Goal: Task Accomplishment & Management: Use online tool/utility

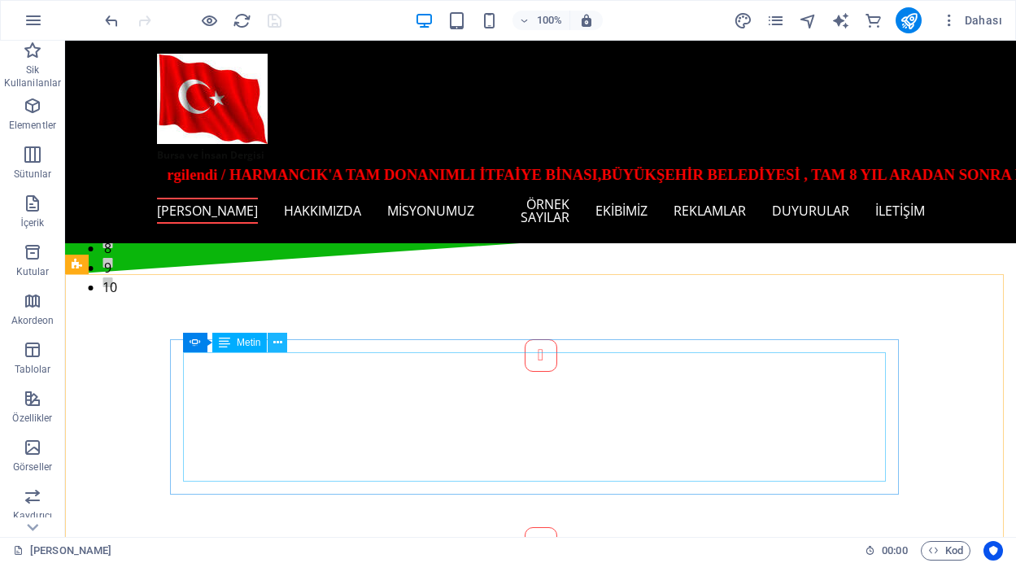
click at [281, 339] on icon at bounding box center [277, 342] width 9 height 17
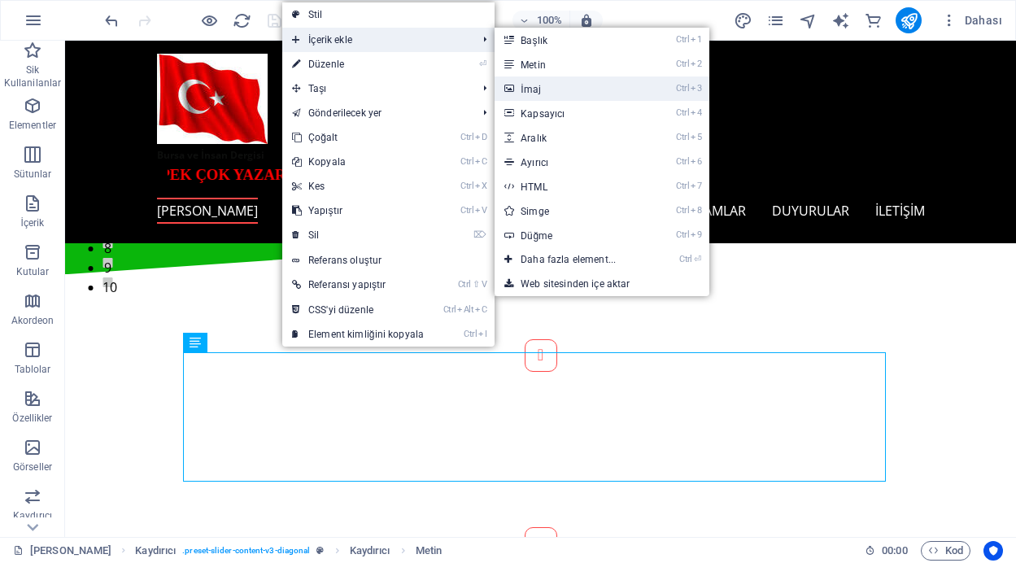
drag, startPoint x: 538, startPoint y: 83, endPoint x: 186, endPoint y: 43, distance: 354.6
click at [538, 83] on link "Ctrl 3 İmaj" at bounding box center [572, 88] width 154 height 24
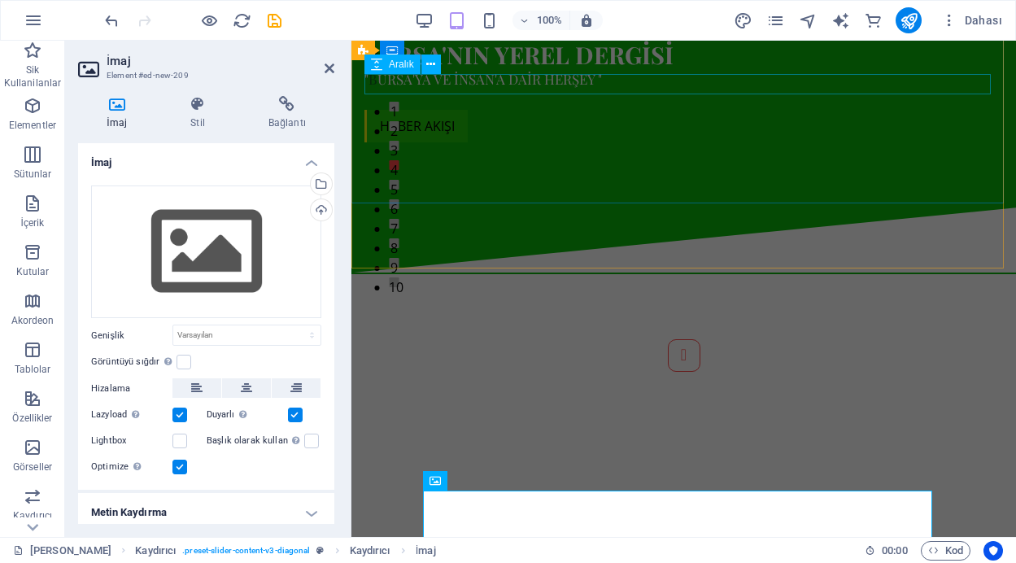
scroll to position [269, 0]
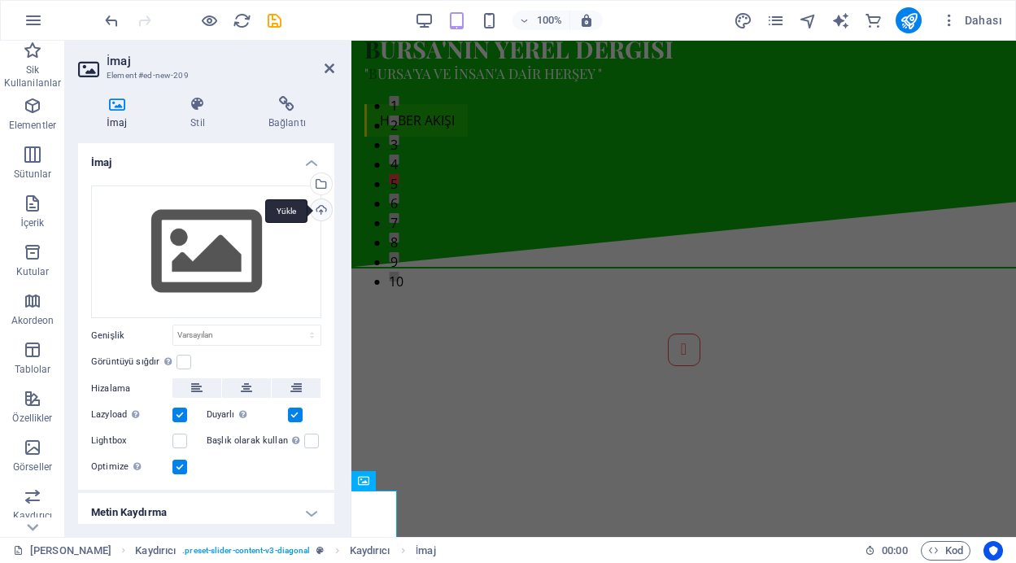
click at [317, 209] on div "Yükle" at bounding box center [320, 211] width 24 height 24
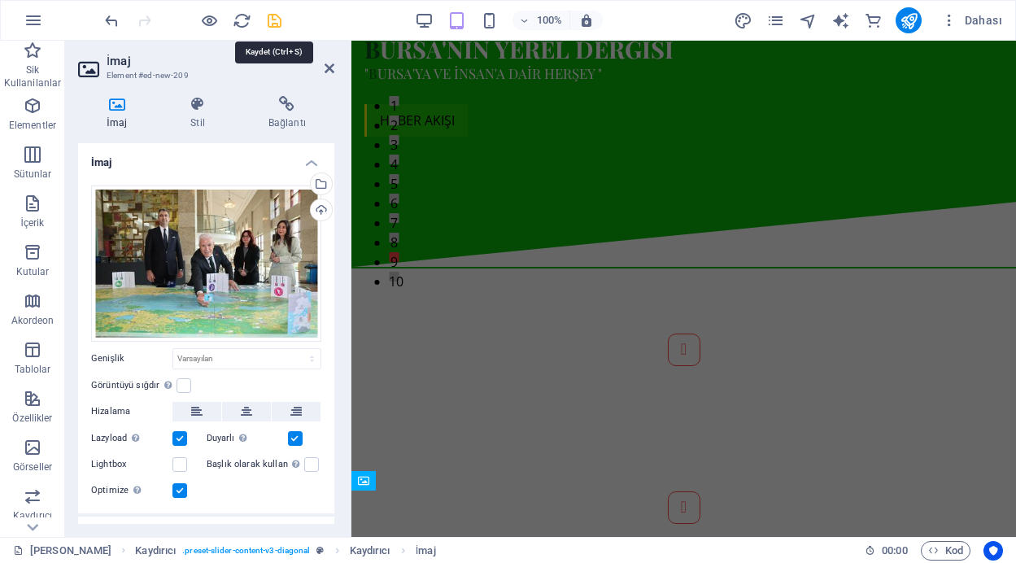
click at [274, 17] on icon "save" at bounding box center [274, 20] width 19 height 19
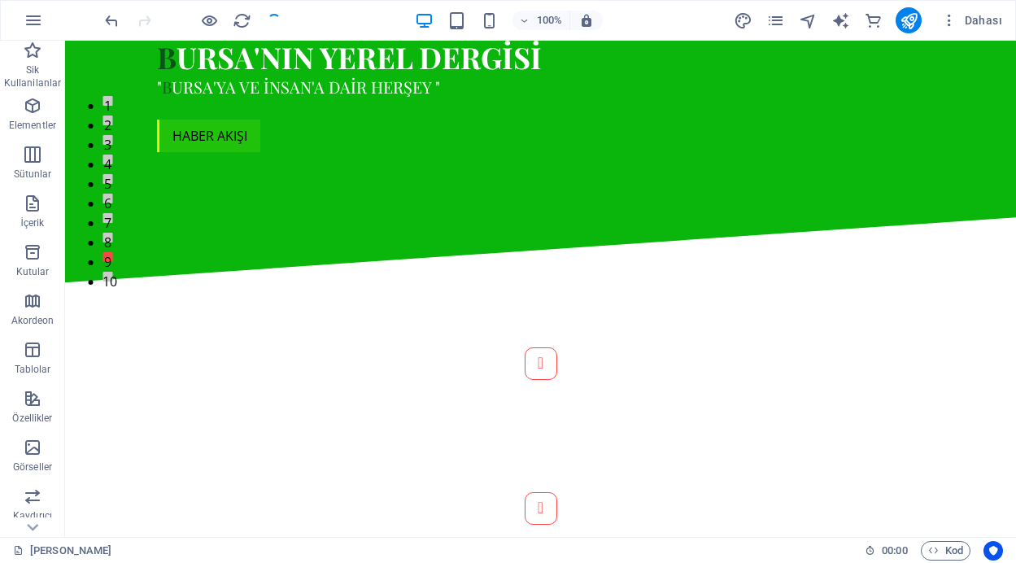
scroll to position [276, 0]
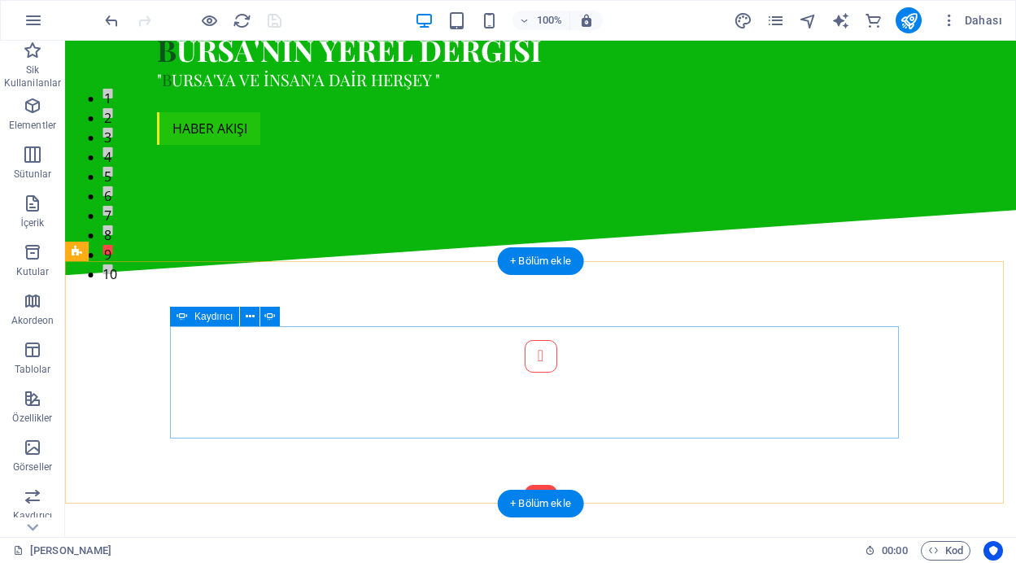
click at [557, 485] on button "Content Slider" at bounding box center [541, 501] width 33 height 33
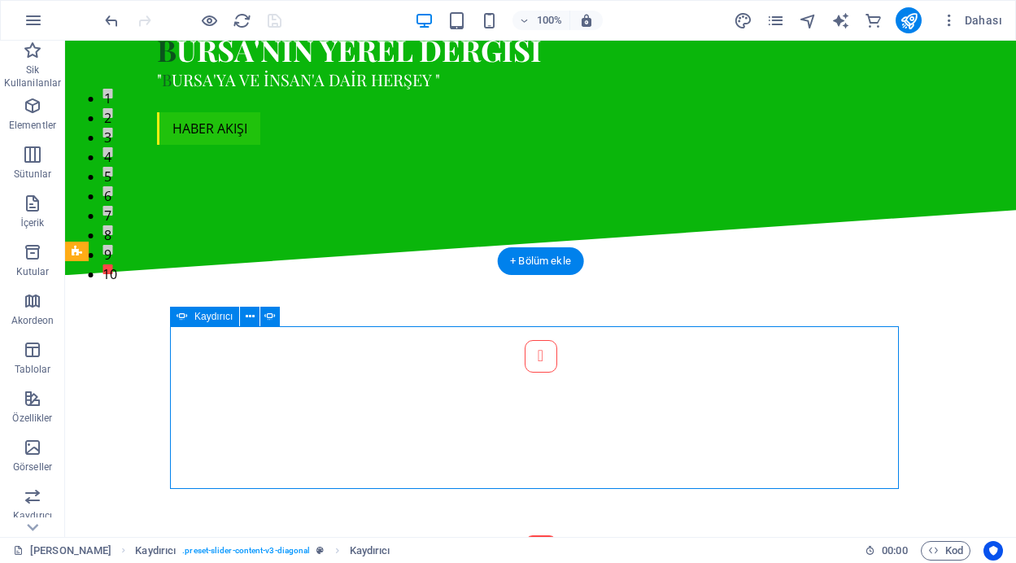
click at [557, 535] on button "Content Slider" at bounding box center [541, 551] width 33 height 33
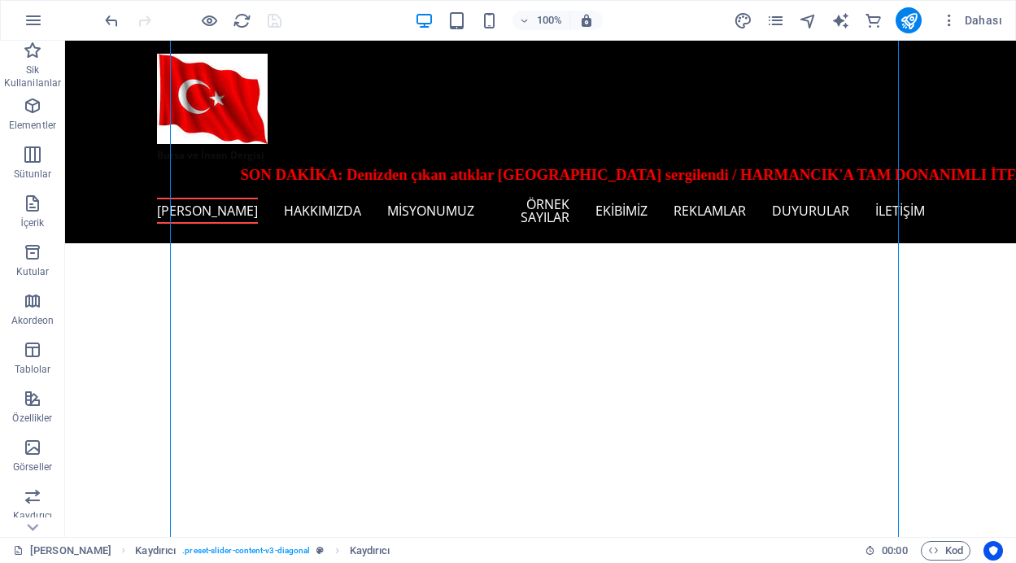
scroll to position [464, 0]
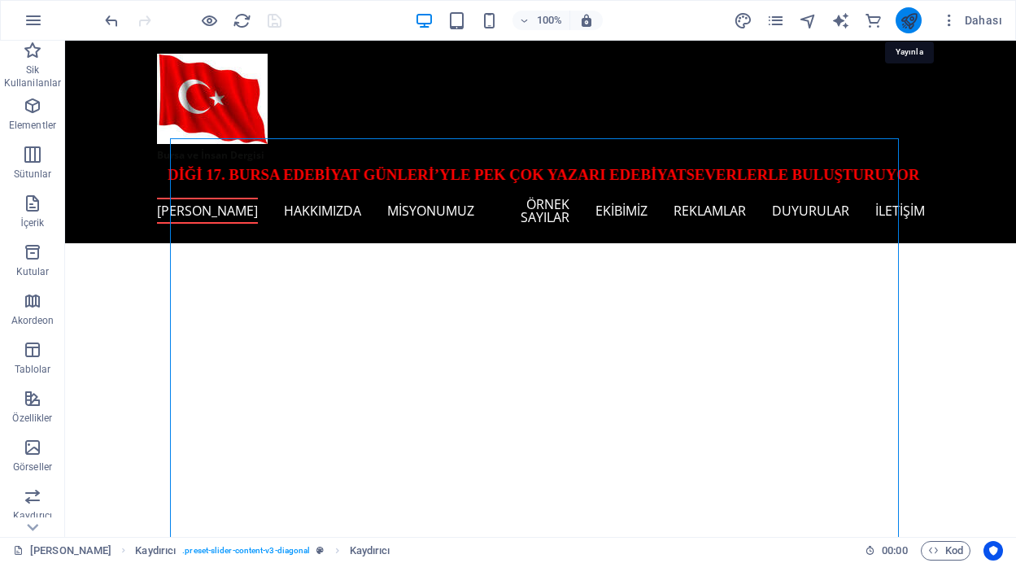
click at [910, 19] on icon "publish" at bounding box center [909, 20] width 19 height 19
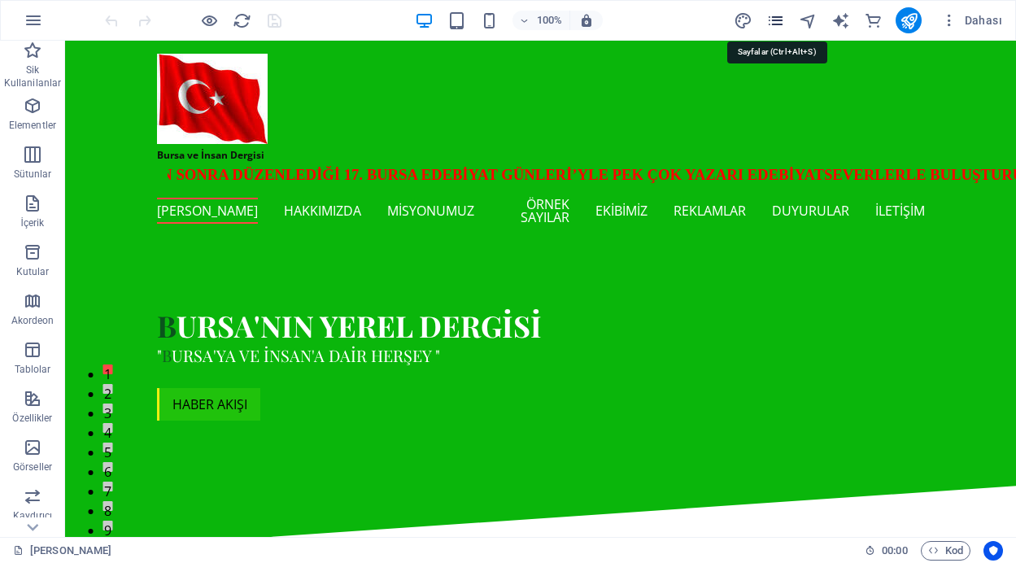
click at [776, 16] on icon "pages" at bounding box center [776, 20] width 19 height 19
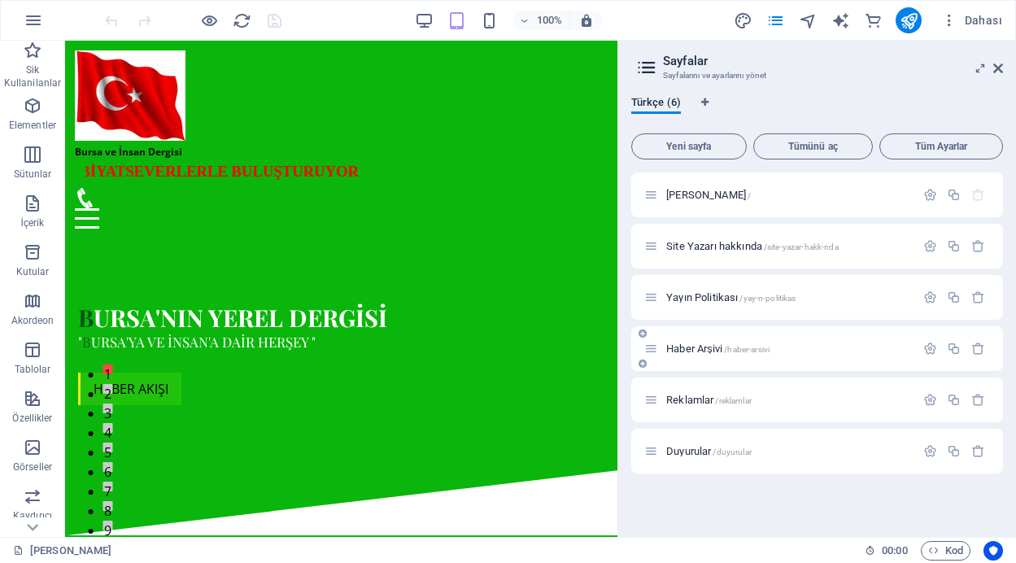
click at [713, 352] on span "Haber Arşivi /haber-arsivi" at bounding box center [717, 349] width 103 height 12
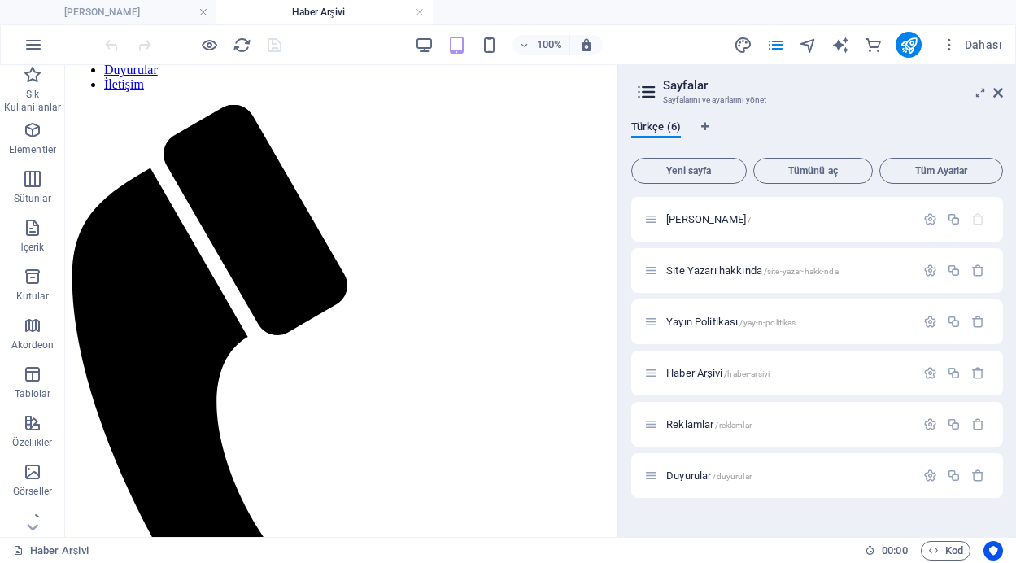
scroll to position [387, 0]
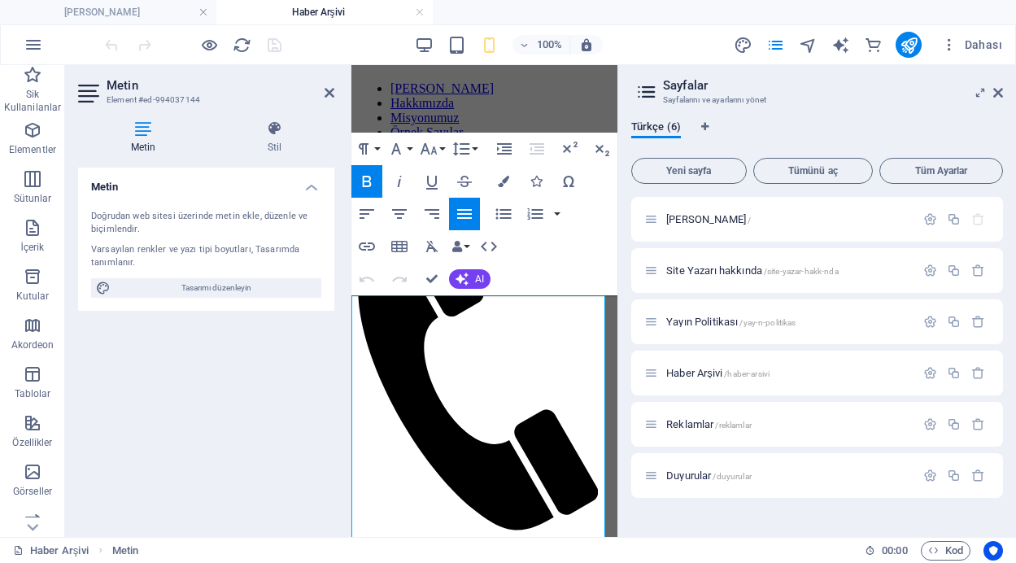
drag, startPoint x: 380, startPoint y: 304, endPoint x: 365, endPoint y: 107, distance: 197.5
click at [365, 548] on div "(devam eden haberler için aşağıya doğru takip ediniz.)/HABER ARŞİVİ" at bounding box center [484, 567] width 253 height 39
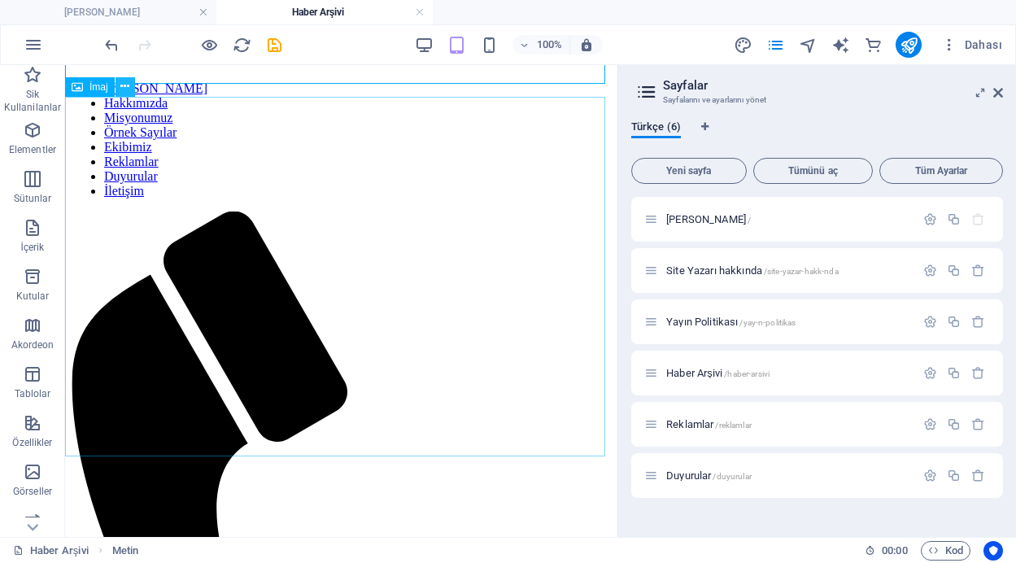
click at [124, 81] on icon at bounding box center [124, 86] width 9 height 17
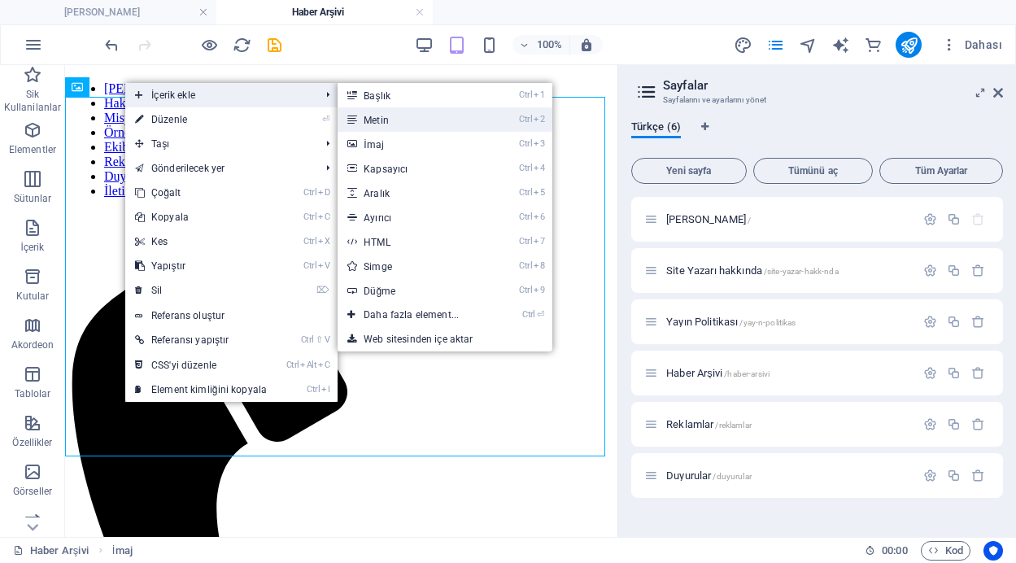
click at [369, 125] on link "Ctrl 2 Metin" at bounding box center [415, 119] width 154 height 24
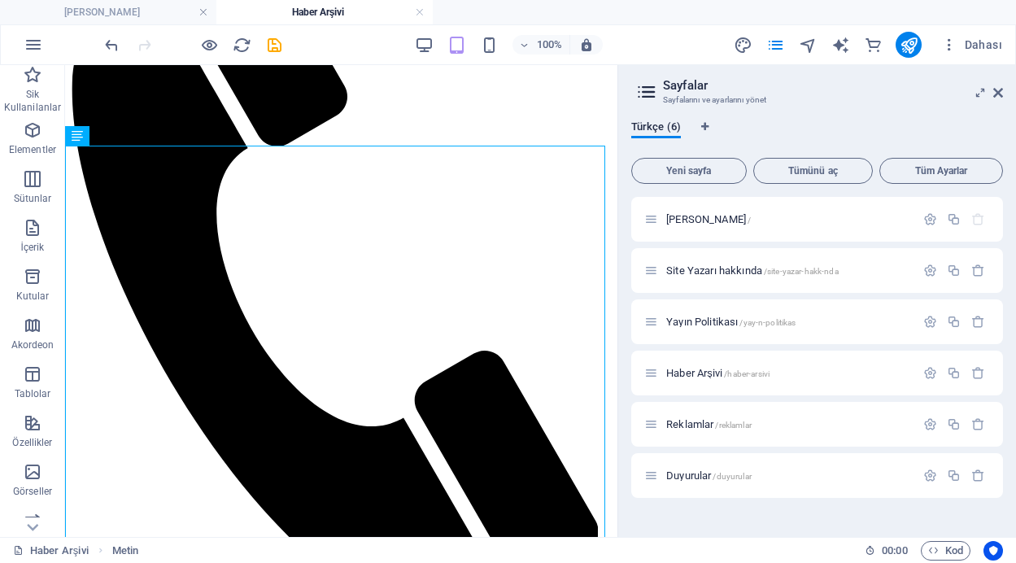
scroll to position [492, 0]
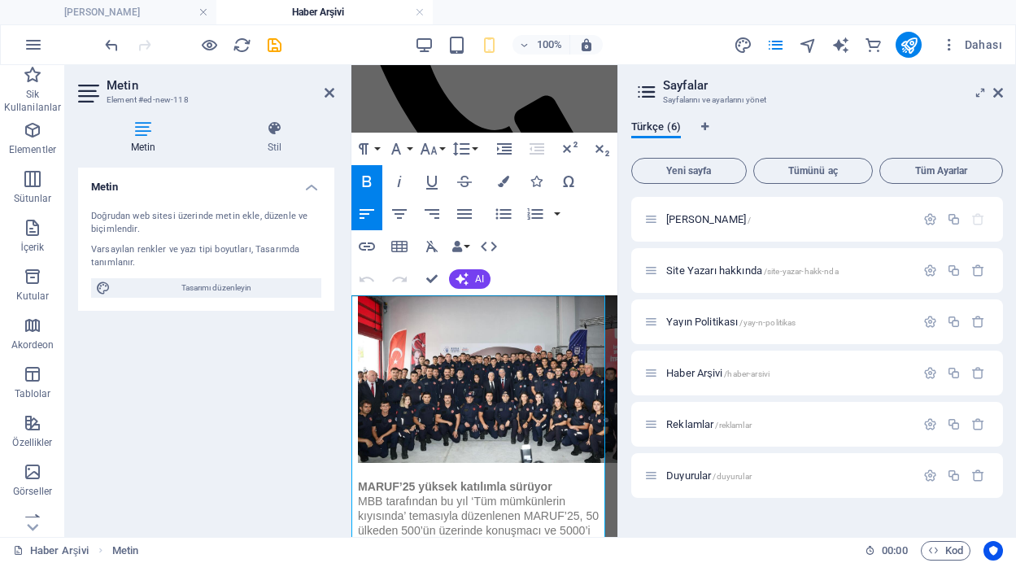
scroll to position [177, 0]
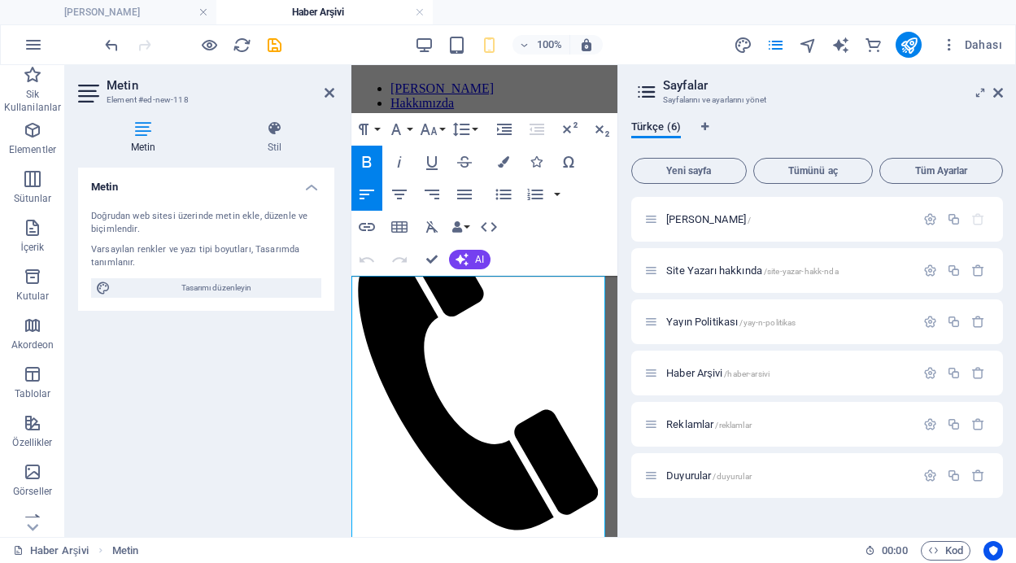
scroll to position [197, 0]
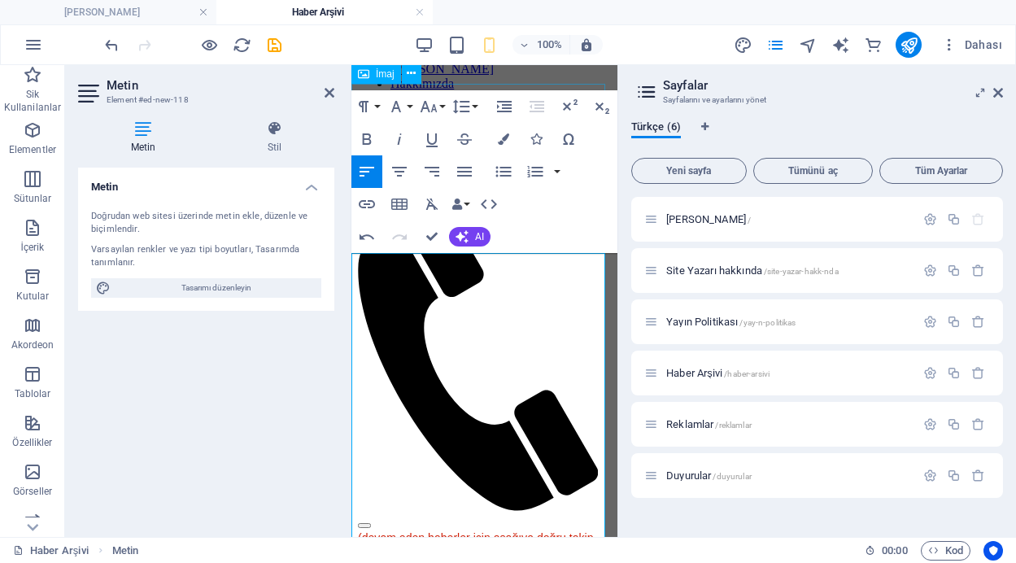
scroll to position [220, 0]
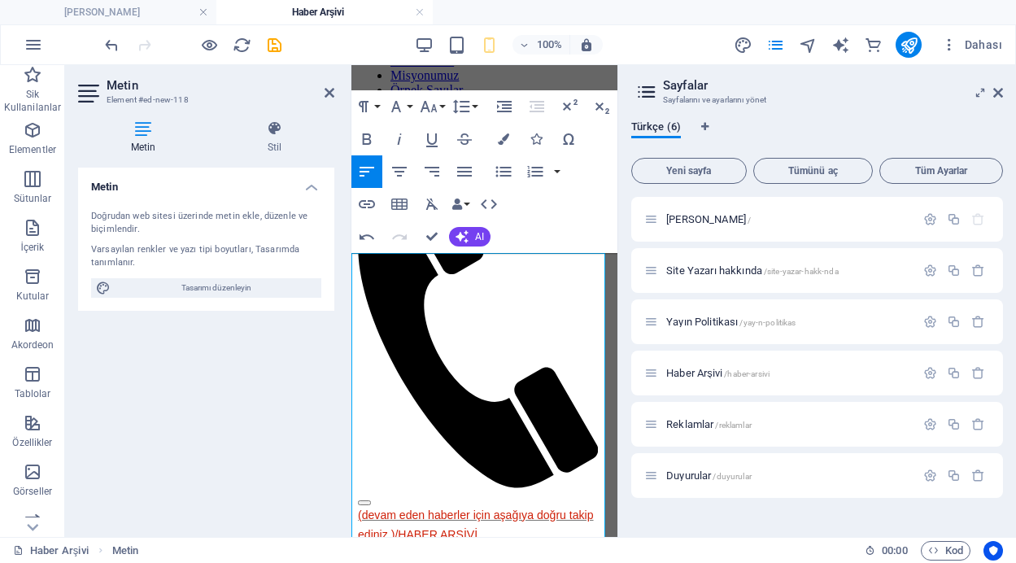
drag, startPoint x: 523, startPoint y: 288, endPoint x: 356, endPoint y: 259, distance: 169.4
click at [435, 104] on icon "button" at bounding box center [429, 106] width 17 height 11
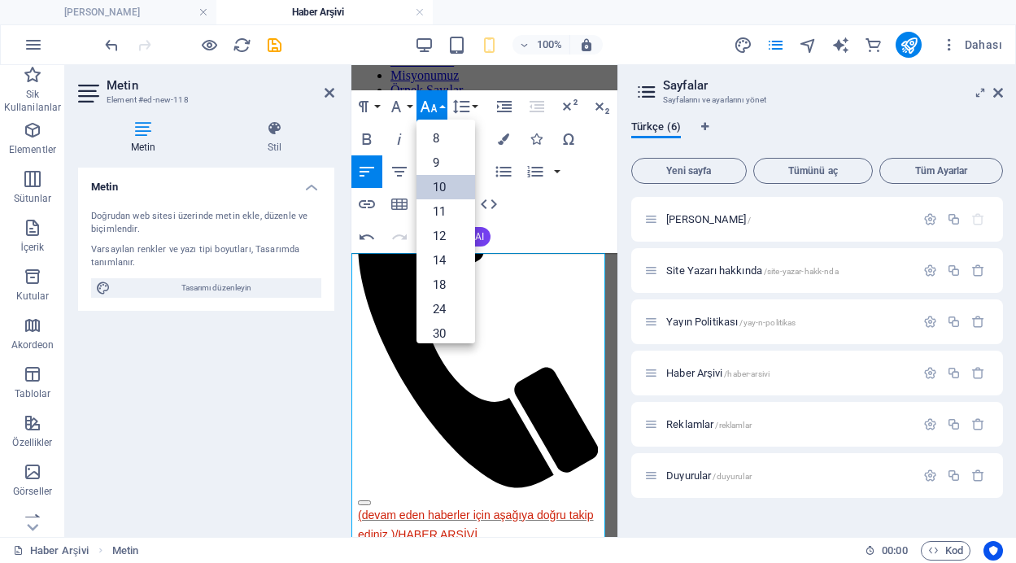
click at [444, 185] on link "10" at bounding box center [446, 187] width 59 height 24
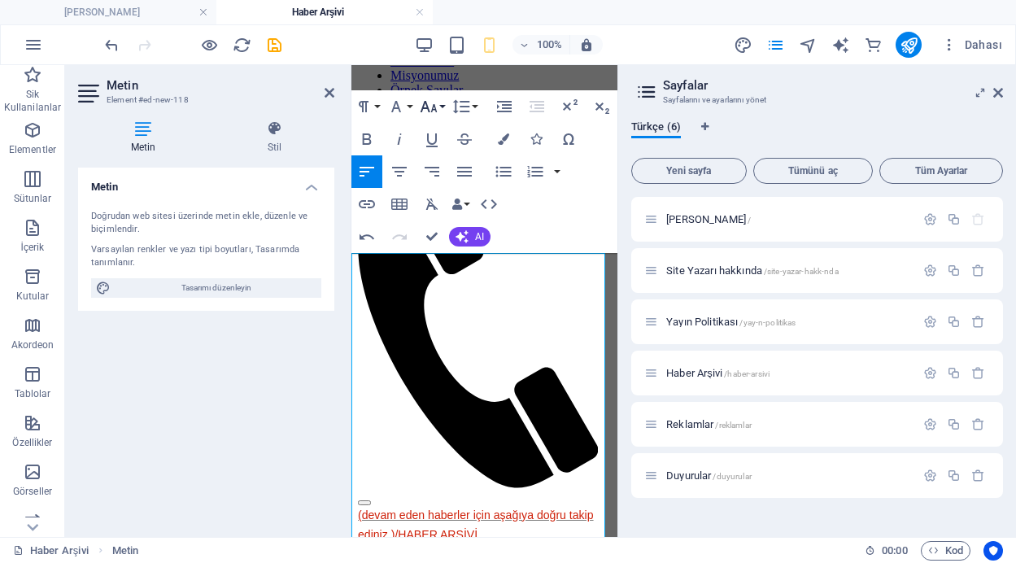
click at [435, 105] on icon "button" at bounding box center [429, 106] width 17 height 11
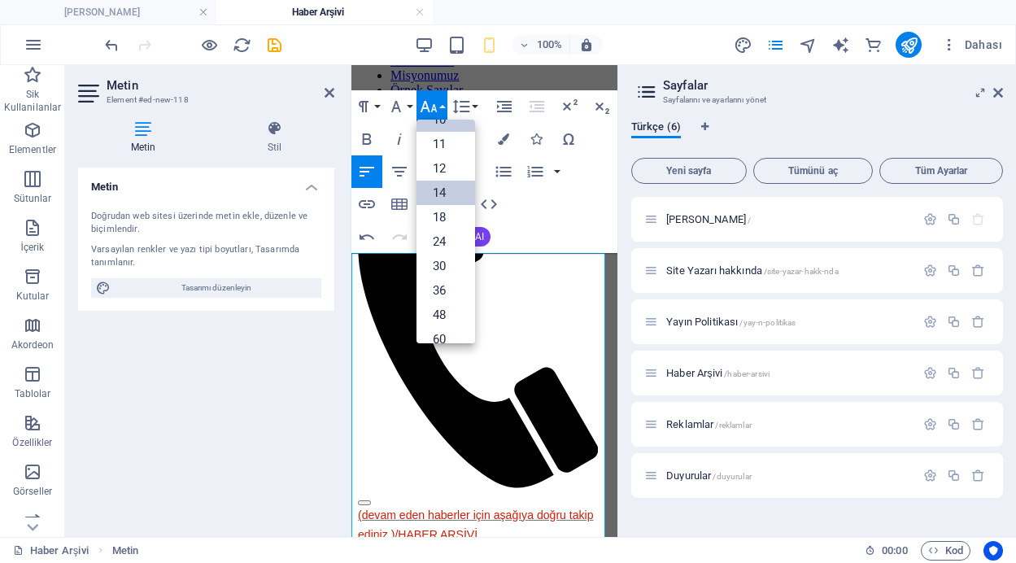
click at [450, 197] on link "14" at bounding box center [446, 193] width 59 height 24
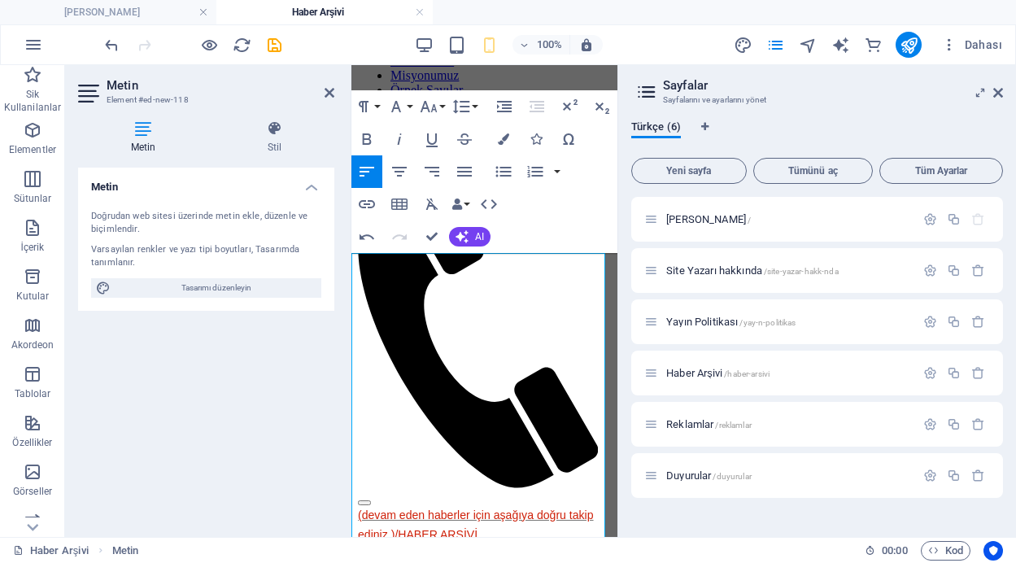
drag, startPoint x: 522, startPoint y: 288, endPoint x: 349, endPoint y: 259, distance: 175.8
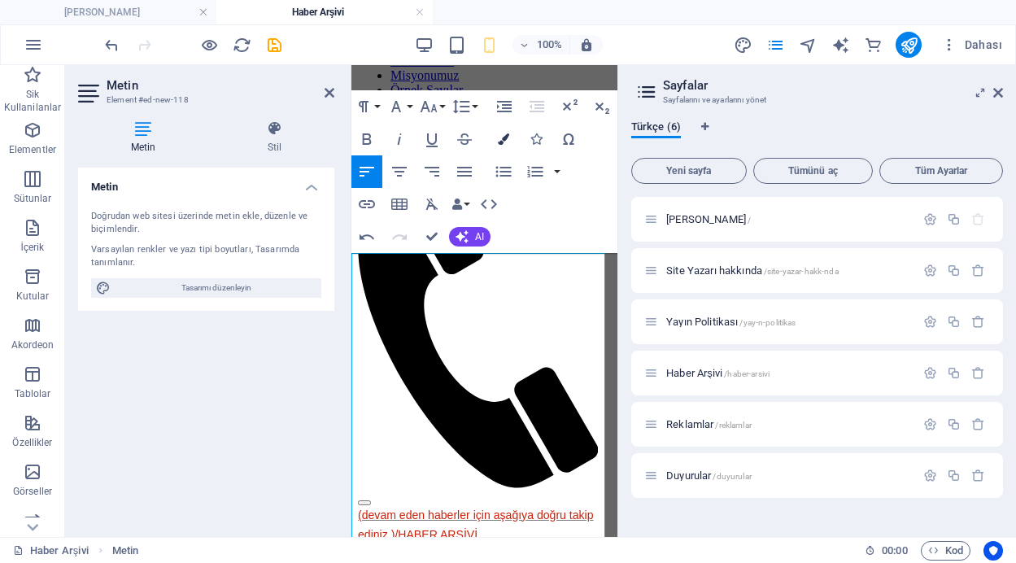
click at [505, 138] on icon "button" at bounding box center [503, 138] width 11 height 11
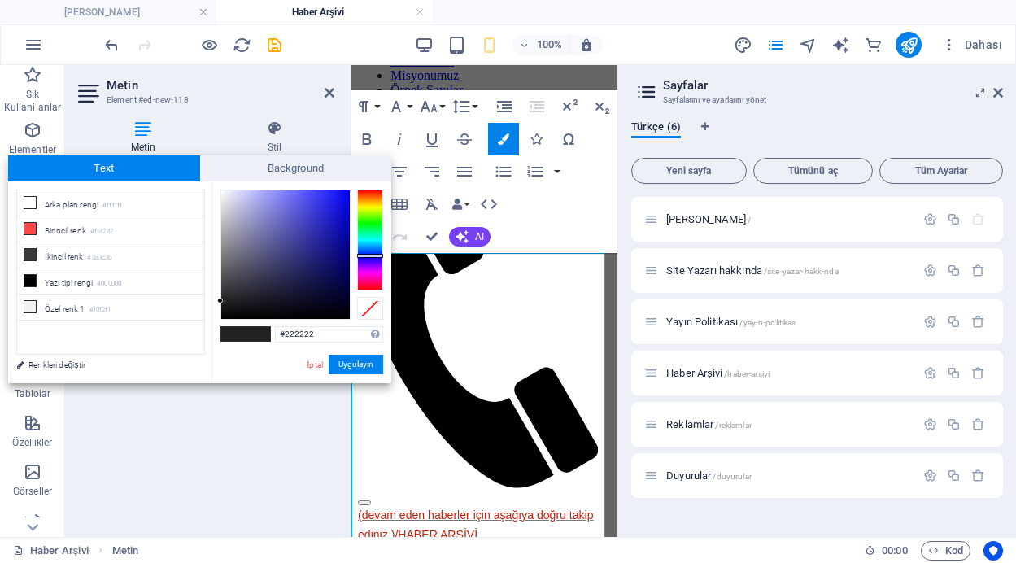
click at [369, 256] on div at bounding box center [370, 240] width 26 height 101
click at [339, 232] on div at bounding box center [285, 254] width 129 height 129
type input "#1110aa"
click at [337, 232] on div at bounding box center [337, 232] width 6 height 6
click at [354, 365] on button "Uygulayın" at bounding box center [356, 365] width 55 height 20
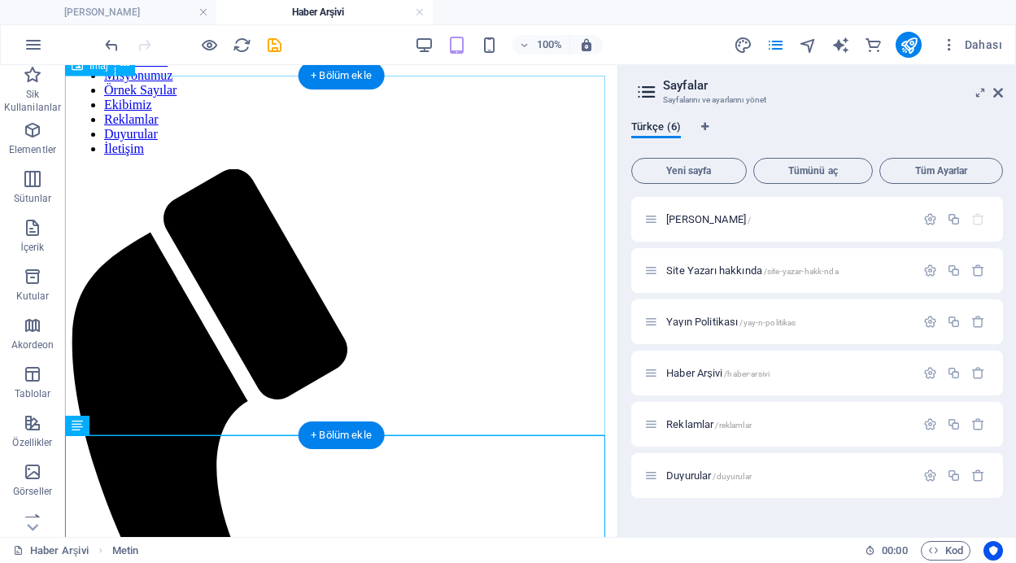
scroll to position [199, 0]
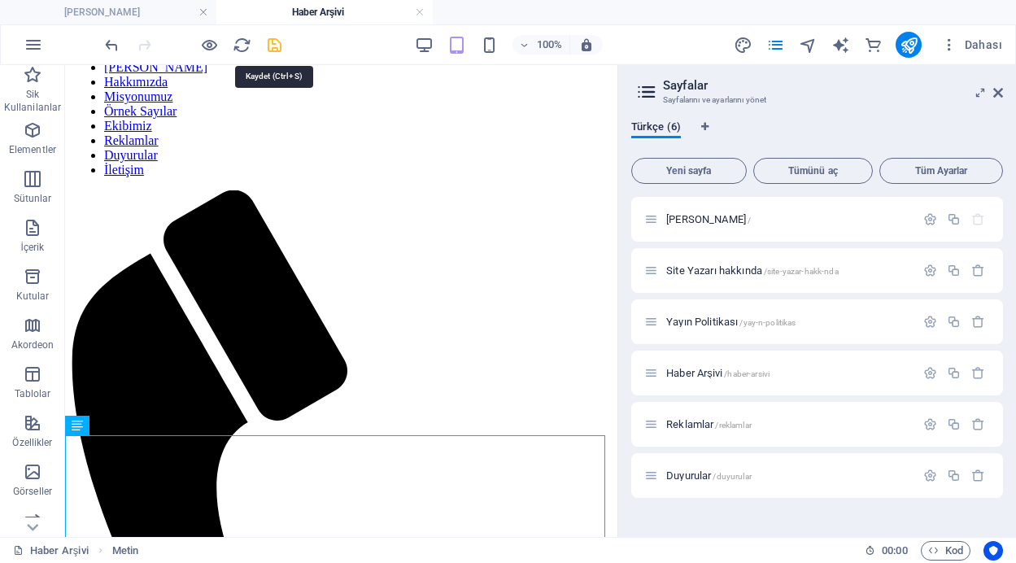
click at [274, 42] on icon "save" at bounding box center [274, 45] width 19 height 19
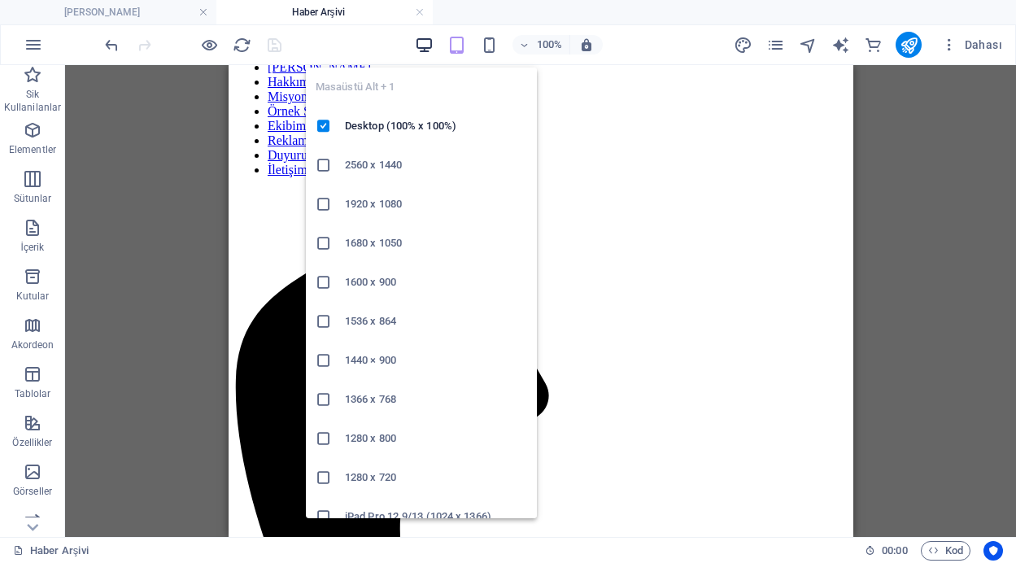
click at [423, 44] on icon "button" at bounding box center [424, 45] width 19 height 19
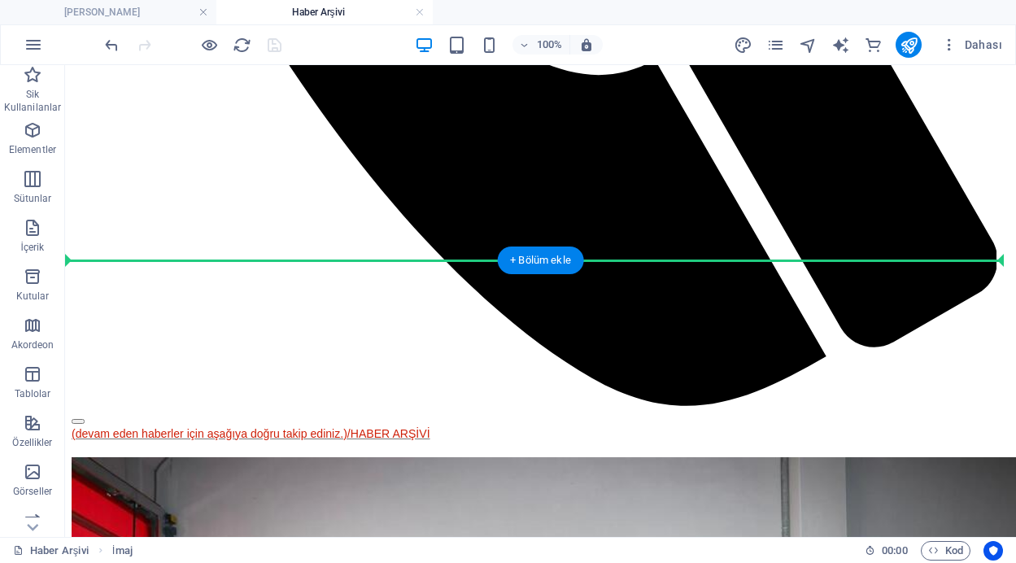
scroll to position [1213, 0]
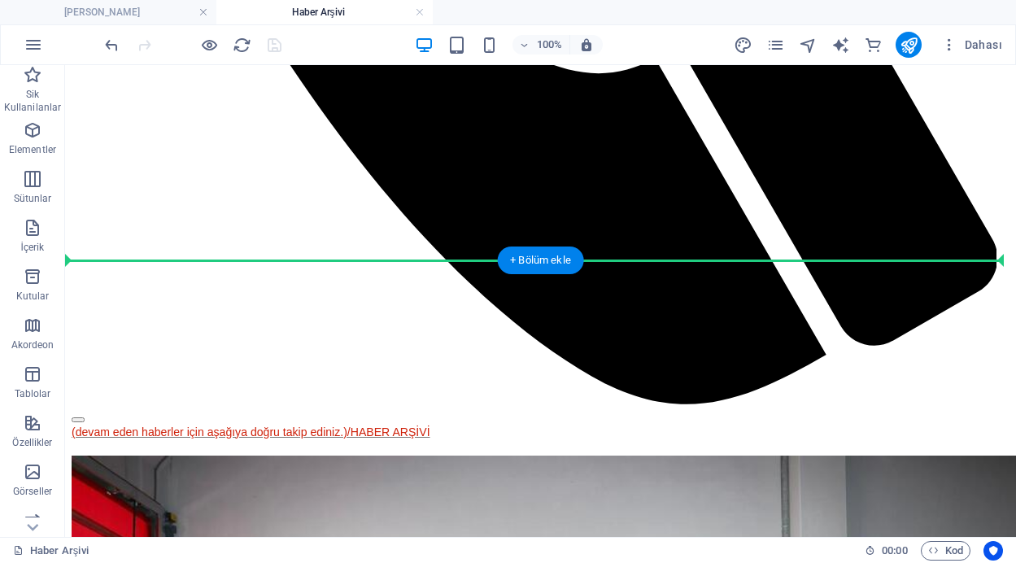
drag, startPoint x: 456, startPoint y: 155, endPoint x: 432, endPoint y: 269, distance: 116.4
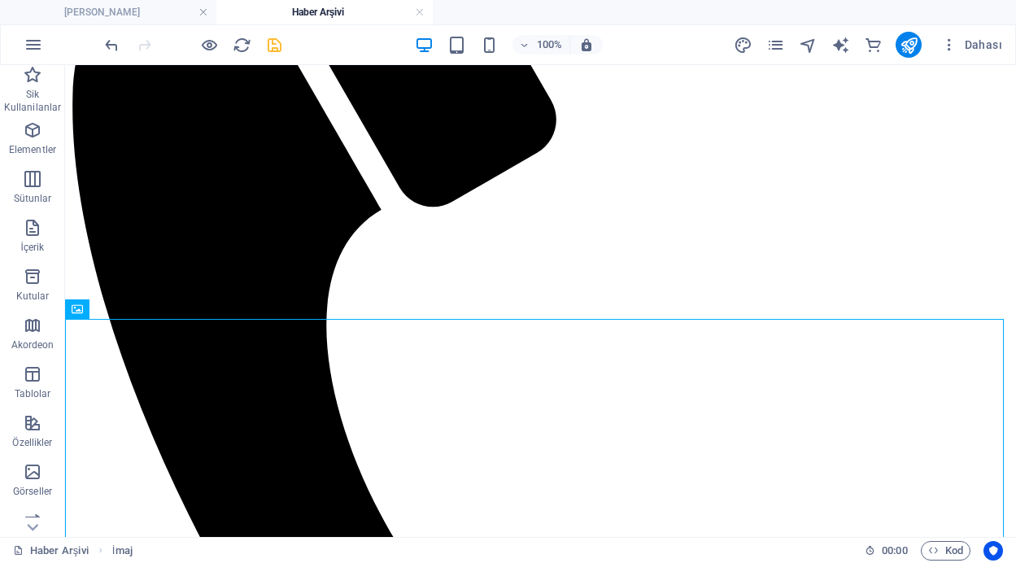
scroll to position [0, 0]
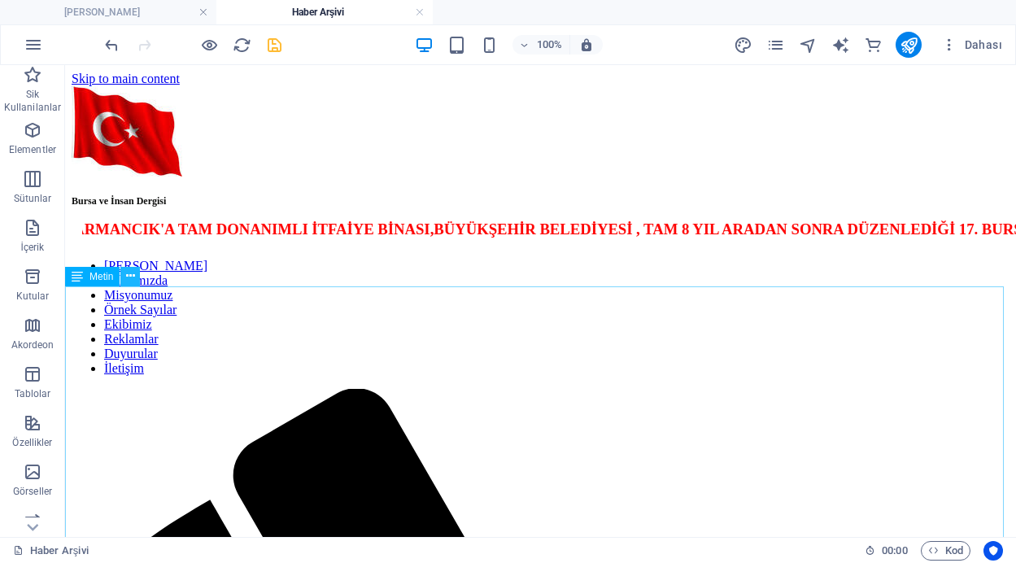
click at [129, 274] on icon at bounding box center [130, 276] width 9 height 17
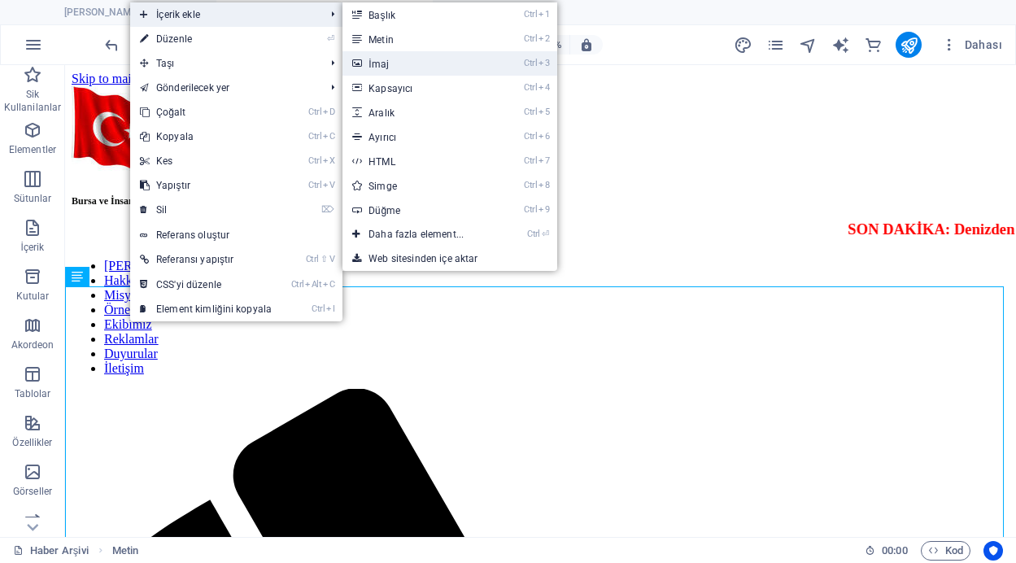
click at [379, 64] on link "Ctrl 3 İmaj" at bounding box center [420, 63] width 154 height 24
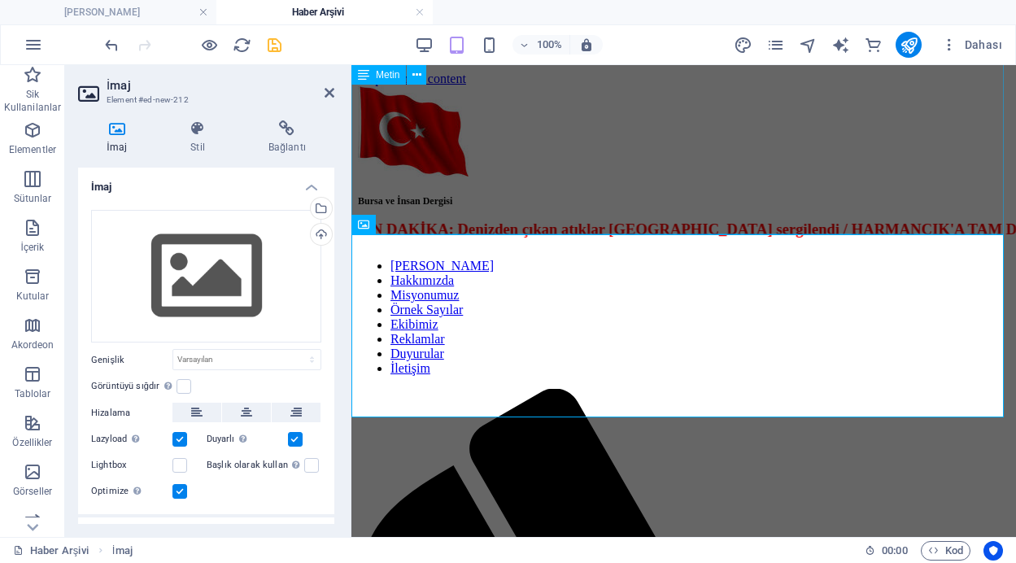
scroll to position [753, 0]
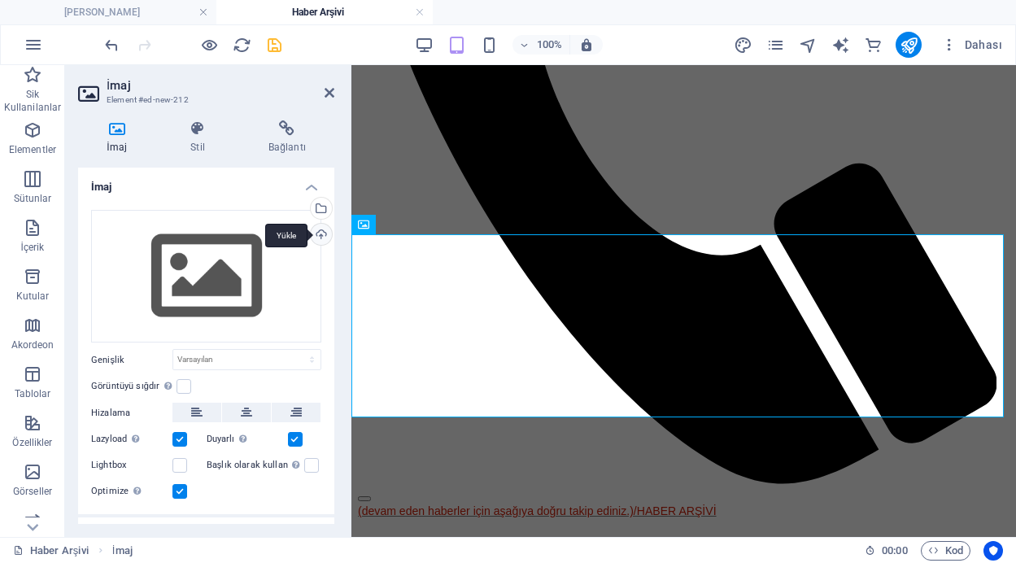
click at [316, 236] on div "Yükle" at bounding box center [320, 236] width 24 height 24
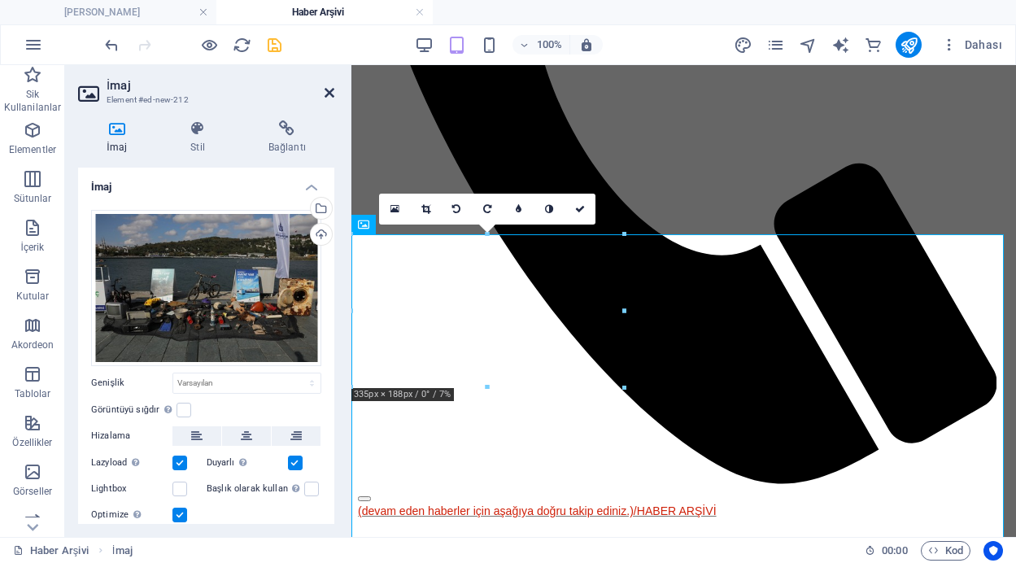
click at [330, 92] on icon at bounding box center [330, 92] width 10 height 13
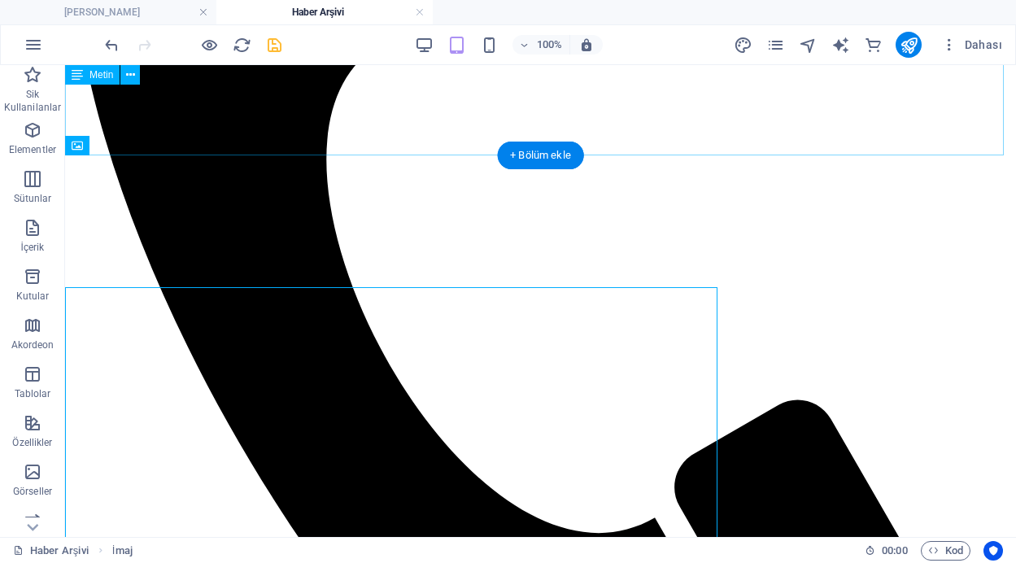
scroll to position [694, 0]
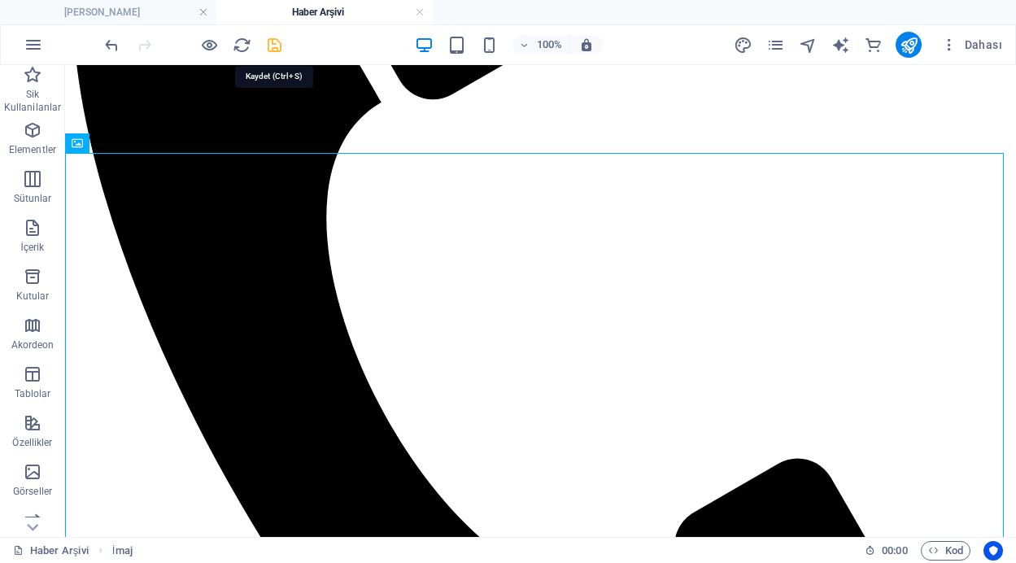
click at [270, 42] on icon "save" at bounding box center [274, 45] width 19 height 19
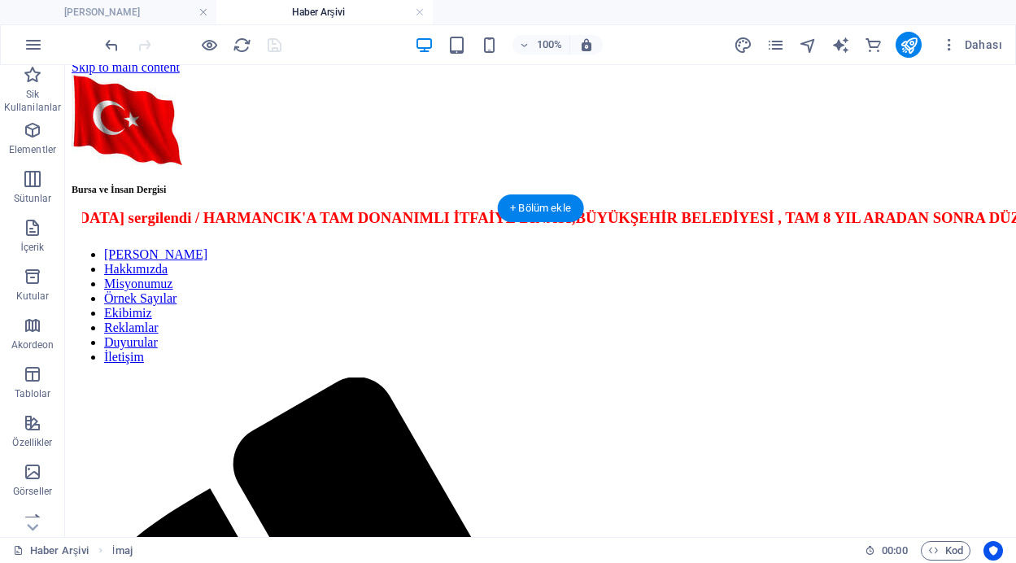
scroll to position [0, 0]
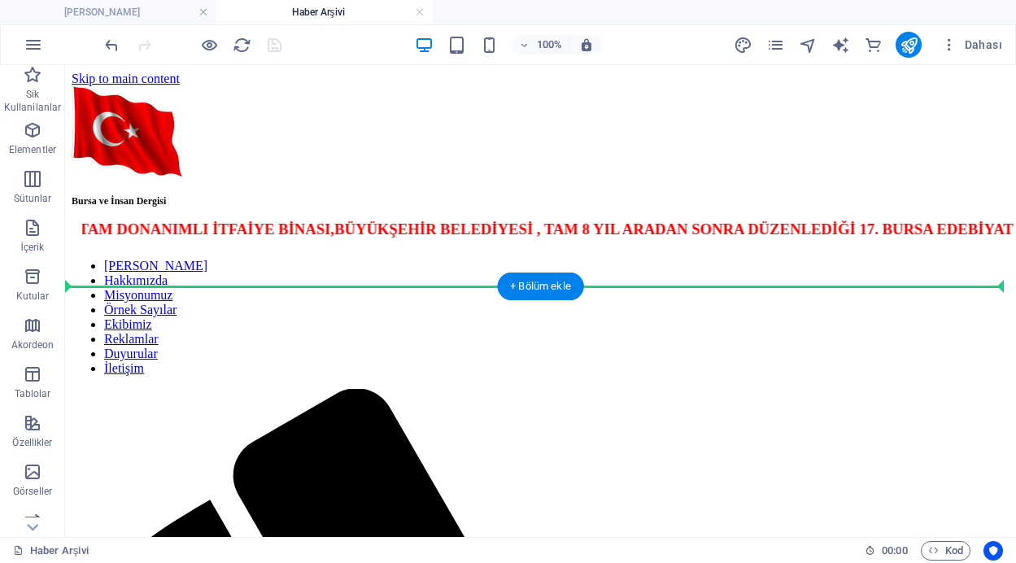
drag, startPoint x: 479, startPoint y: 342, endPoint x: 468, endPoint y: 292, distance: 50.9
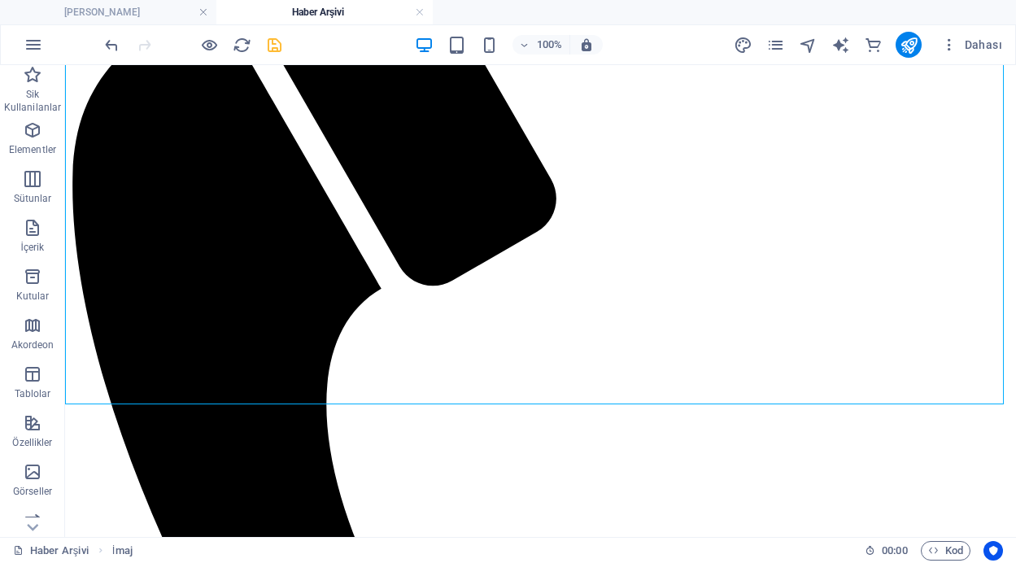
scroll to position [658, 0]
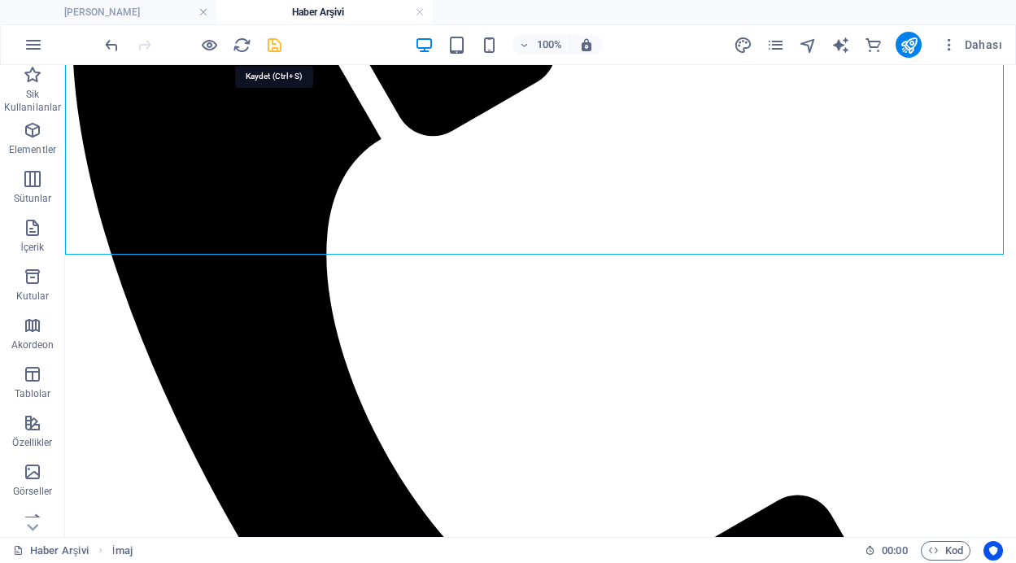
click at [269, 48] on icon "save" at bounding box center [274, 45] width 19 height 19
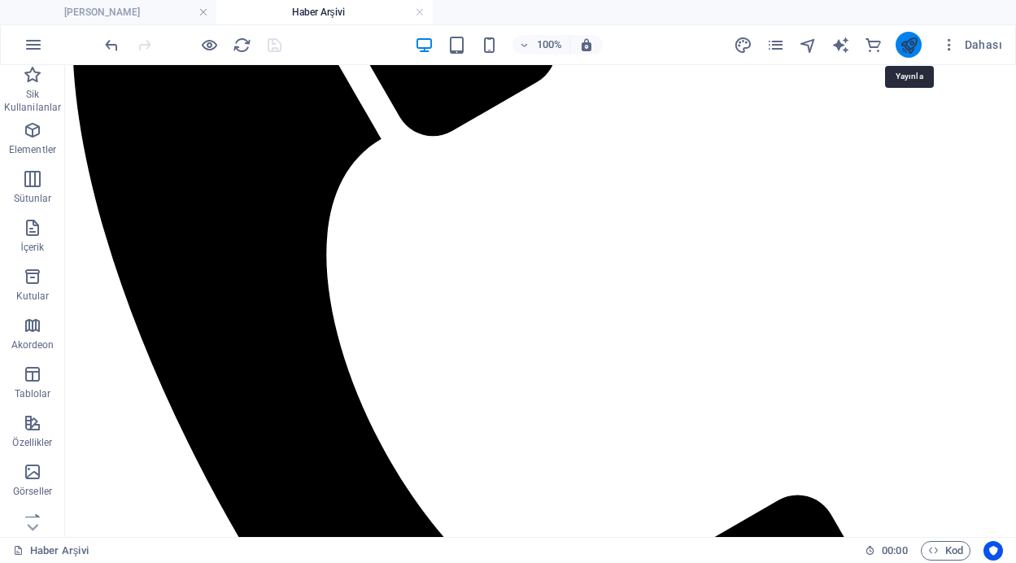
click at [909, 50] on icon "publish" at bounding box center [909, 45] width 19 height 19
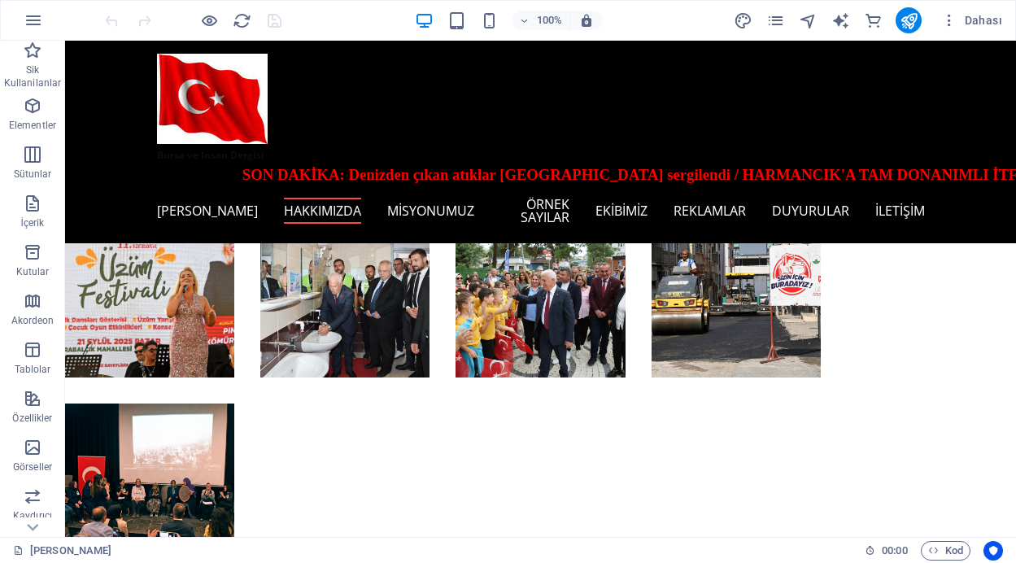
scroll to position [1497, 0]
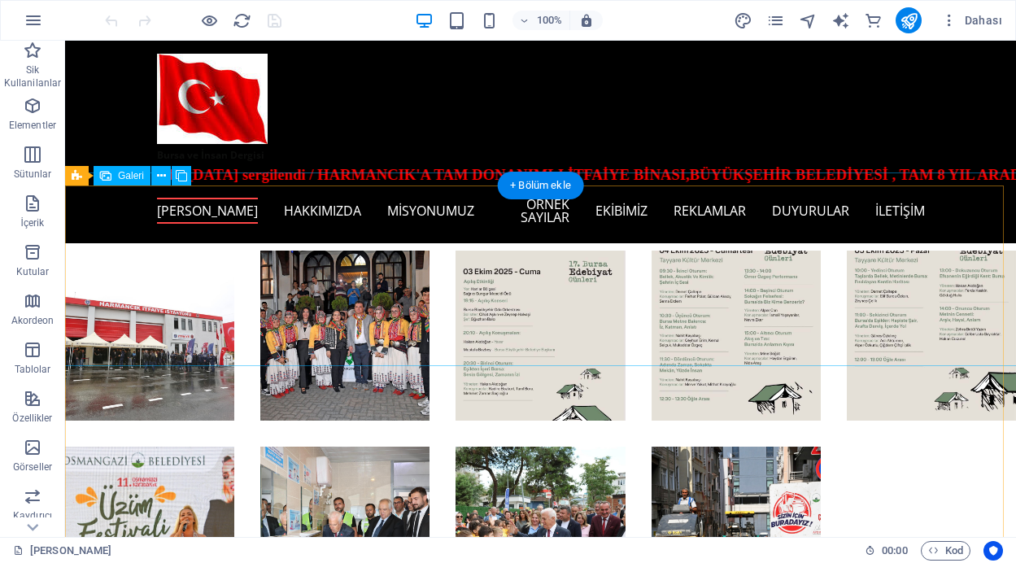
click at [125, 290] on li at bounding box center [149, 335] width 169 height 169
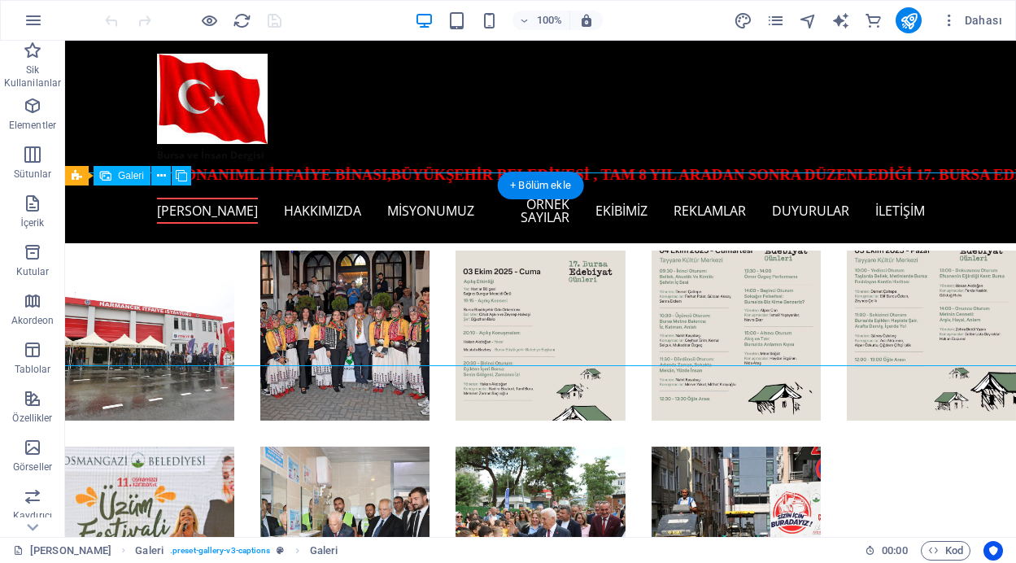
click at [125, 290] on li at bounding box center [149, 335] width 169 height 169
select select "4"
select select "px"
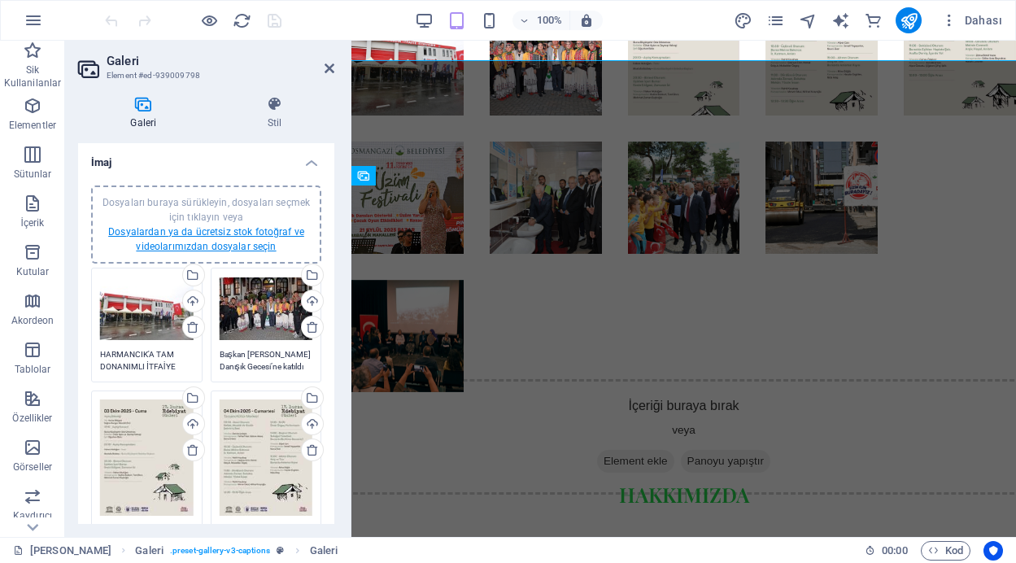
click at [175, 229] on link "Dosyalardan ya da ücretsiz stok fotoğraf ve videolarımızdan dosyalar seçin" at bounding box center [206, 239] width 196 height 26
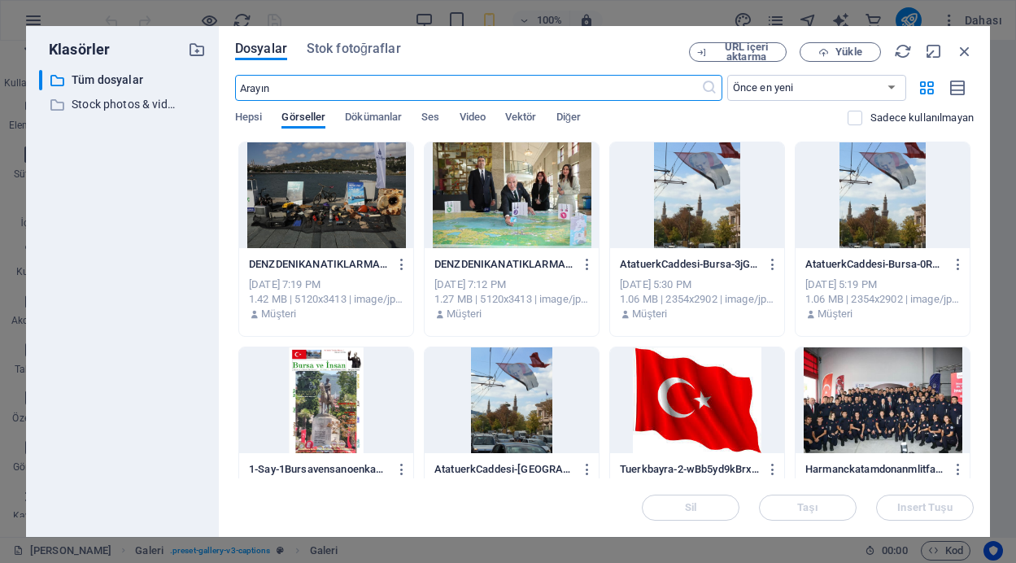
scroll to position [1206, 0]
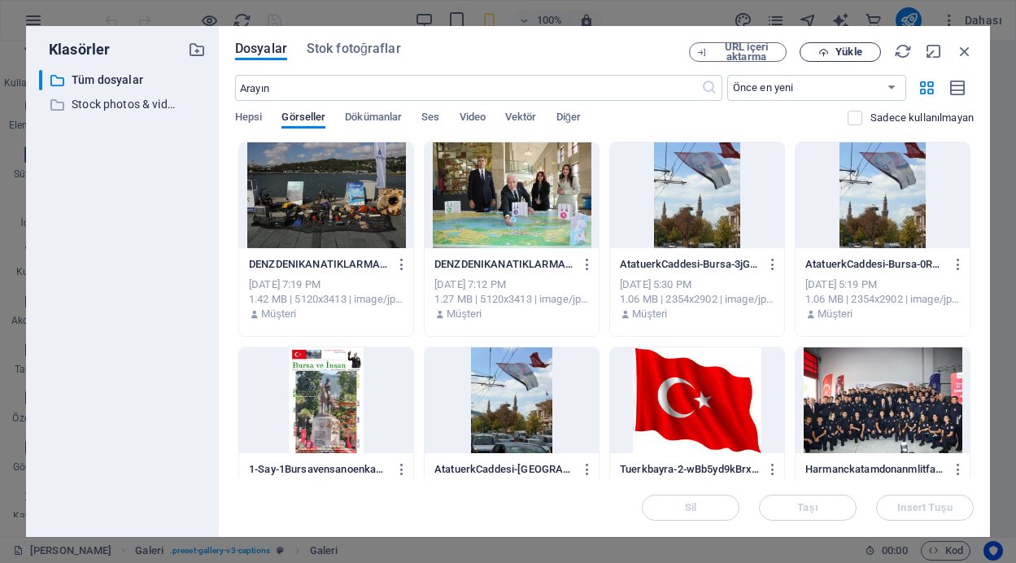
click at [853, 48] on span "Yükle" at bounding box center [849, 52] width 26 height 10
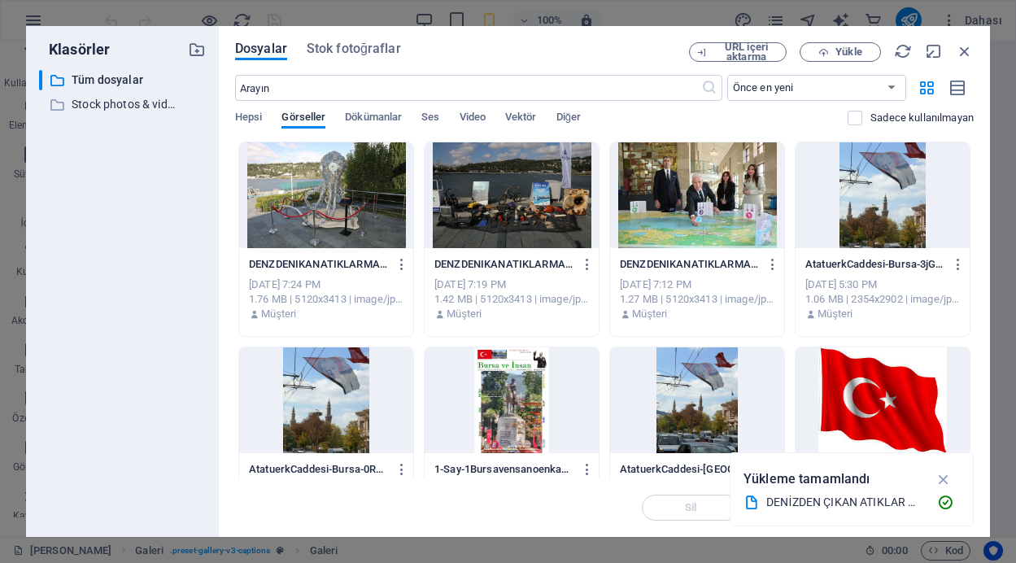
scroll to position [984, 0]
click at [329, 203] on div at bounding box center [326, 195] width 174 height 106
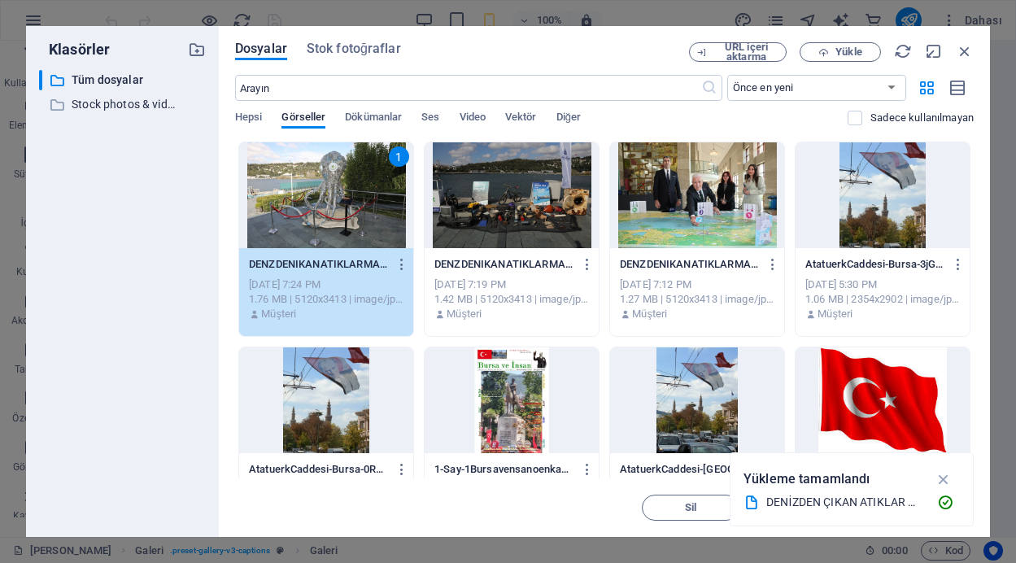
click at [329, 203] on div "1" at bounding box center [326, 195] width 174 height 106
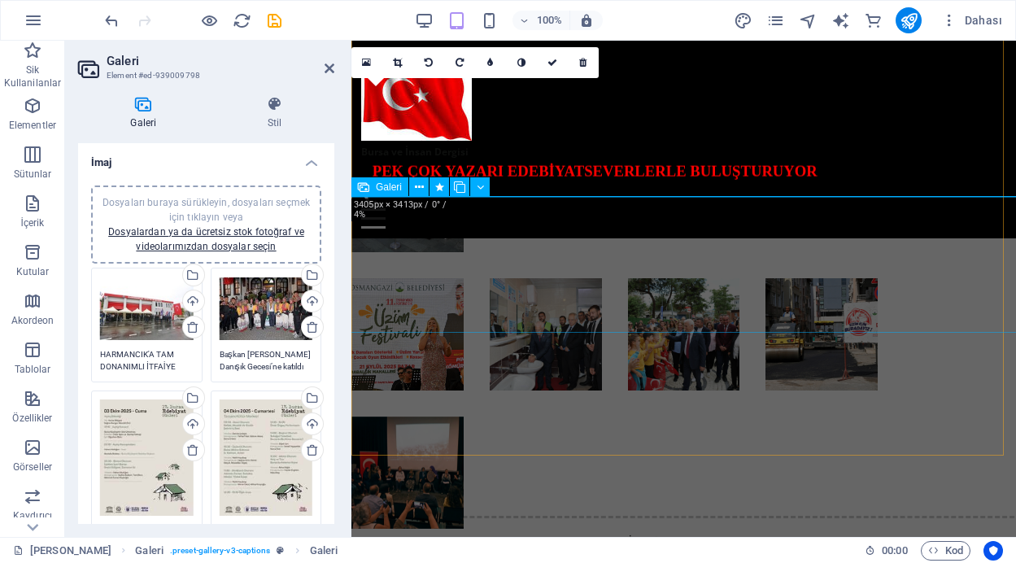
scroll to position [892, 0]
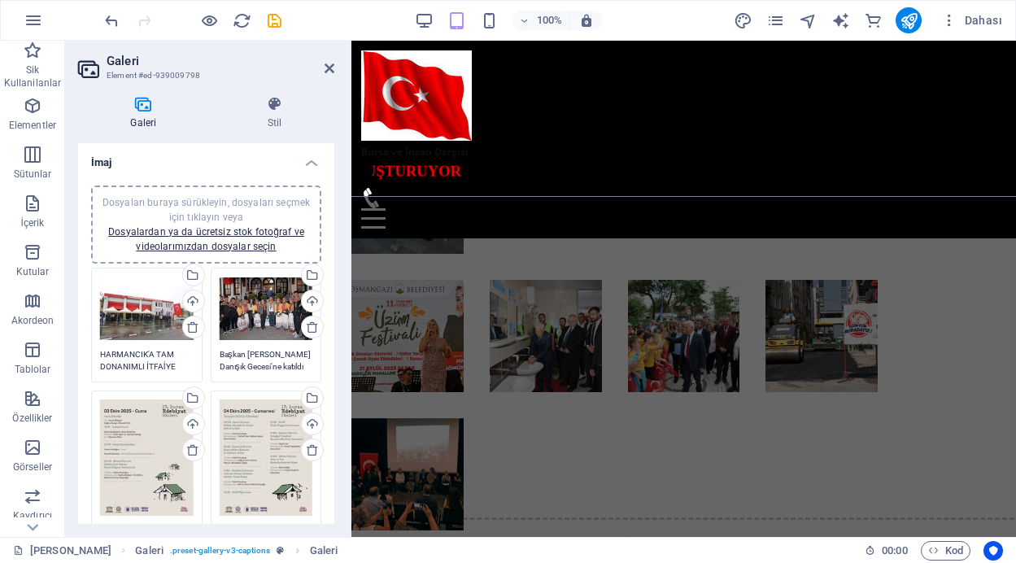
drag, startPoint x: 329, startPoint y: 266, endPoint x: 330, endPoint y: 299, distance: 33.4
click at [330, 301] on div "Dosyaları buraya sürükleyin, dosyaları seçmek için tıklayın veya Dosyalardan ya…" at bounding box center [206, 473] width 256 height 601
drag, startPoint x: 330, startPoint y: 277, endPoint x: 330, endPoint y: 323, distance: 46.4
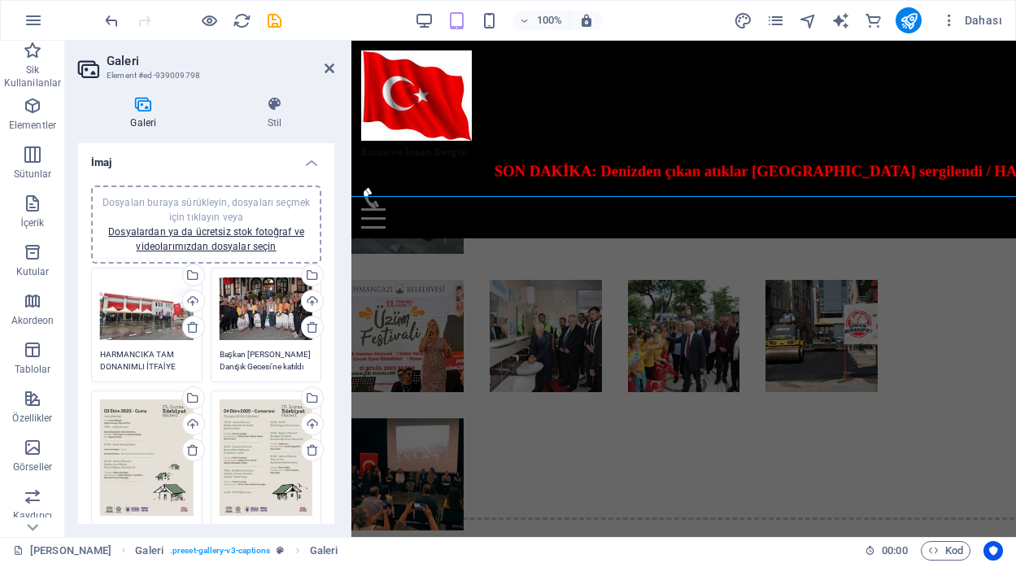
click at [330, 323] on div "Dosyaları buraya sürükleyin, dosyaları seçmek için tıklayın veya Dosyalardan ya…" at bounding box center [206, 473] width 256 height 601
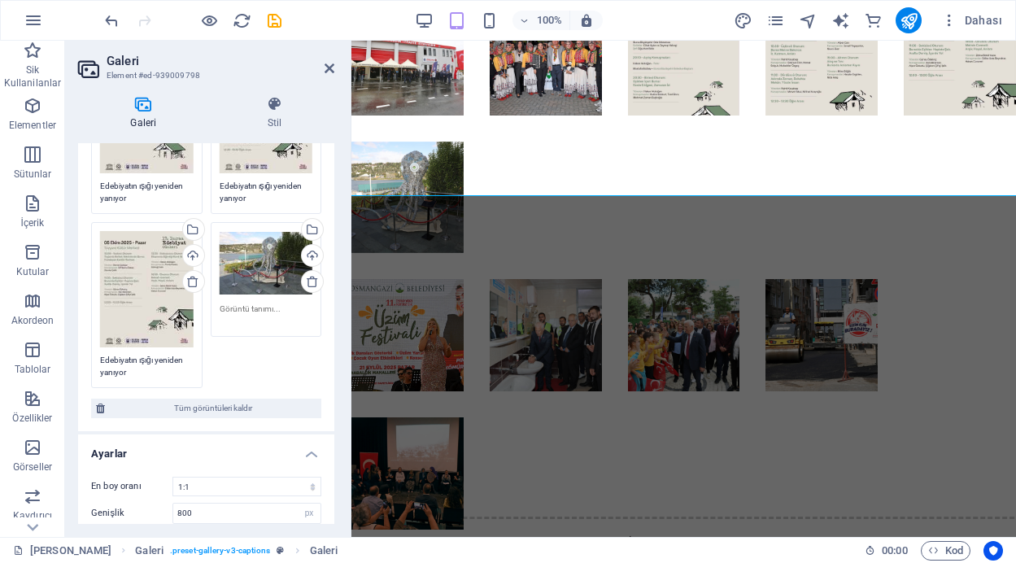
scroll to position [318, 0]
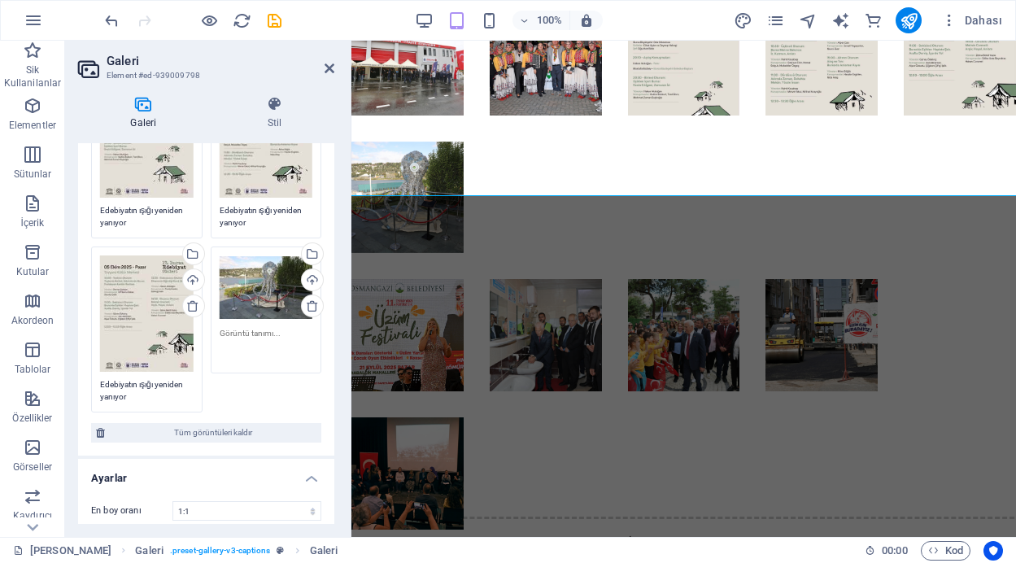
click at [260, 336] on textarea at bounding box center [267, 345] width 94 height 37
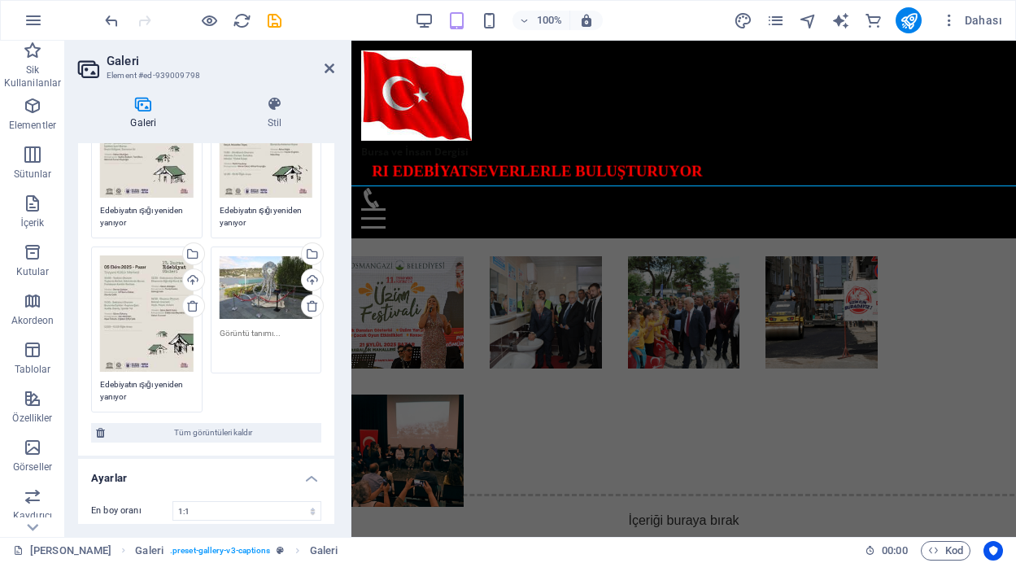
scroll to position [854, 0]
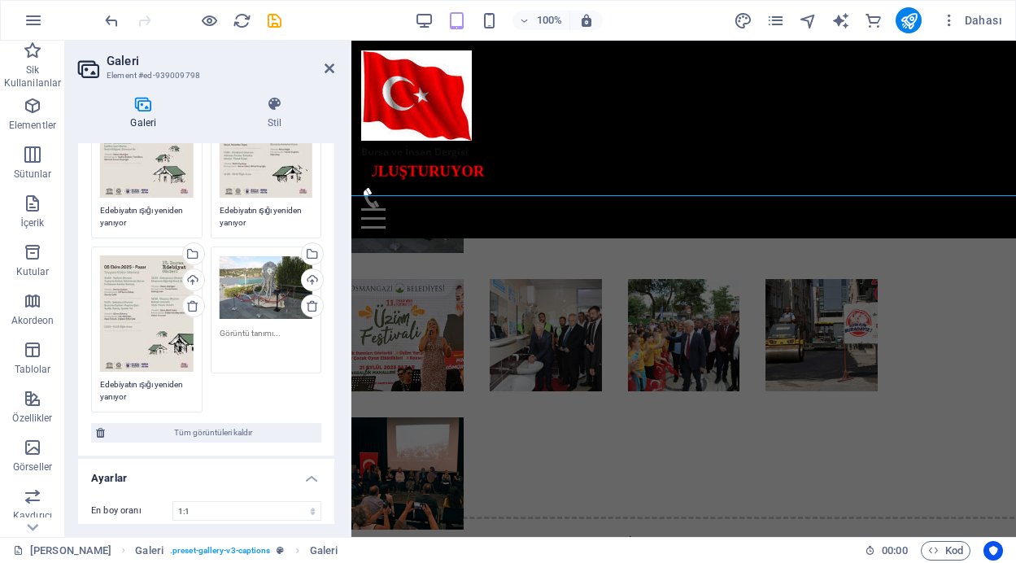
paste textarea "Denizden çıkan atıklar [GEOGRAPHIC_DATA] sergilendi"
type textarea "Denizden çıkan atıklar [GEOGRAPHIC_DATA] sergilendi"
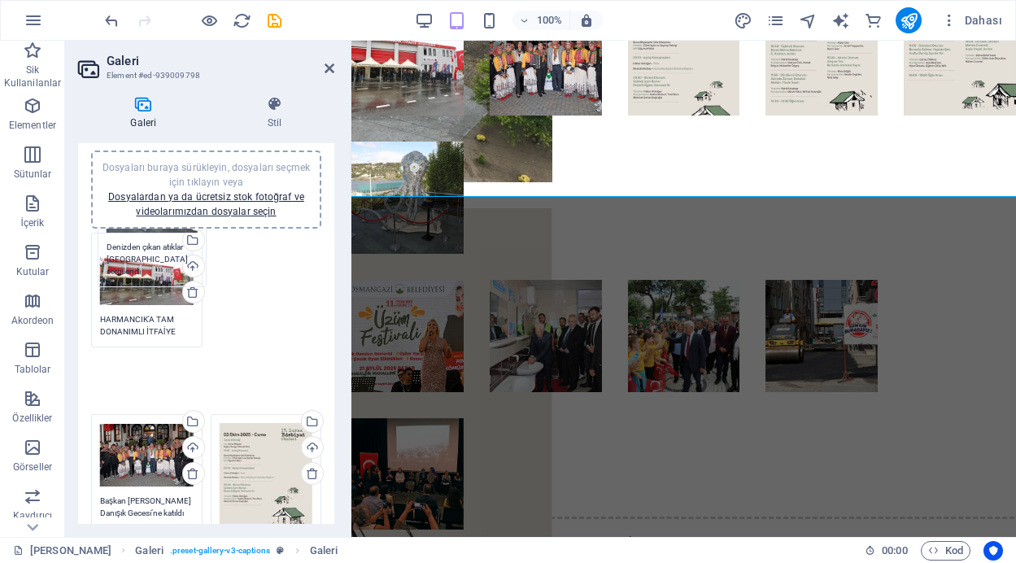
scroll to position [2, 0]
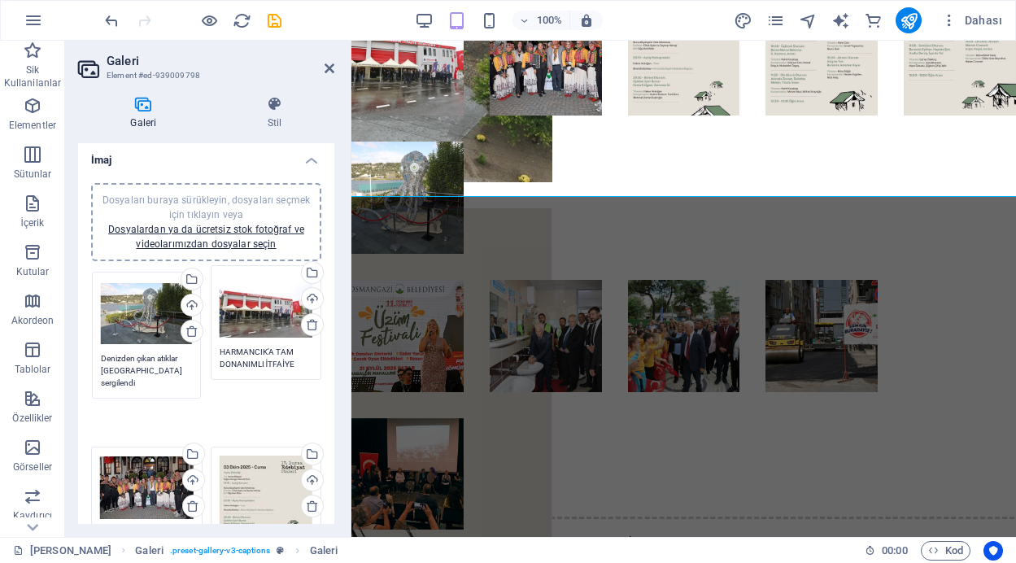
drag, startPoint x: 260, startPoint y: 411, endPoint x: 142, endPoint y: 317, distance: 150.0
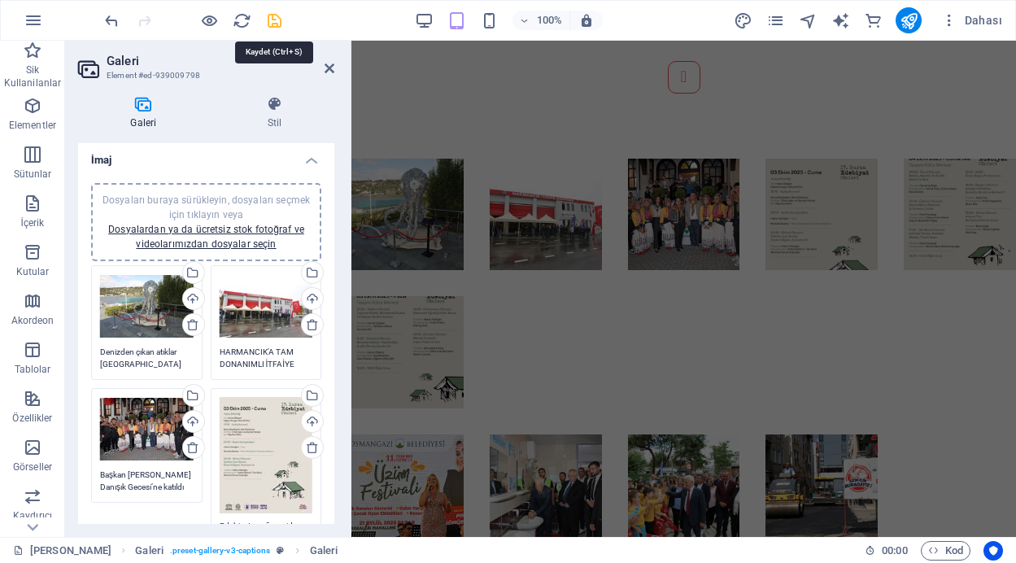
scroll to position [1469, 0]
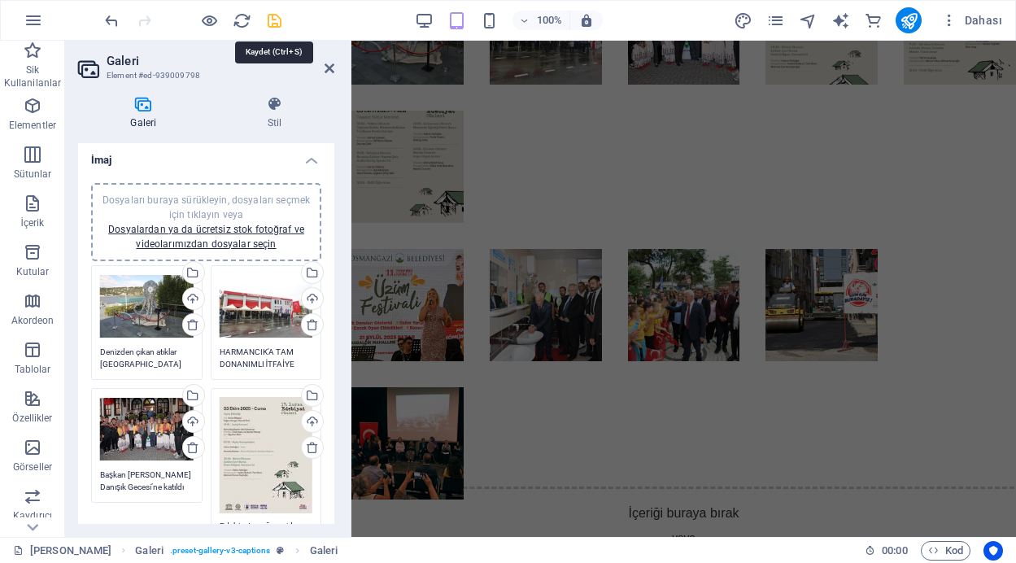
click at [273, 20] on icon "save" at bounding box center [274, 20] width 19 height 19
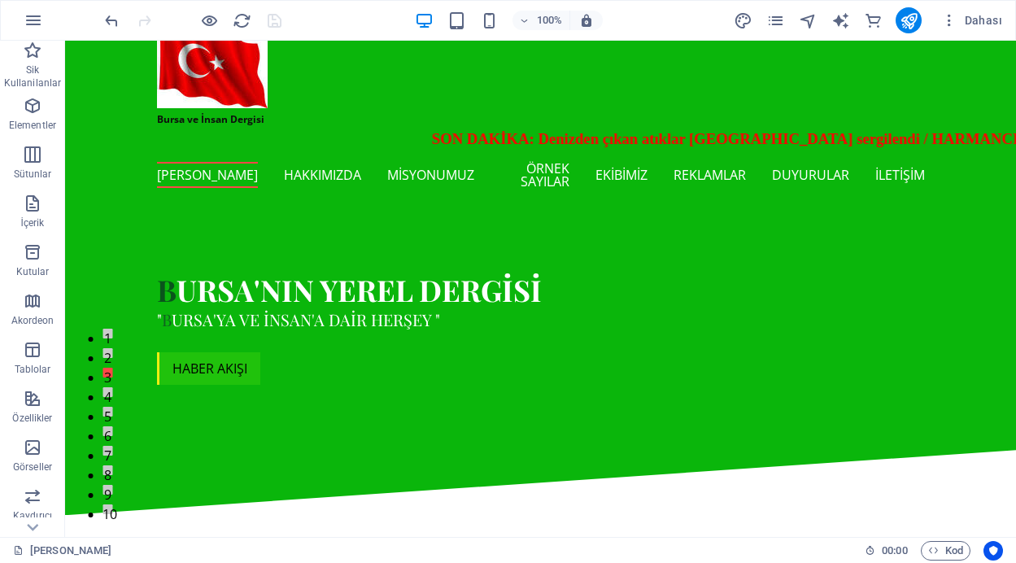
scroll to position [0, 0]
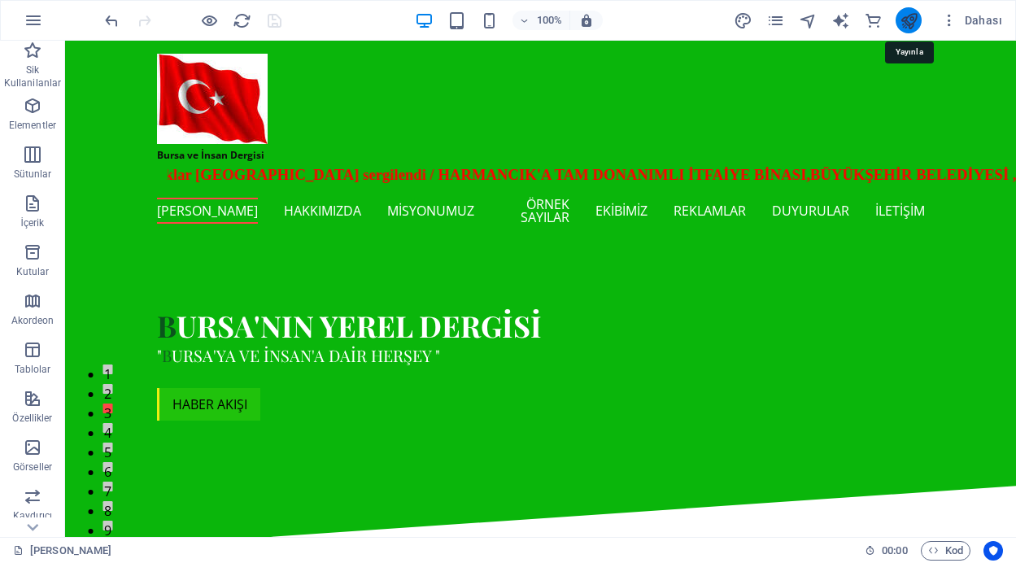
click at [907, 24] on icon "publish" at bounding box center [909, 20] width 19 height 19
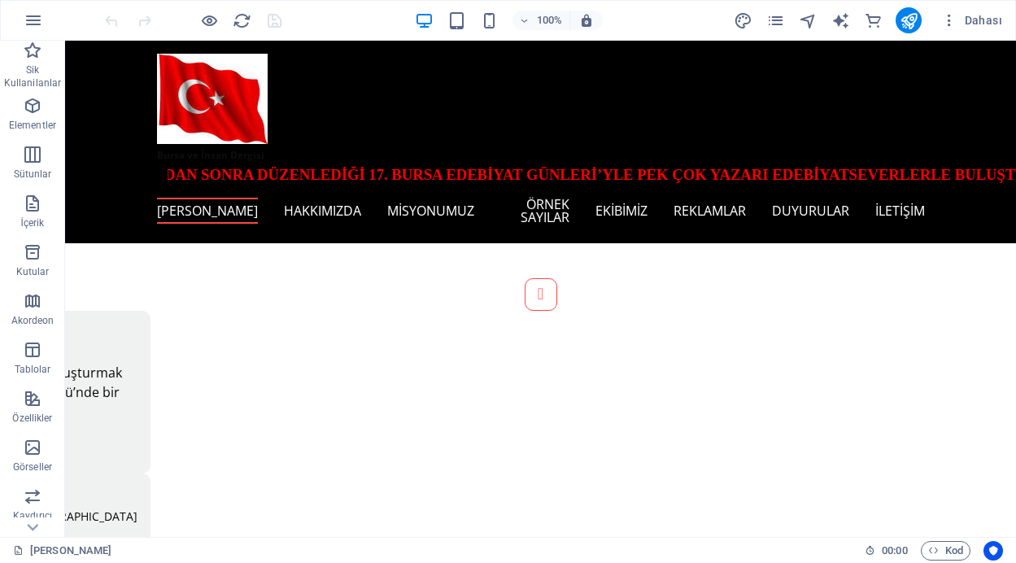
scroll to position [288, 0]
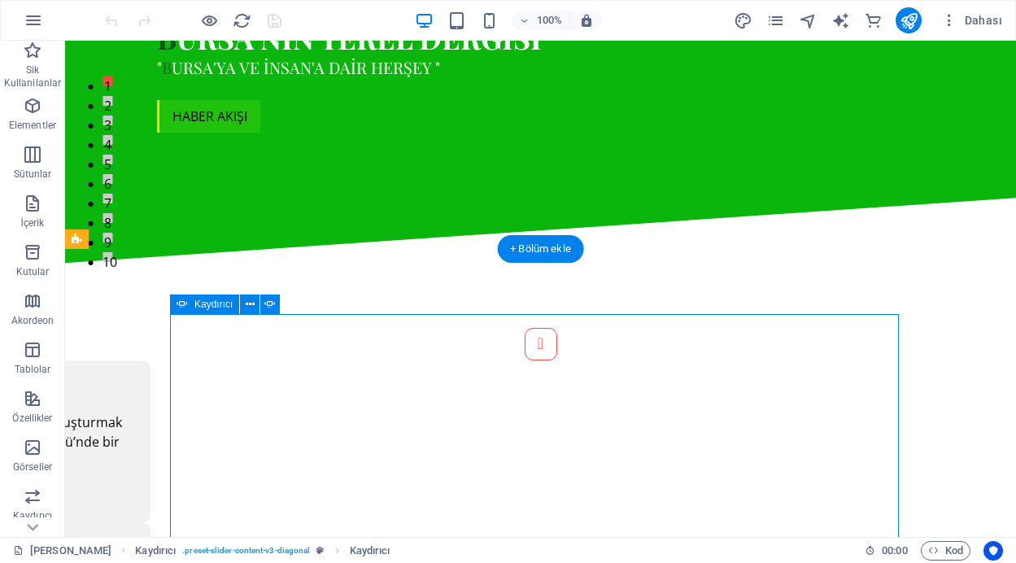
select select "ms"
select select "s"
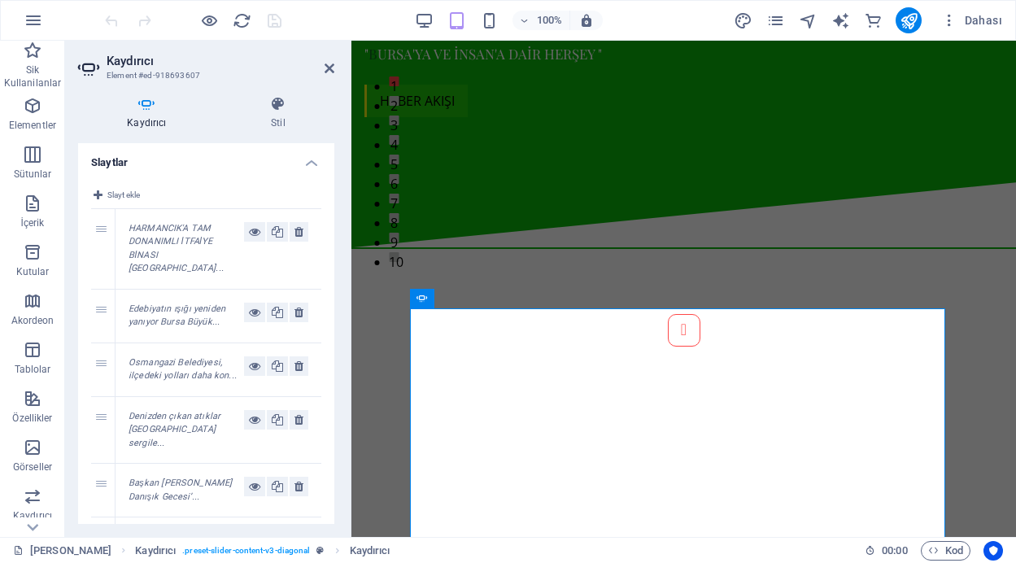
scroll to position [294, 0]
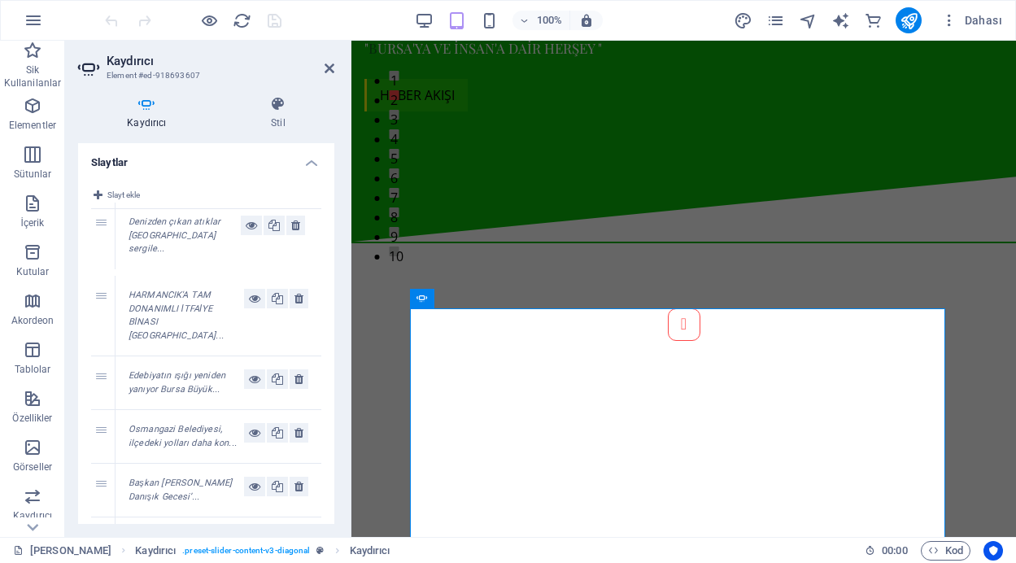
drag, startPoint x: 98, startPoint y: 409, endPoint x: 120, endPoint y: 229, distance: 181.9
click at [272, 17] on icon "save" at bounding box center [274, 20] width 19 height 19
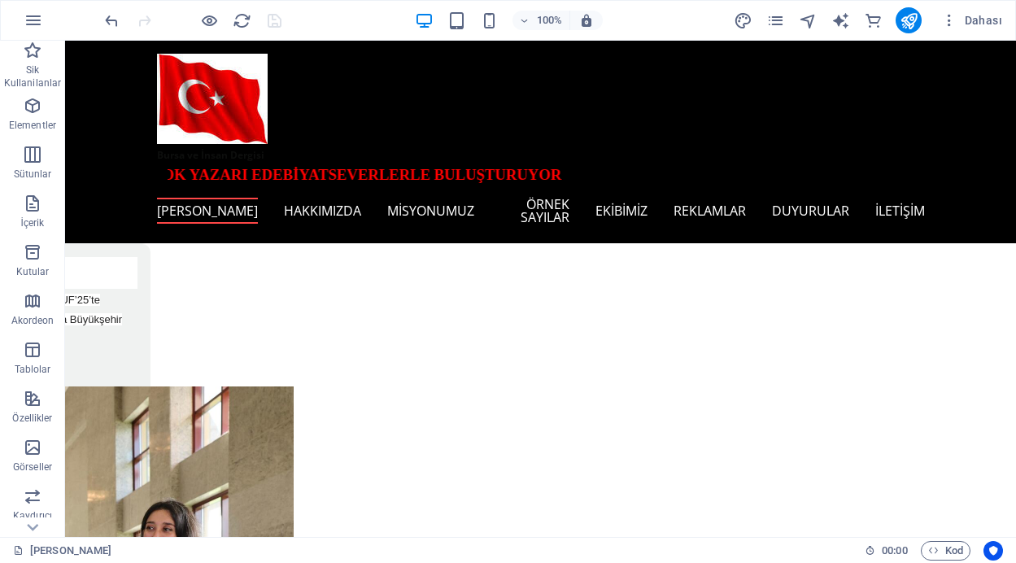
scroll to position [357, 0]
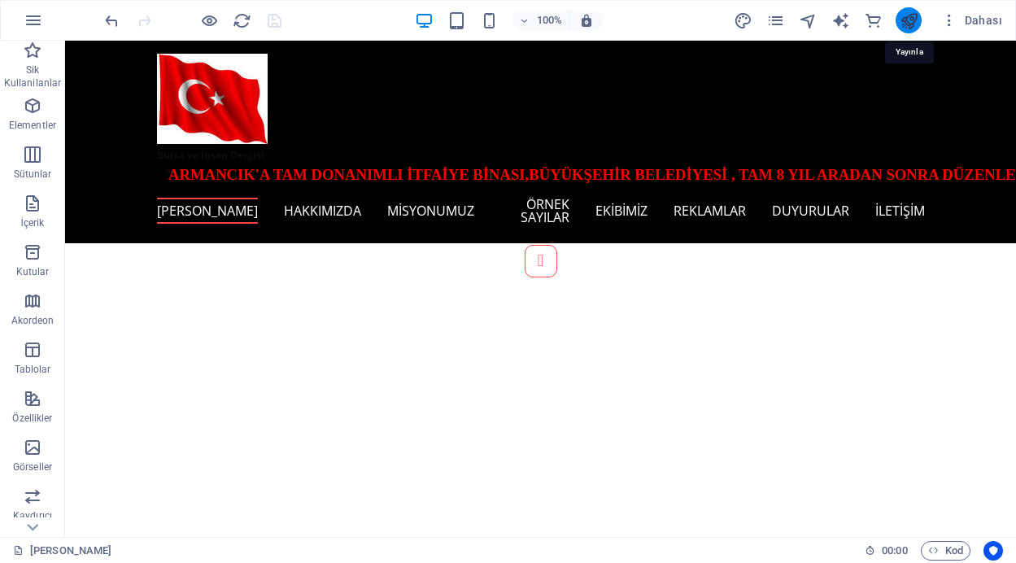
click at [908, 21] on icon "publish" at bounding box center [909, 20] width 19 height 19
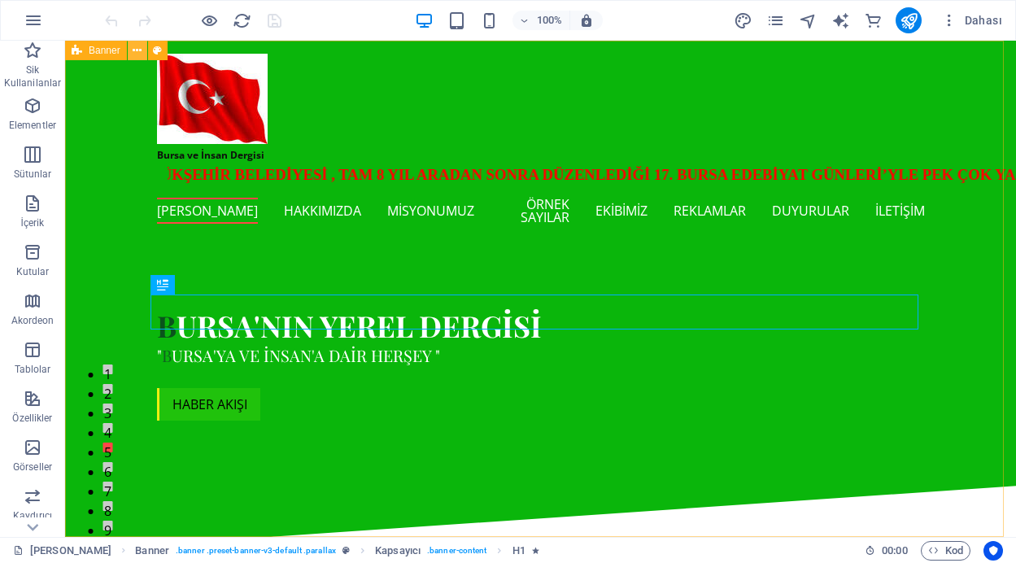
click at [138, 53] on icon at bounding box center [137, 50] width 9 height 17
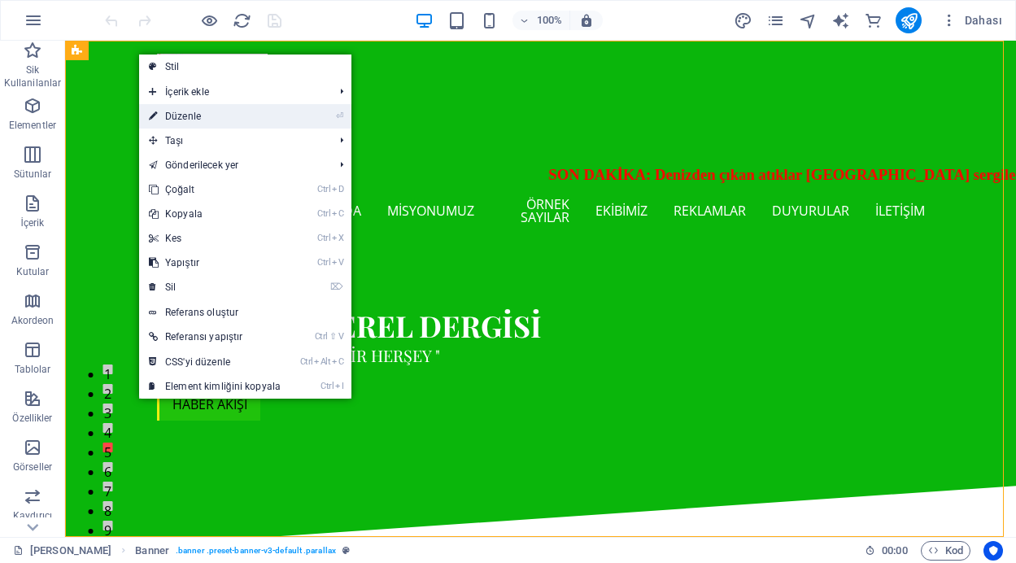
click at [167, 118] on link "⏎ Düzenle" at bounding box center [214, 116] width 151 height 24
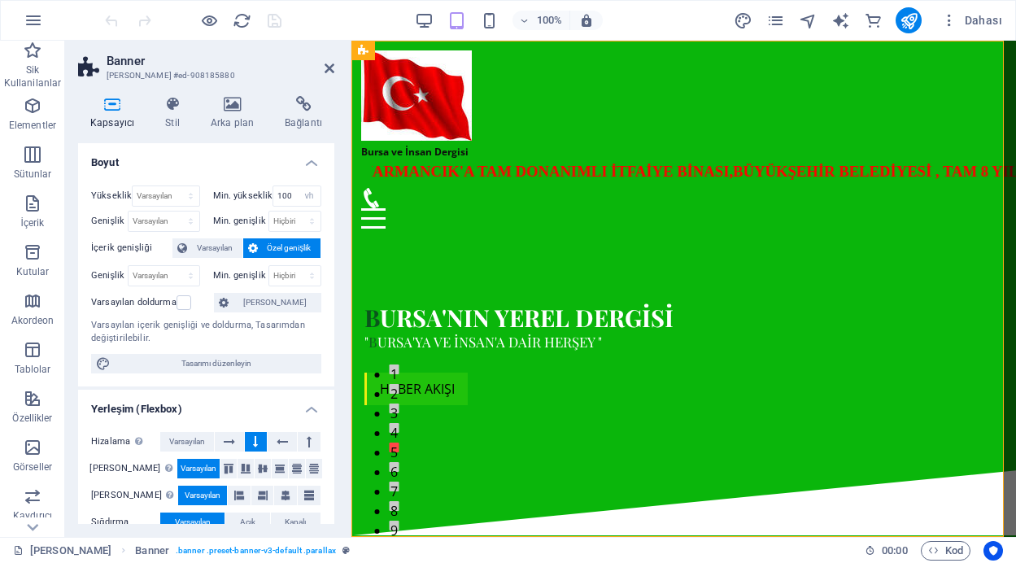
click at [237, 116] on h4 "Arka plan" at bounding box center [236, 113] width 74 height 34
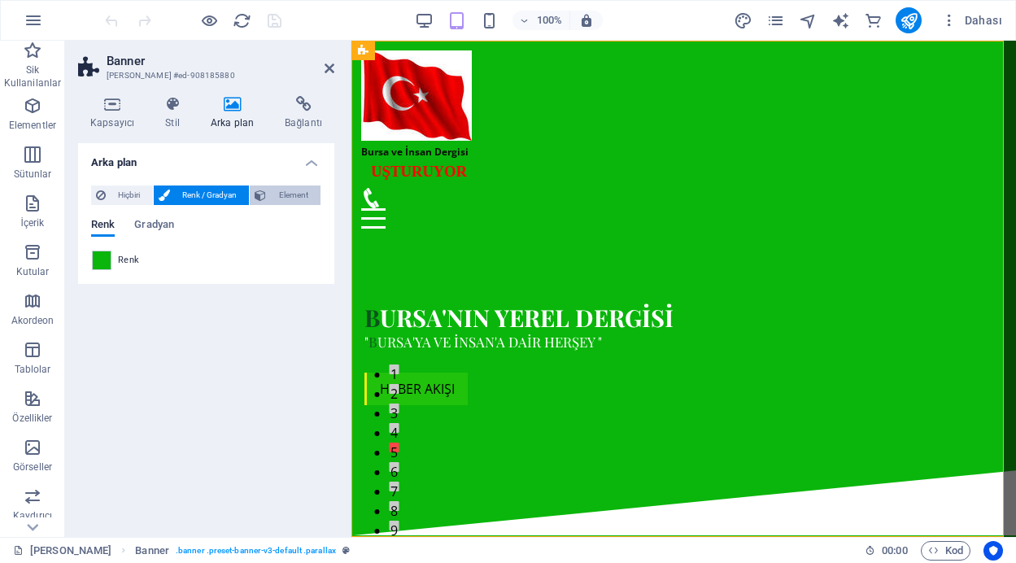
click at [296, 193] on span "Element" at bounding box center [293, 196] width 45 height 20
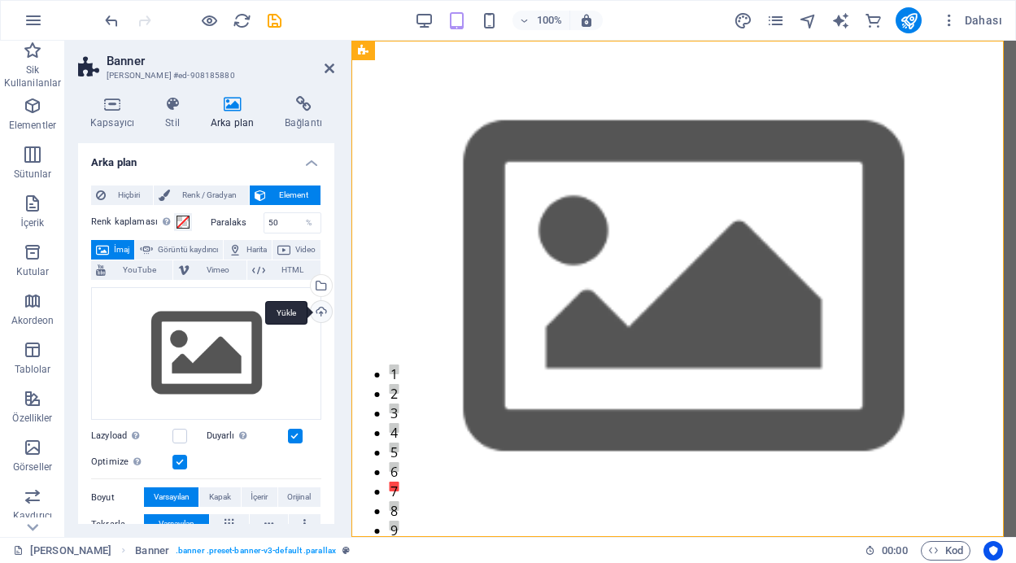
click at [319, 312] on div "Yükle" at bounding box center [320, 313] width 24 height 24
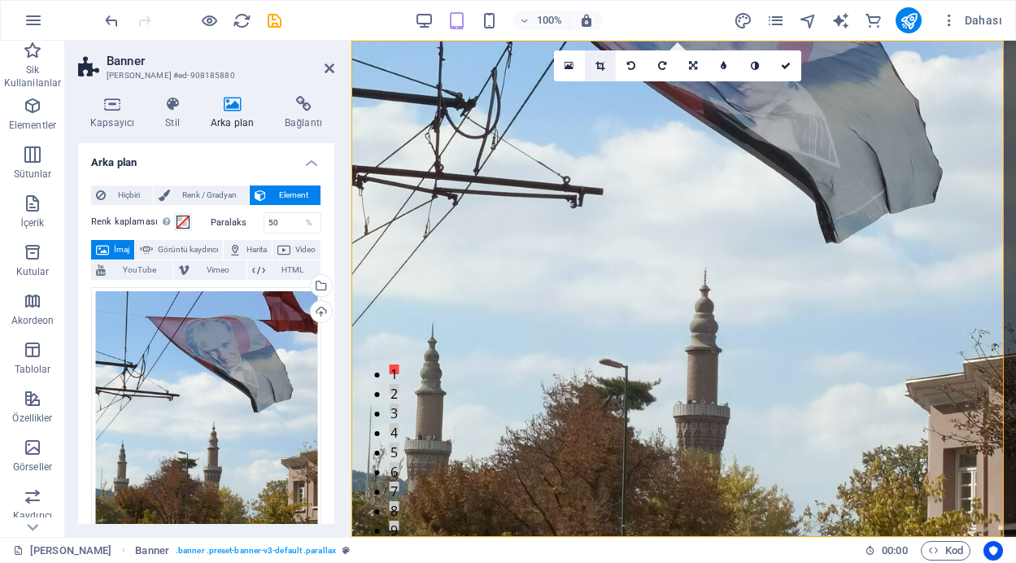
click at [596, 62] on icon at bounding box center [600, 66] width 9 height 10
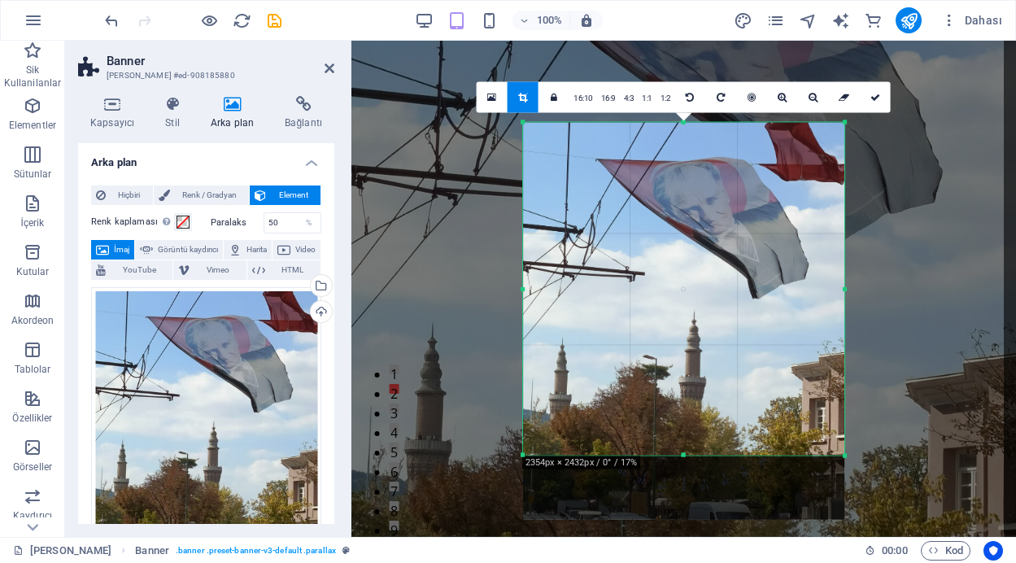
drag, startPoint x: 684, startPoint y: 487, endPoint x: 686, endPoint y: 423, distance: 64.3
click at [686, 423] on div "180 170 160 150 140 130 120 110 100 90 80 70 60 50 40 30 20 10 0 -10 -20 -30 -4…" at bounding box center [684, 289] width 322 height 333
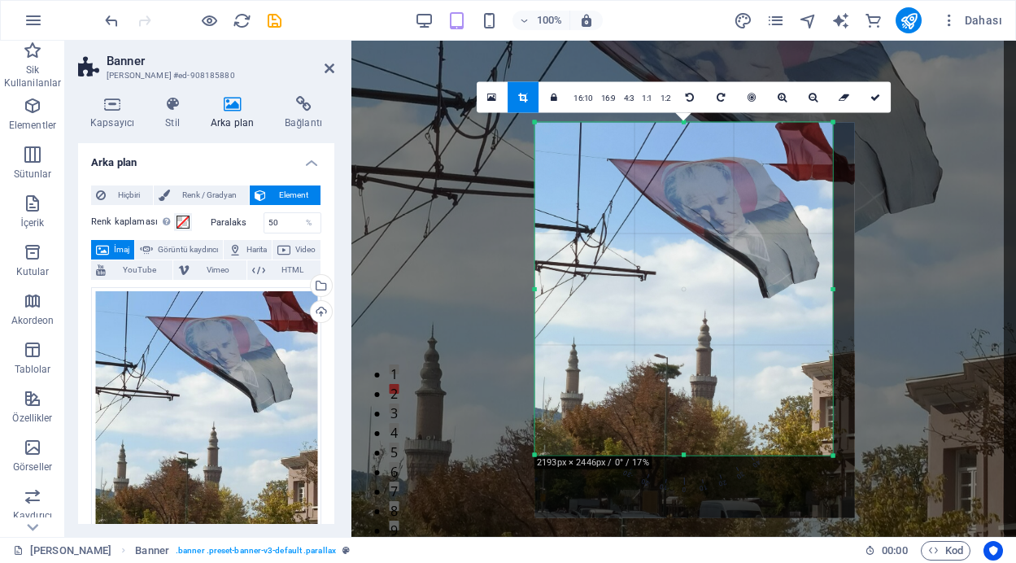
drag, startPoint x: 847, startPoint y: 290, endPoint x: 824, endPoint y: 285, distance: 24.1
click at [824, 285] on div "180 170 160 150 140 130 120 110 100 90 80 70 60 50 40 30 20 10 0 -10 -20 -30 -4…" at bounding box center [684, 289] width 299 height 333
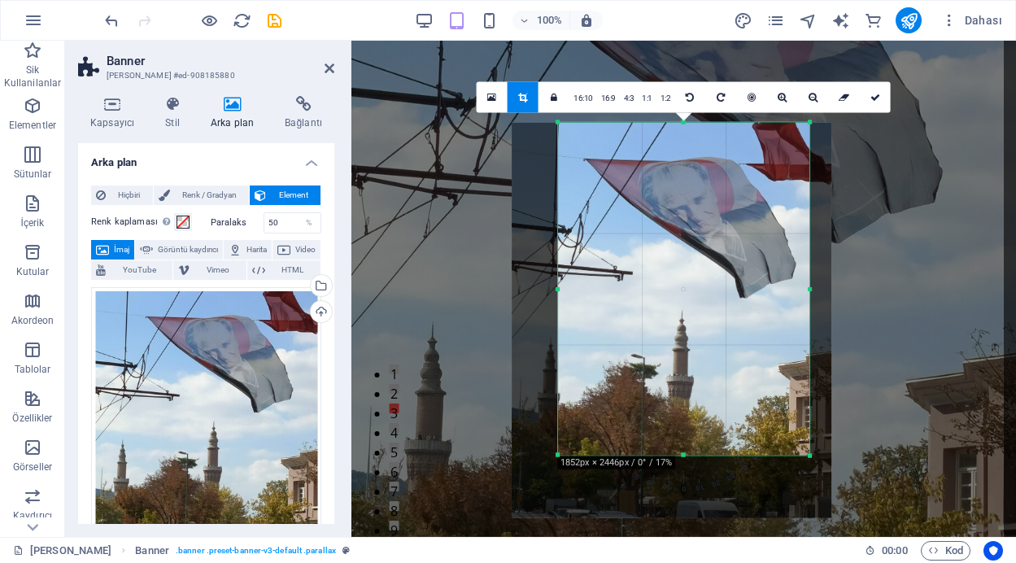
drag, startPoint x: 537, startPoint y: 291, endPoint x: 583, endPoint y: 301, distance: 47.4
click at [583, 301] on div "180 170 160 150 140 130 120 110 100 90 80 70 60 50 40 30 20 10 0 -10 -20 -30 -4…" at bounding box center [684, 289] width 252 height 333
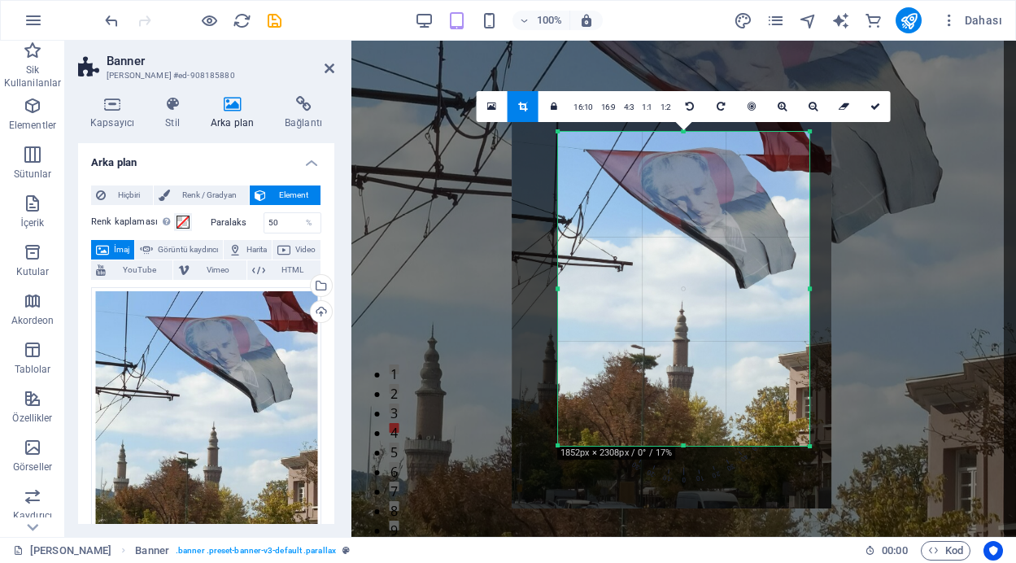
drag, startPoint x: 687, startPoint y: 123, endPoint x: 688, endPoint y: 142, distance: 18.7
click at [688, 142] on div "180 170 160 150 140 130 120 110 100 90 80 70 60 50 40 30 20 10 0 -10 -20 -30 -4…" at bounding box center [684, 289] width 252 height 314
click at [875, 108] on icon at bounding box center [876, 107] width 10 height 10
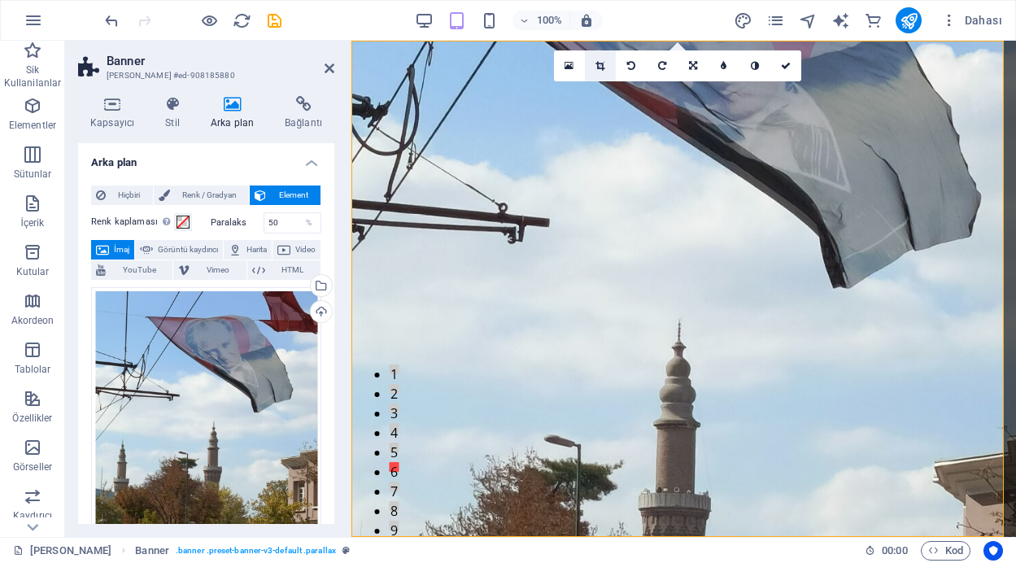
click at [603, 66] on icon at bounding box center [600, 66] width 9 height 10
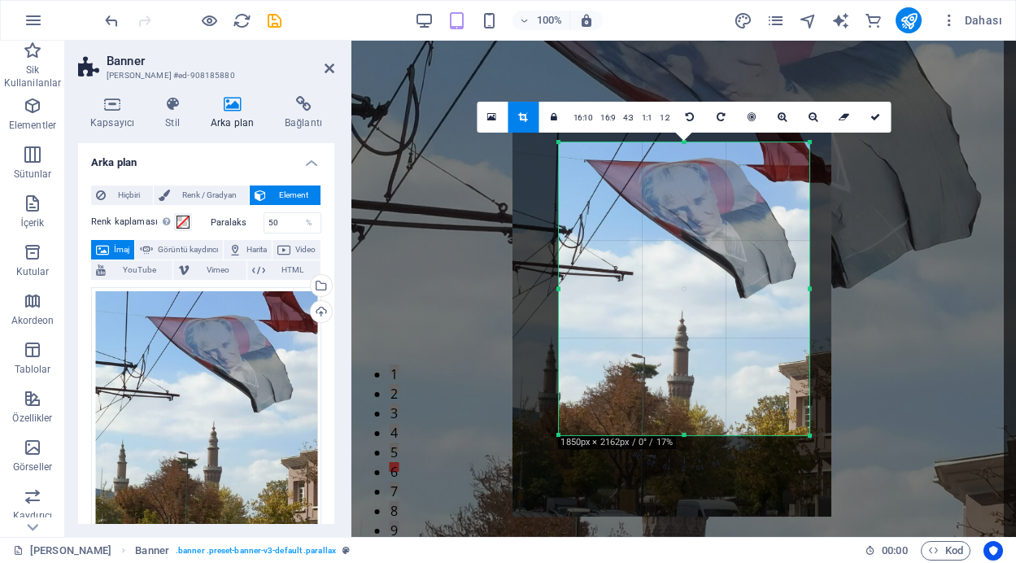
drag, startPoint x: 686, startPoint y: 444, endPoint x: 686, endPoint y: 425, distance: 19.5
click at [686, 425] on div "180 170 160 150 140 130 120 110 100 90 80 70 60 50 40 30 20 10 0 -10 -20 -30 -4…" at bounding box center [683, 288] width 251 height 293
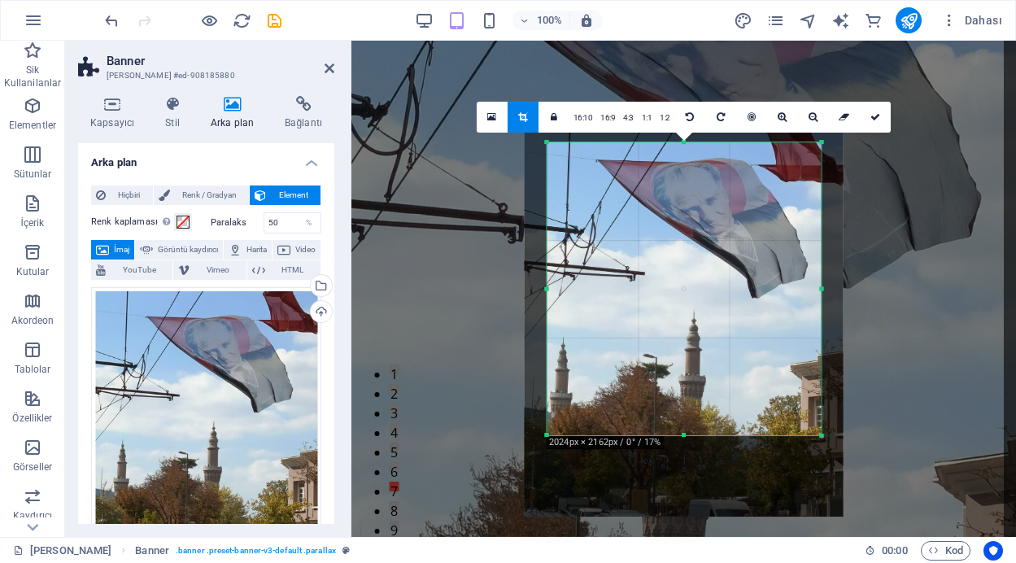
drag, startPoint x: 559, startPoint y: 291, endPoint x: 535, endPoint y: 291, distance: 23.6
click at [547, 291] on div "180 170 160 150 140 130 120 110 100 90 80 70 60 50 40 30 20 10 0 -10 -20 -30 -4…" at bounding box center [684, 288] width 274 height 293
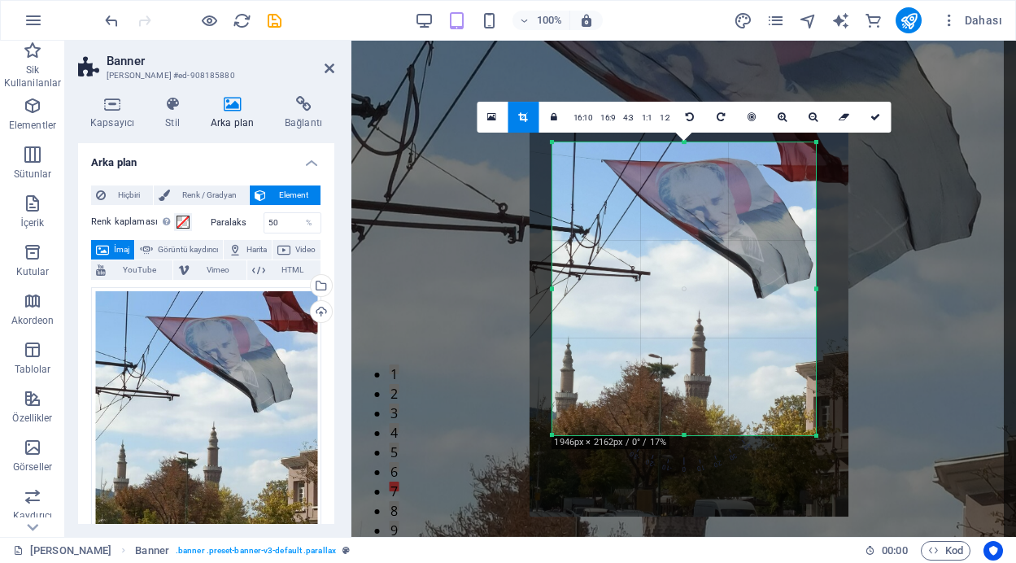
drag, startPoint x: 822, startPoint y: 291, endPoint x: 811, endPoint y: 290, distance: 10.6
click at [811, 290] on div "180 170 160 150 140 130 120 110 100 90 80 70 60 50 40 30 20 10 0 -10 -20 -30 -4…" at bounding box center [684, 288] width 264 height 293
click at [875, 116] on icon at bounding box center [876, 117] width 10 height 10
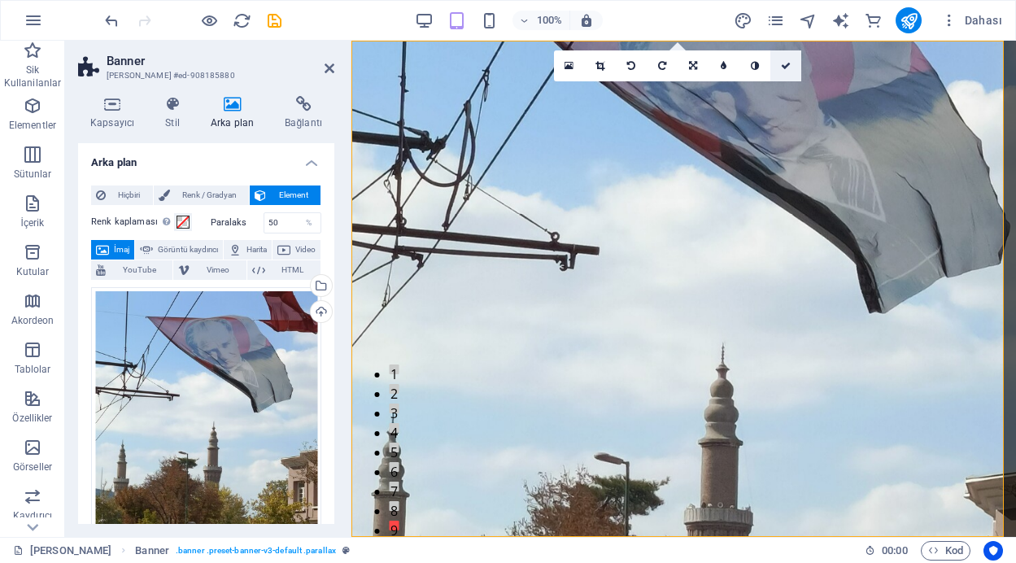
click at [784, 67] on icon at bounding box center [786, 66] width 10 height 10
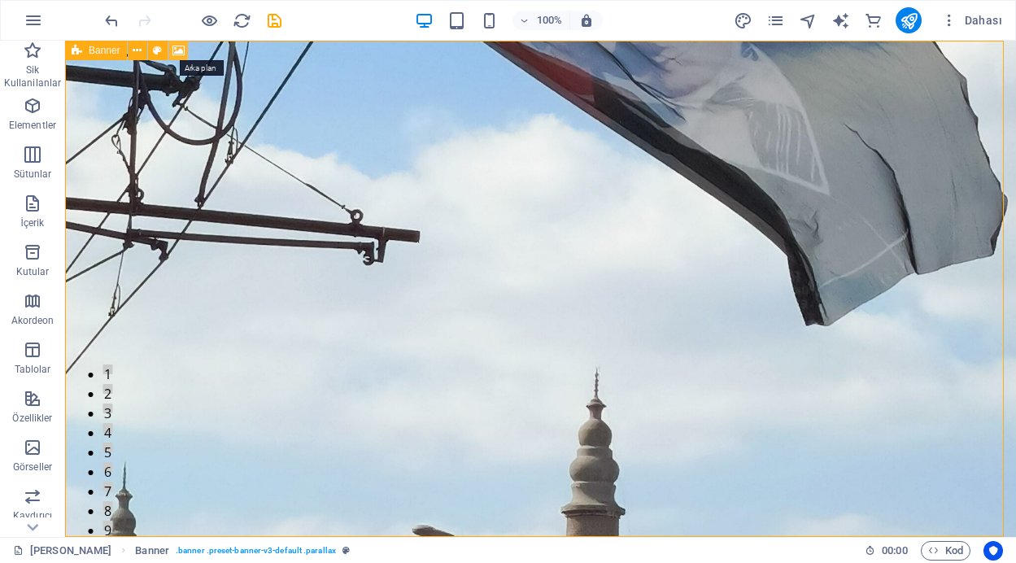
click at [178, 50] on icon at bounding box center [179, 50] width 12 height 17
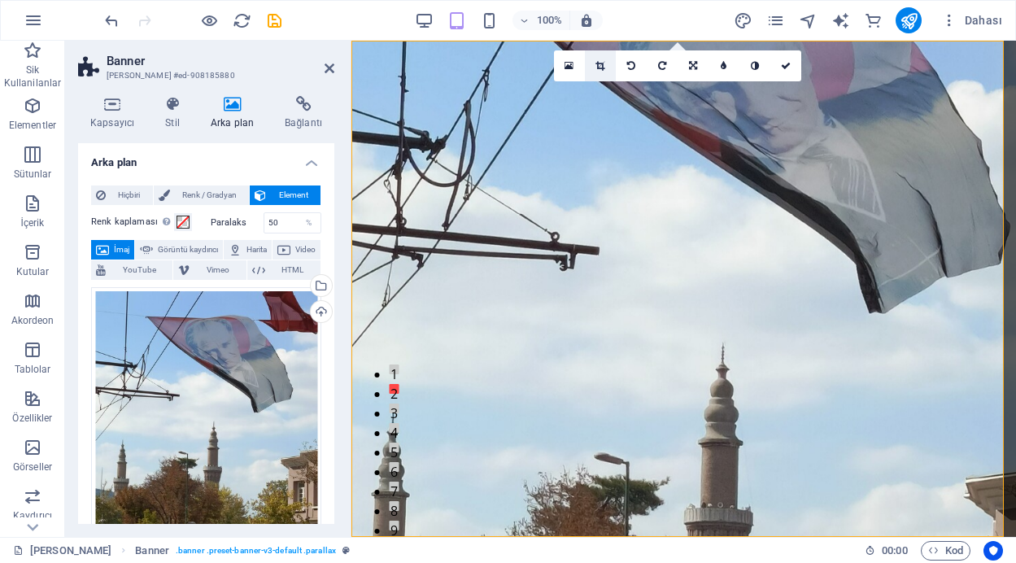
click at [598, 65] on icon at bounding box center [600, 66] width 9 height 10
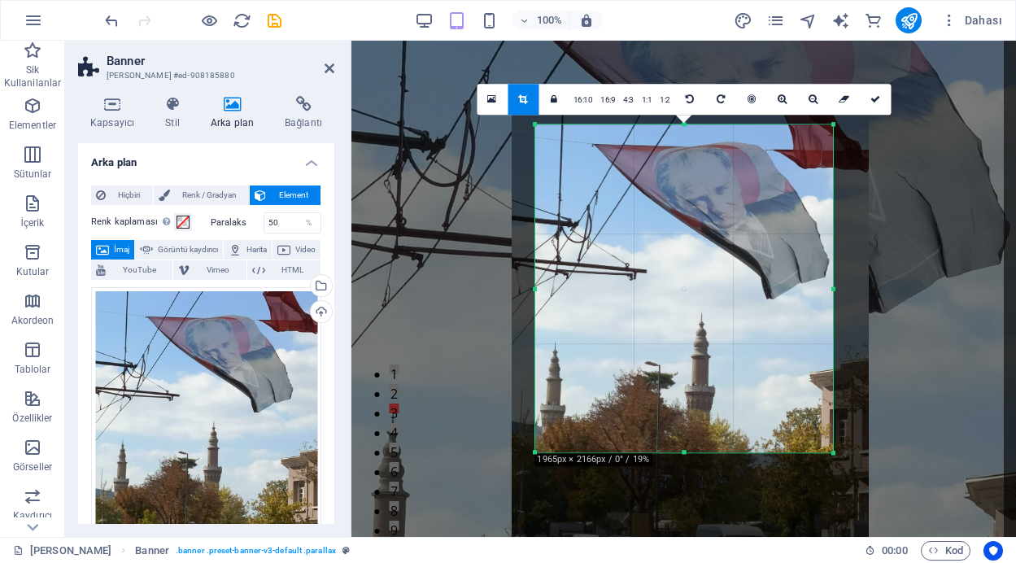
click at [534, 297] on div at bounding box center [535, 289] width 6 height 328
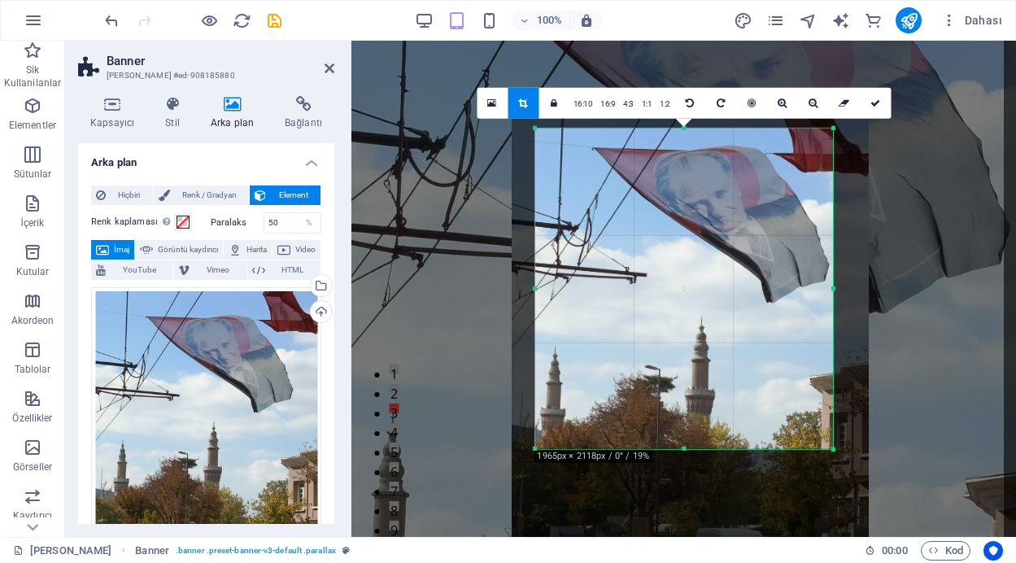
click at [685, 448] on div at bounding box center [684, 450] width 298 height 6
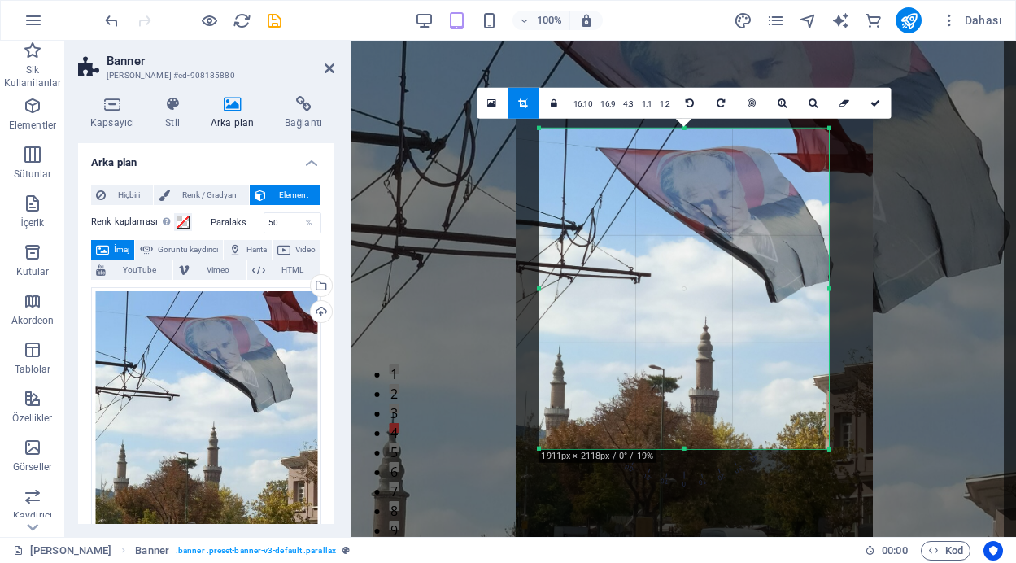
click at [827, 291] on div at bounding box center [830, 289] width 6 height 321
click at [875, 101] on icon at bounding box center [876, 103] width 10 height 10
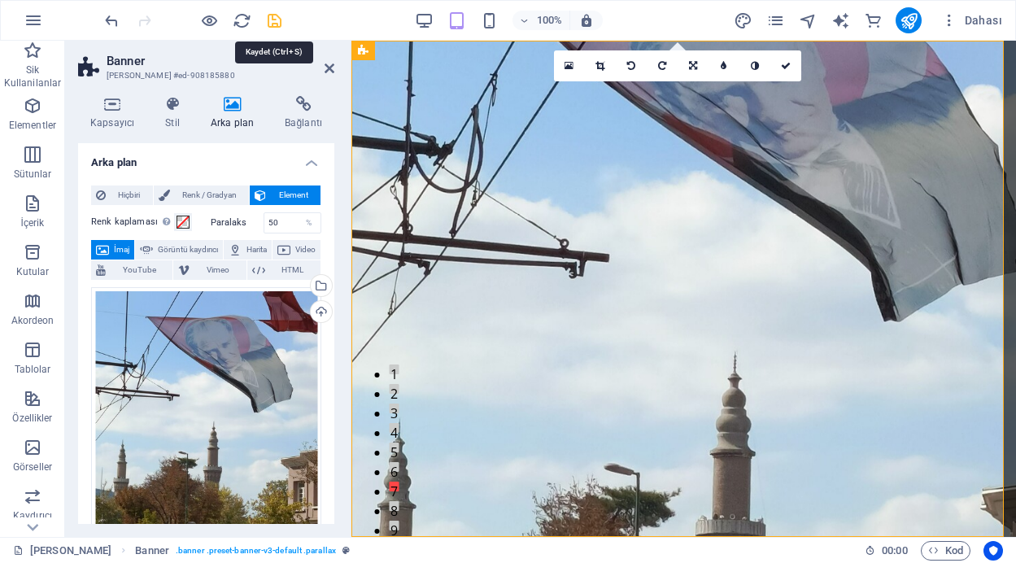
click at [274, 20] on icon "save" at bounding box center [274, 20] width 19 height 19
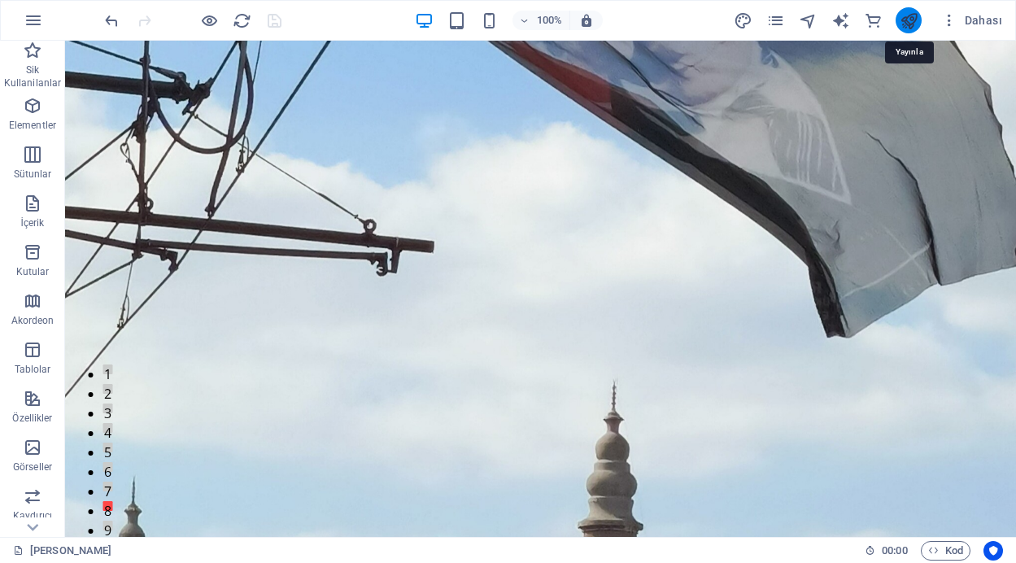
click at [910, 17] on icon "publish" at bounding box center [909, 20] width 19 height 19
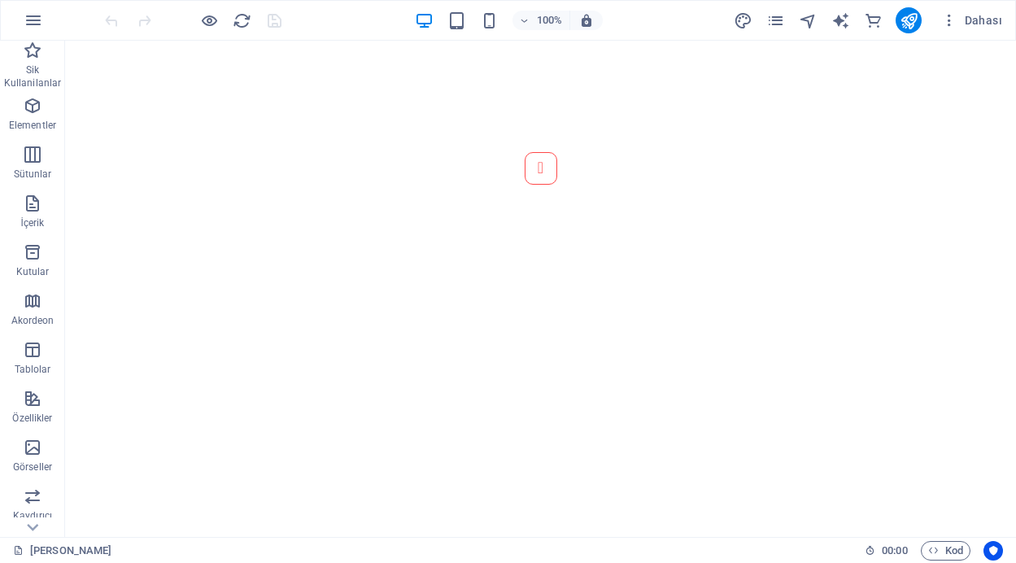
scroll to position [1033, 0]
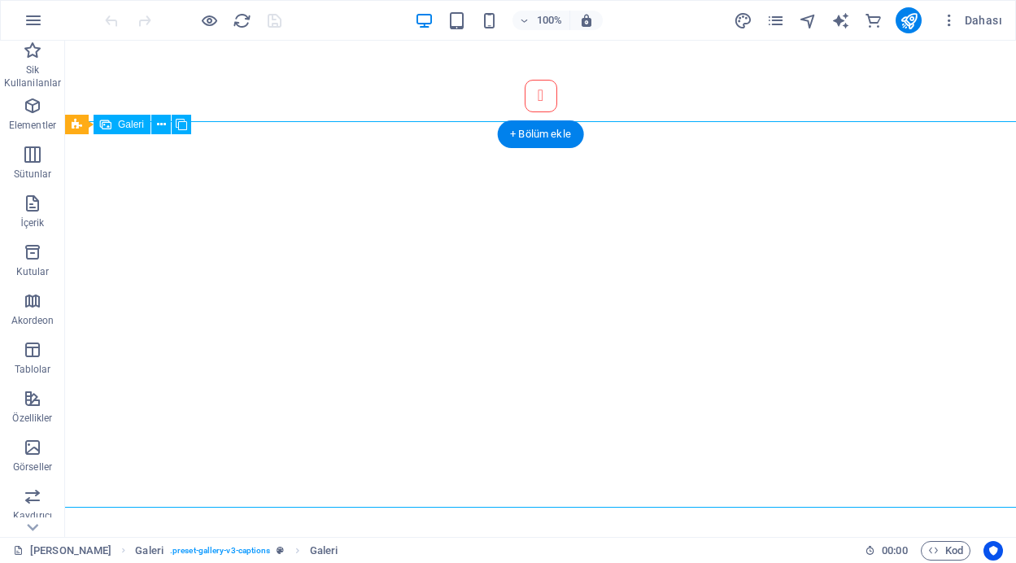
select select "4"
select select "px"
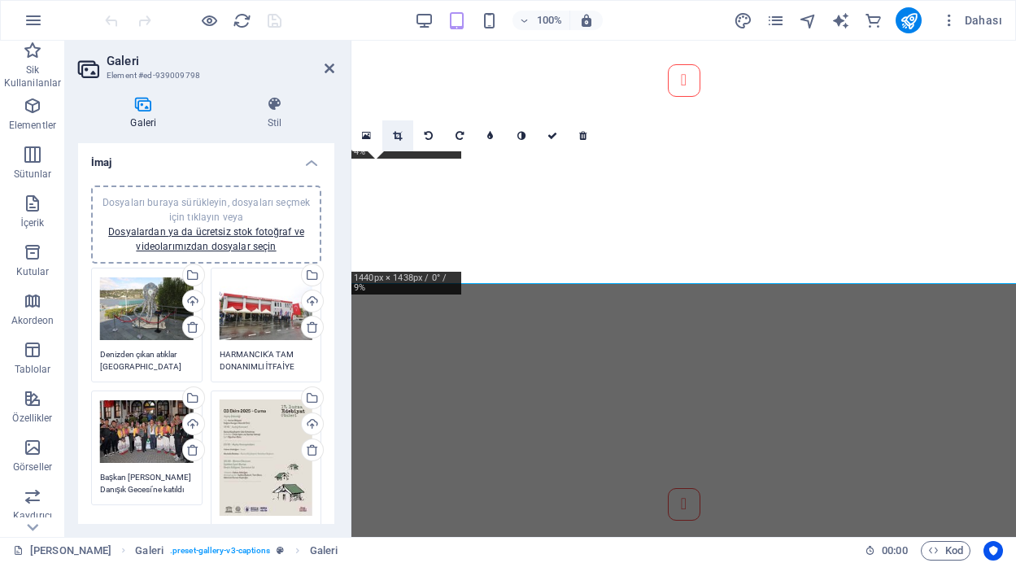
click at [396, 141] on icon at bounding box center [397, 136] width 9 height 10
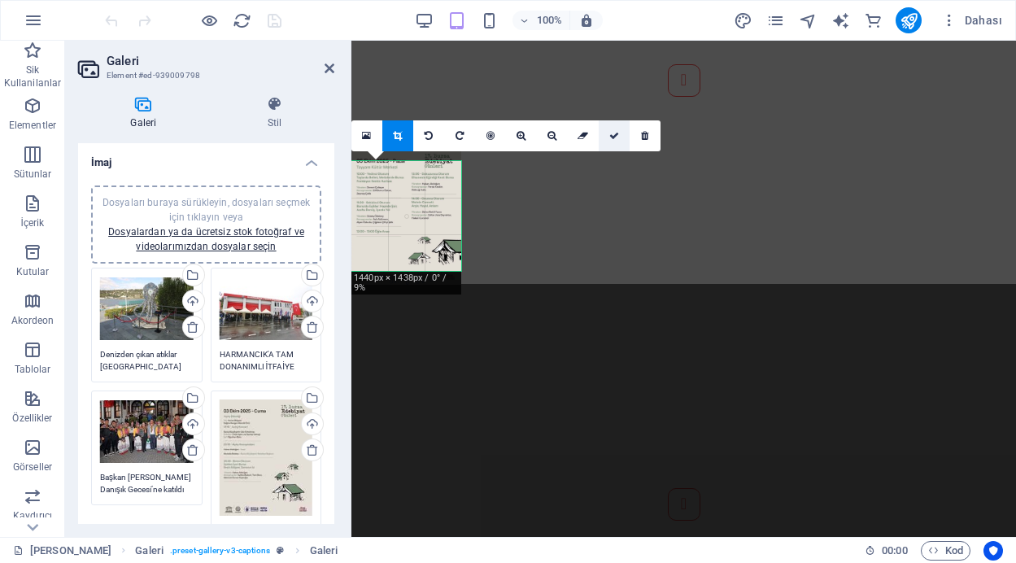
click at [610, 133] on icon at bounding box center [615, 136] width 10 height 10
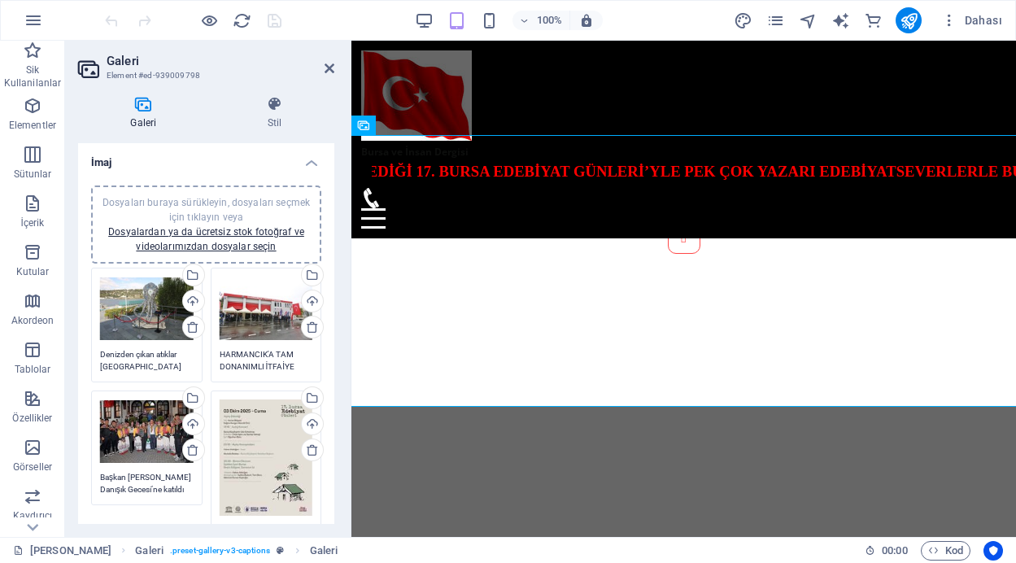
scroll to position [789, 0]
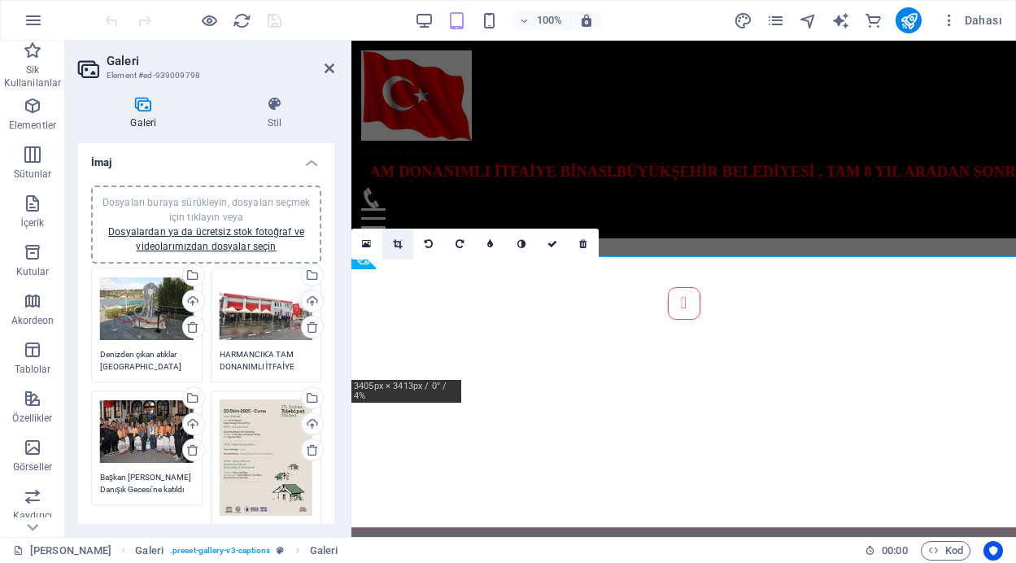
click at [396, 244] on icon at bounding box center [397, 244] width 9 height 10
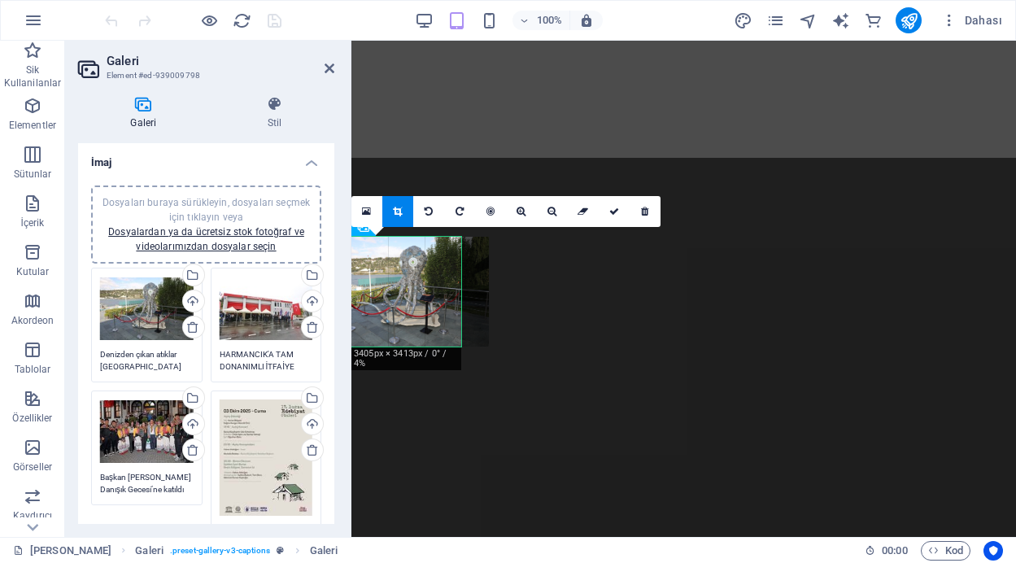
scroll to position [1165, 0]
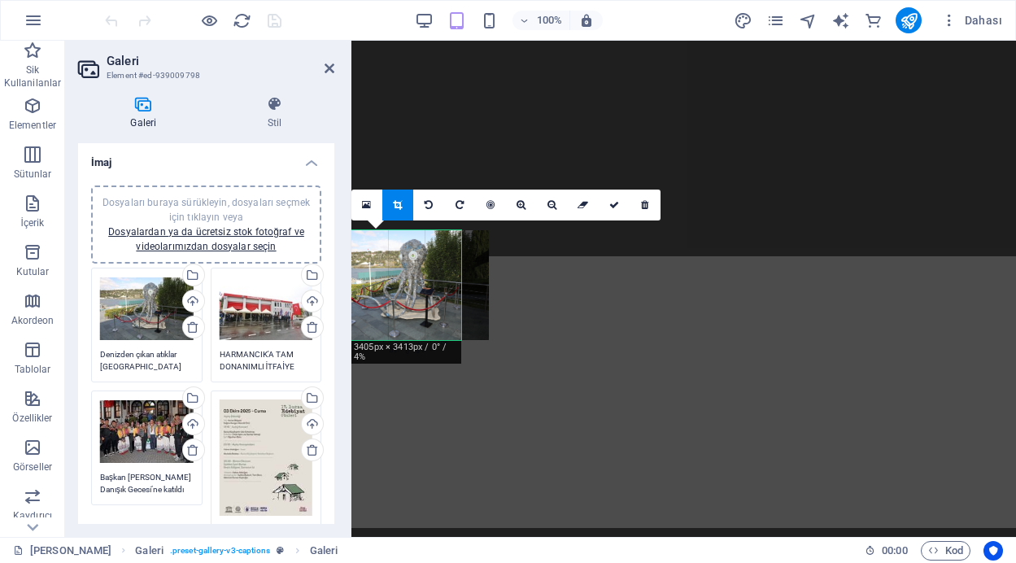
click at [413, 282] on div at bounding box center [406, 285] width 165 height 110
click at [422, 307] on div at bounding box center [406, 285] width 165 height 110
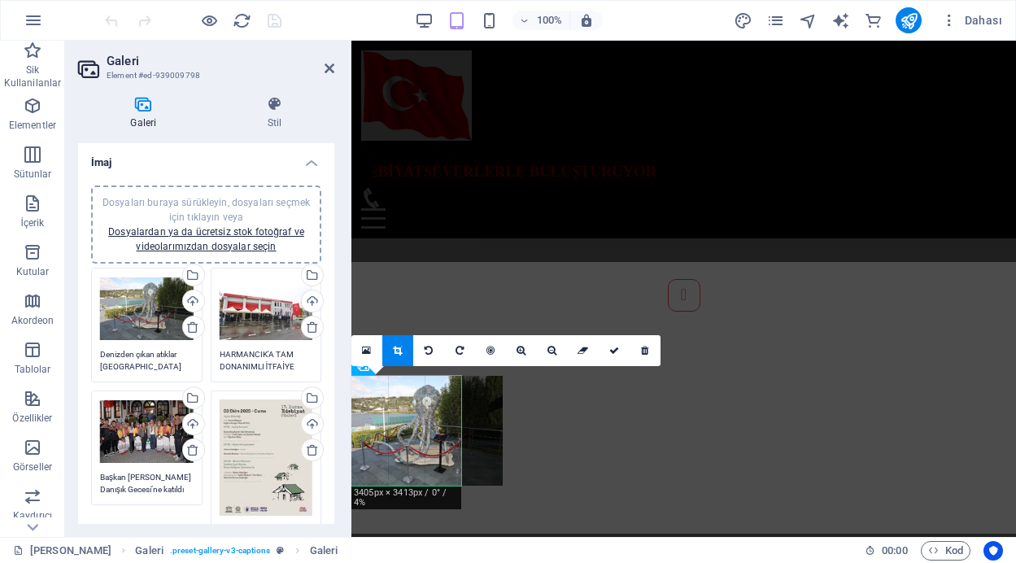
scroll to position [796, 0]
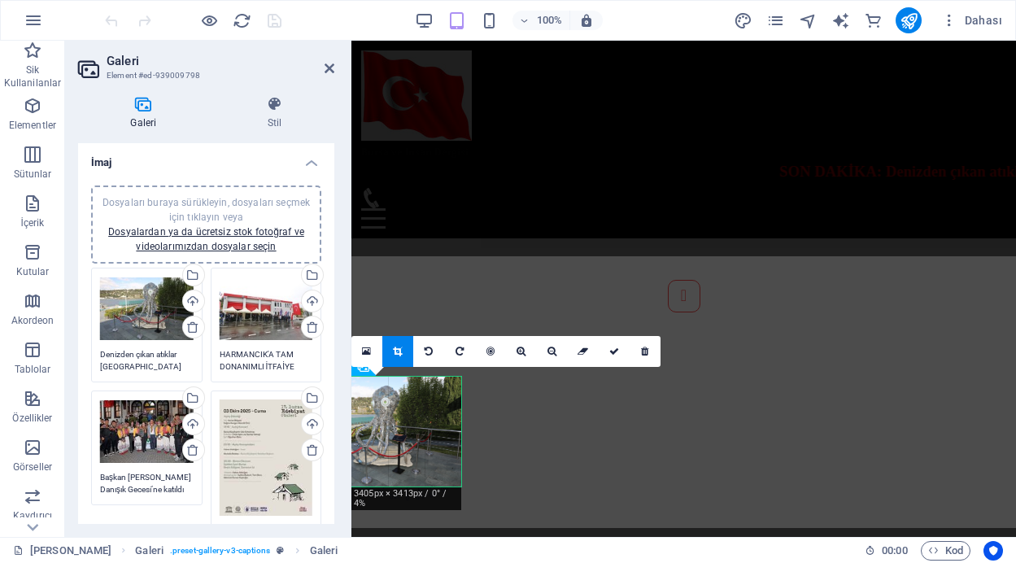
drag, startPoint x: 448, startPoint y: 400, endPoint x: 421, endPoint y: 404, distance: 27.1
click at [421, 404] on div at bounding box center [378, 432] width 165 height 110
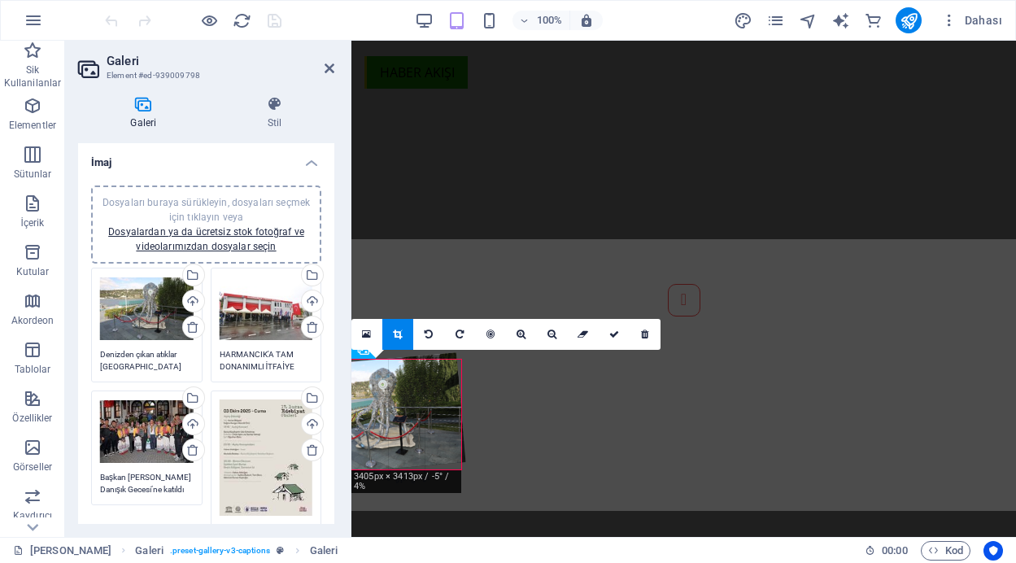
scroll to position [818, 0]
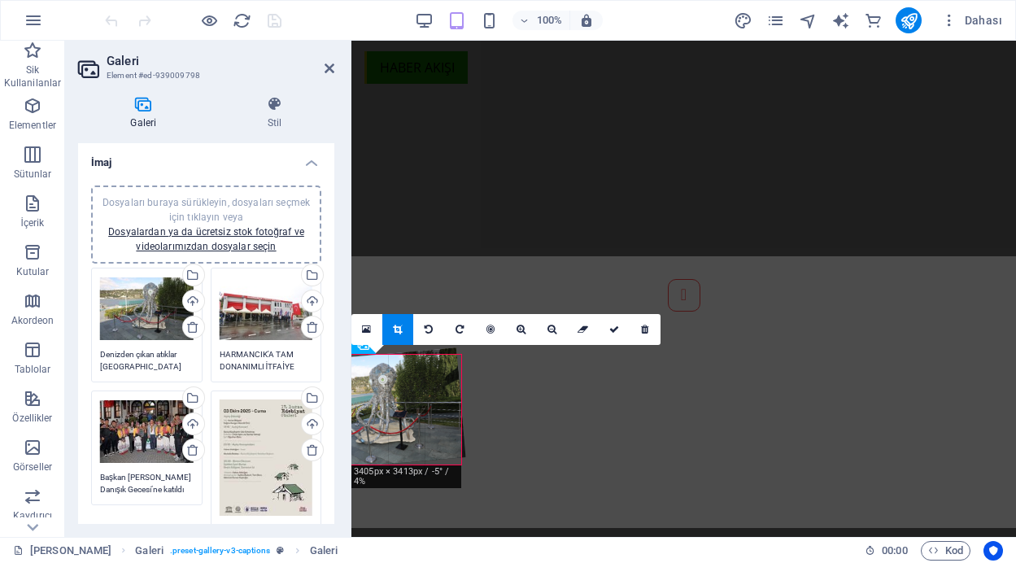
drag, startPoint x: 462, startPoint y: 488, endPoint x: 447, endPoint y: 470, distance: 23.7
click at [447, 465] on div "180 170 160 150 140 130 120 110 100 90 80 70 60 50 40 30 20 10 0 -10 -20 -30 -4…" at bounding box center [407, 410] width 110 height 110
click at [465, 447] on div at bounding box center [385, 406] width 174 height 124
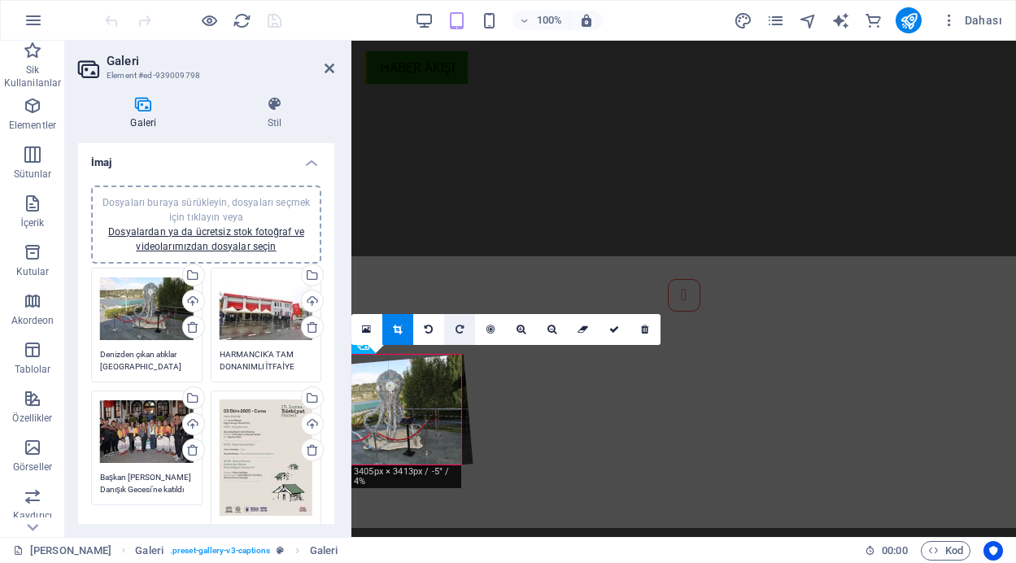
click at [461, 324] on link at bounding box center [459, 329] width 31 height 31
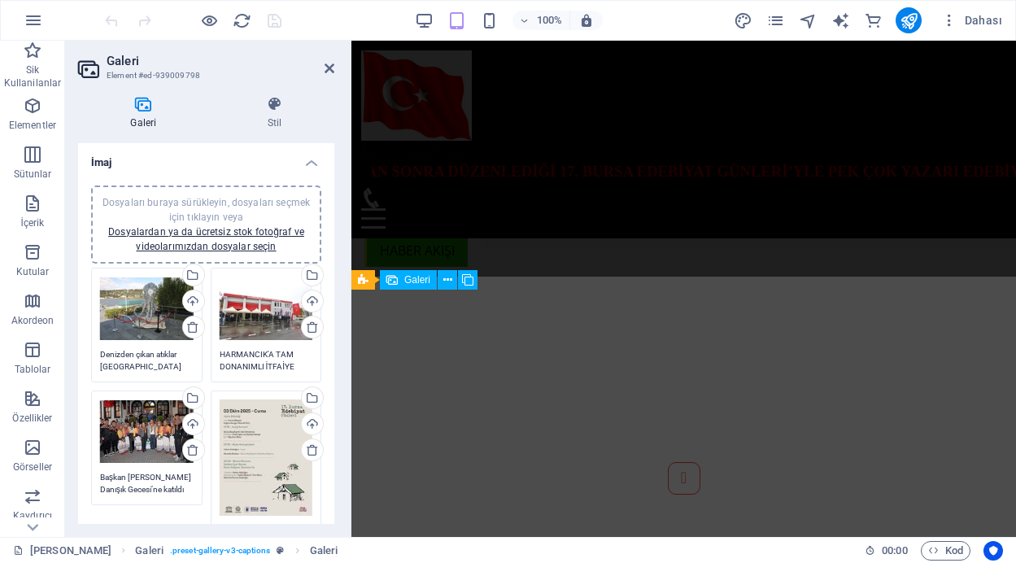
scroll to position [561, 0]
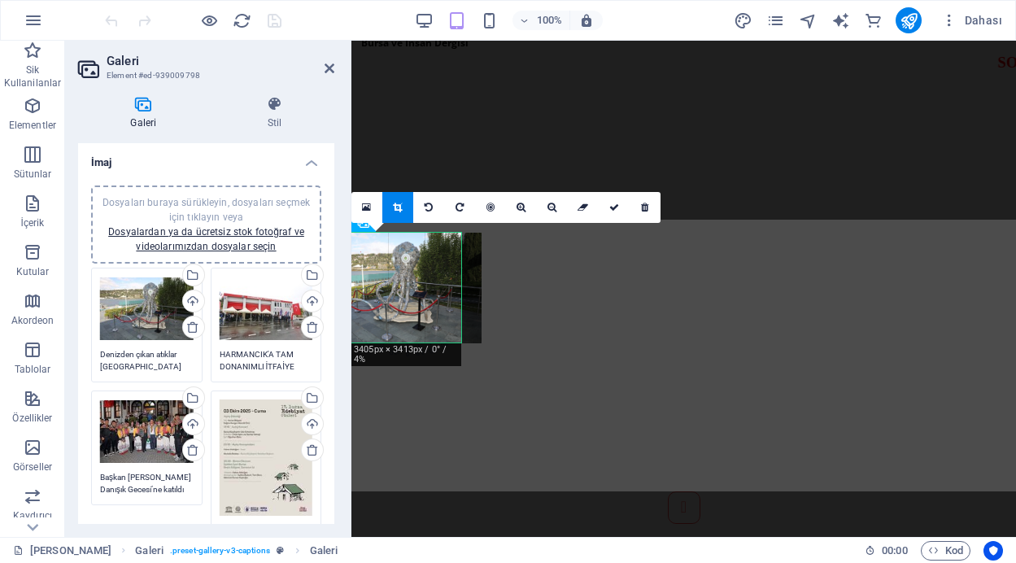
drag, startPoint x: 407, startPoint y: 343, endPoint x: 420, endPoint y: 333, distance: 16.3
click at [420, 333] on div at bounding box center [399, 288] width 165 height 110
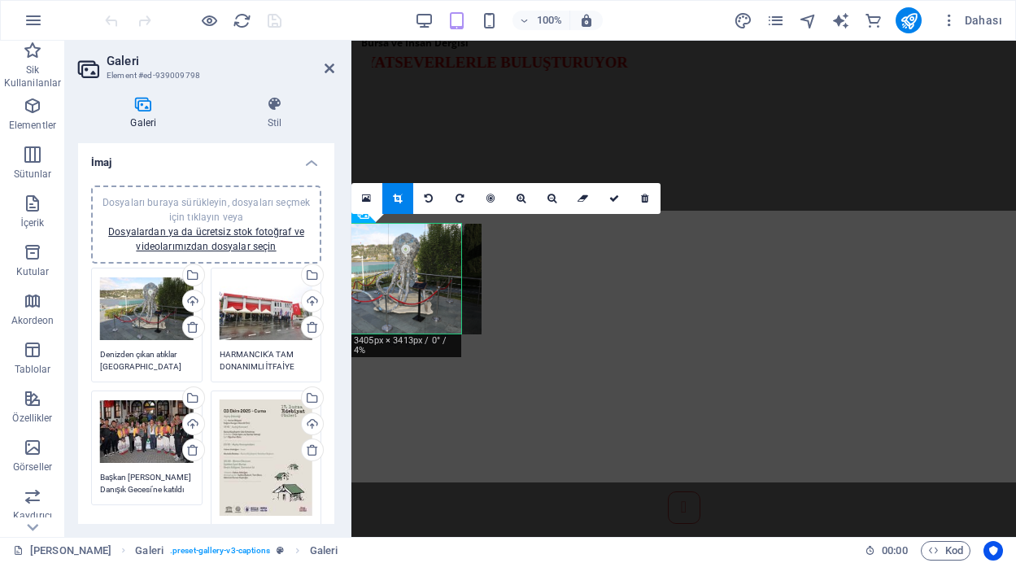
scroll to position [606, 0]
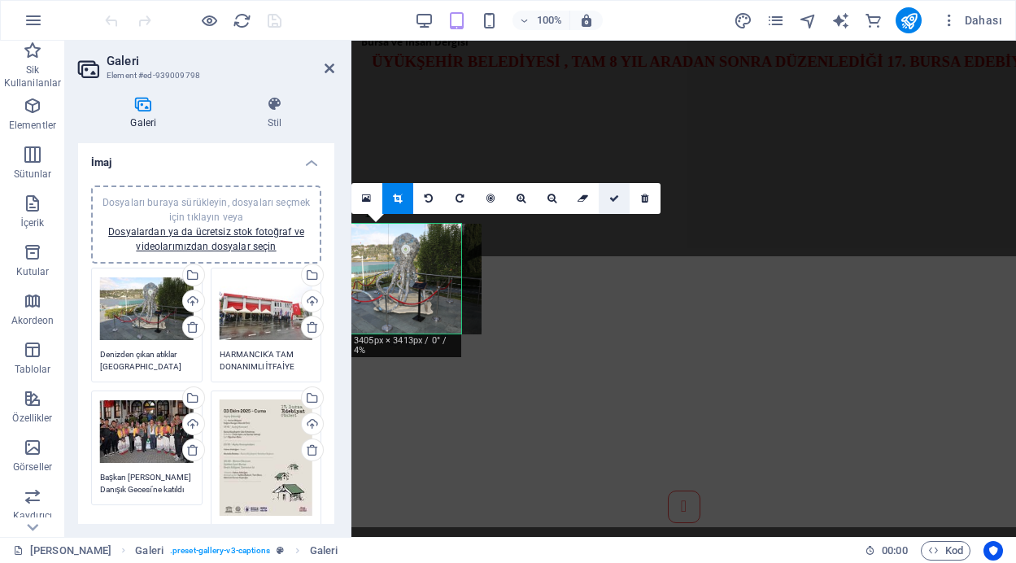
click at [614, 194] on icon at bounding box center [615, 199] width 10 height 10
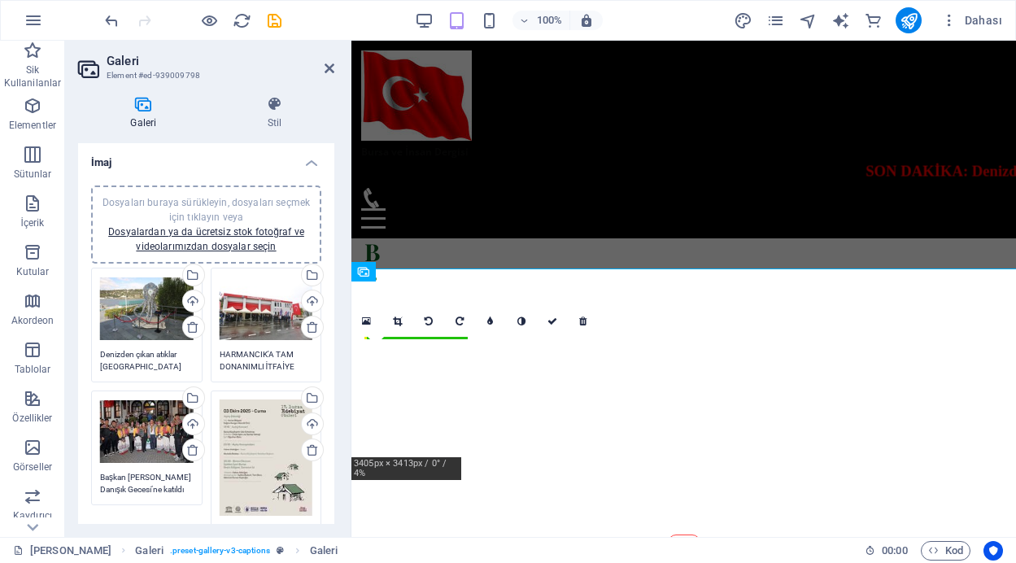
scroll to position [523, 0]
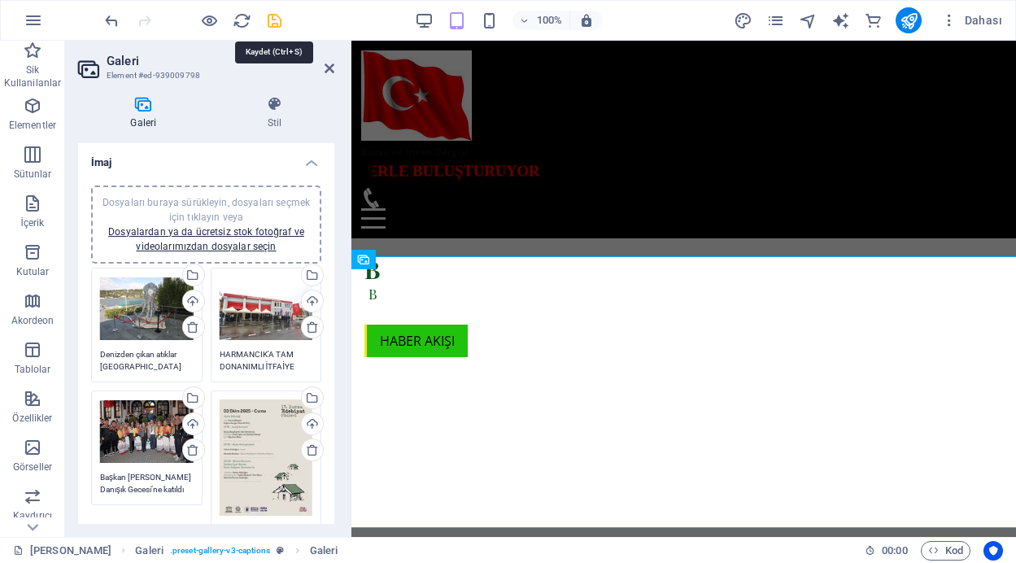
click at [273, 17] on icon "save" at bounding box center [274, 20] width 19 height 19
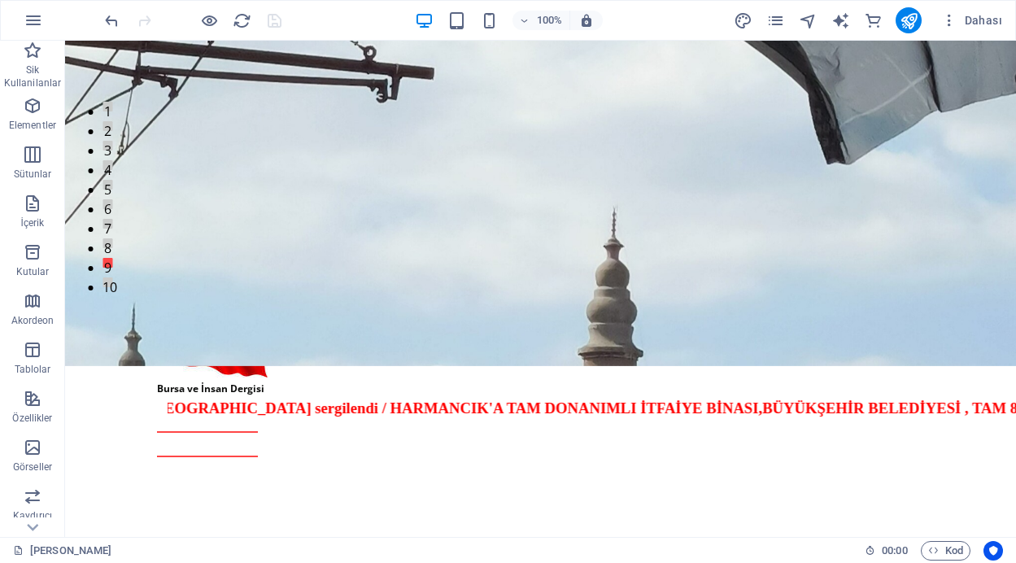
scroll to position [0, 0]
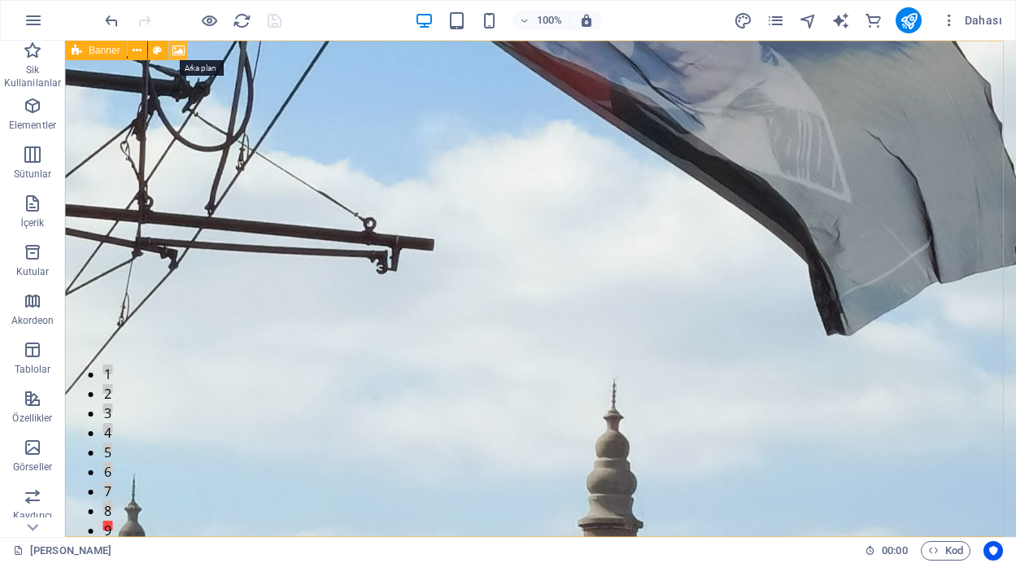
drag, startPoint x: 181, startPoint y: 53, endPoint x: 247, endPoint y: 189, distance: 151.4
click at [181, 53] on icon at bounding box center [179, 50] width 12 height 17
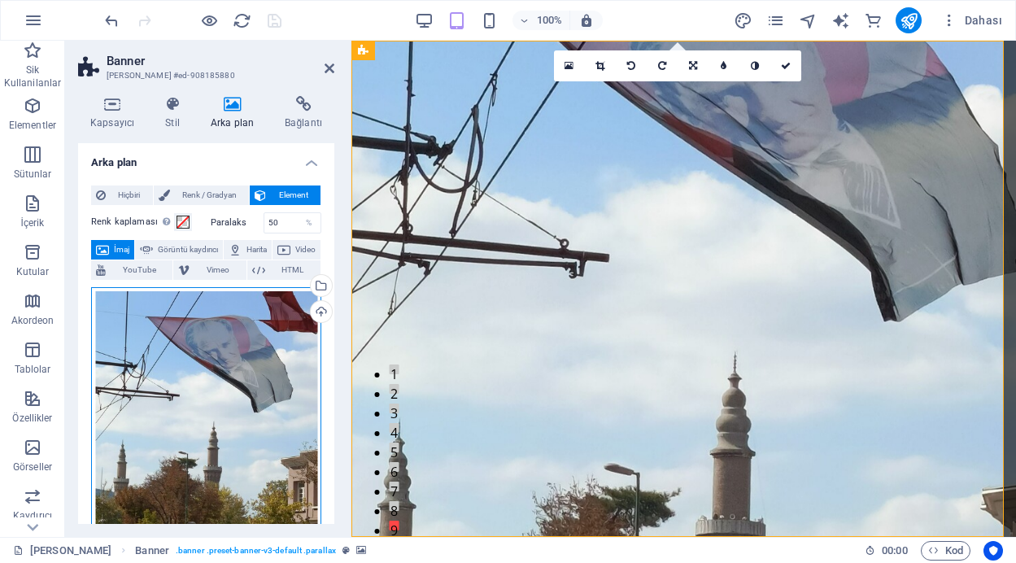
drag, startPoint x: 21, startPoint y: 323, endPoint x: 227, endPoint y: 382, distance: 214.1
click at [227, 382] on div "Dosyaları buraya sürükleyin, dosyaları seçmek için tıklayın veya Dosyalardan ya…" at bounding box center [206, 428] width 230 height 282
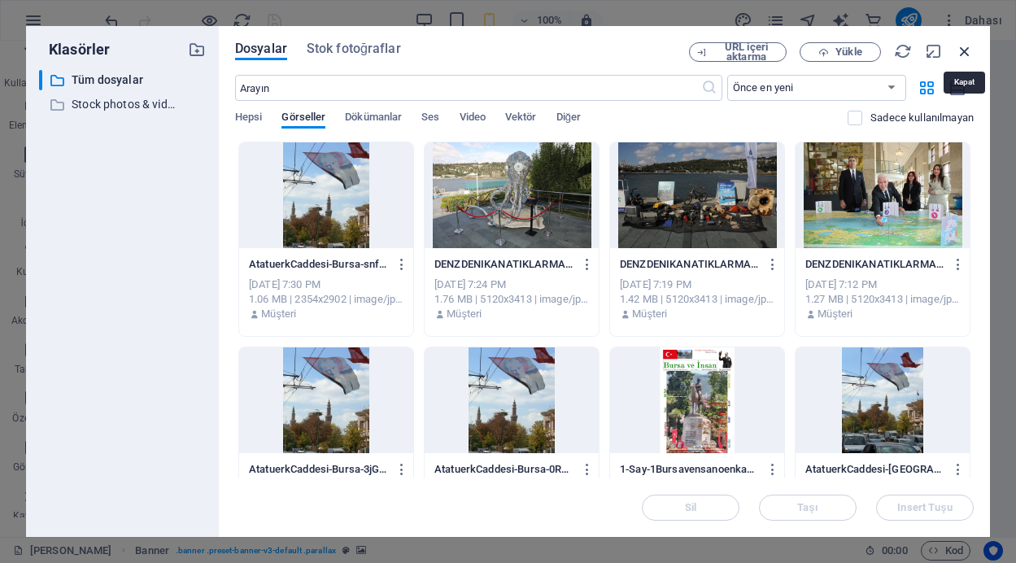
click at [969, 46] on icon "button" at bounding box center [965, 51] width 18 height 18
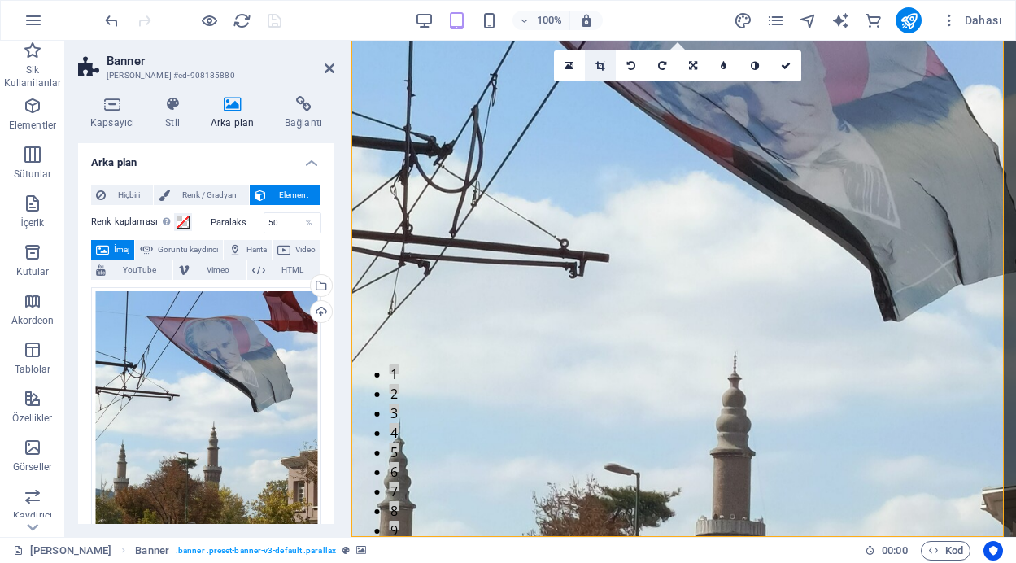
click at [599, 67] on icon at bounding box center [600, 66] width 9 height 10
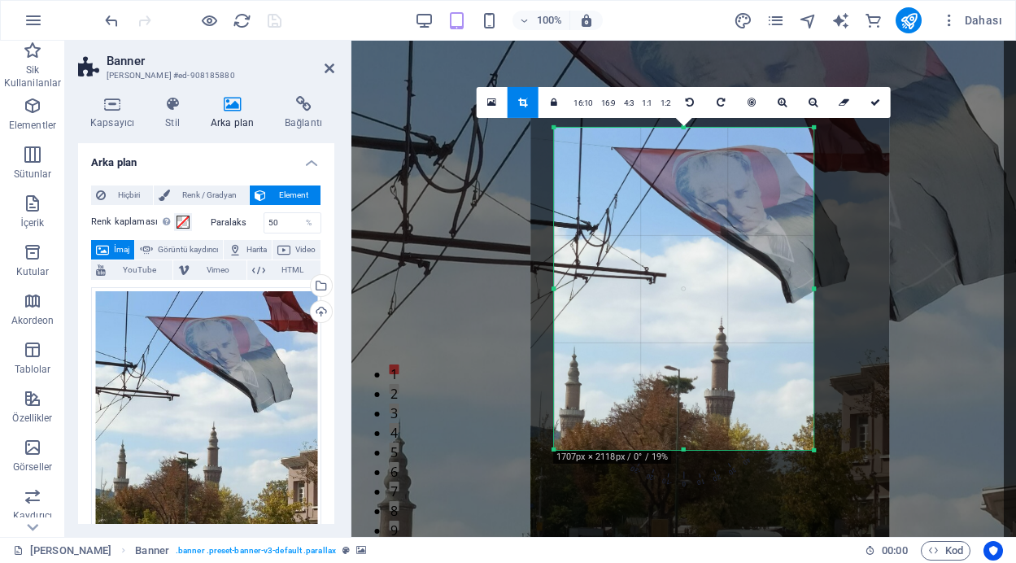
drag, startPoint x: 833, startPoint y: 290, endPoint x: 802, endPoint y: 292, distance: 31.0
click at [802, 292] on div "180 170 160 150 140 130 120 110 100 90 80 70 60 50 40 30 20 10 0 -10 -20 -30 -4…" at bounding box center [684, 289] width 260 height 322
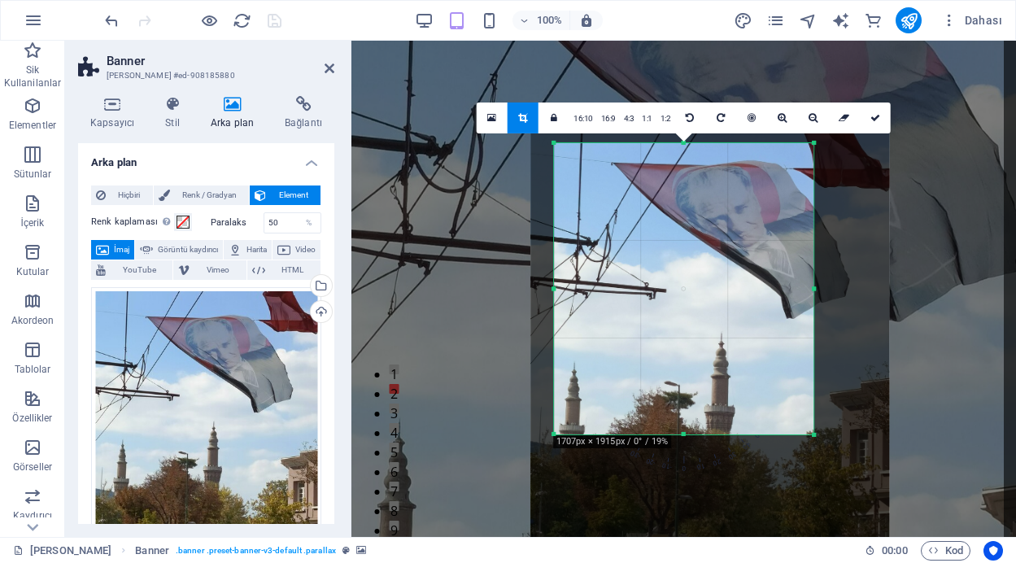
drag, startPoint x: 684, startPoint y: 452, endPoint x: 688, endPoint y: 421, distance: 31.2
click at [688, 421] on div "180 170 160 150 140 130 120 110 100 90 80 70 60 50 40 30 20 10 0 -10 -20 -30 -4…" at bounding box center [684, 288] width 260 height 291
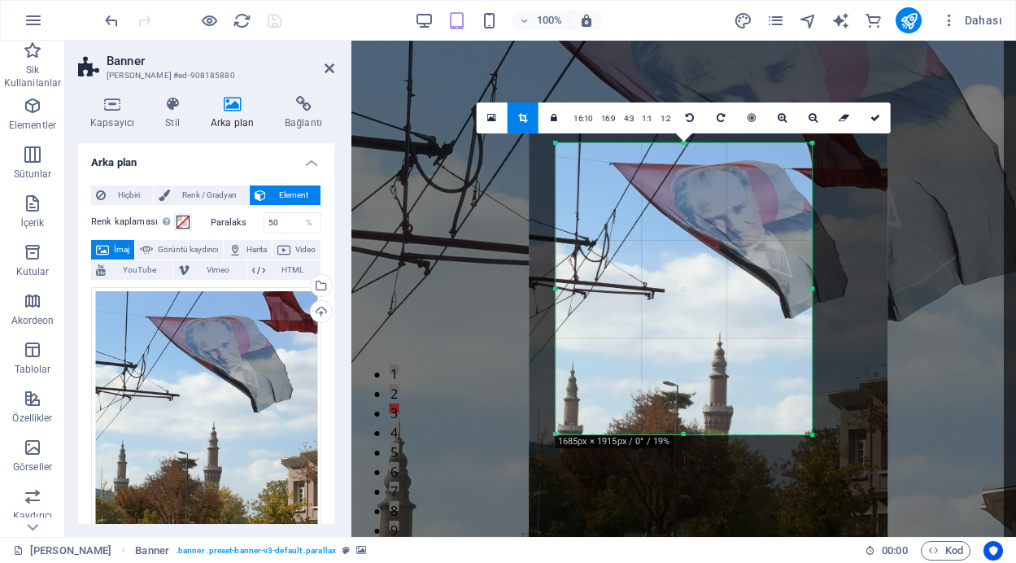
click at [557, 290] on div at bounding box center [556, 288] width 6 height 291
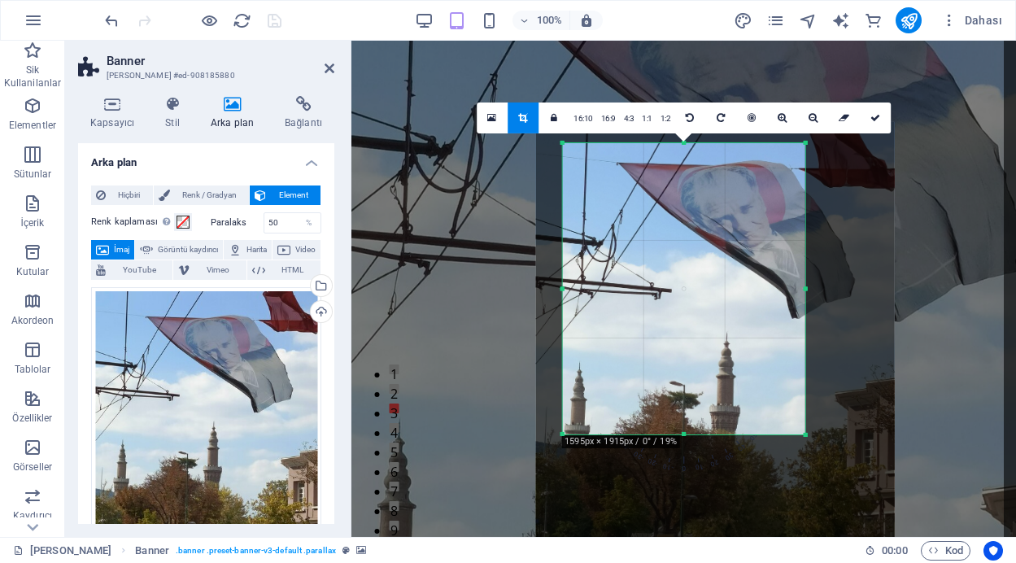
drag, startPoint x: 811, startPoint y: 291, endPoint x: 798, endPoint y: 291, distance: 13.9
click at [798, 291] on div "180 170 160 150 140 130 120 110 100 90 80 70 60 50 40 30 20 10 0 -10 -20 -30 -4…" at bounding box center [683, 288] width 243 height 291
click at [666, 120] on link "1:2" at bounding box center [666, 118] width 19 height 31
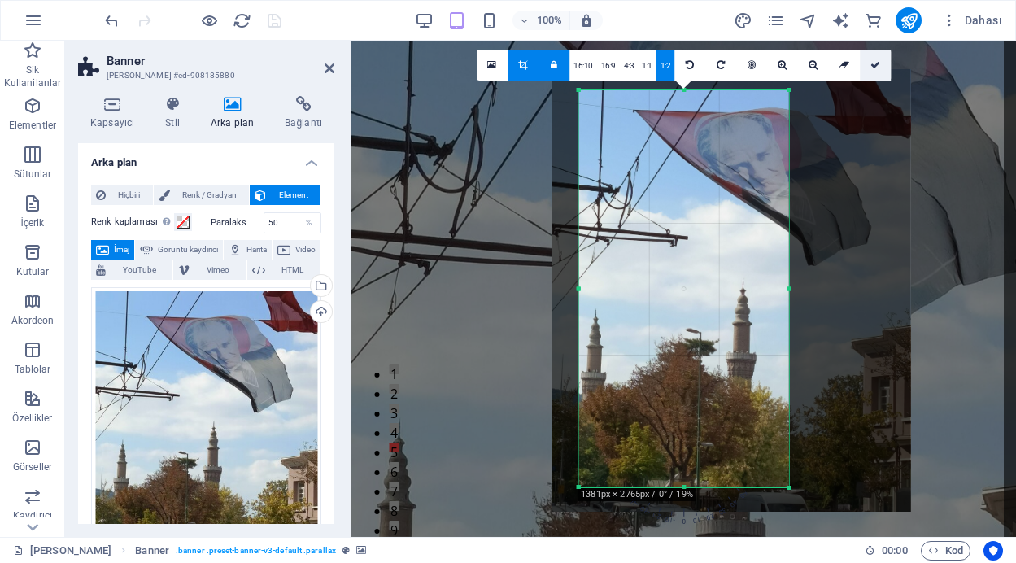
click at [880, 65] on link at bounding box center [875, 65] width 31 height 31
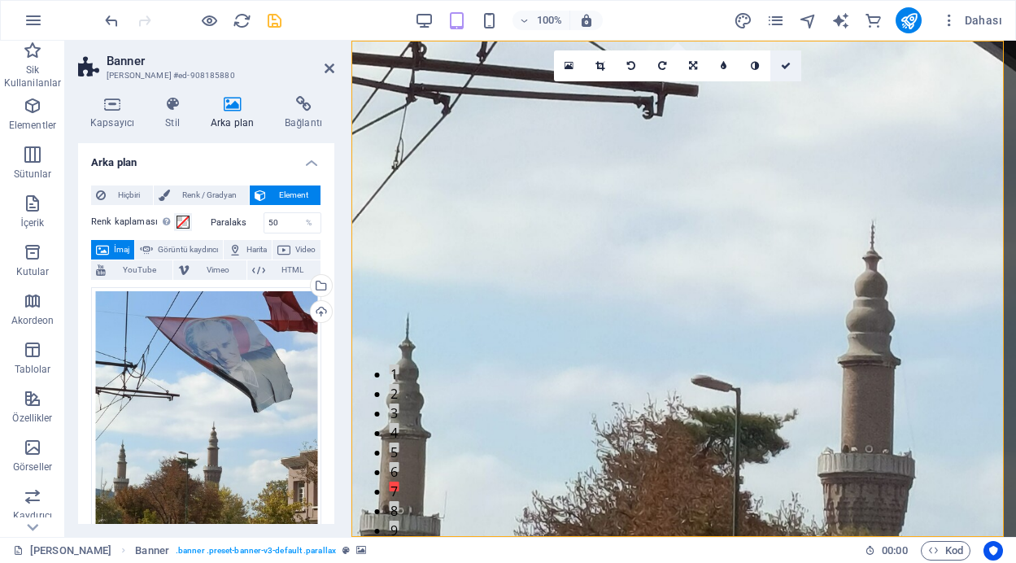
click at [787, 67] on icon at bounding box center [786, 66] width 10 height 10
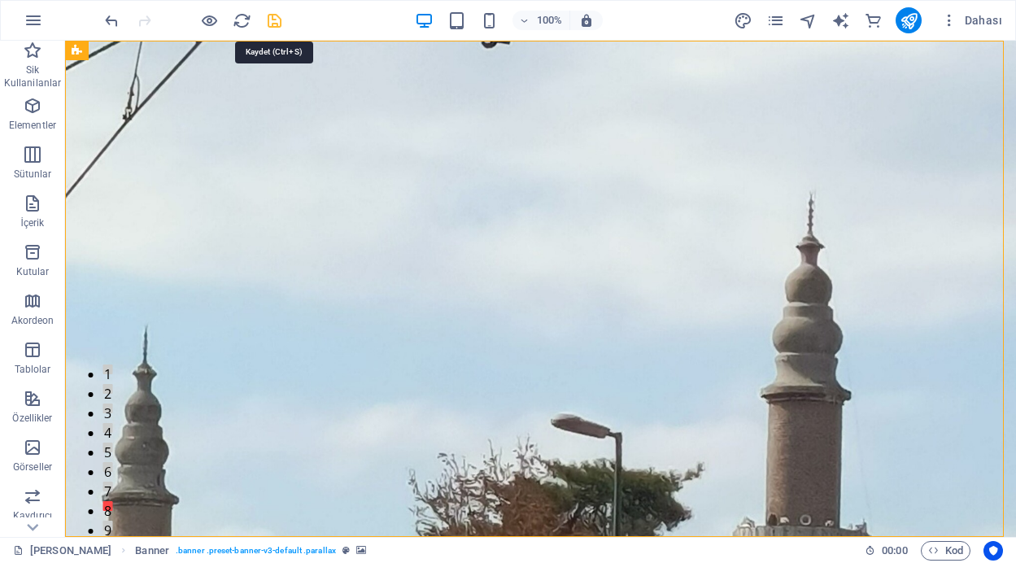
click at [276, 17] on icon "save" at bounding box center [274, 20] width 19 height 19
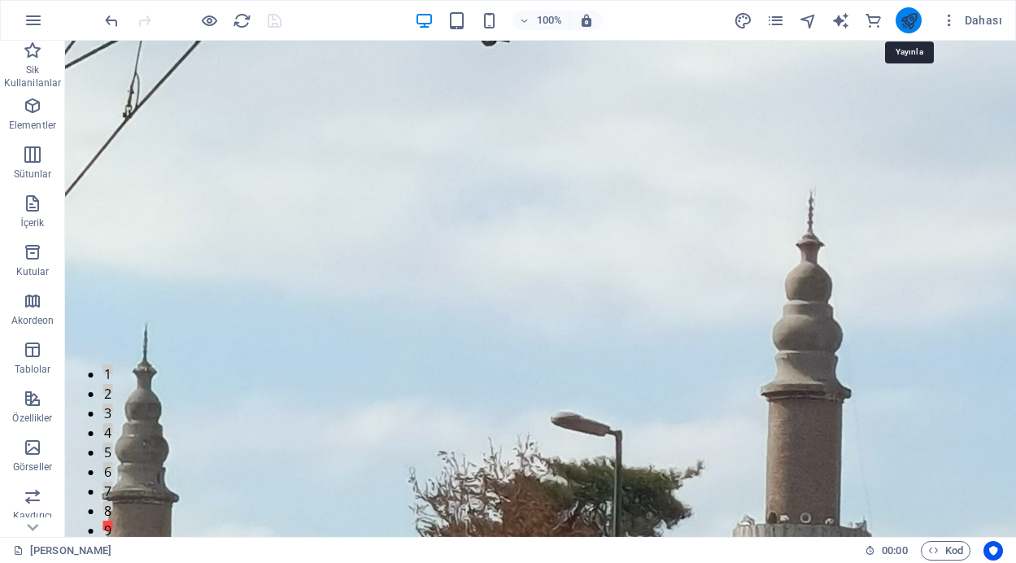
click at [909, 22] on icon "publish" at bounding box center [909, 20] width 19 height 19
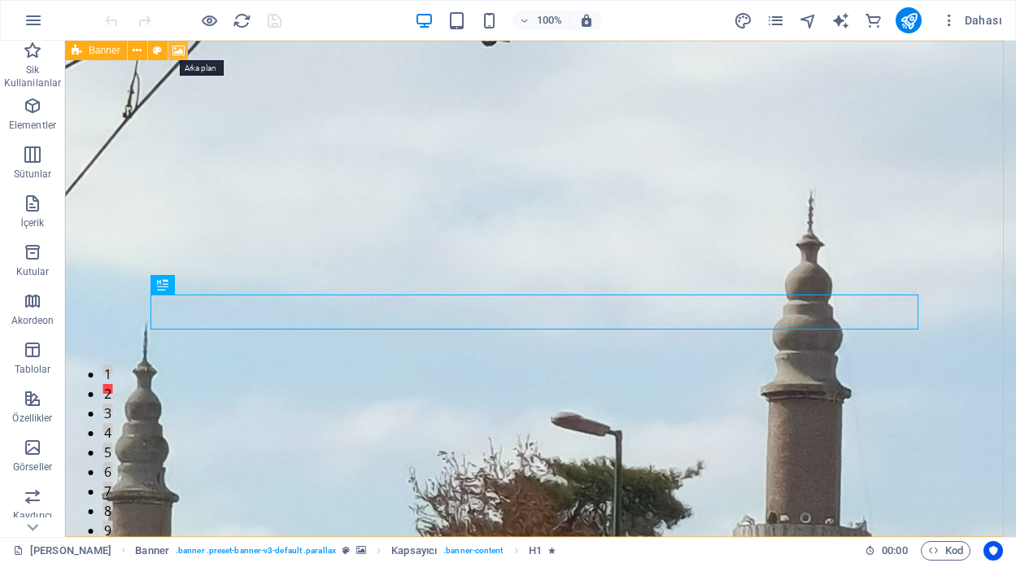
click at [176, 53] on icon at bounding box center [179, 50] width 12 height 17
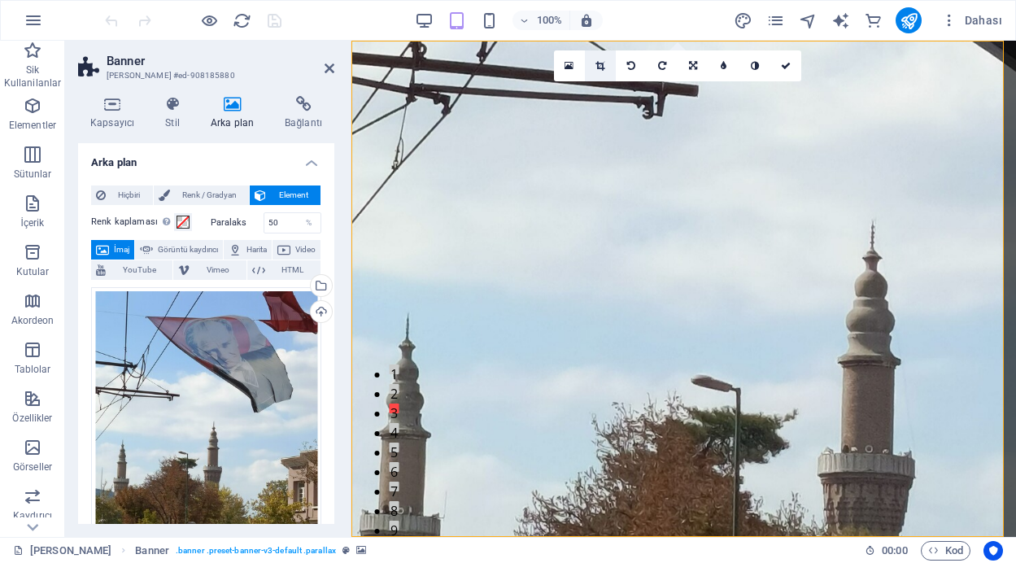
click at [603, 65] on icon at bounding box center [600, 66] width 9 height 10
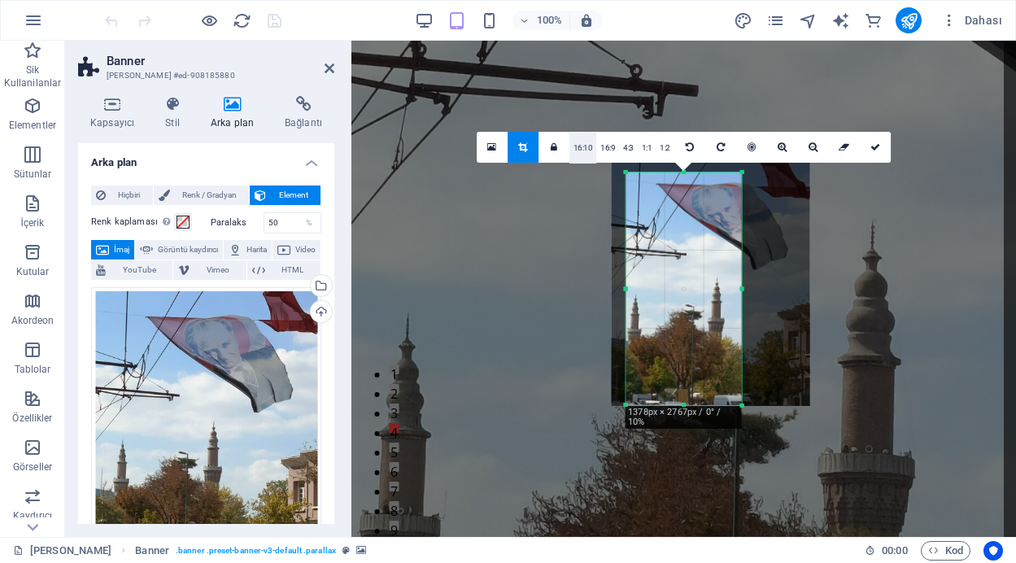
click at [578, 150] on link "16:10" at bounding box center [584, 148] width 28 height 31
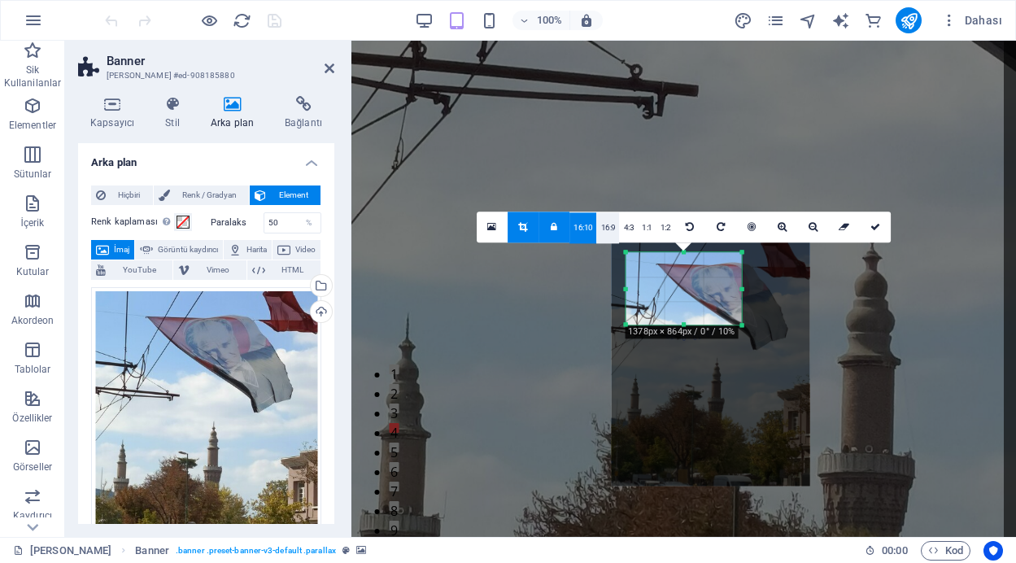
click at [610, 229] on link "16:9" at bounding box center [608, 227] width 23 height 31
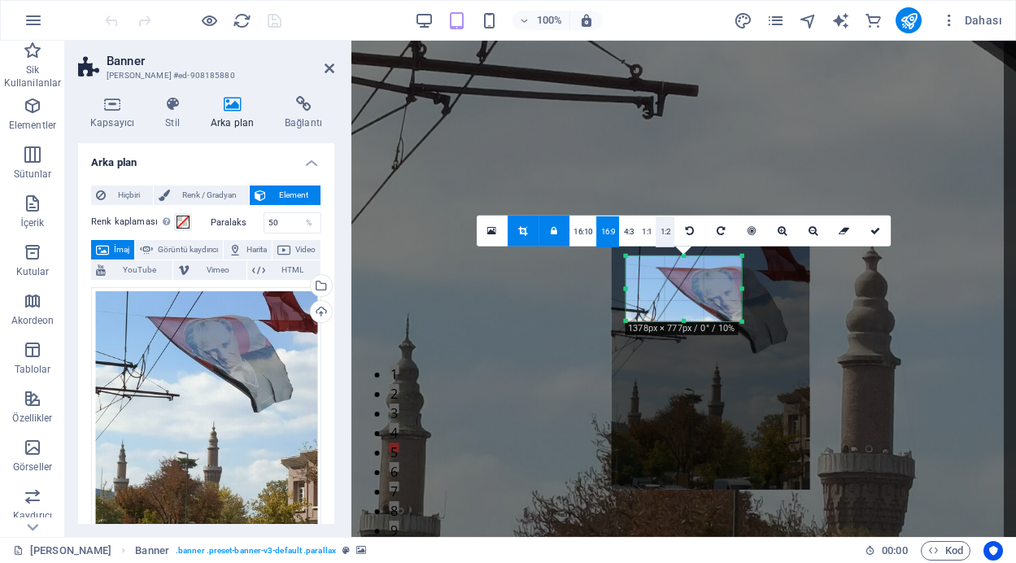
click at [657, 234] on link "1:2" at bounding box center [666, 231] width 19 height 31
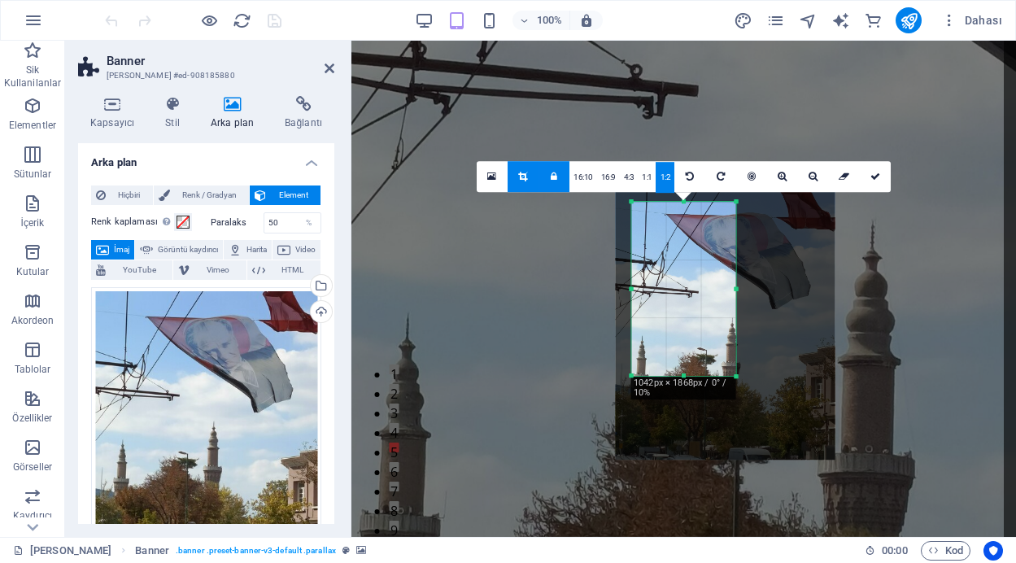
drag, startPoint x: 686, startPoint y: 405, endPoint x: 684, endPoint y: 347, distance: 58.6
click at [684, 347] on div "180 170 160 150 140 130 120 110 100 90 80 70 60 50 40 30 20 10 0 -10 -20 -30 -4…" at bounding box center [684, 289] width 105 height 174
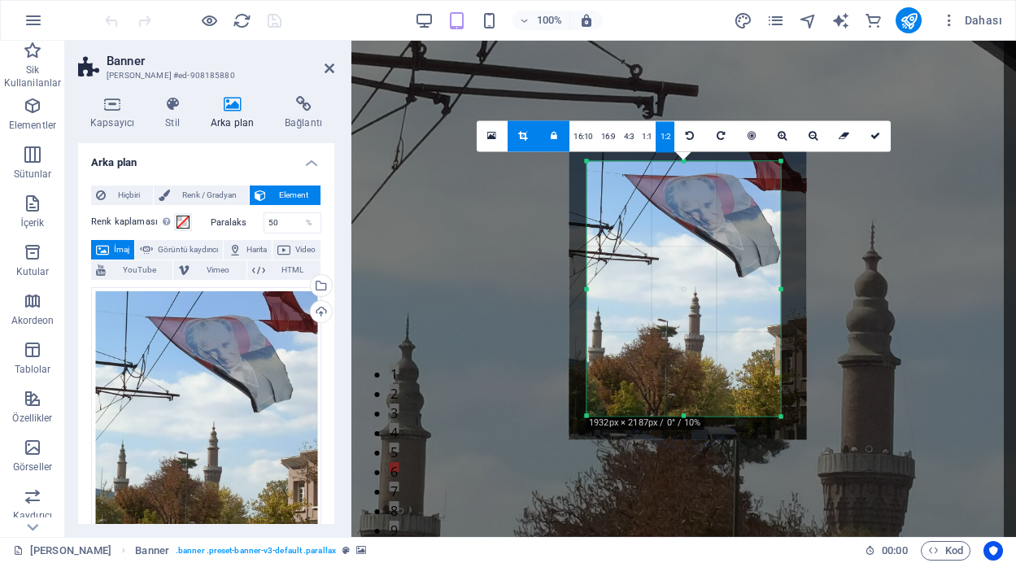
drag, startPoint x: 739, startPoint y: 289, endPoint x: 828, endPoint y: 288, distance: 89.5
click at [828, 288] on div "Mevcut içeriği değiştirmek için buraya sürükleyin. Yeni bir element oluşturmak …" at bounding box center [684, 289] width 665 height 496
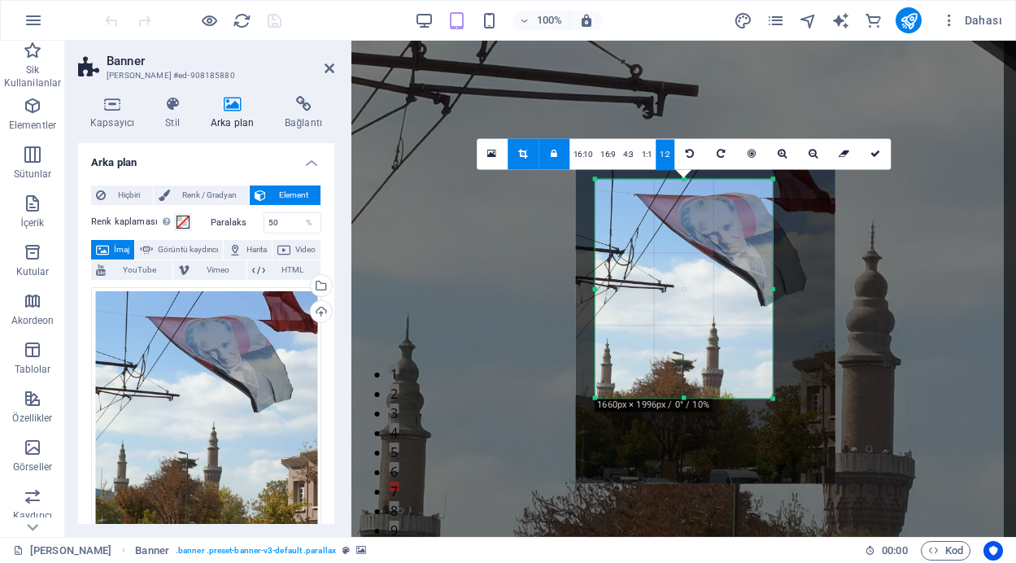
drag, startPoint x: 687, startPoint y: 416, endPoint x: 694, endPoint y: 380, distance: 36.5
click at [694, 380] on div "180 170 160 150 140 130 120 110 100 90 80 70 60 50 40 30 20 10 0 -10 -20 -30 -4…" at bounding box center [684, 288] width 178 height 219
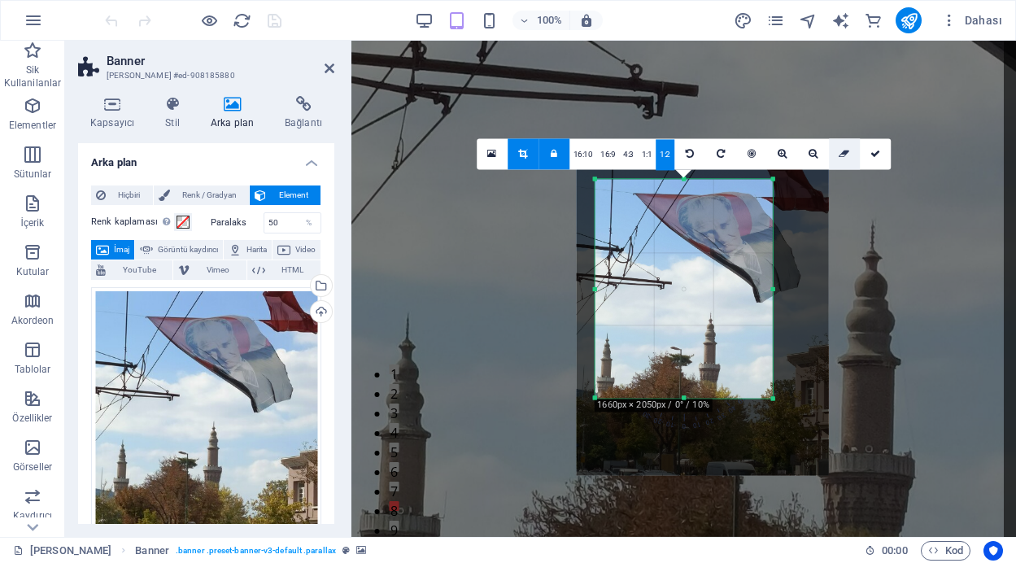
click at [846, 153] on icon at bounding box center [844, 154] width 11 height 10
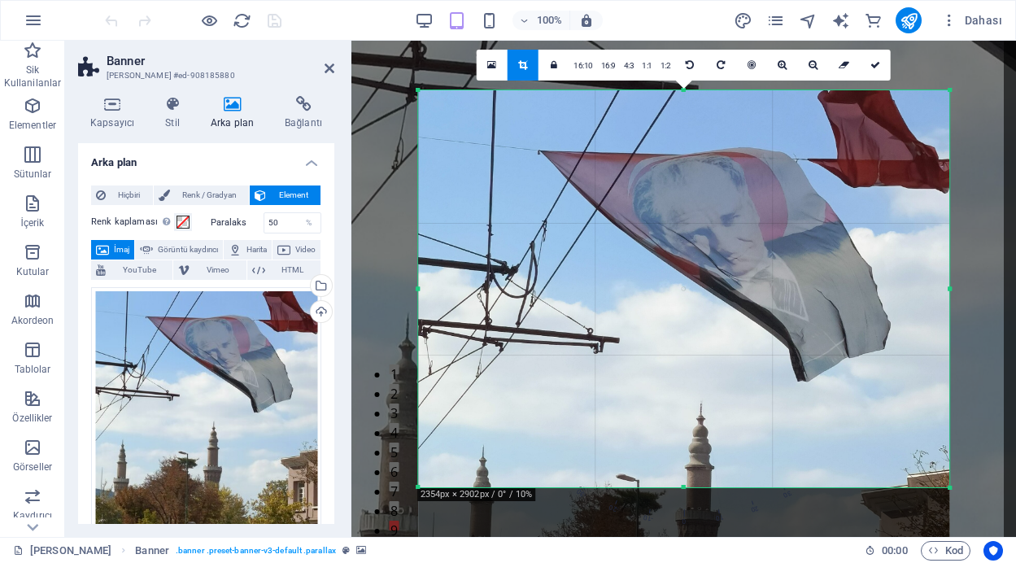
click at [576, 373] on div at bounding box center [684, 418] width 532 height 656
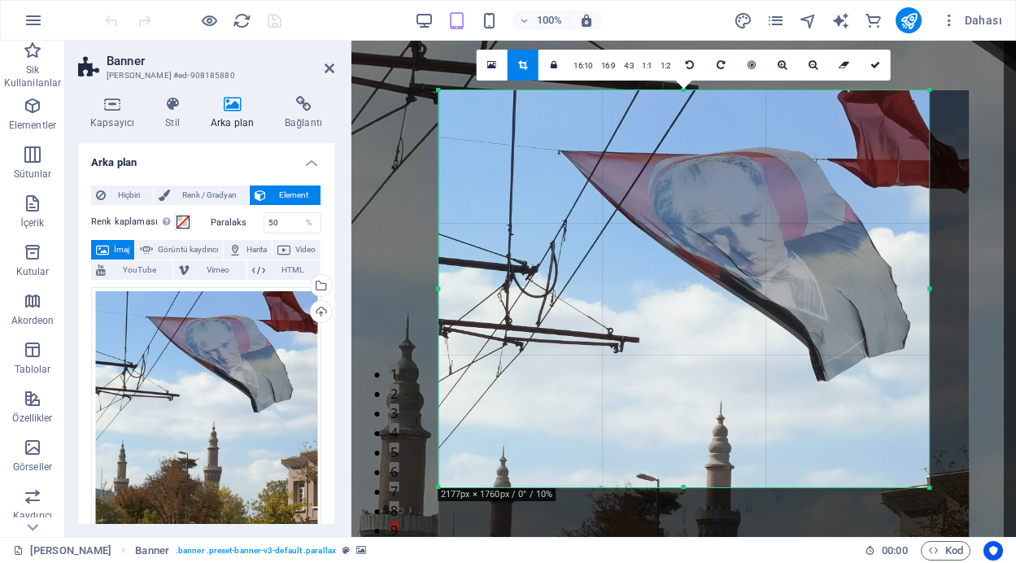
drag, startPoint x: 951, startPoint y: 291, endPoint x: 910, endPoint y: 291, distance: 41.5
click at [910, 291] on div "180 170 160 150 140 130 120 110 100 90 80 70 60 50 40 30 20 10 0 -10 -20 -30 -4…" at bounding box center [685, 288] width 492 height 397
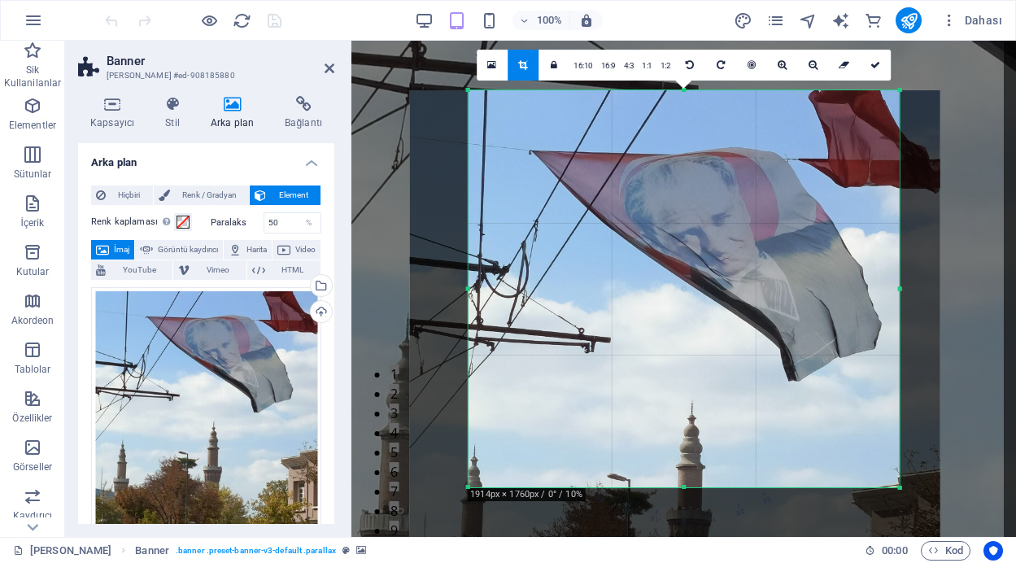
drag, startPoint x: 439, startPoint y: 290, endPoint x: 497, endPoint y: 291, distance: 58.6
click at [497, 291] on div "180 170 160 150 140 130 120 110 100 90 80 70 60 50 40 30 20 10 0 -10 -20 -30 -4…" at bounding box center [684, 288] width 432 height 397
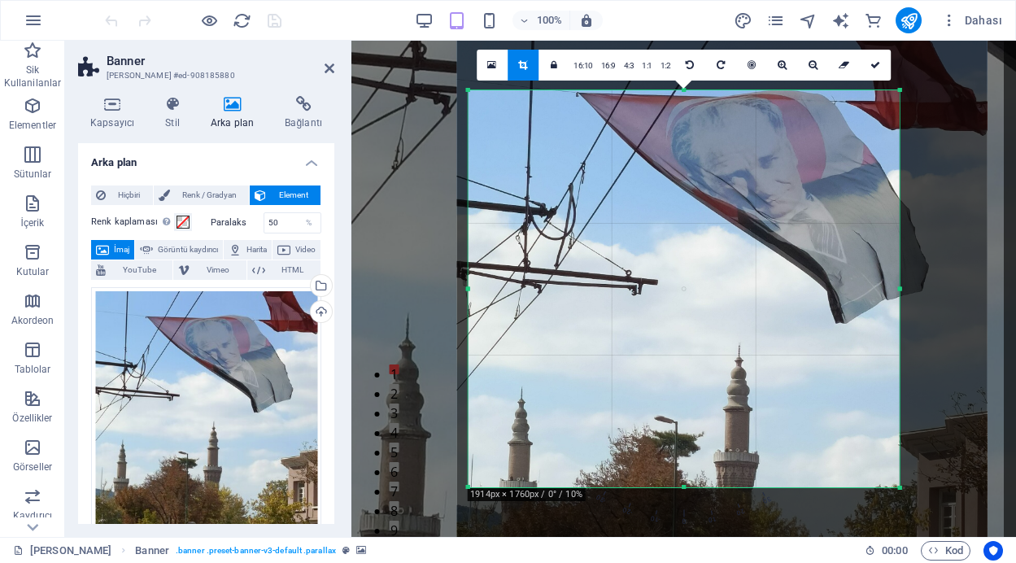
drag, startPoint x: 657, startPoint y: 334, endPoint x: 704, endPoint y: 277, distance: 74.6
click at [704, 277] on div at bounding box center [722, 360] width 531 height 655
click at [874, 64] on icon at bounding box center [876, 65] width 10 height 10
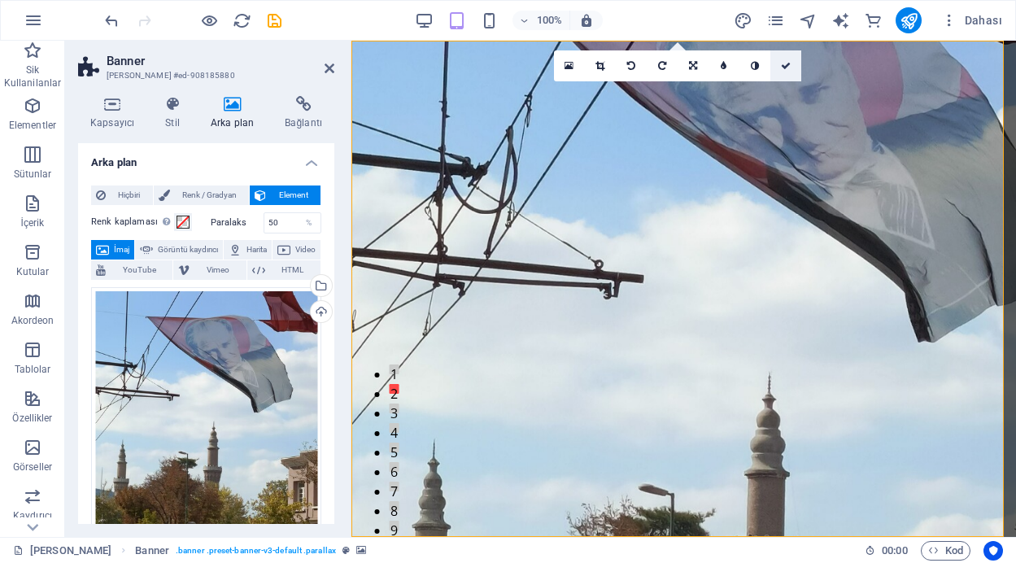
click at [782, 63] on icon at bounding box center [786, 66] width 10 height 10
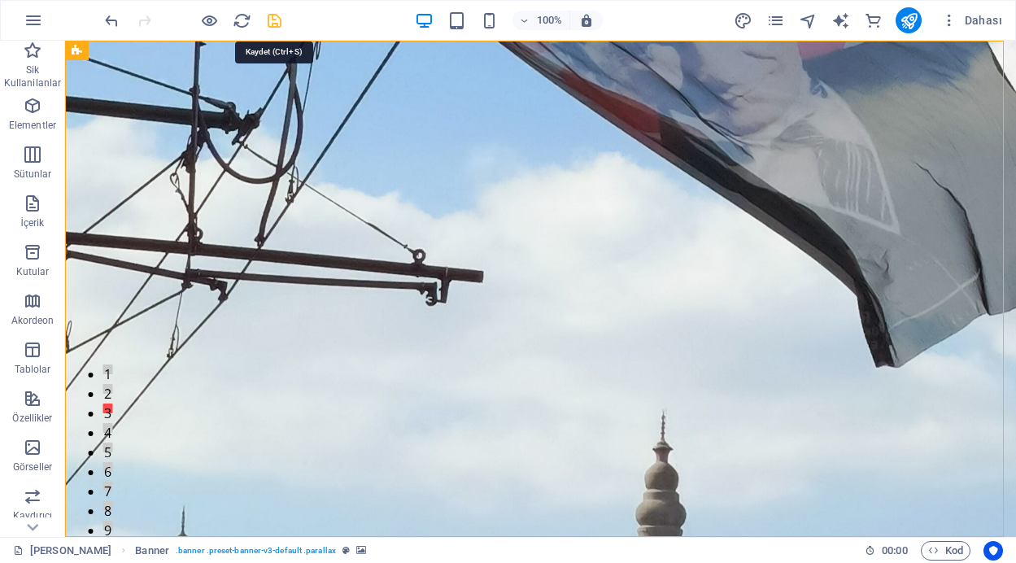
click at [273, 22] on icon "save" at bounding box center [274, 20] width 19 height 19
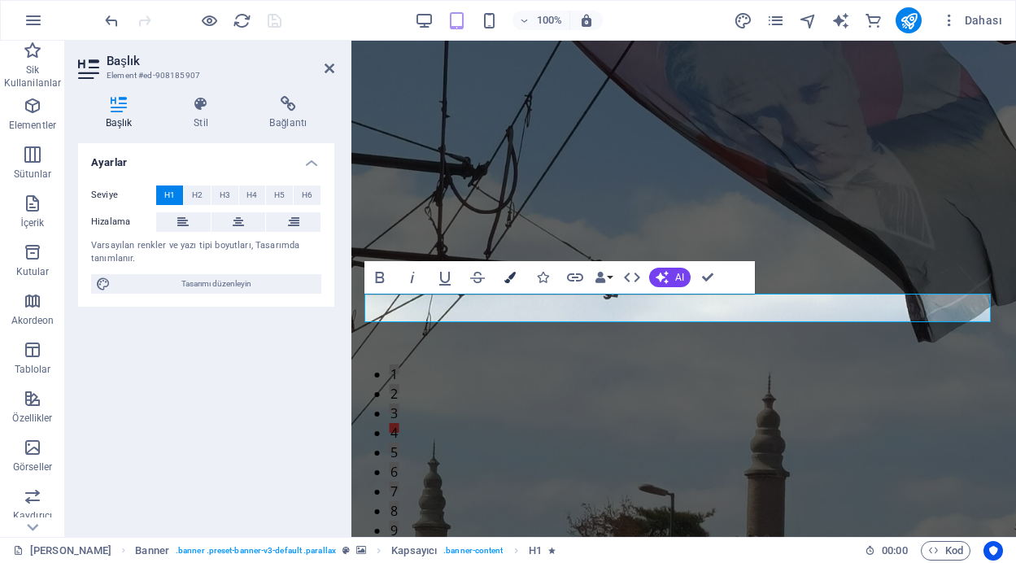
click at [511, 280] on icon "button" at bounding box center [510, 277] width 11 height 11
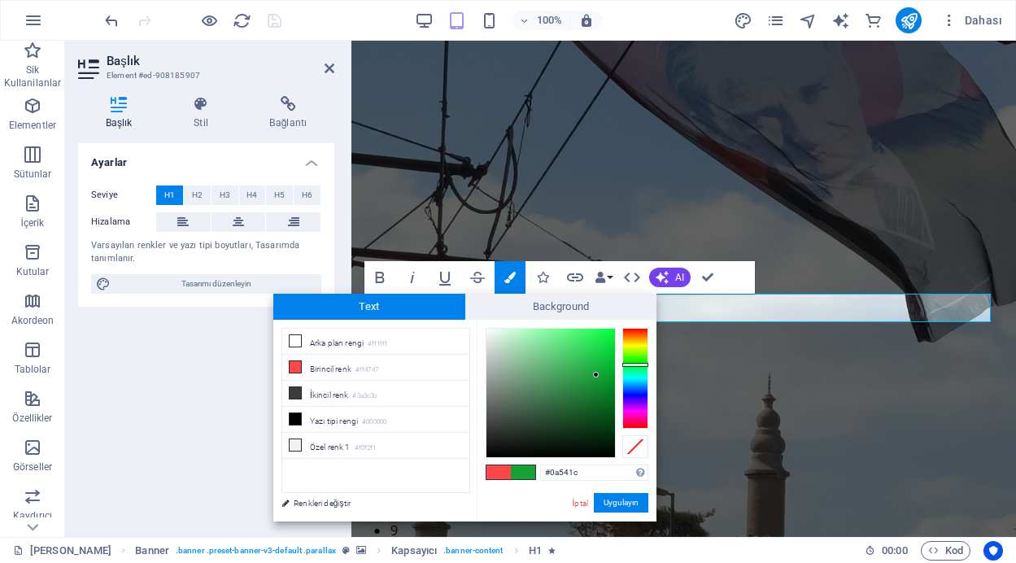
type input "#16a138"
click at [597, 375] on div at bounding box center [551, 393] width 129 height 129
click at [629, 501] on button "Uygulayın" at bounding box center [621, 503] width 55 height 20
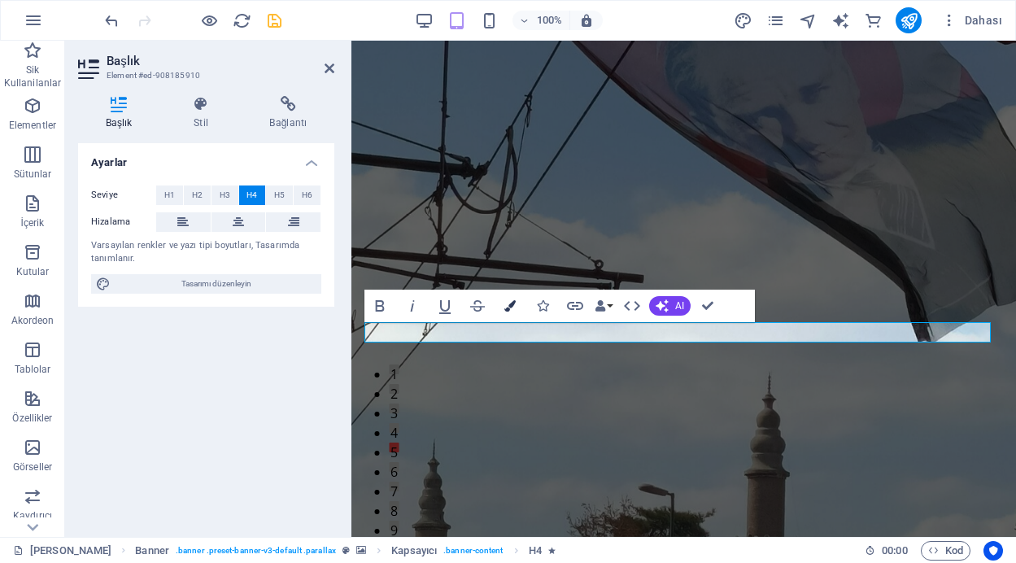
click at [509, 301] on icon "button" at bounding box center [510, 305] width 11 height 11
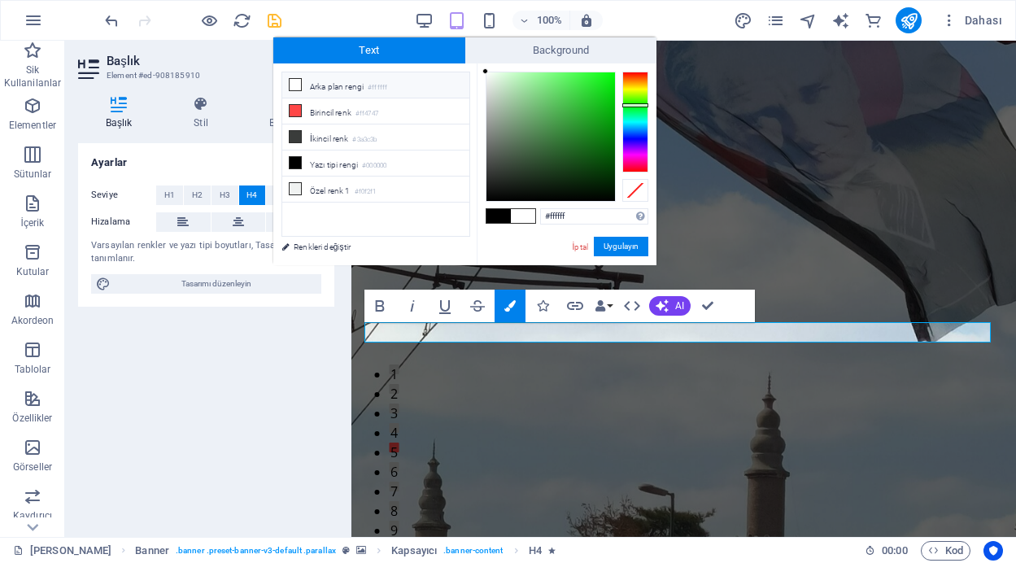
click at [634, 105] on div at bounding box center [636, 122] width 26 height 101
type input "#1bac20"
click at [594, 113] on div at bounding box center [551, 136] width 129 height 129
click at [615, 247] on button "Uygulayın" at bounding box center [621, 247] width 55 height 20
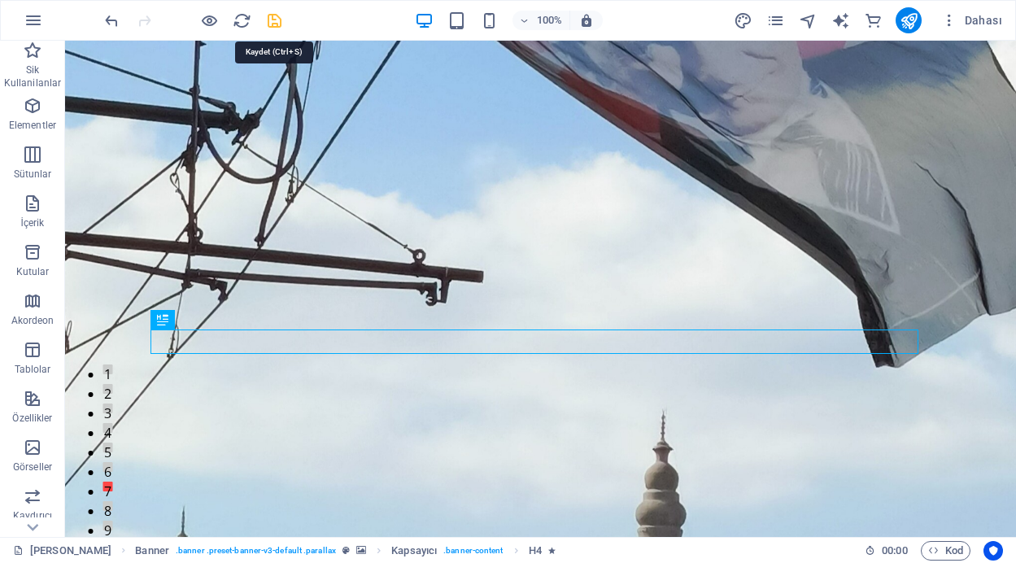
click at [271, 20] on icon "save" at bounding box center [274, 20] width 19 height 19
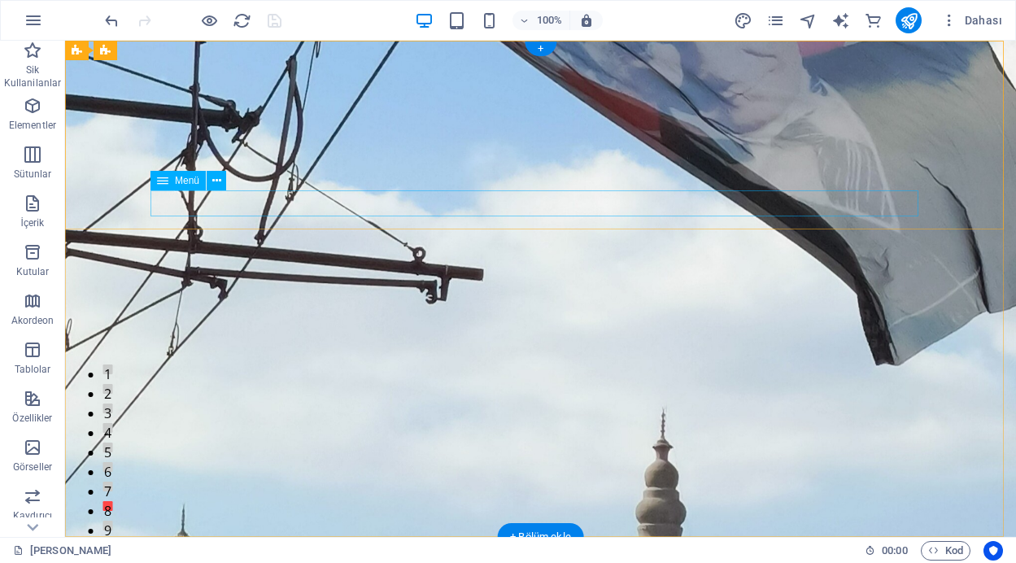
select select "4"
select select
select select "5"
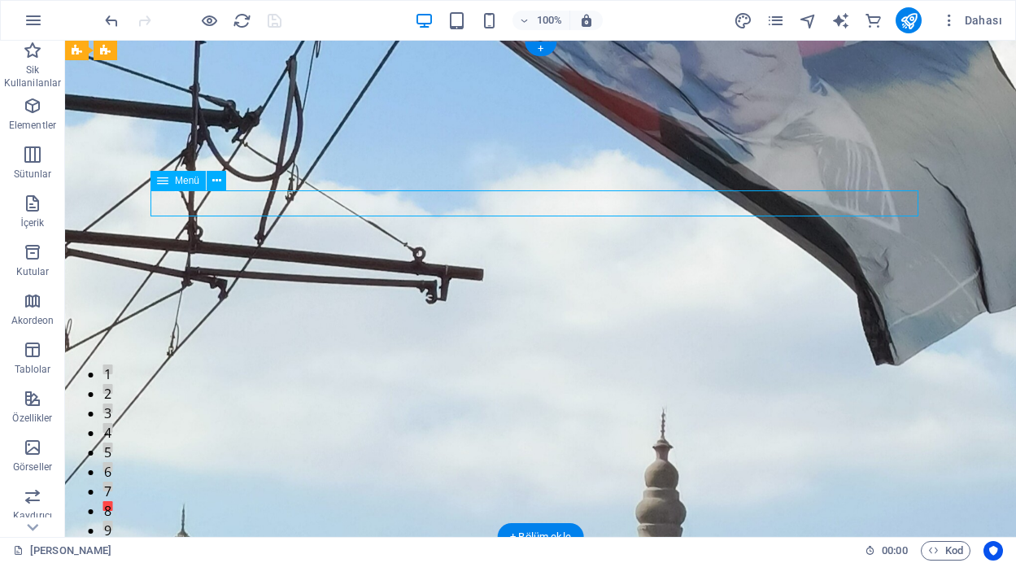
select select
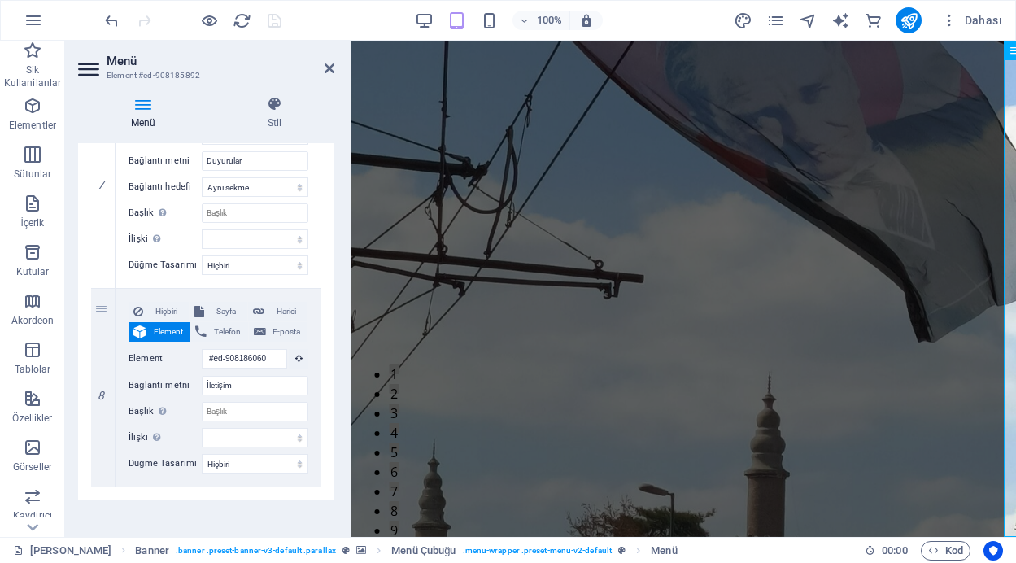
scroll to position [1458, 0]
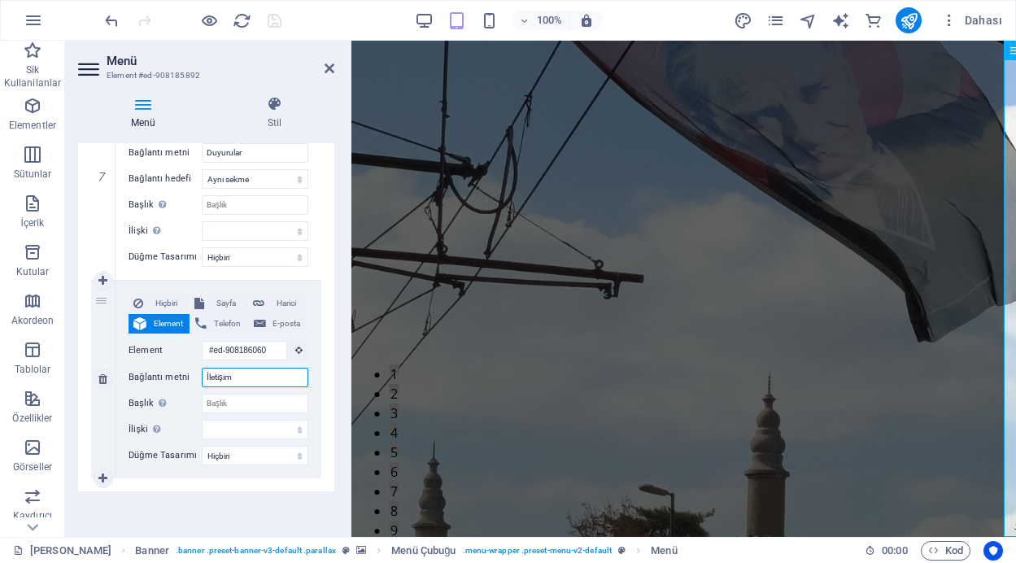
drag, startPoint x: 241, startPoint y: 378, endPoint x: 190, endPoint y: 374, distance: 51.5
click at [190, 374] on div "Bağlantı metni İletişim" at bounding box center [219, 378] width 180 height 20
click at [293, 456] on select "Hiçbiri Varsayılan Birincil İkincil" at bounding box center [255, 456] width 107 height 20
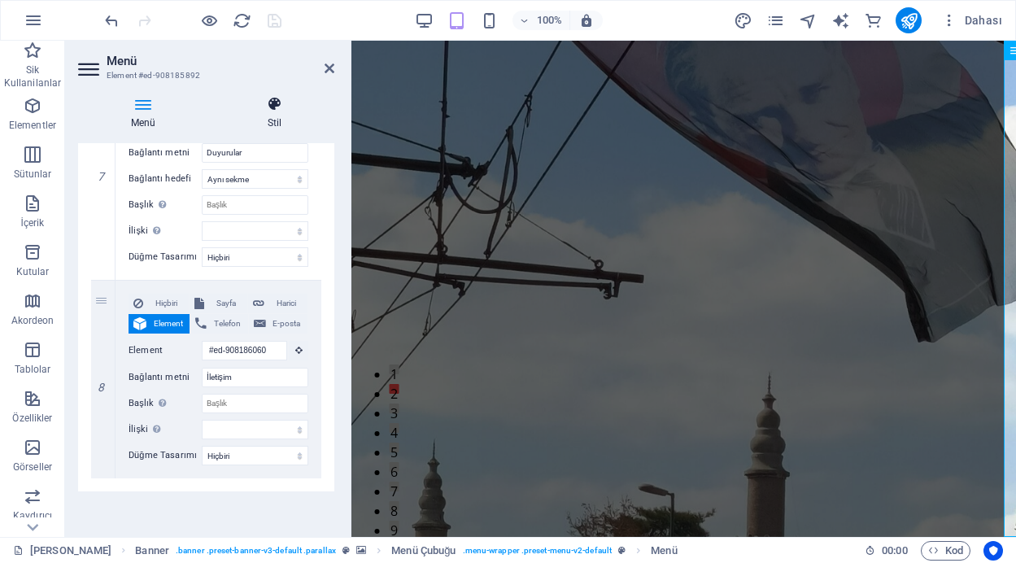
click at [275, 98] on icon at bounding box center [275, 104] width 120 height 16
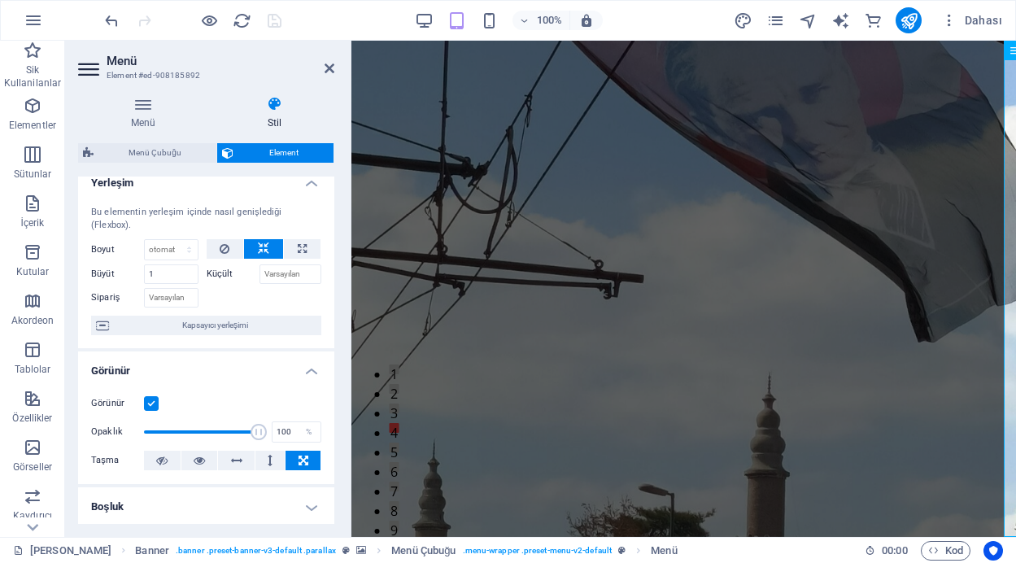
scroll to position [0, 0]
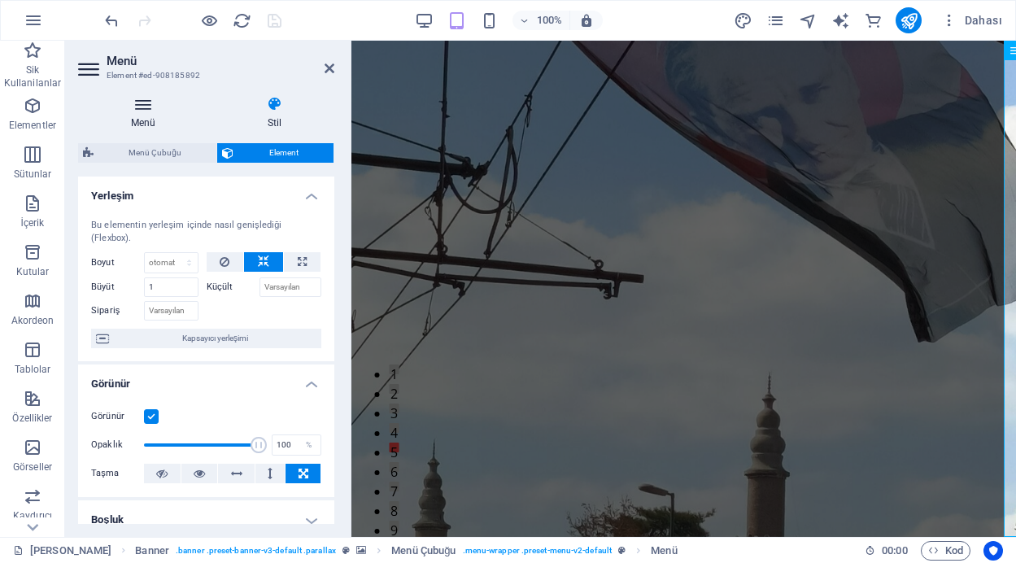
click at [136, 104] on icon at bounding box center [143, 104] width 130 height 16
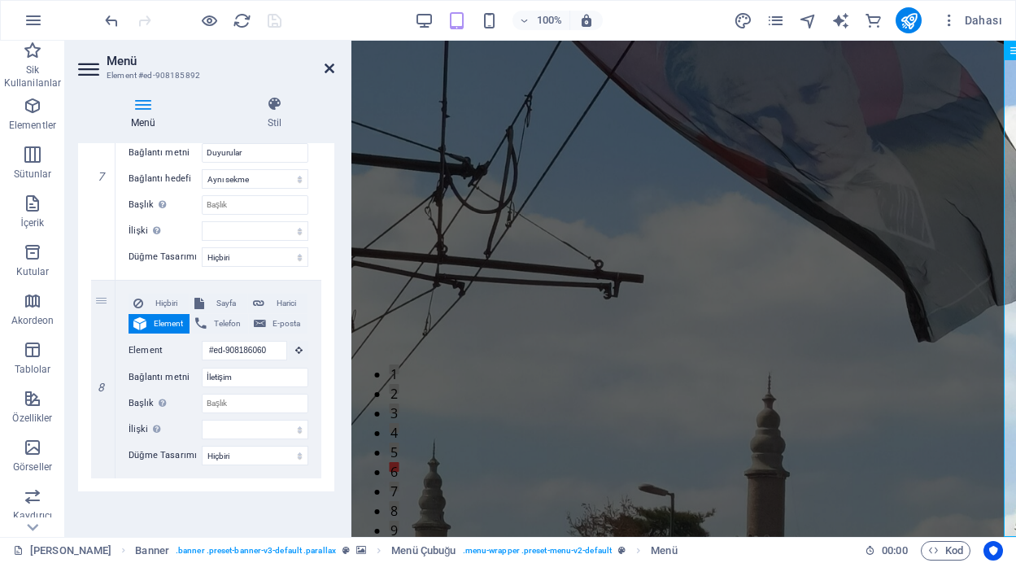
click at [332, 66] on icon at bounding box center [330, 68] width 10 height 13
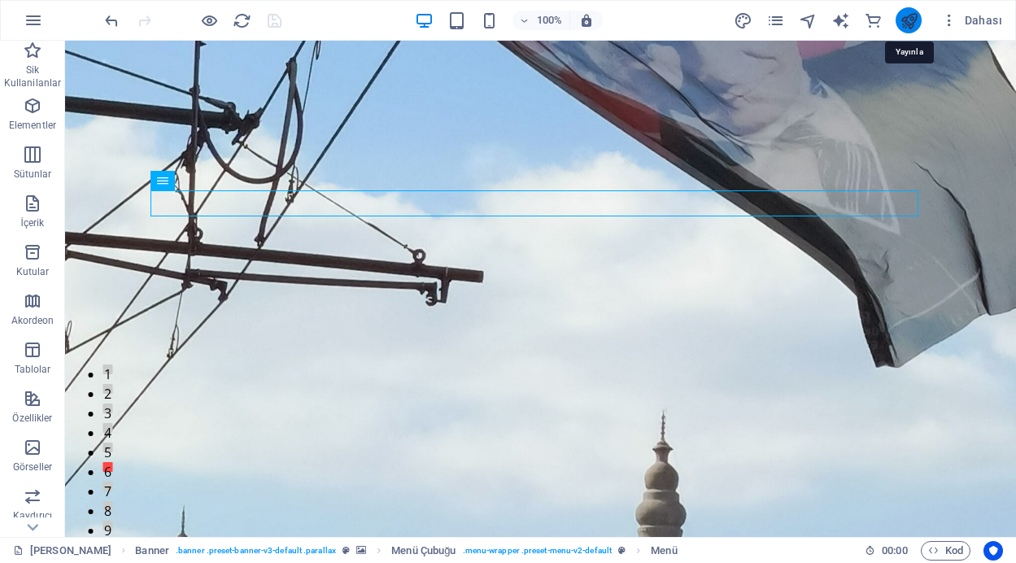
click at [909, 15] on icon "publish" at bounding box center [909, 20] width 19 height 19
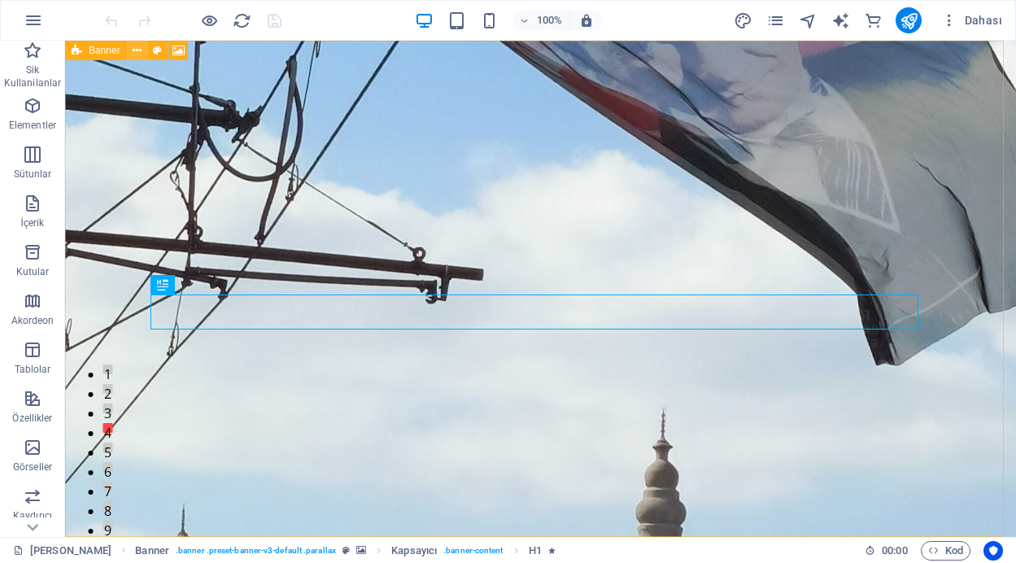
click at [138, 51] on icon at bounding box center [137, 50] width 9 height 17
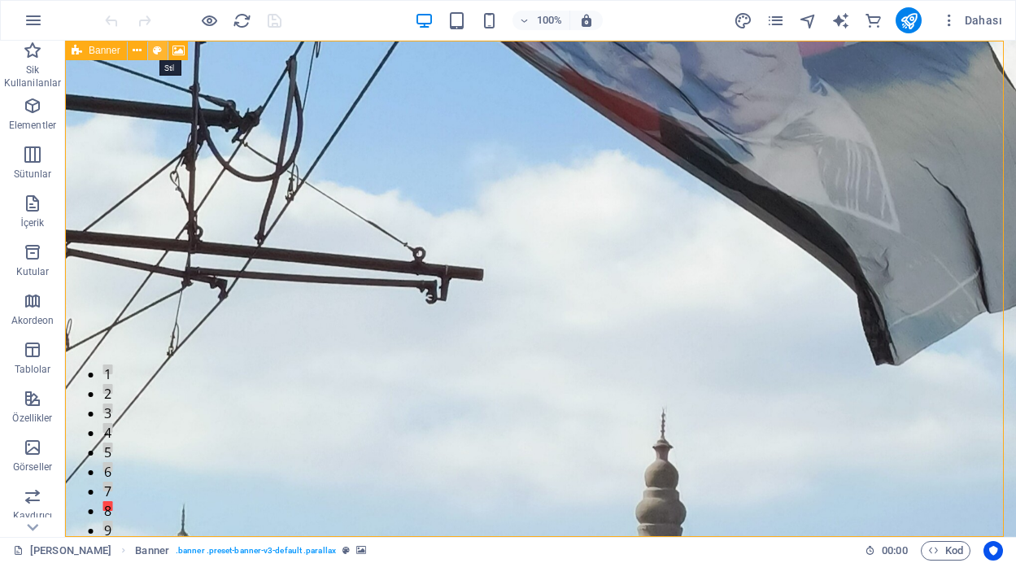
click at [156, 51] on icon at bounding box center [157, 50] width 9 height 17
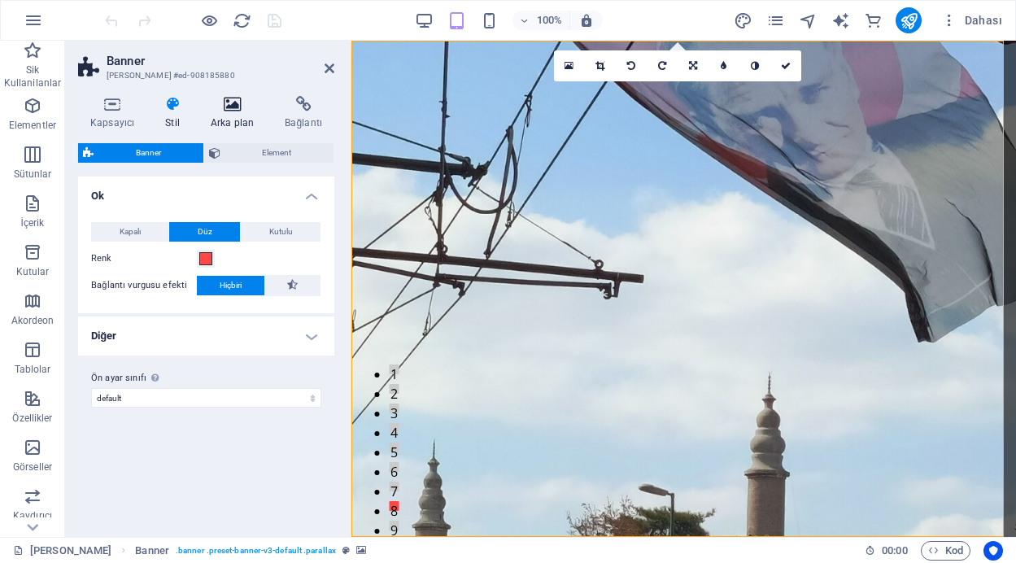
click at [229, 105] on icon at bounding box center [233, 104] width 68 height 16
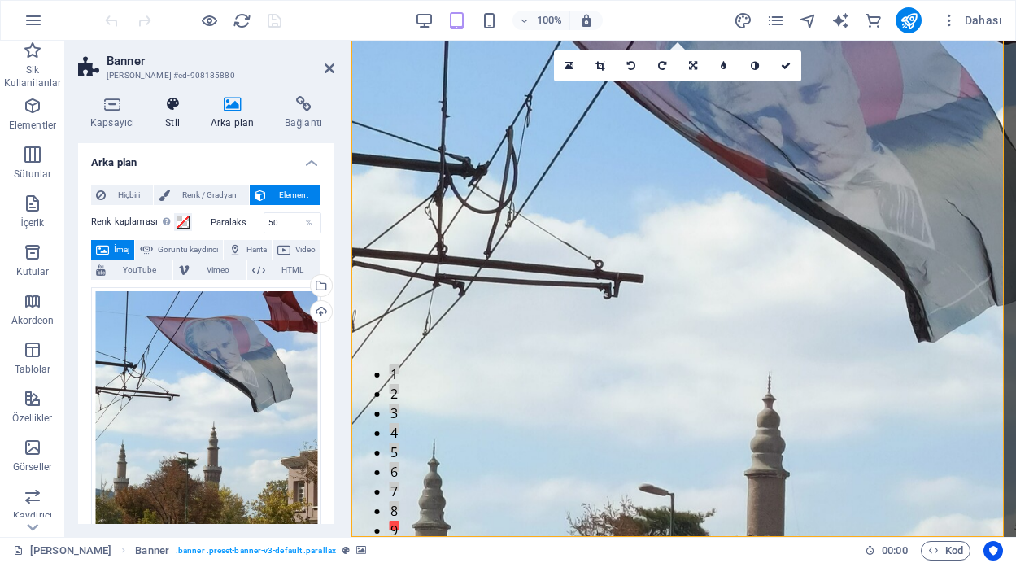
click at [172, 107] on icon at bounding box center [172, 104] width 39 height 16
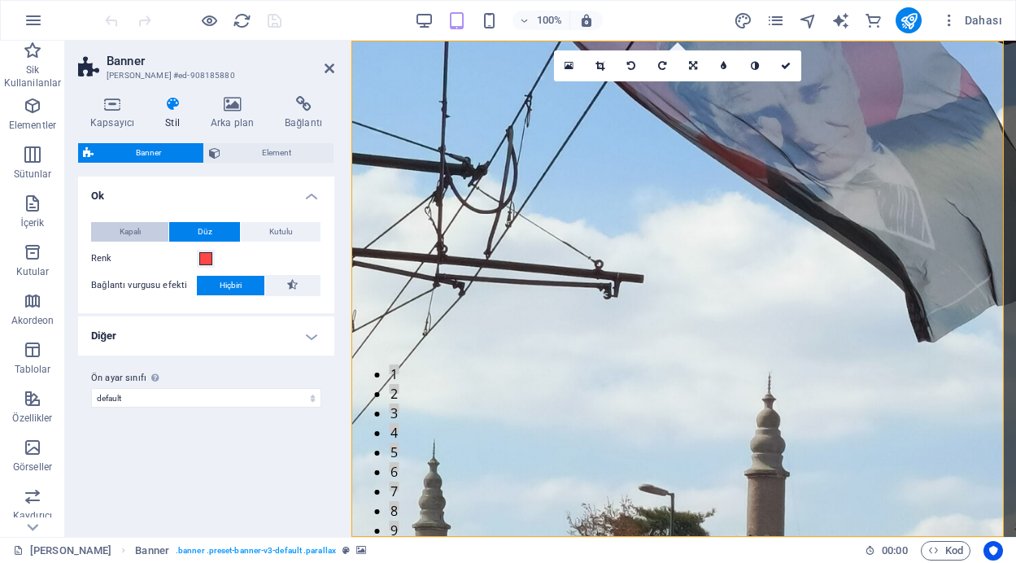
click at [125, 233] on span "Kapalı" at bounding box center [130, 232] width 21 height 20
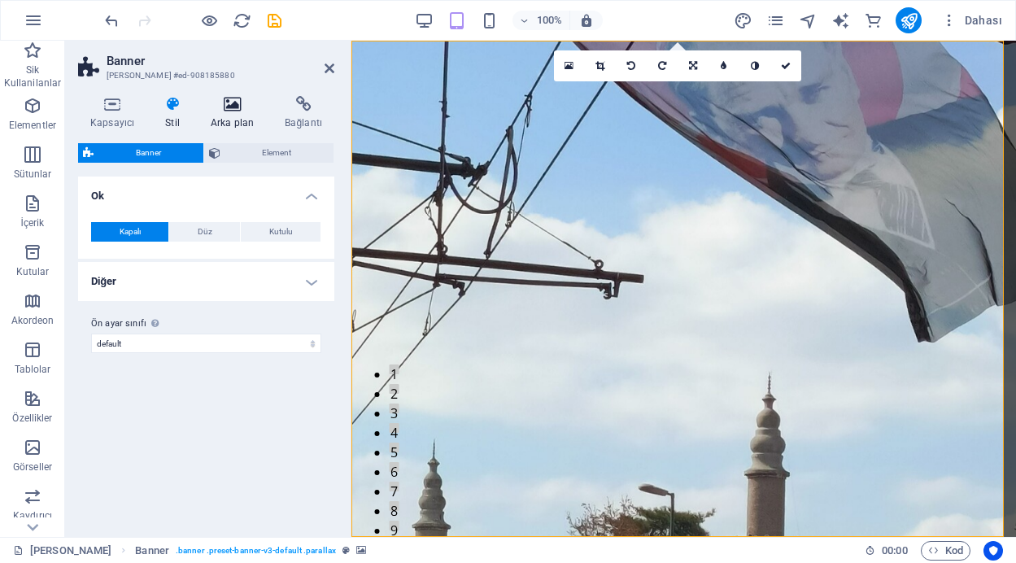
click at [228, 111] on icon at bounding box center [233, 104] width 68 height 16
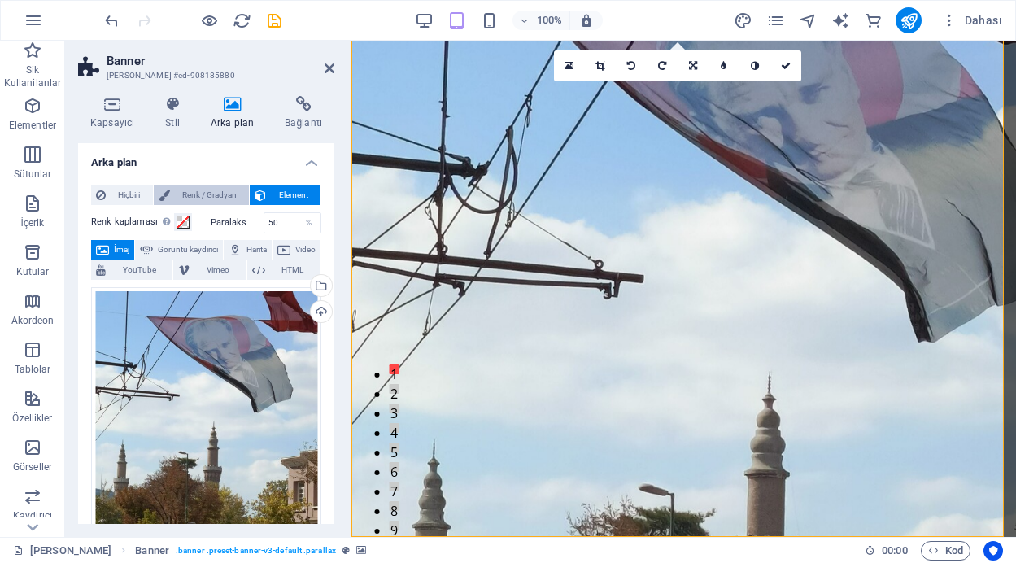
click at [217, 196] on span "Renk / Gradyan" at bounding box center [210, 196] width 70 height 20
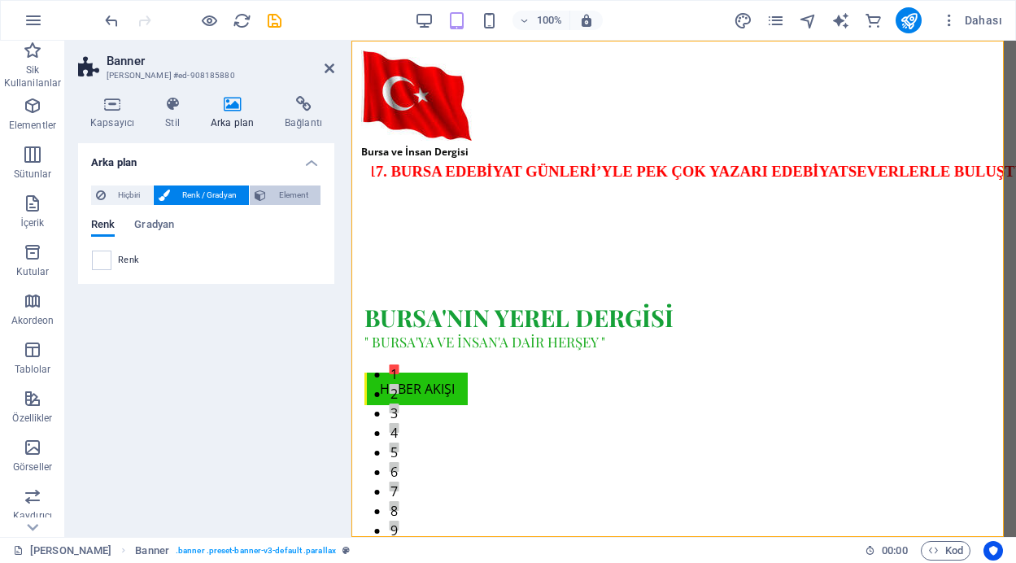
click at [283, 194] on span "Element" at bounding box center [293, 196] width 45 height 20
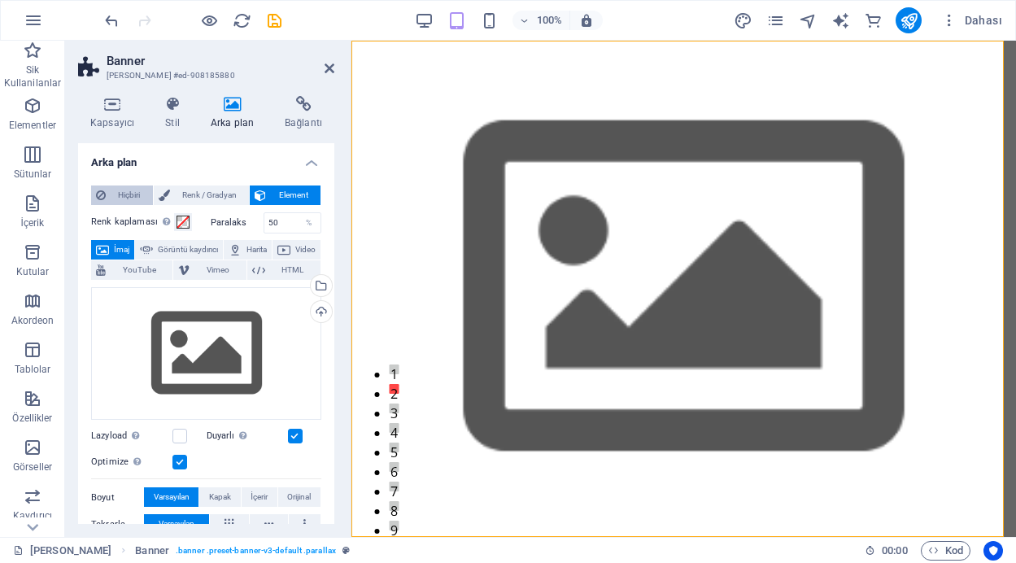
click at [140, 190] on span "Hiçbiri" at bounding box center [129, 196] width 37 height 20
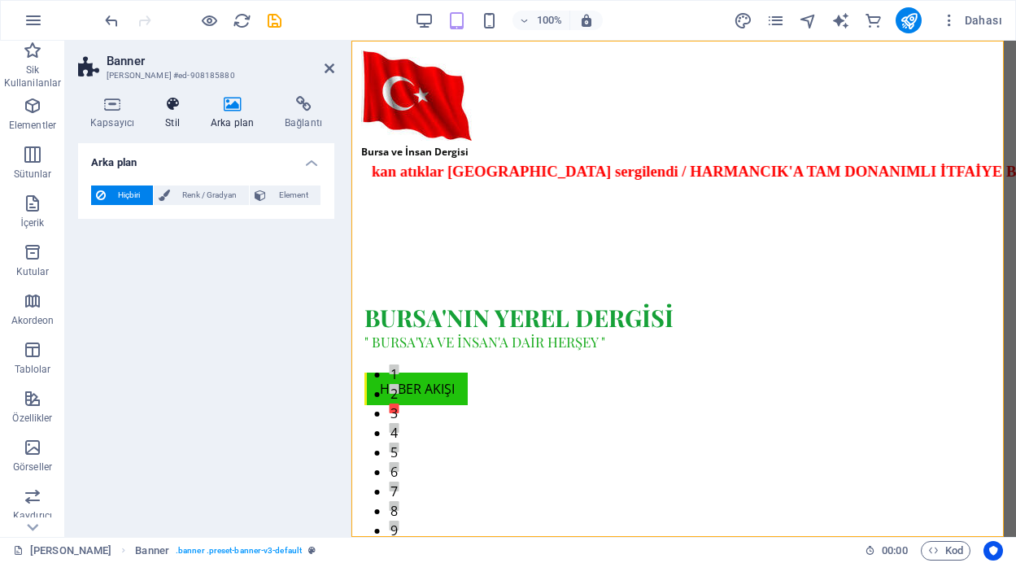
click at [174, 107] on icon at bounding box center [172, 104] width 39 height 16
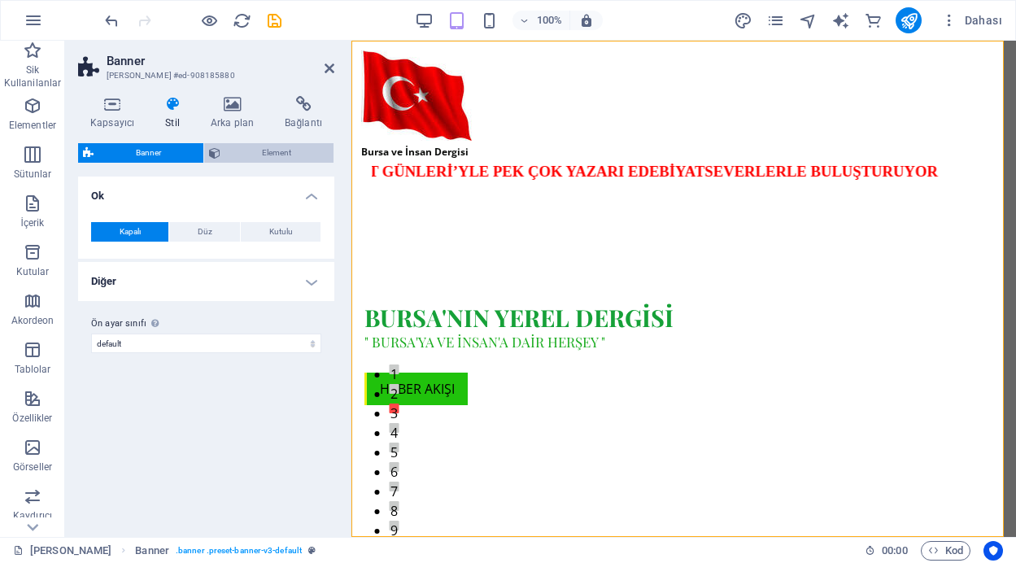
click at [237, 154] on span "Element" at bounding box center [277, 153] width 104 height 20
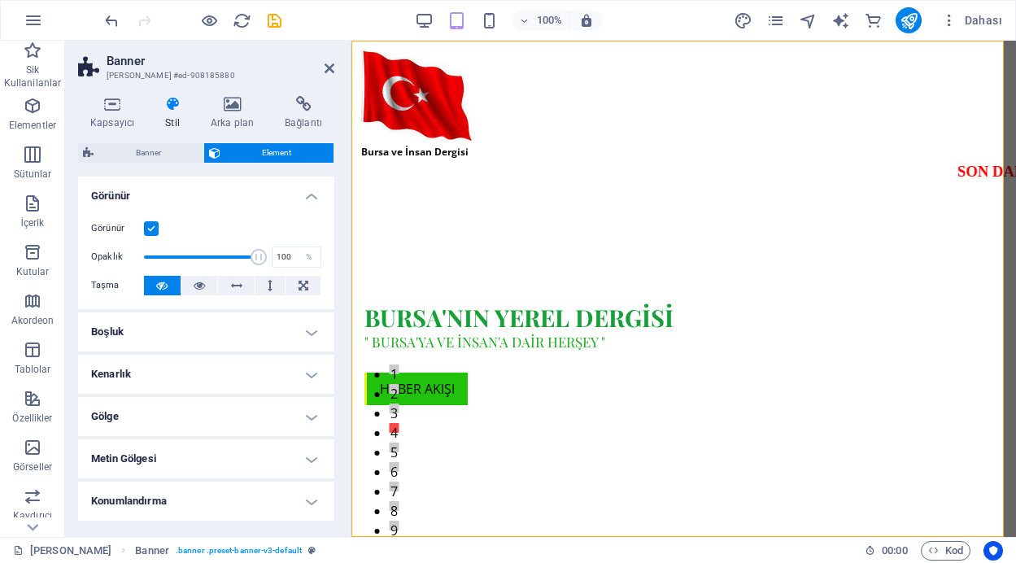
click at [155, 229] on label at bounding box center [151, 228] width 15 height 15
click at [0, 0] on input "Görünür" at bounding box center [0, 0] width 0 height 0
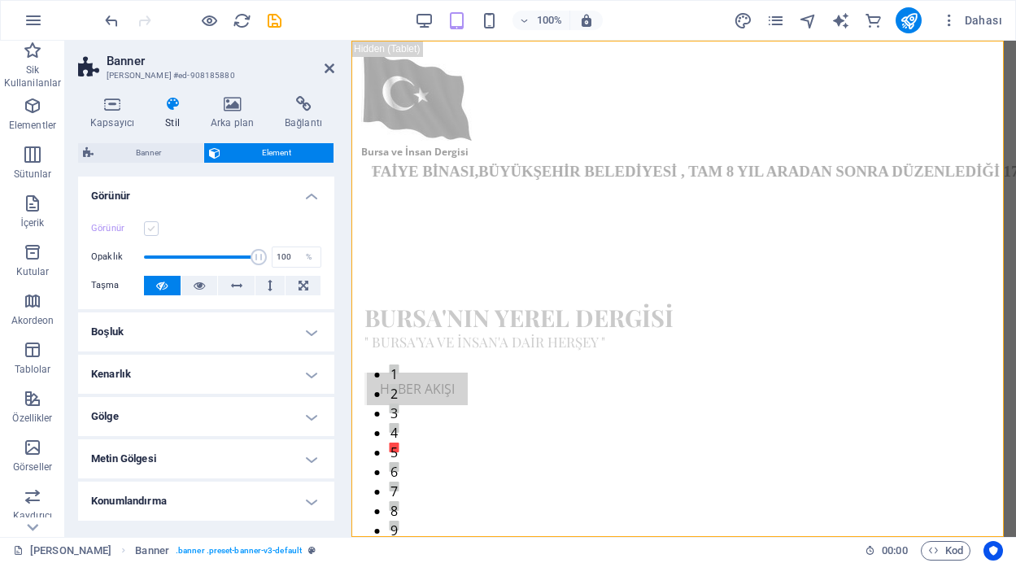
click at [155, 229] on label at bounding box center [151, 228] width 15 height 15
click at [0, 0] on input "Görünür" at bounding box center [0, 0] width 0 height 0
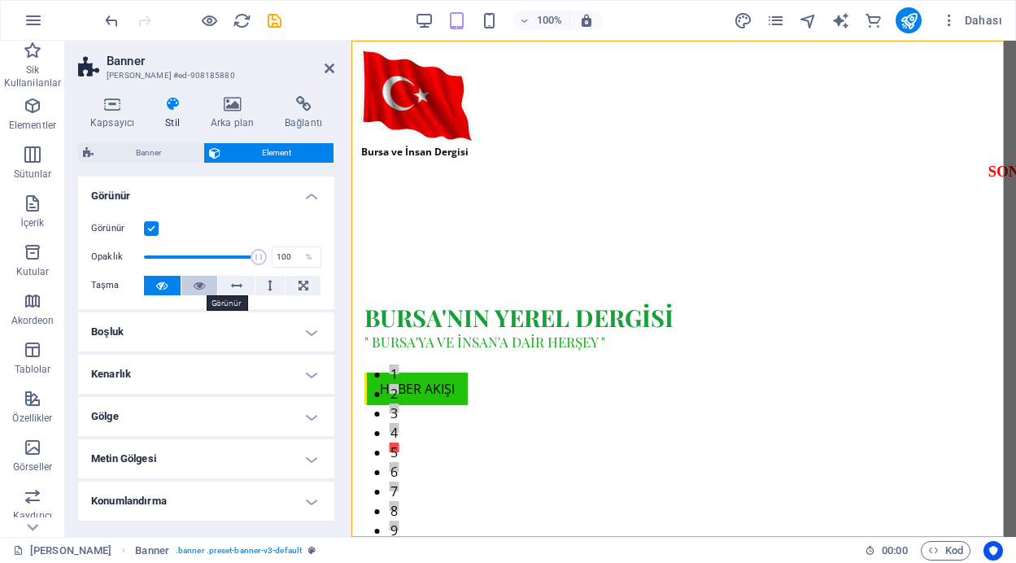
click at [195, 287] on icon at bounding box center [199, 286] width 11 height 20
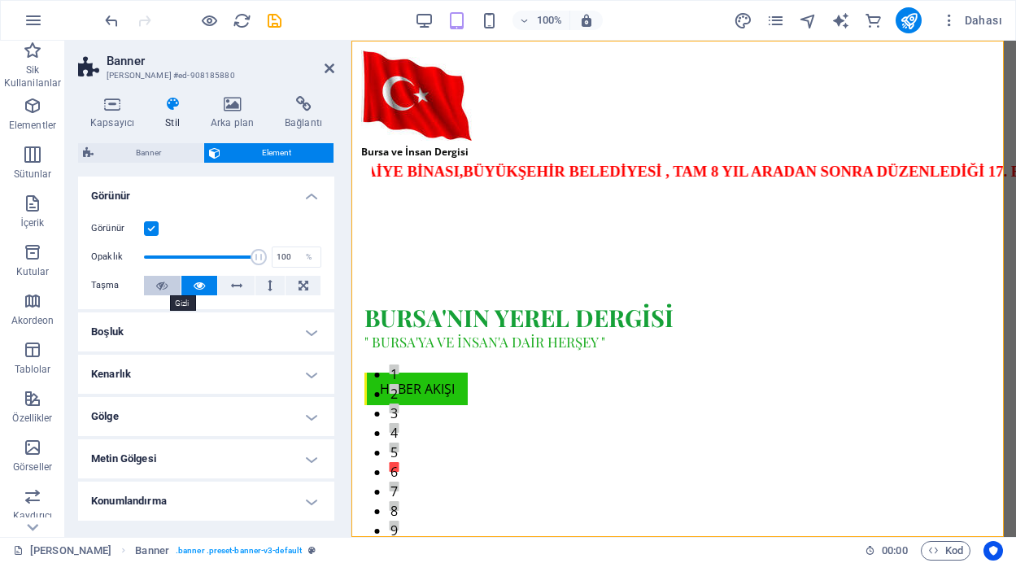
click at [163, 282] on icon at bounding box center [161, 286] width 11 height 20
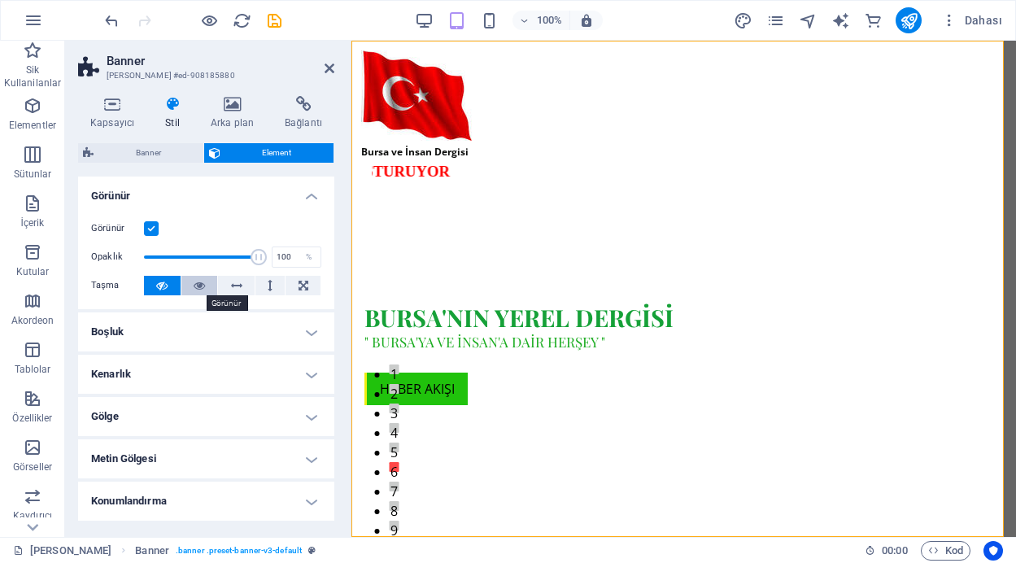
click at [194, 281] on icon at bounding box center [199, 286] width 11 height 20
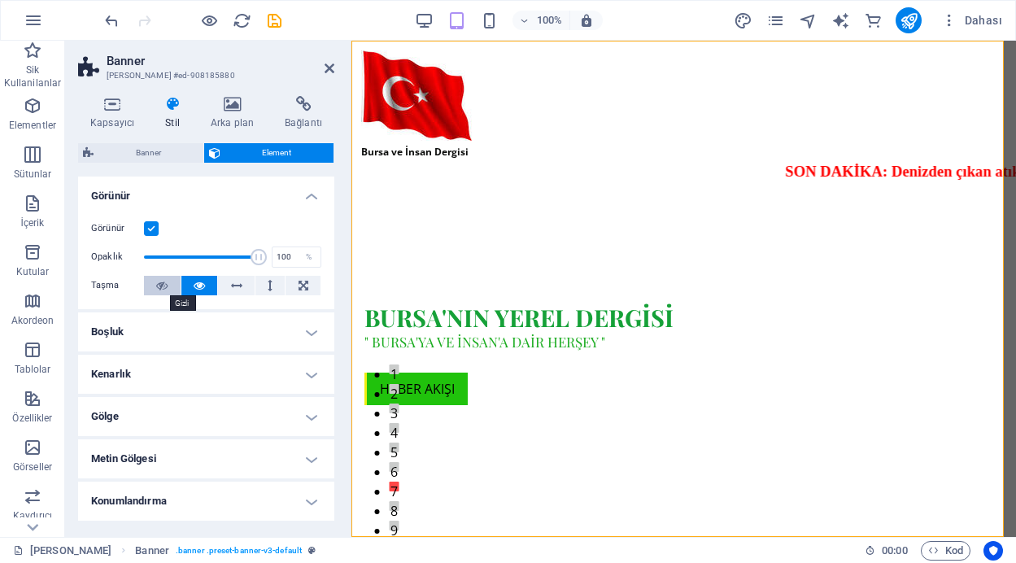
click at [160, 281] on icon at bounding box center [161, 286] width 11 height 20
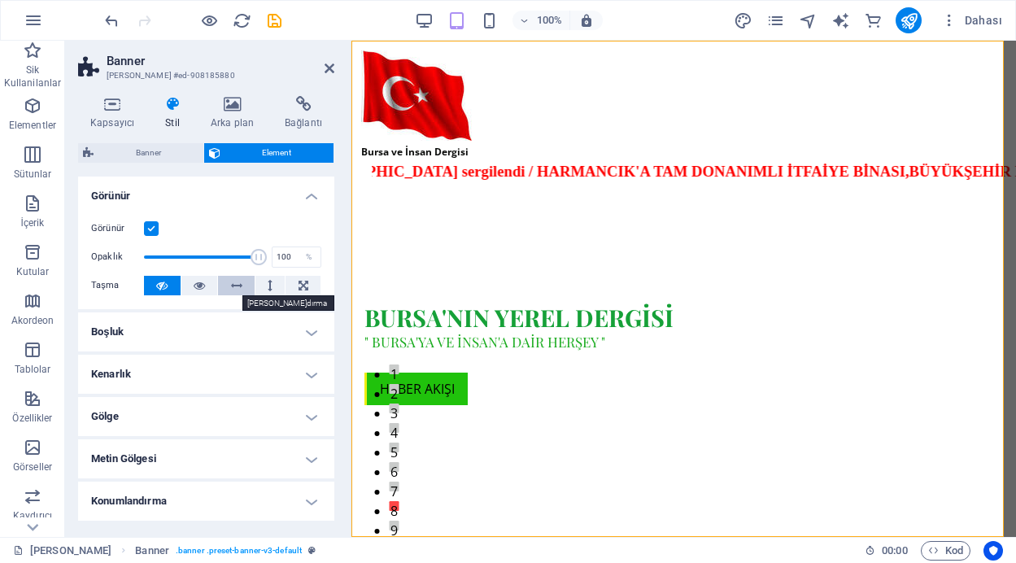
click at [234, 286] on icon at bounding box center [236, 286] width 11 height 20
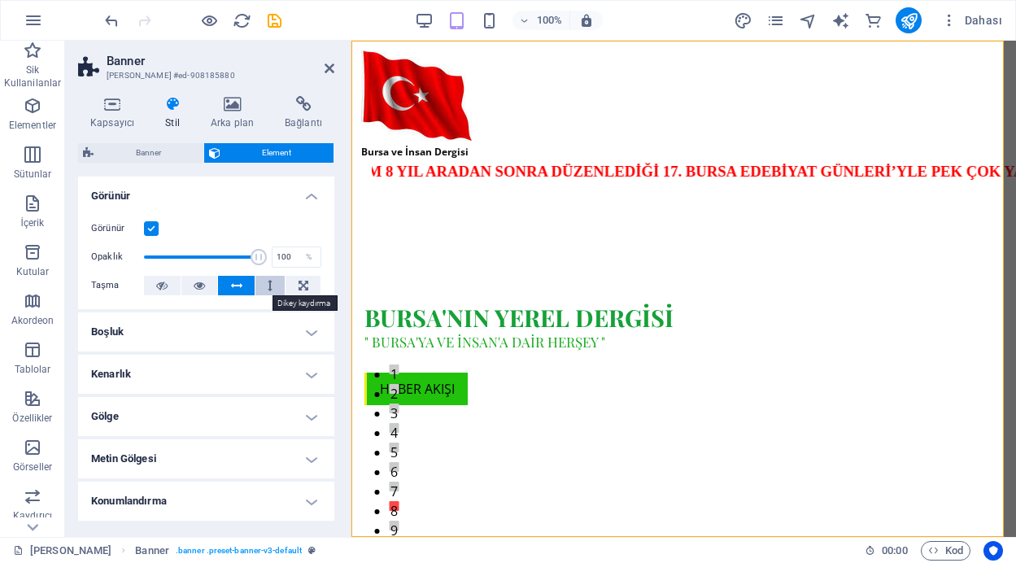
click at [268, 287] on icon at bounding box center [270, 286] width 5 height 20
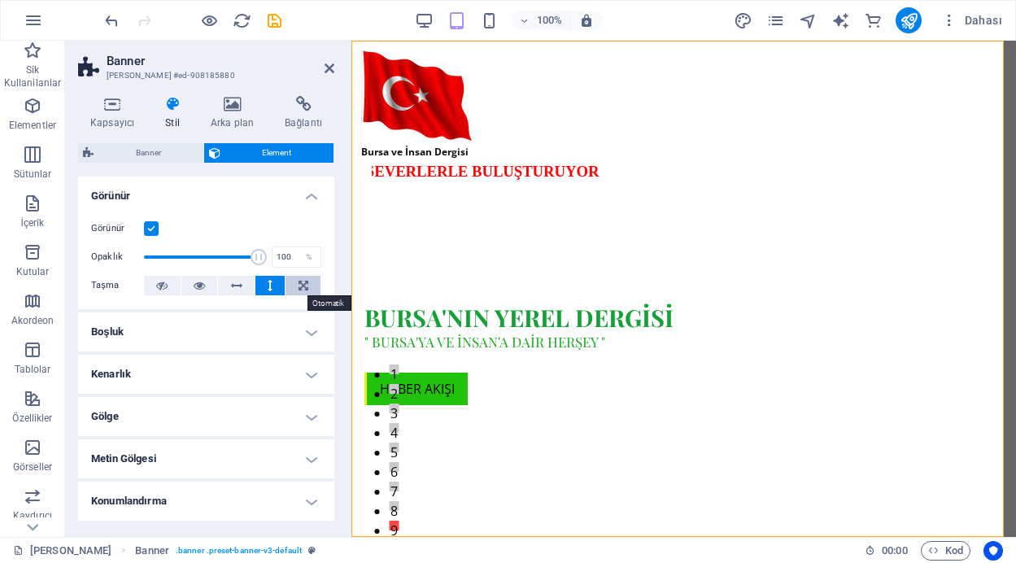
click at [295, 285] on button at bounding box center [303, 286] width 35 height 20
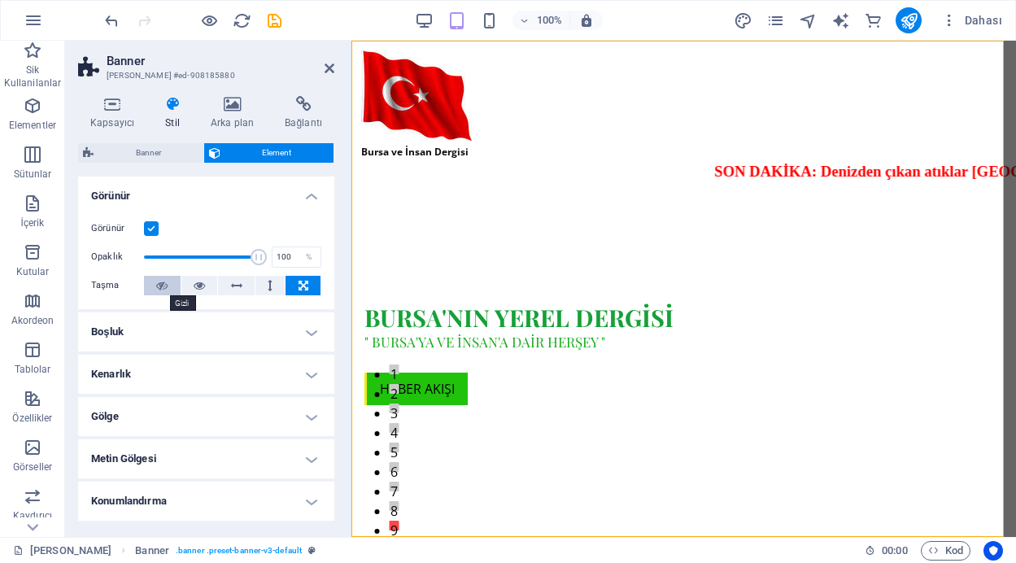
click at [168, 286] on button at bounding box center [162, 286] width 37 height 20
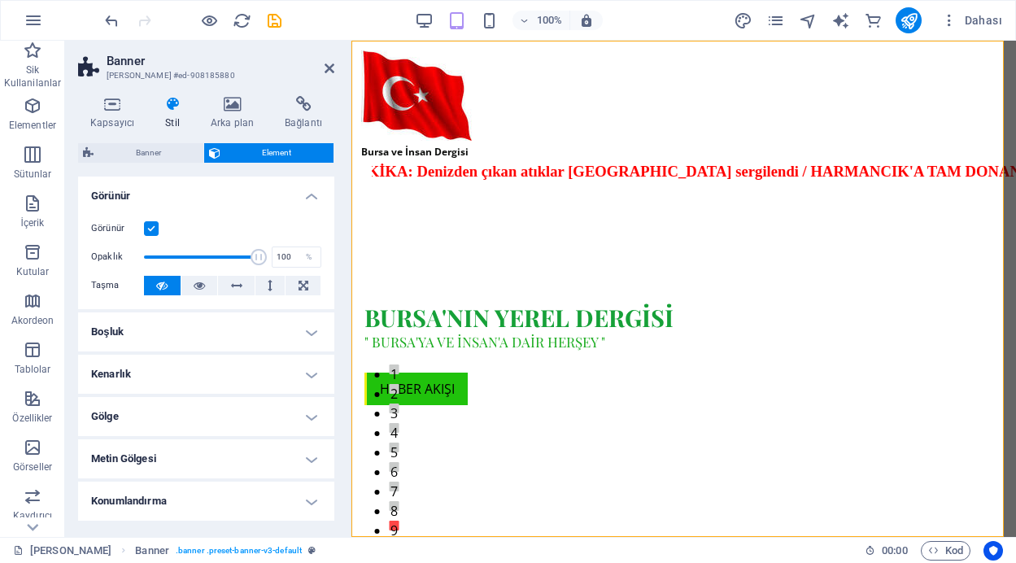
click at [151, 226] on label at bounding box center [151, 228] width 15 height 15
click at [0, 0] on input "Görünür" at bounding box center [0, 0] width 0 height 0
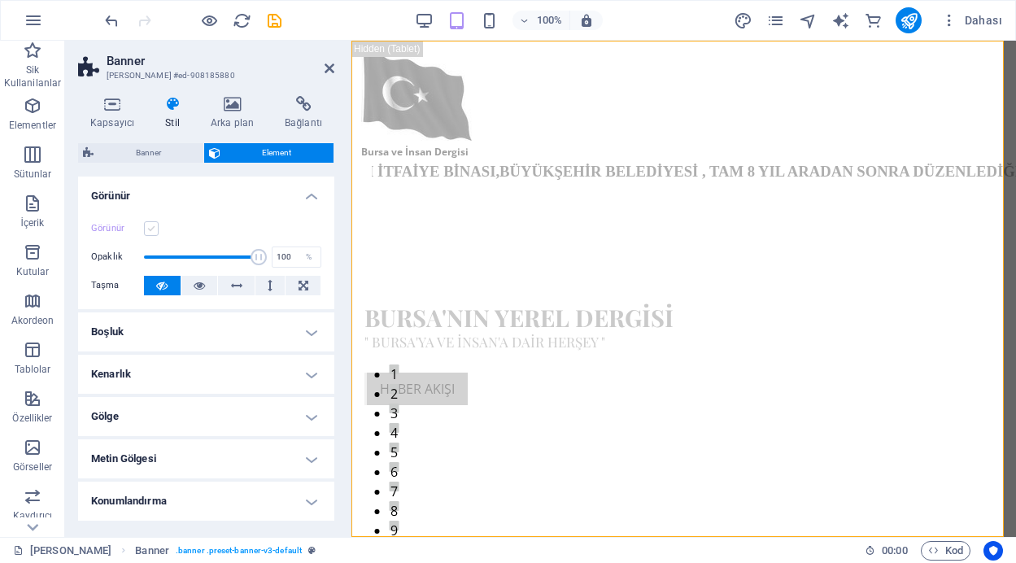
click at [151, 226] on label at bounding box center [151, 228] width 15 height 15
click at [0, 0] on input "Görünür" at bounding box center [0, 0] width 0 height 0
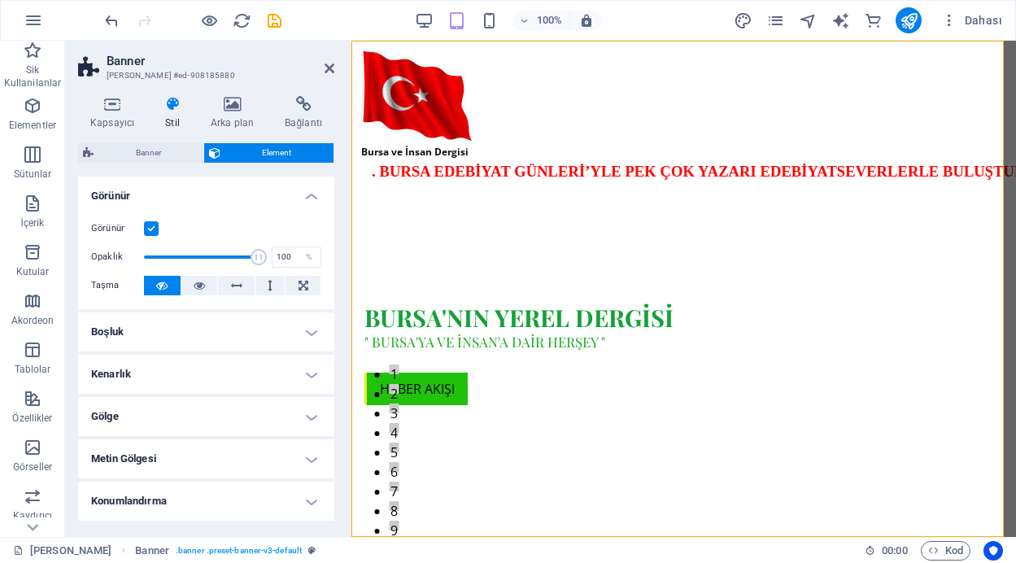
click at [306, 193] on h4 "Görünür" at bounding box center [206, 191] width 256 height 29
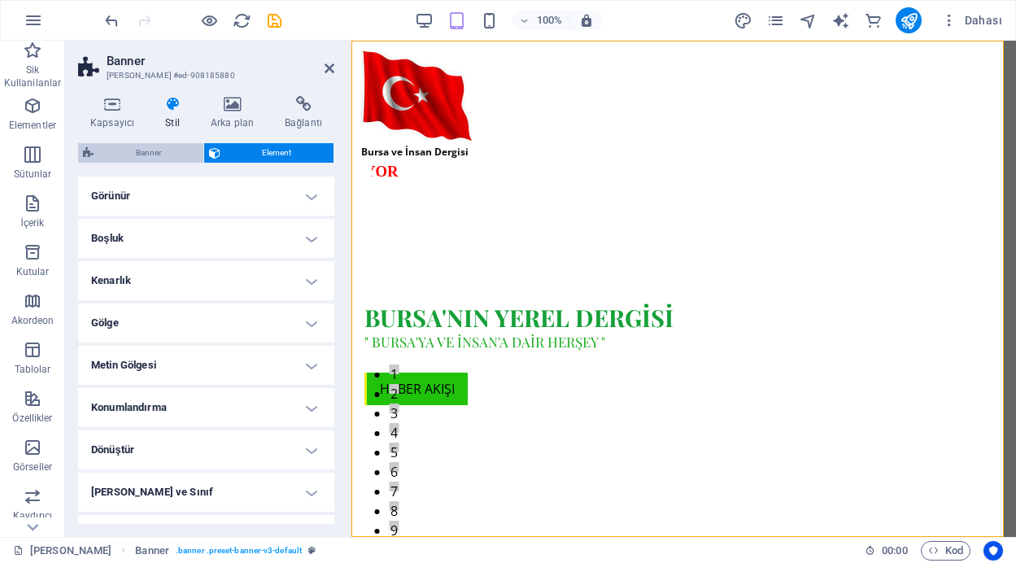
click at [155, 156] on span "Banner" at bounding box center [148, 153] width 100 height 20
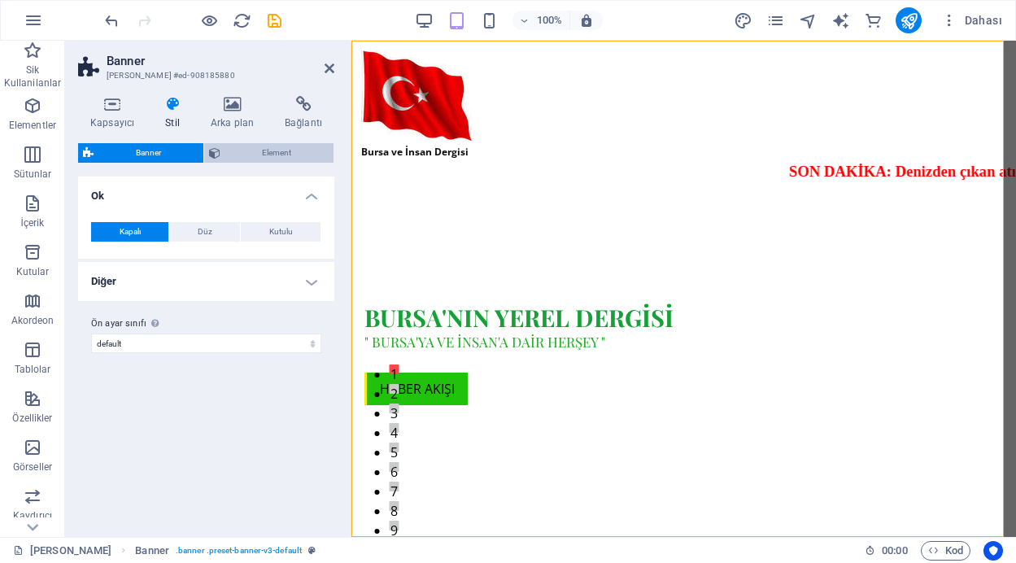
click at [265, 152] on span "Element" at bounding box center [277, 153] width 104 height 20
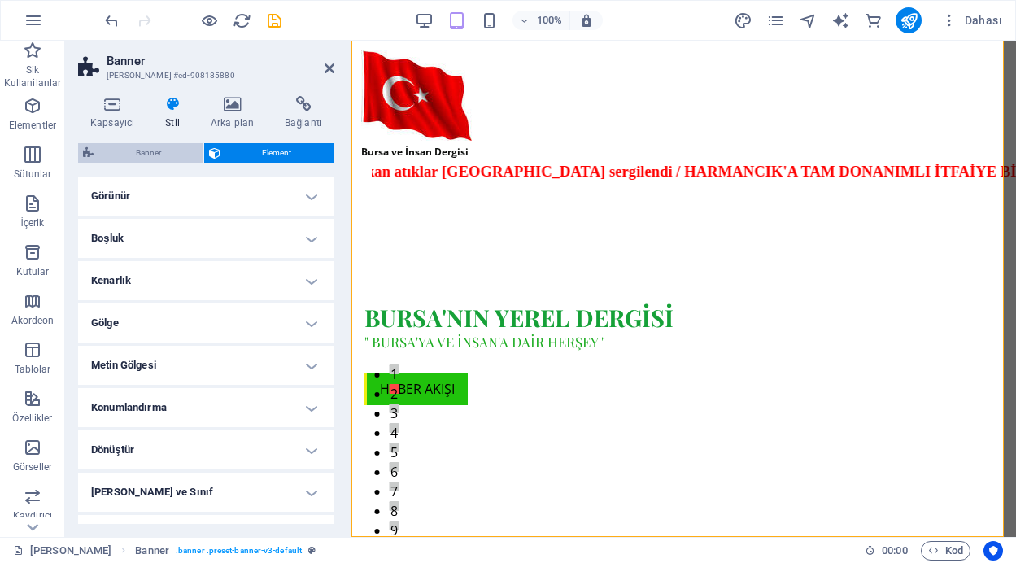
click at [151, 150] on span "Banner" at bounding box center [148, 153] width 100 height 20
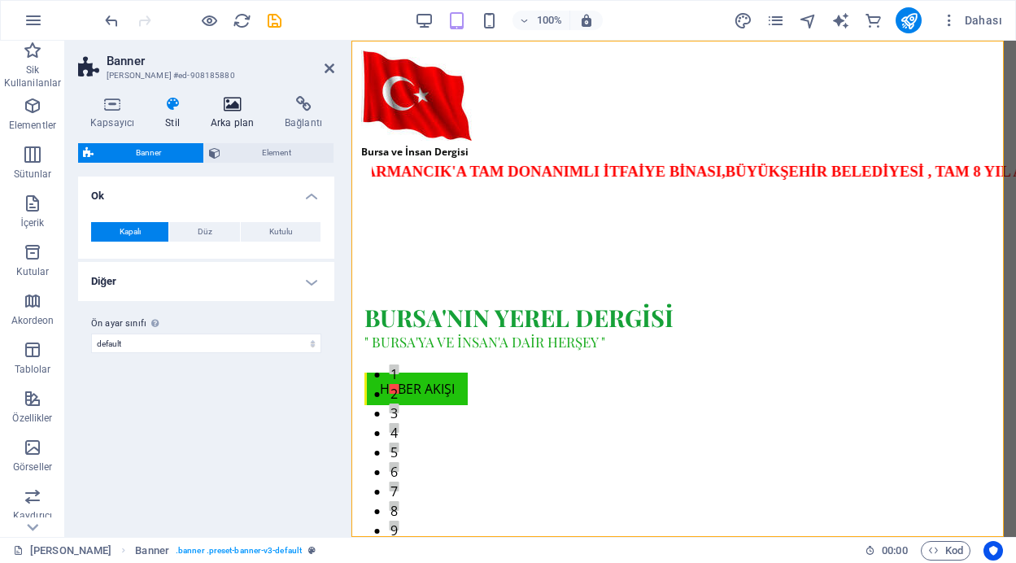
click at [238, 106] on icon at bounding box center [233, 104] width 68 height 16
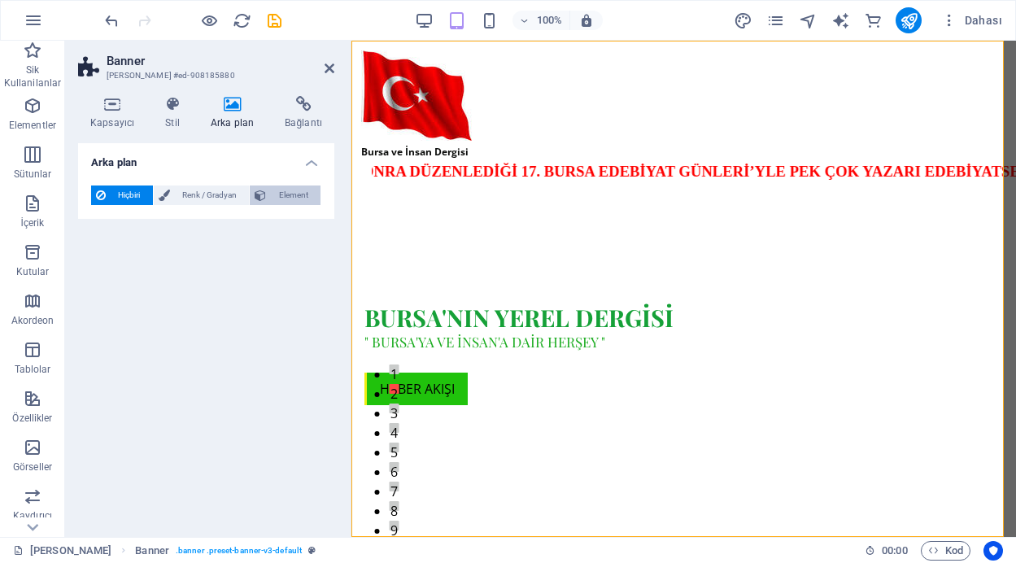
click at [284, 186] on span "Element" at bounding box center [293, 196] width 45 height 20
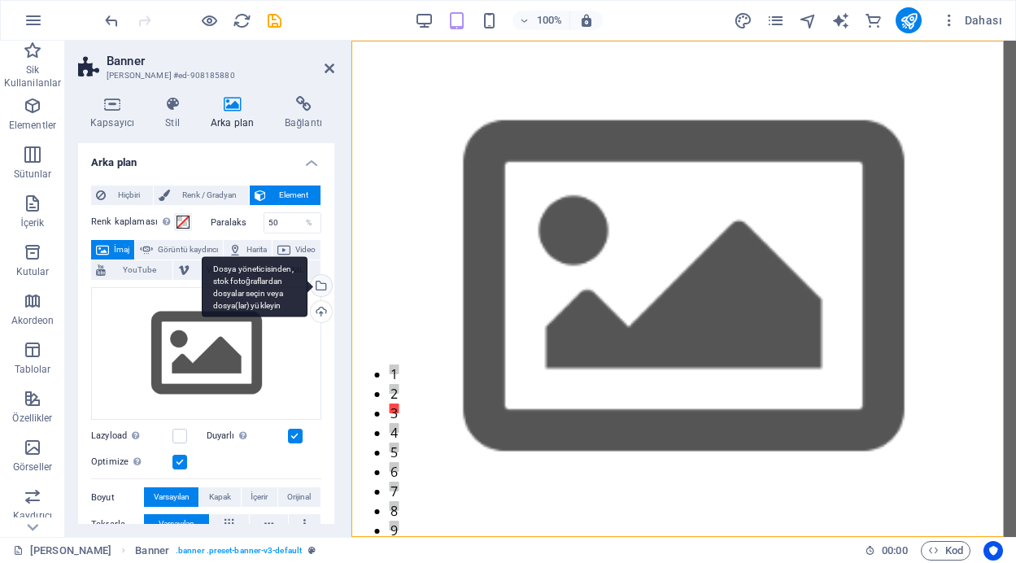
click at [308, 287] on div "Dosya yöneticisinden, stok fotoğraflardan dosyalar seçin veya dosya(lar) yükley…" at bounding box center [255, 286] width 106 height 61
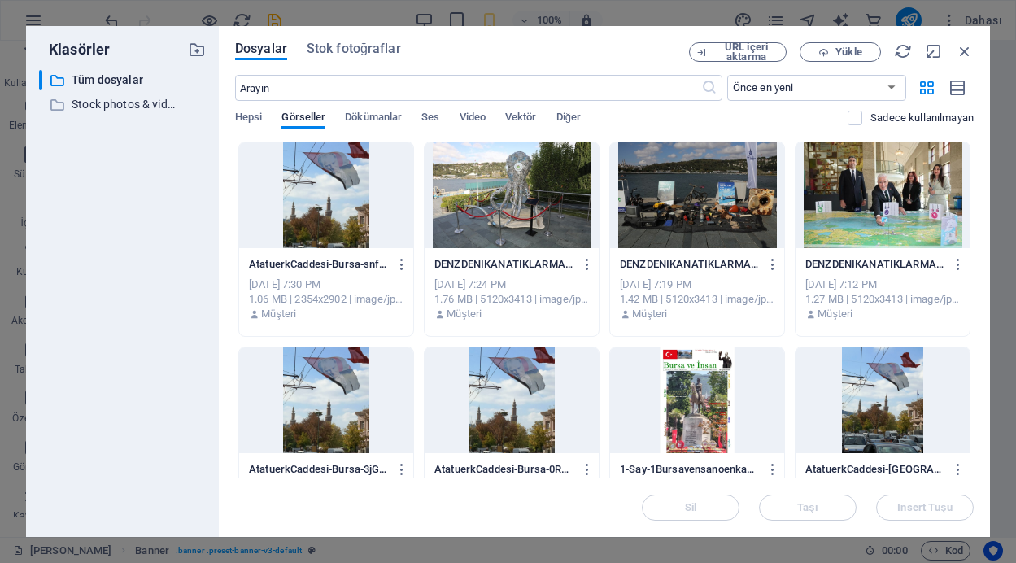
click at [532, 410] on div at bounding box center [512, 400] width 174 height 106
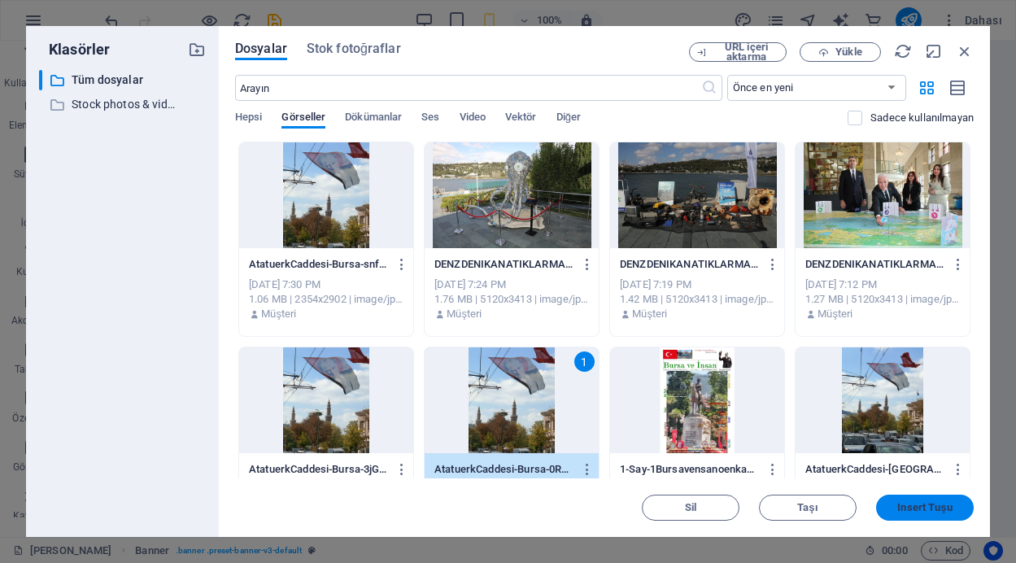
click at [918, 505] on span "Insert Tuşu" at bounding box center [925, 508] width 55 height 10
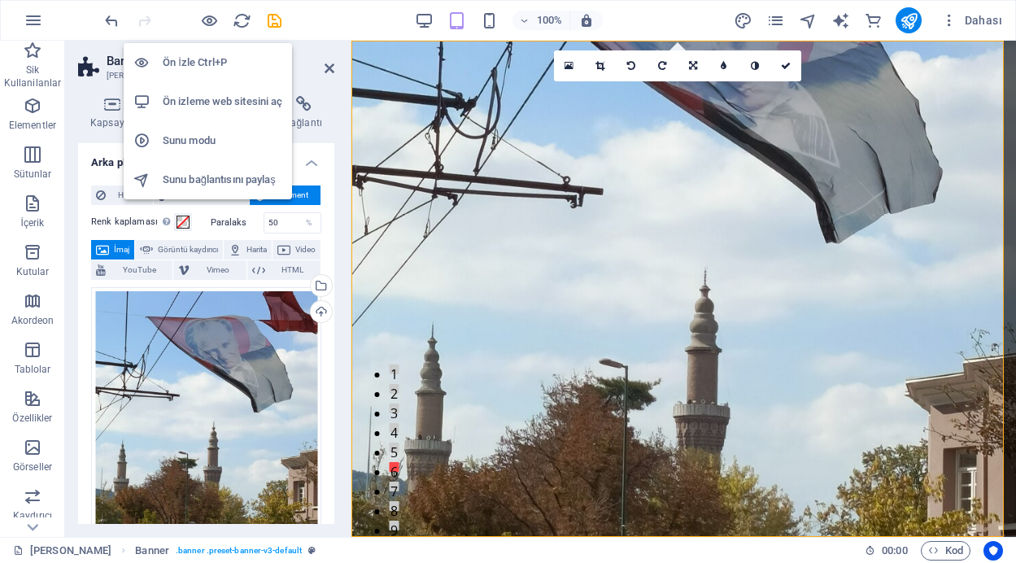
click at [194, 59] on h6 "Ön İzle Ctrl+P" at bounding box center [223, 63] width 120 height 20
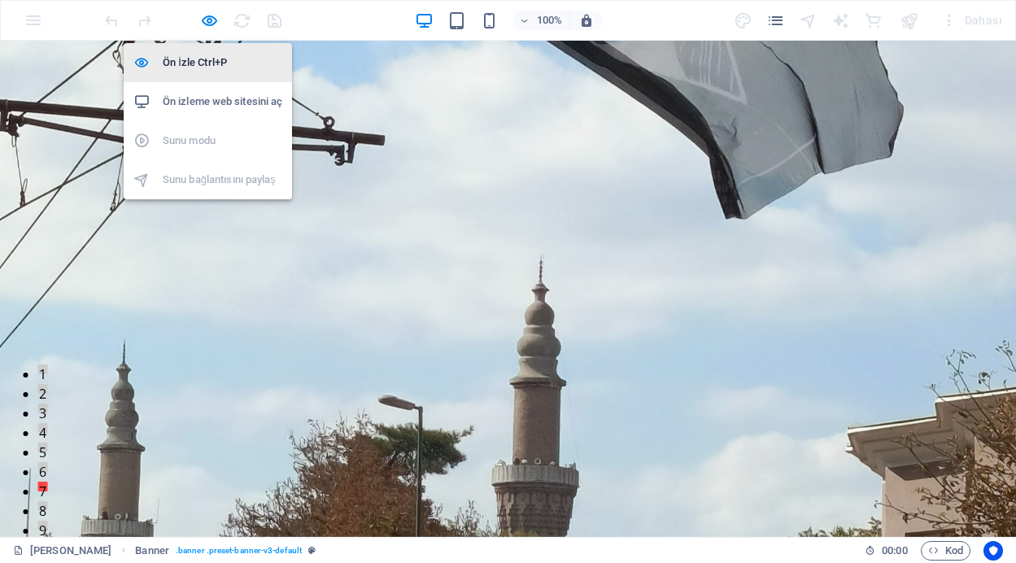
click at [203, 58] on h6 "Ön İzle Ctrl+P" at bounding box center [223, 63] width 120 height 20
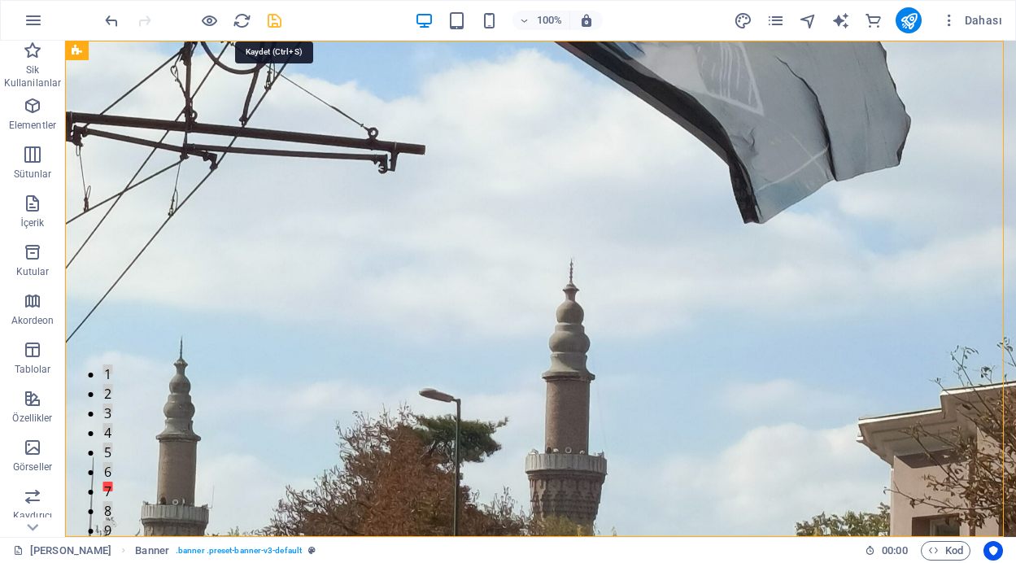
click at [277, 18] on icon "save" at bounding box center [274, 20] width 19 height 19
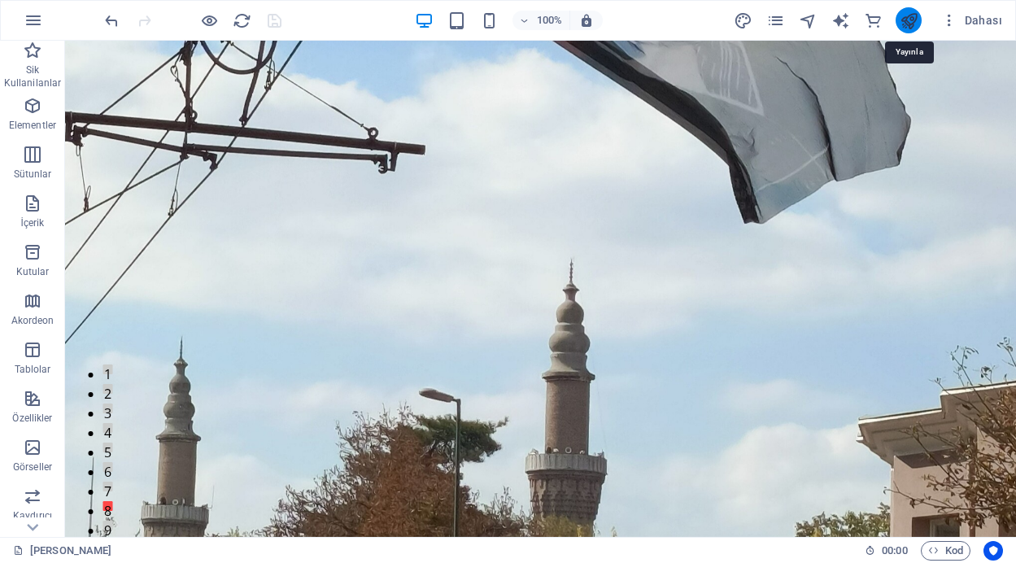
click at [915, 20] on icon "publish" at bounding box center [909, 20] width 19 height 19
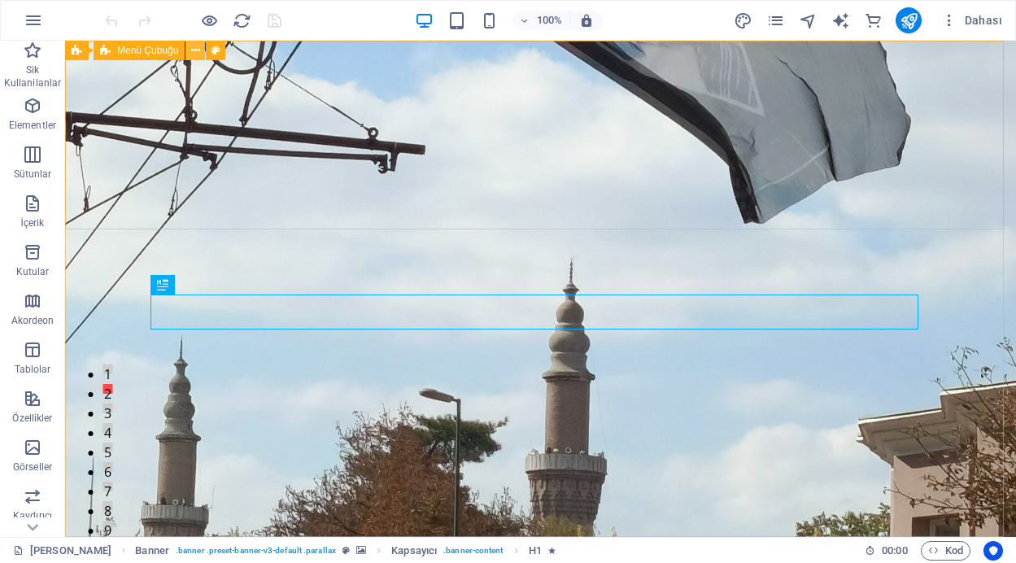
click at [194, 46] on icon at bounding box center [195, 50] width 9 height 17
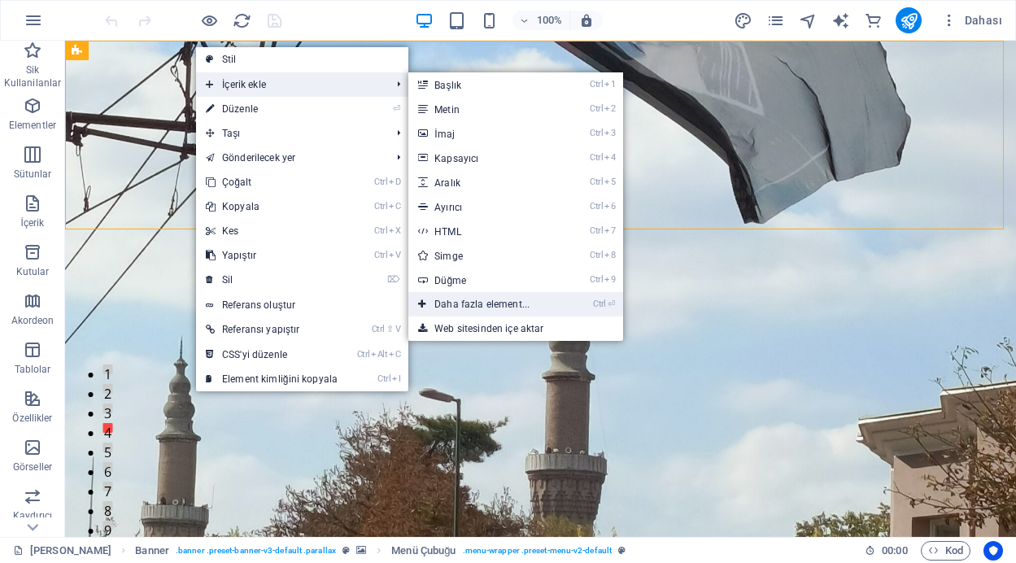
drag, startPoint x: 422, startPoint y: 298, endPoint x: 81, endPoint y: 261, distance: 342.9
click at [422, 298] on icon at bounding box center [422, 304] width 8 height 24
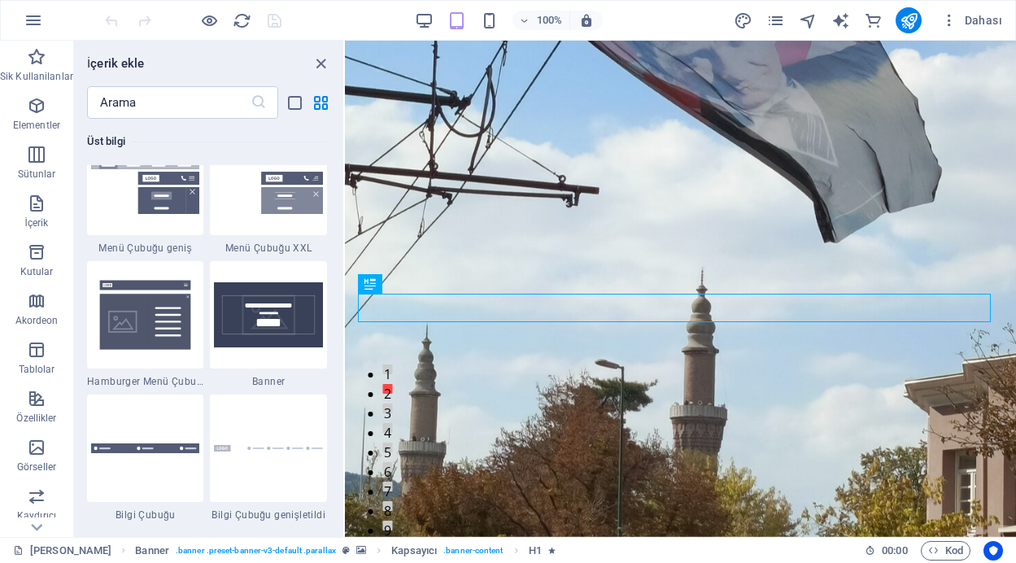
scroll to position [10369, 0]
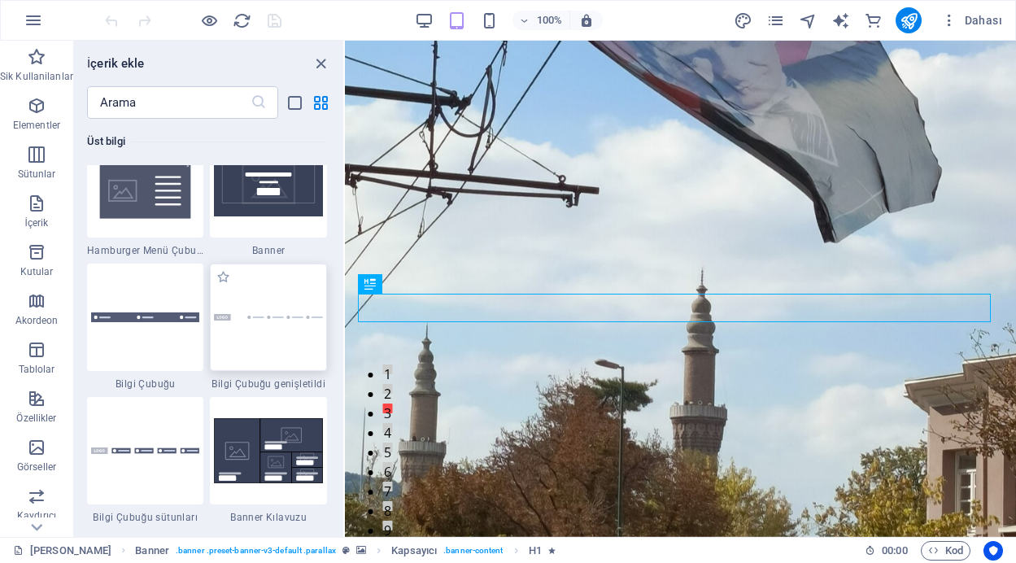
drag, startPoint x: 256, startPoint y: 307, endPoint x: 101, endPoint y: 35, distance: 313.1
click at [256, 307] on div at bounding box center [268, 317] width 117 height 107
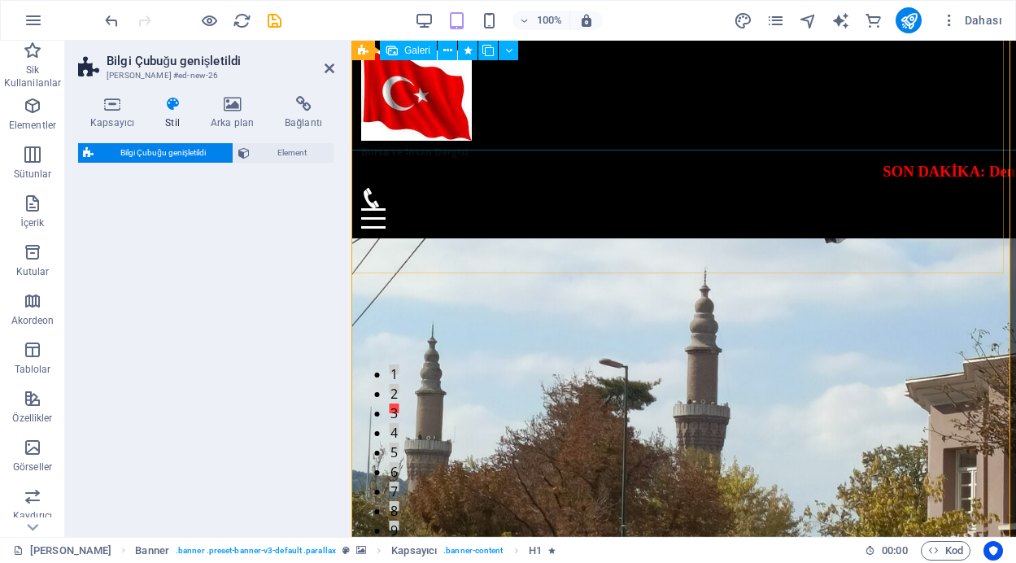
select select "rem"
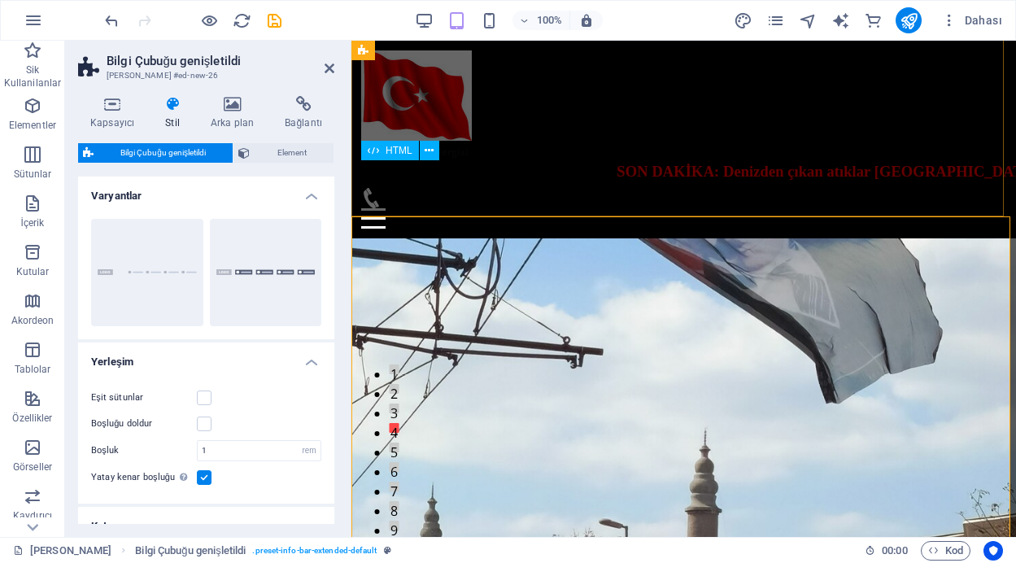
scroll to position [321, 0]
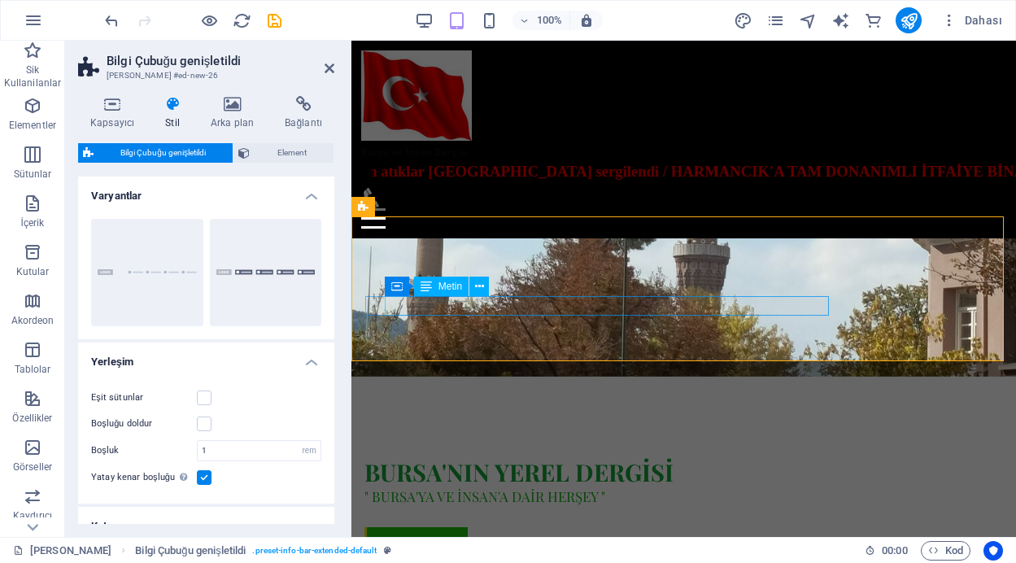
drag, startPoint x: 452, startPoint y: 76, endPoint x: 421, endPoint y: 299, distance: 226.0
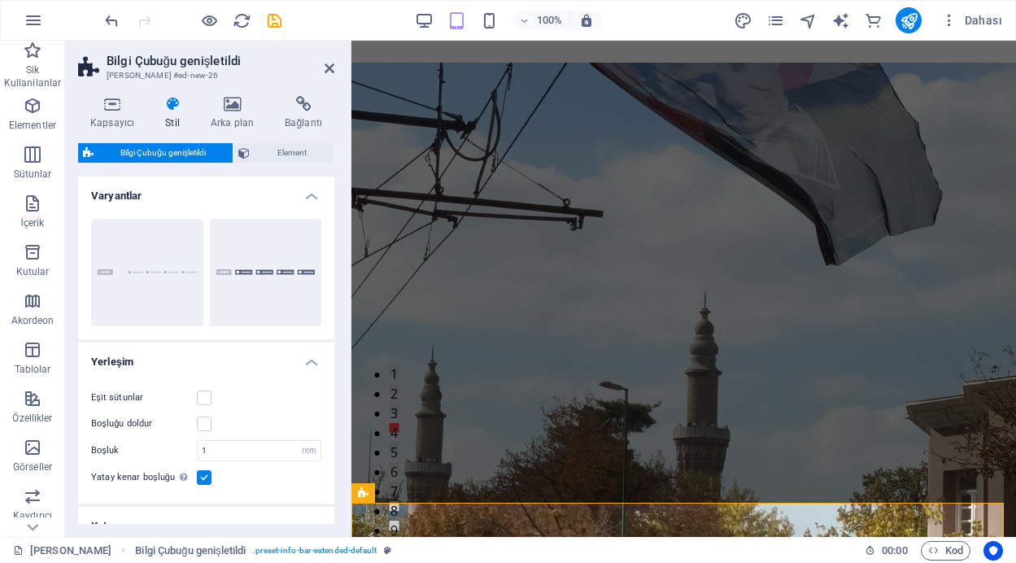
scroll to position [315, 0]
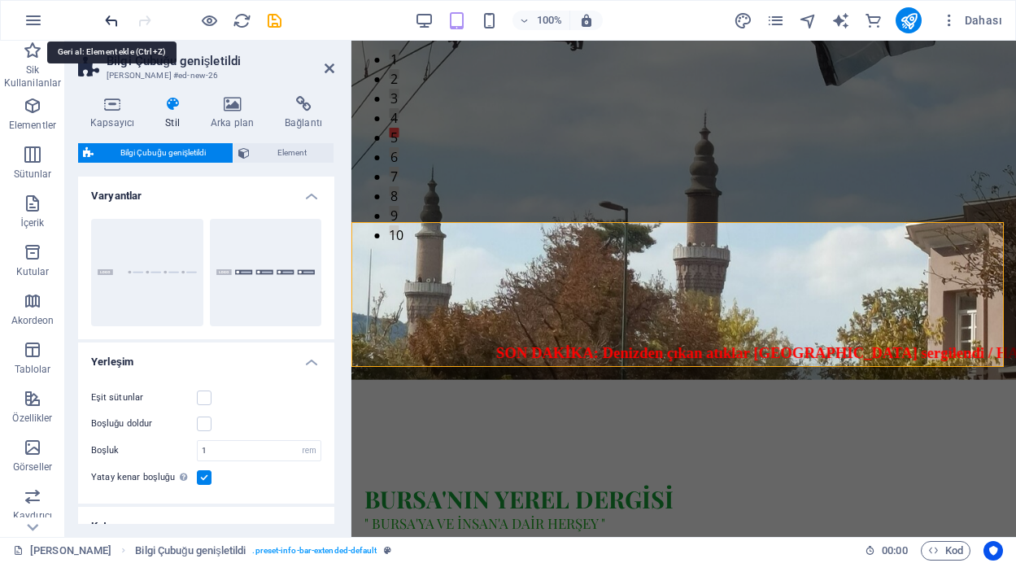
click at [105, 20] on icon "undo" at bounding box center [112, 20] width 19 height 19
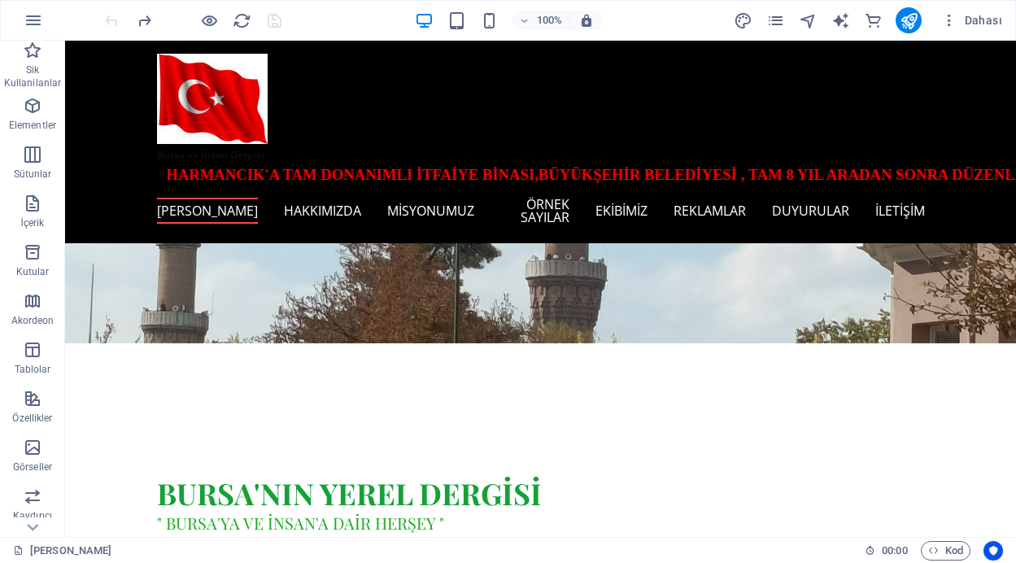
scroll to position [0, 0]
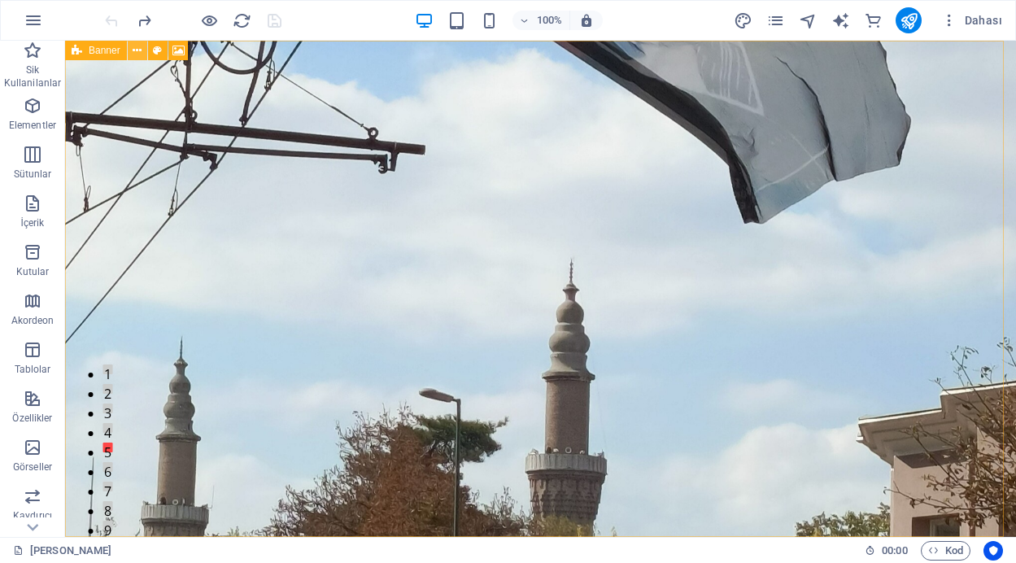
click at [137, 55] on icon at bounding box center [137, 50] width 9 height 17
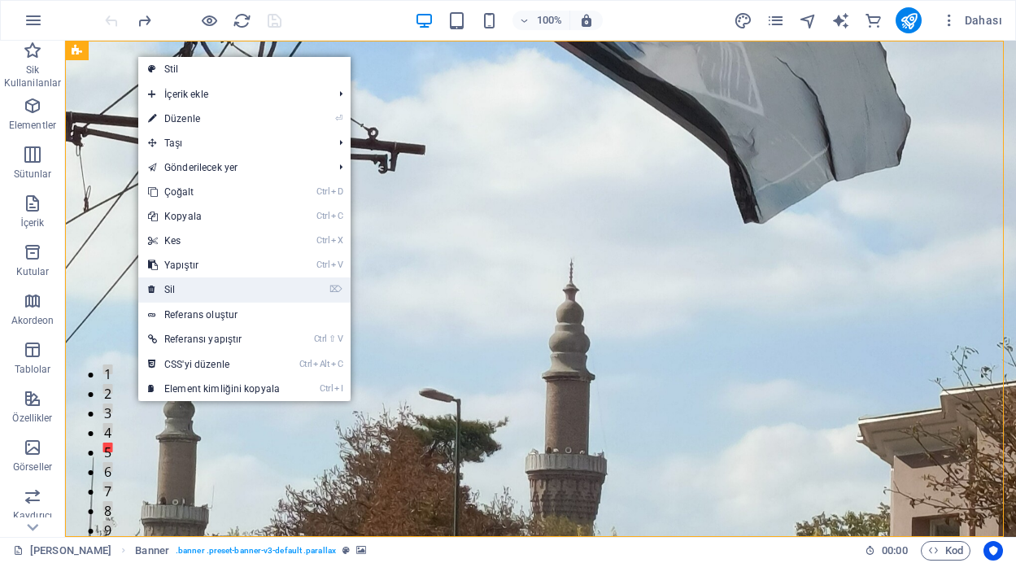
click at [173, 287] on link "⌦ Sil" at bounding box center [213, 290] width 151 height 24
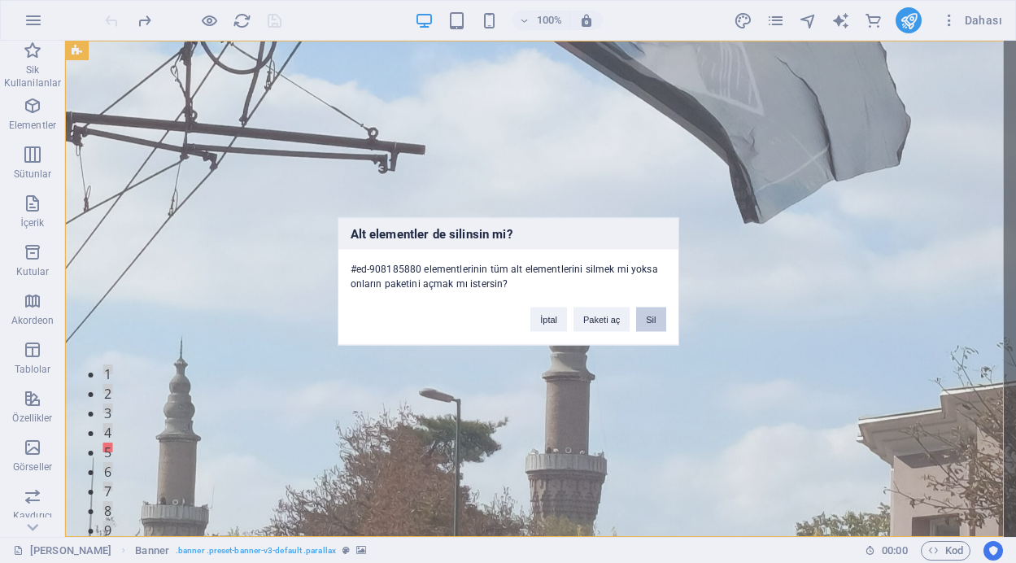
click at [654, 321] on button "Sil" at bounding box center [650, 320] width 29 height 24
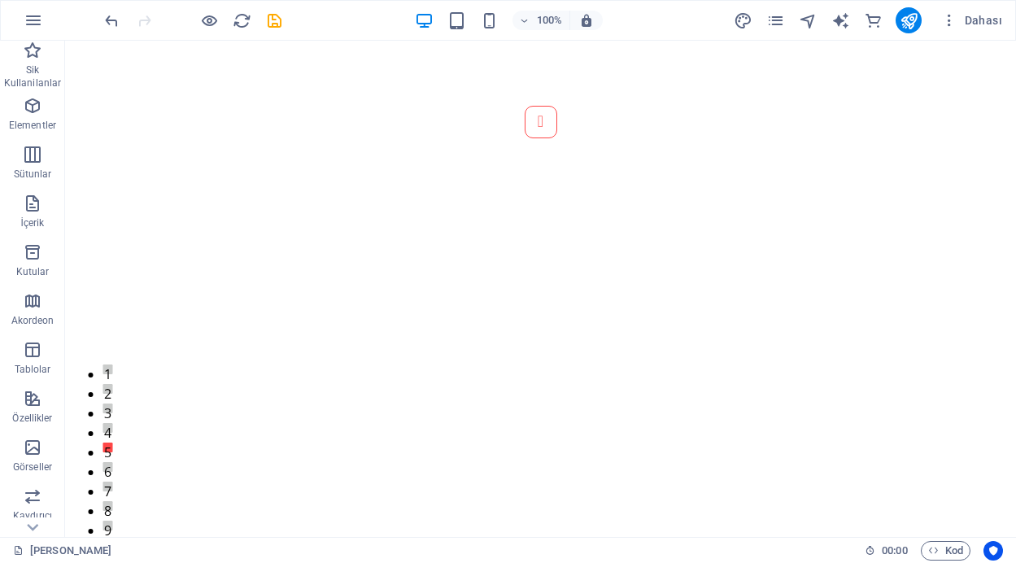
drag, startPoint x: 1009, startPoint y: 76, endPoint x: 1081, endPoint y: 72, distance: 71.7
click at [111, 25] on icon "undo" at bounding box center [112, 20] width 19 height 19
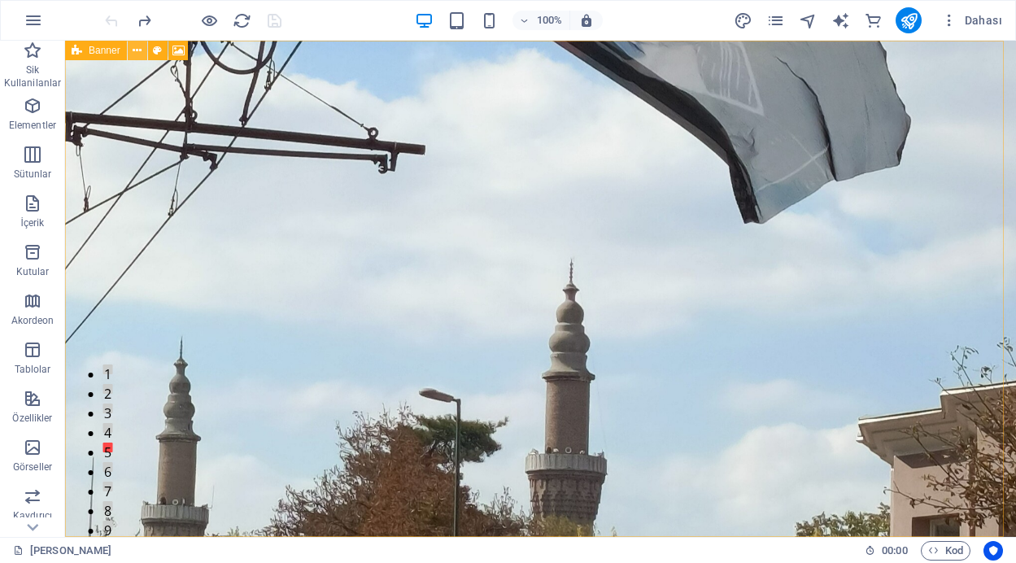
click at [139, 46] on icon at bounding box center [137, 50] width 9 height 17
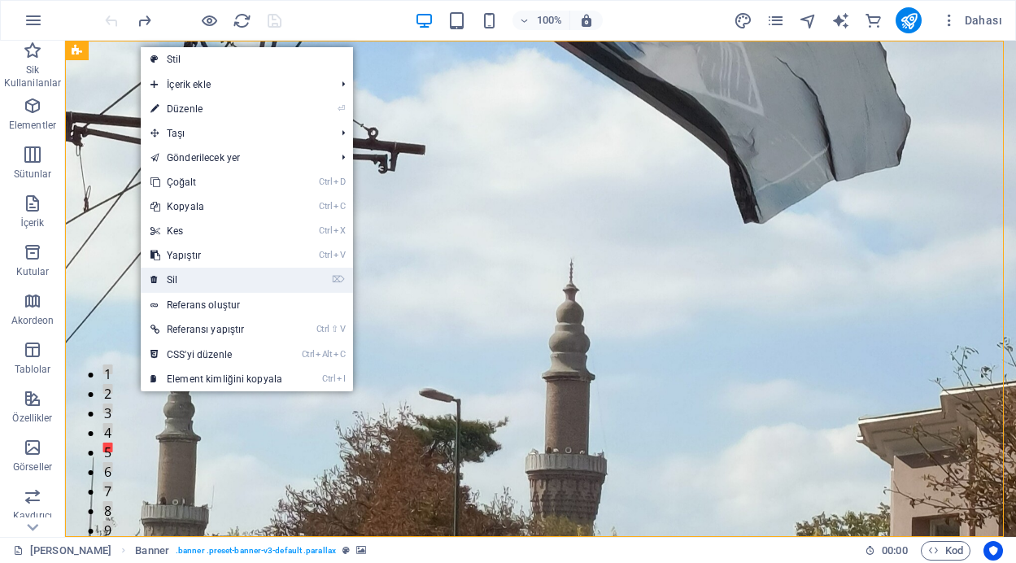
click at [186, 283] on link "⌦ Sil" at bounding box center [216, 280] width 151 height 24
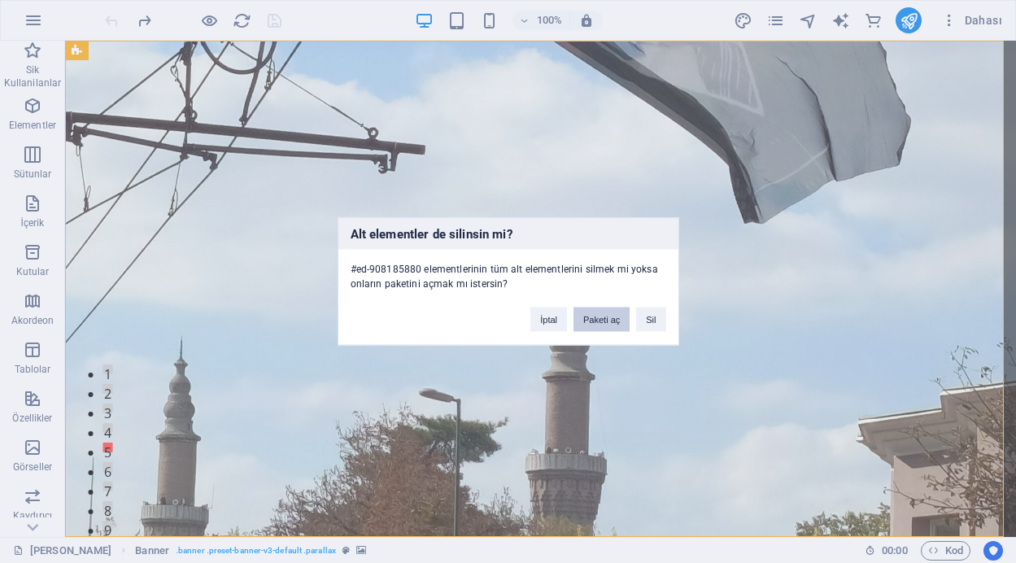
click at [597, 317] on button "Paketi aç" at bounding box center [602, 320] width 56 height 24
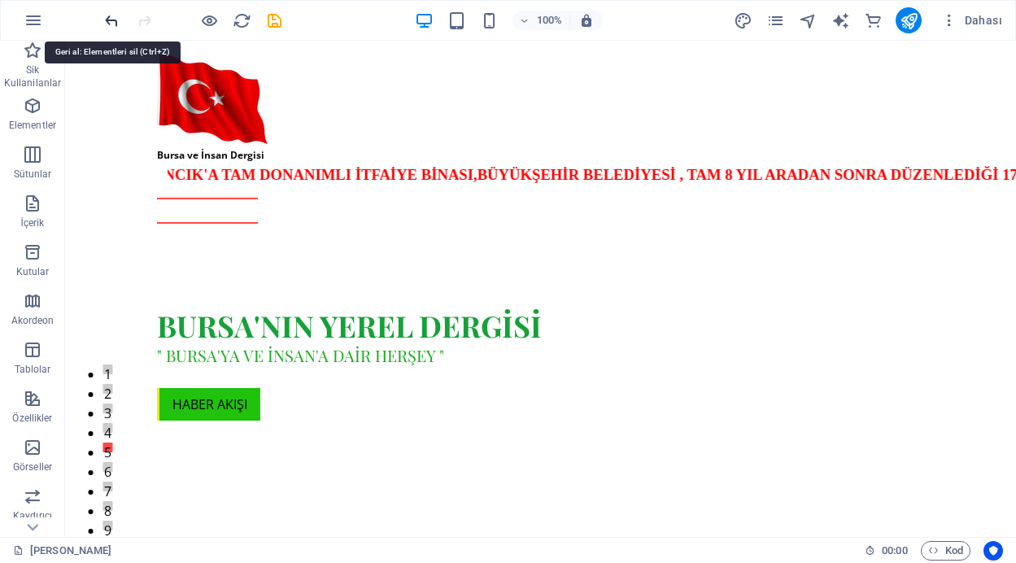
click at [116, 22] on icon "undo" at bounding box center [112, 20] width 19 height 19
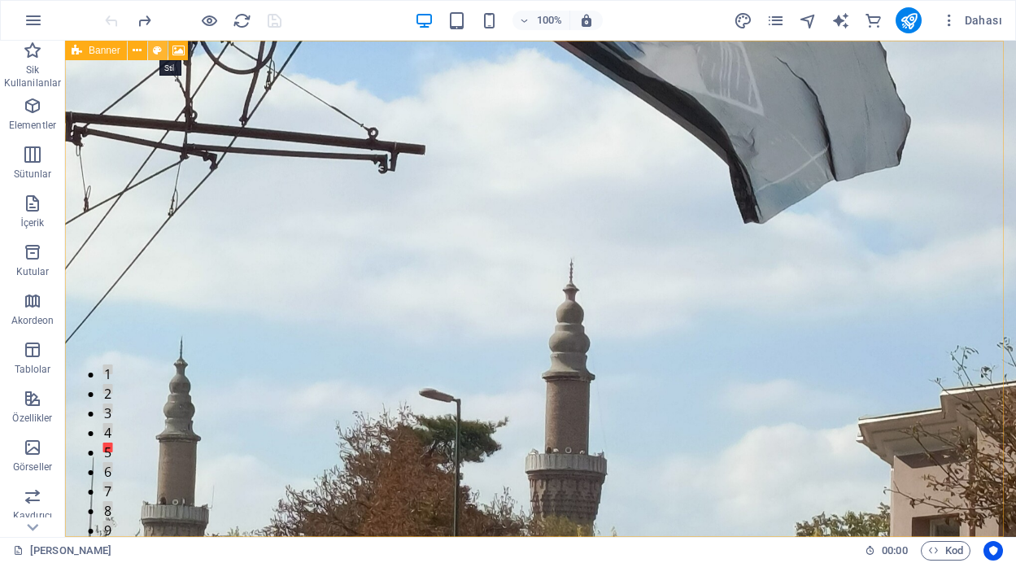
click at [153, 51] on icon at bounding box center [157, 50] width 9 height 17
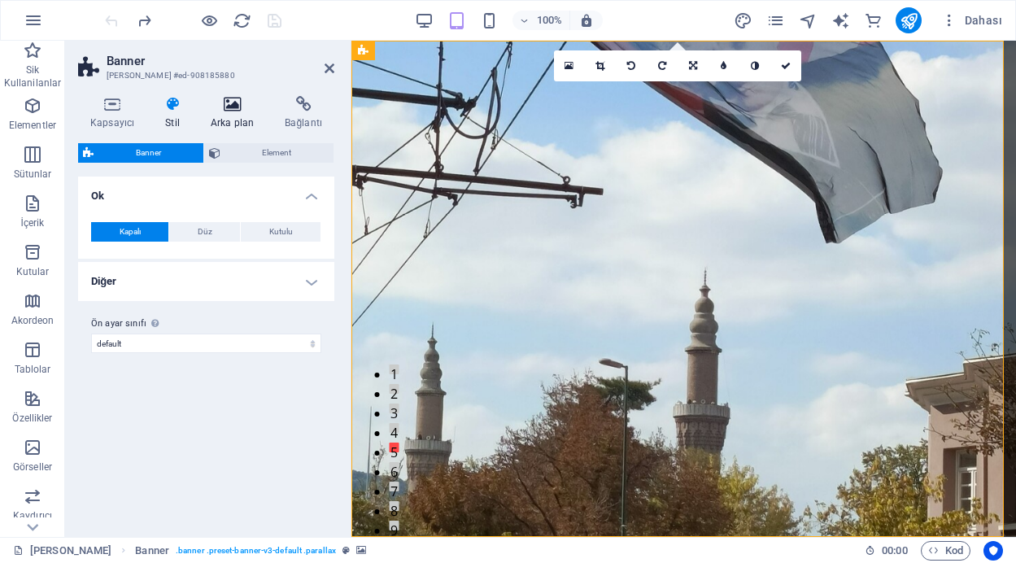
click at [237, 114] on h4 "Arka plan" at bounding box center [236, 113] width 74 height 34
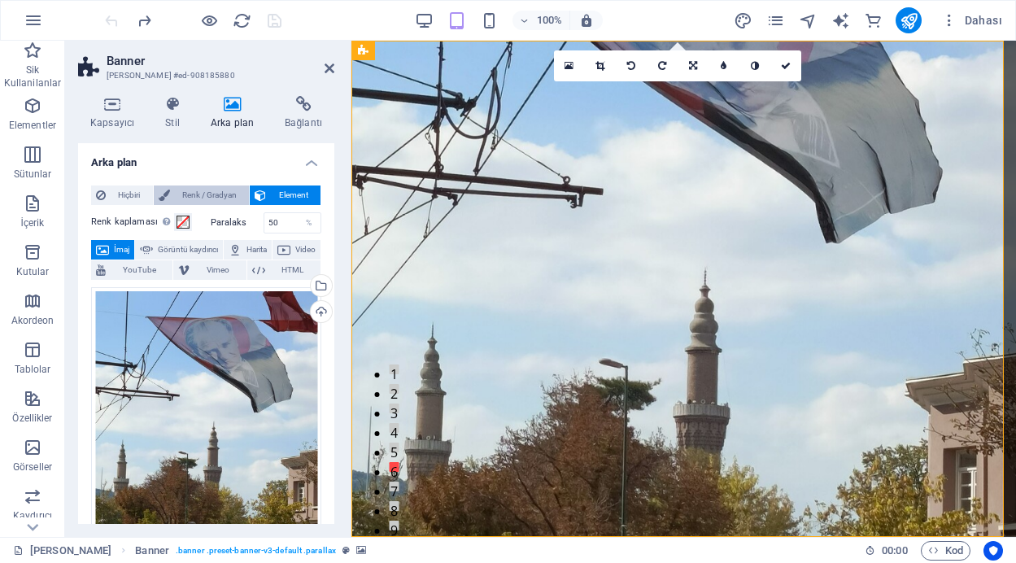
click at [215, 198] on span "Renk / Gradyan" at bounding box center [210, 196] width 70 height 20
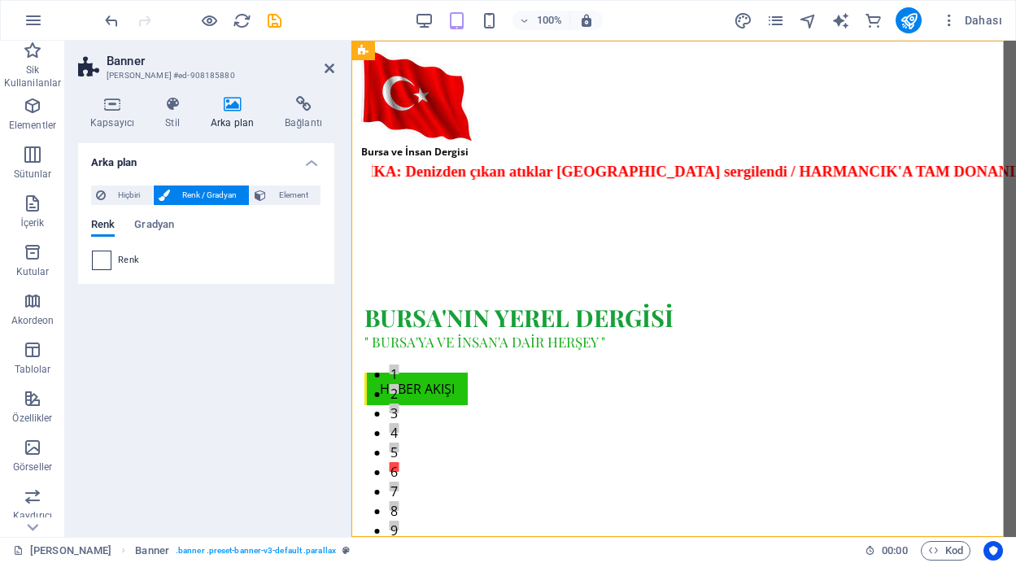
click at [99, 262] on span at bounding box center [102, 260] width 18 height 18
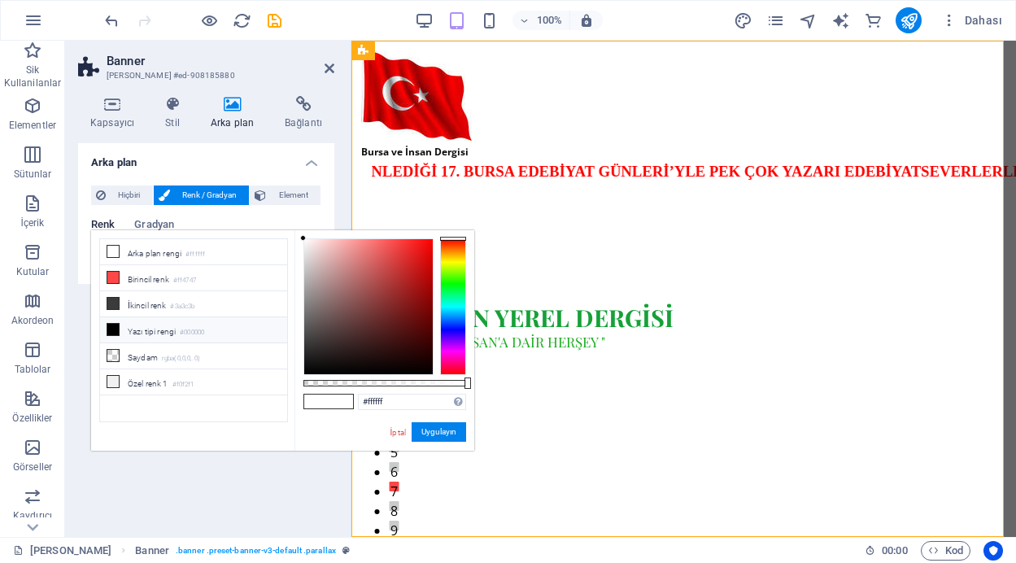
click at [457, 284] on div at bounding box center [453, 306] width 26 height 137
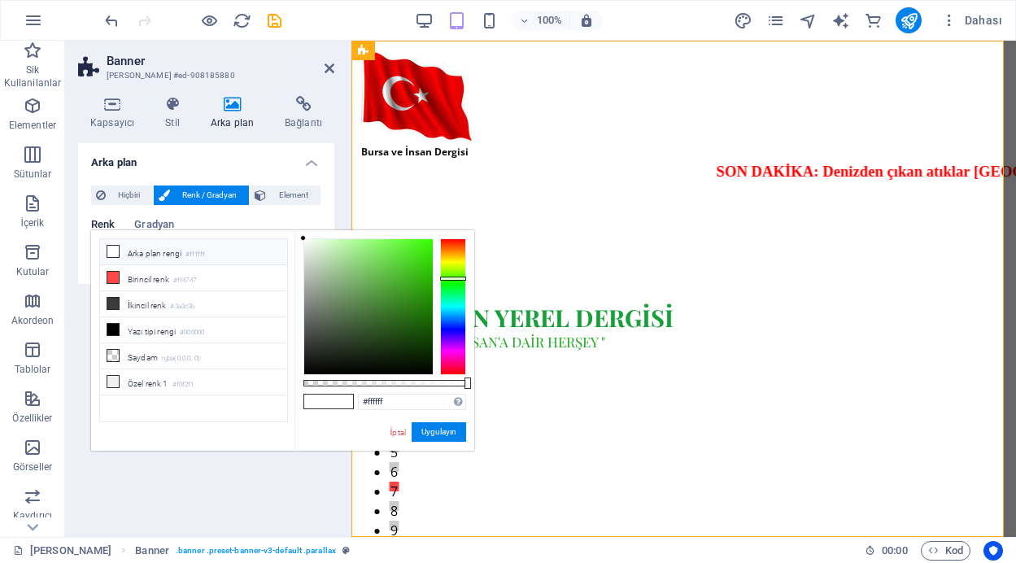
click at [457, 278] on div at bounding box center [453, 279] width 26 height 4
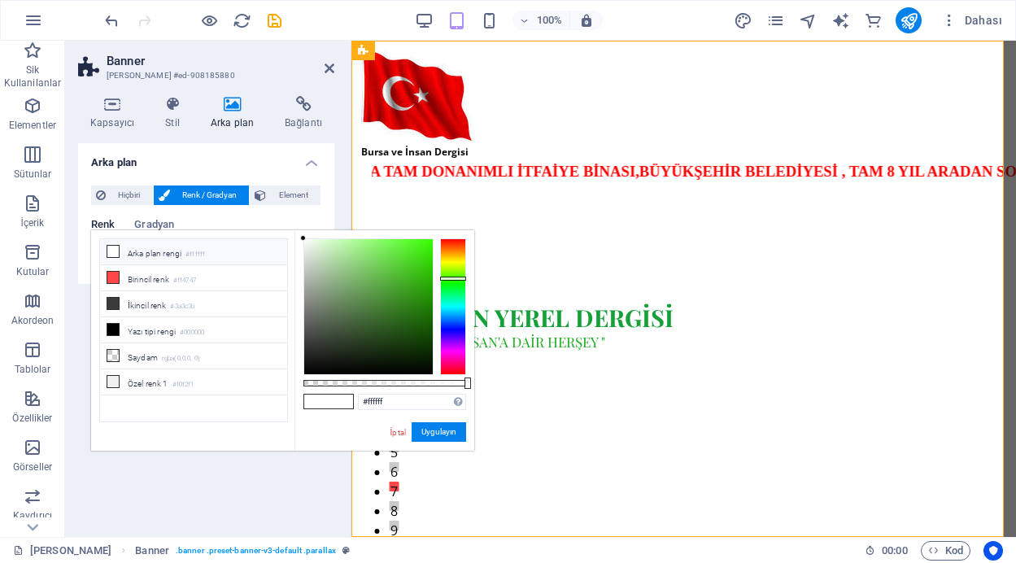
type input "#3fcf18"
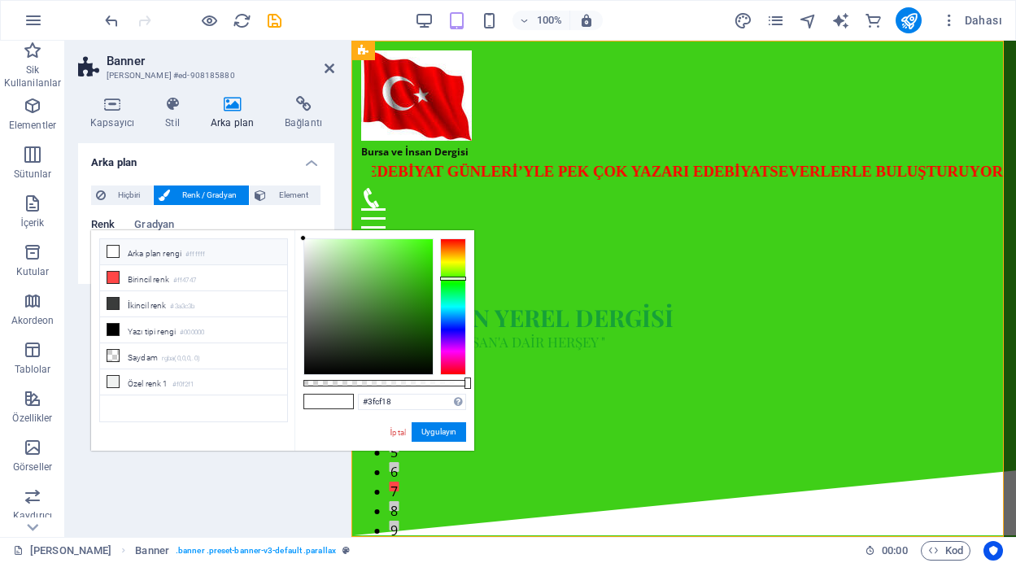
click at [417, 264] on div at bounding box center [368, 306] width 129 height 135
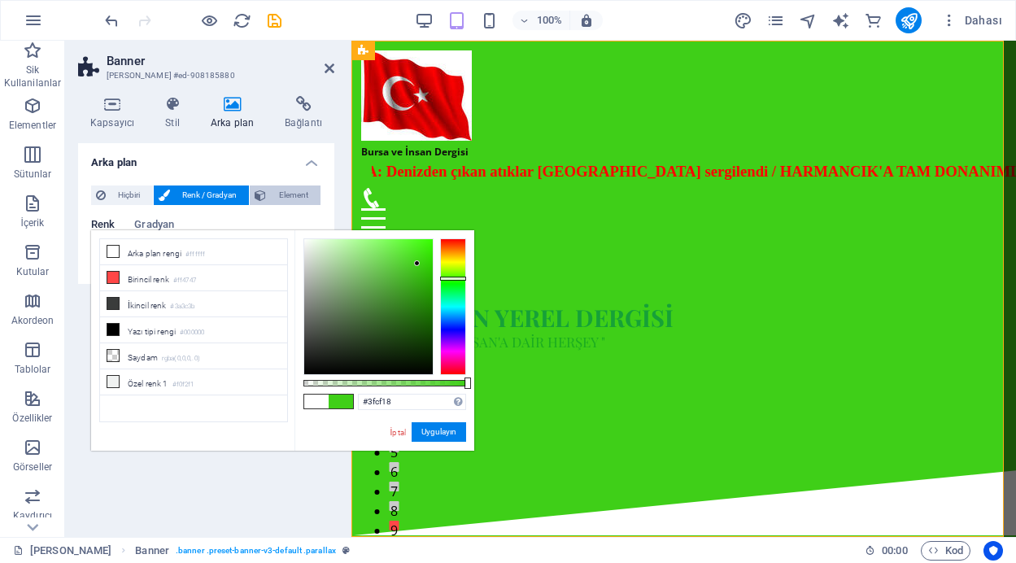
click at [287, 194] on span "Element" at bounding box center [293, 196] width 45 height 20
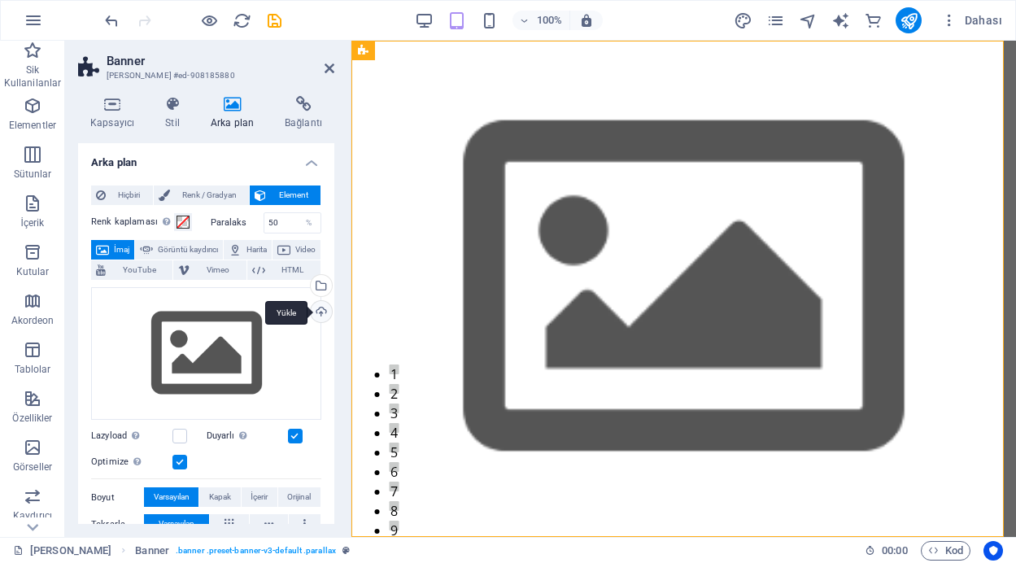
click at [314, 310] on div "Yükle" at bounding box center [320, 313] width 24 height 24
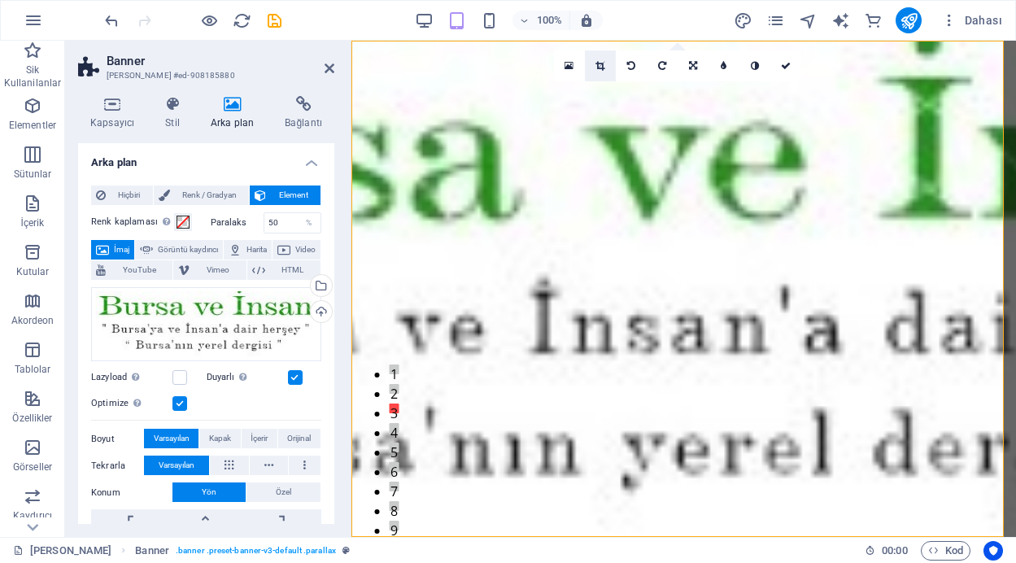
click at [593, 61] on link at bounding box center [600, 65] width 31 height 31
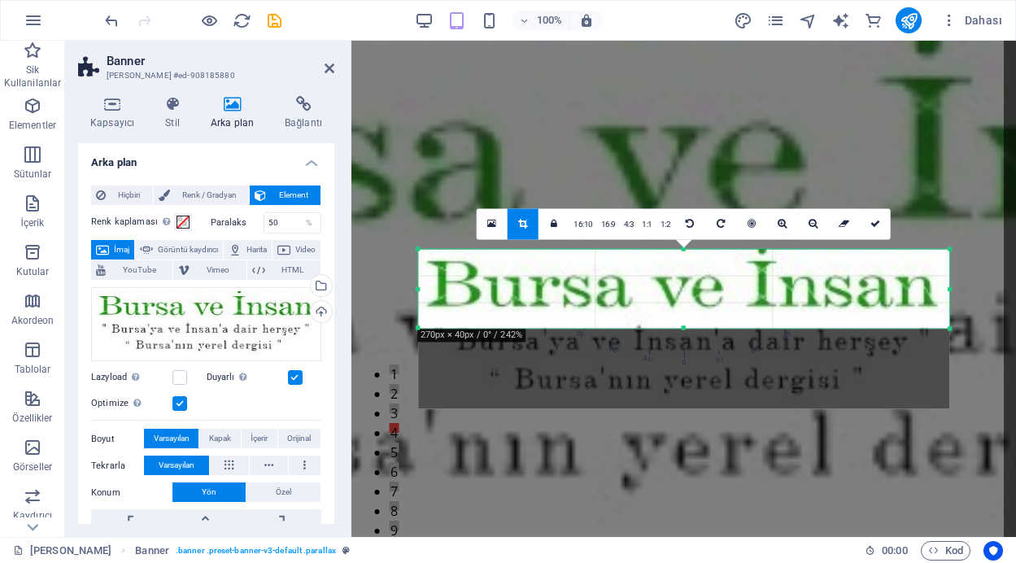
drag, startPoint x: 950, startPoint y: 368, endPoint x: 805, endPoint y: 287, distance: 165.8
click at [805, 287] on div "180 170 160 150 140 130 120 110 100 90 80 70 60 50 40 30 20 10 0 -10 -20 -30 -4…" at bounding box center [684, 288] width 532 height 79
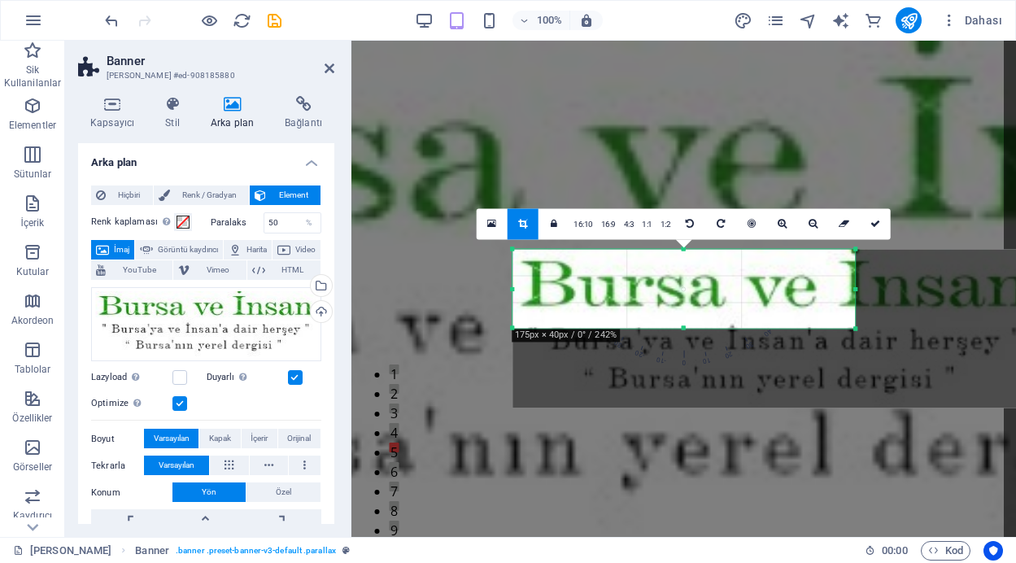
drag, startPoint x: 951, startPoint y: 290, endPoint x: 763, endPoint y: 286, distance: 188.8
click at [763, 286] on div "180 170 160 150 140 130 120 110 100 90 80 70 60 50 40 30 20 10 0 -10 -20 -30 -4…" at bounding box center [684, 288] width 343 height 79
click at [846, 226] on icon at bounding box center [844, 224] width 11 height 10
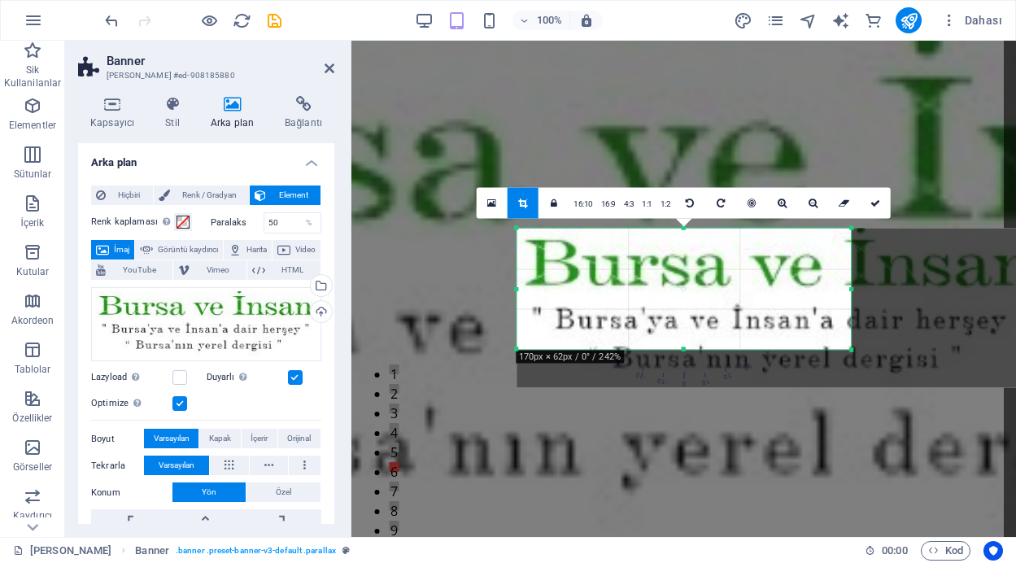
drag, startPoint x: 951, startPoint y: 370, endPoint x: 754, endPoint y: 332, distance: 200.6
click at [754, 332] on div "180 170 160 150 140 130 120 110 100 90 80 70 60 50 40 30 20 10 0 -10 -20 -30 -4…" at bounding box center [684, 289] width 335 height 121
click at [664, 207] on link "1:2" at bounding box center [666, 204] width 19 height 31
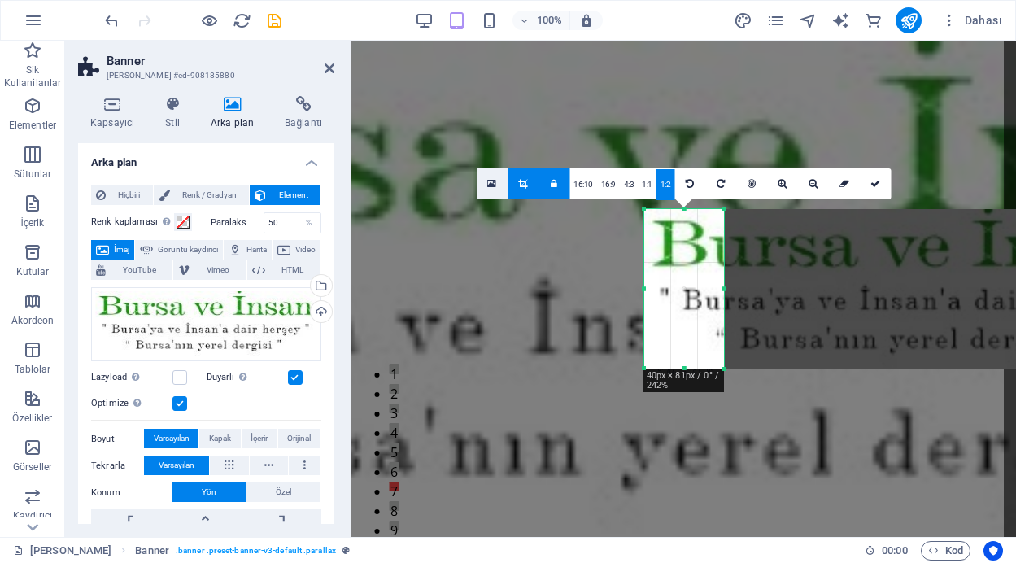
click at [492, 177] on link at bounding box center [492, 183] width 31 height 31
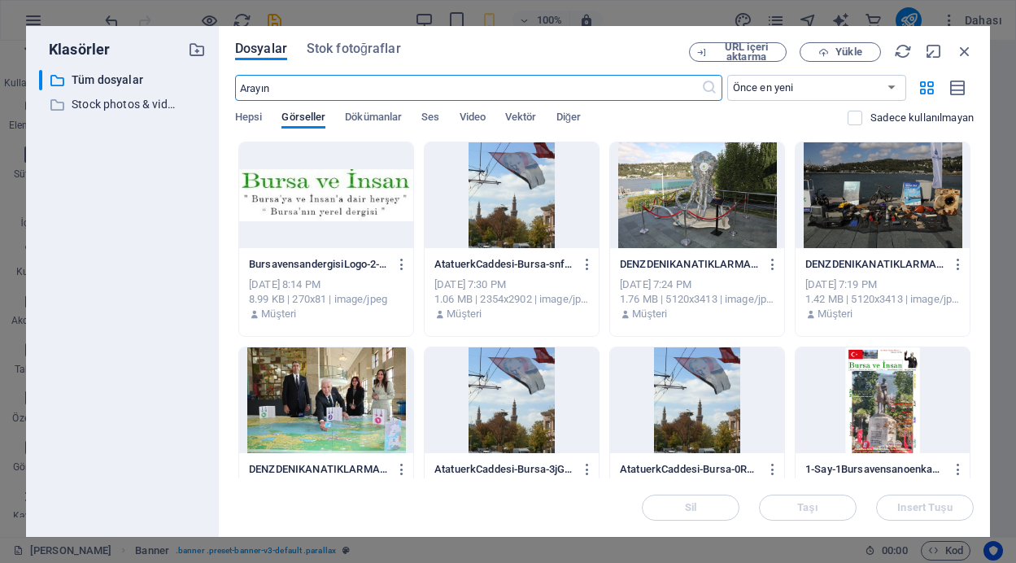
click at [318, 190] on div at bounding box center [326, 195] width 174 height 106
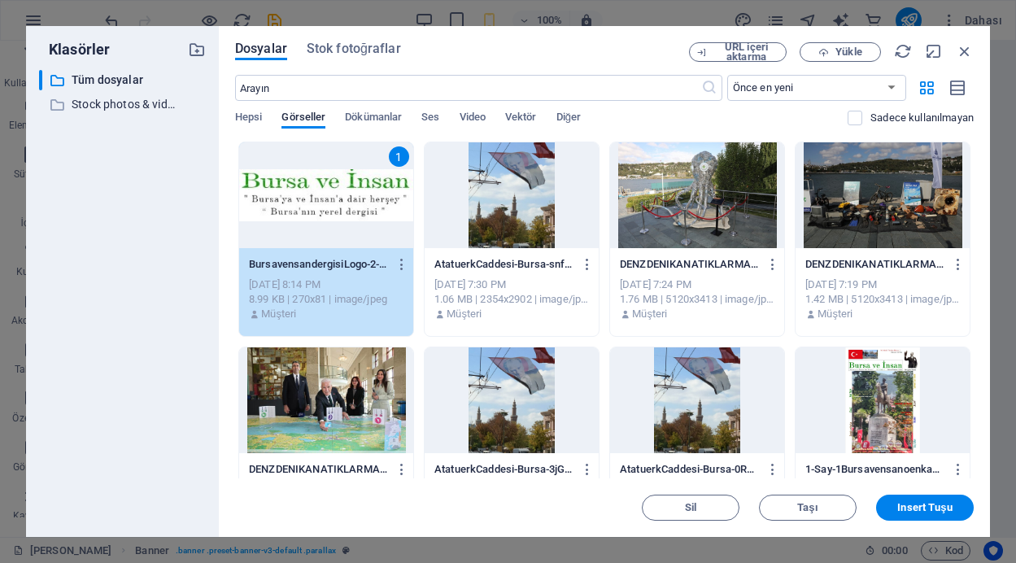
click at [318, 190] on div "1" at bounding box center [326, 195] width 174 height 106
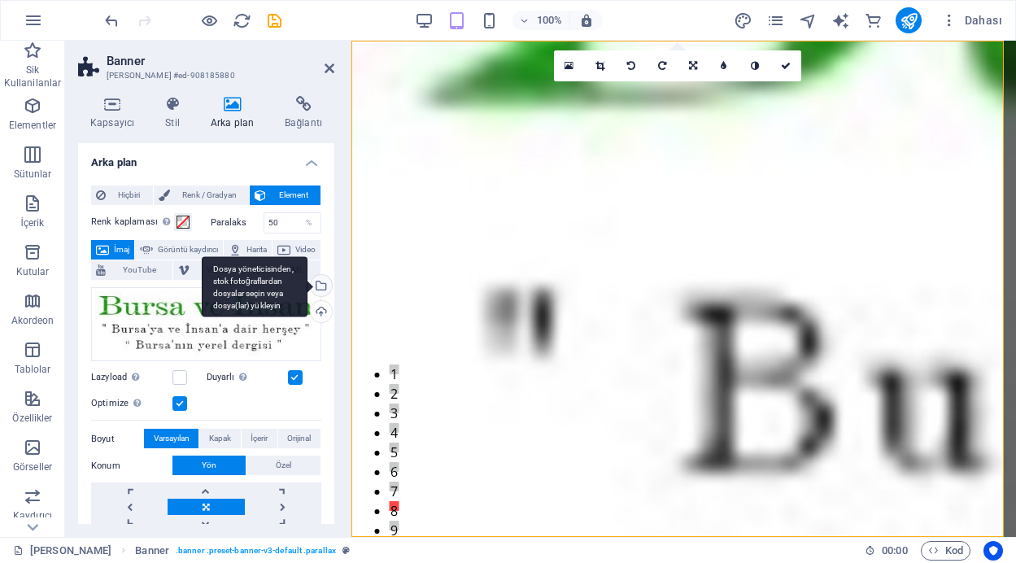
click at [308, 291] on div "Dosya yöneticisinden, stok fotoğraflardan dosyalar seçin veya dosya(lar) yükley…" at bounding box center [255, 286] width 106 height 61
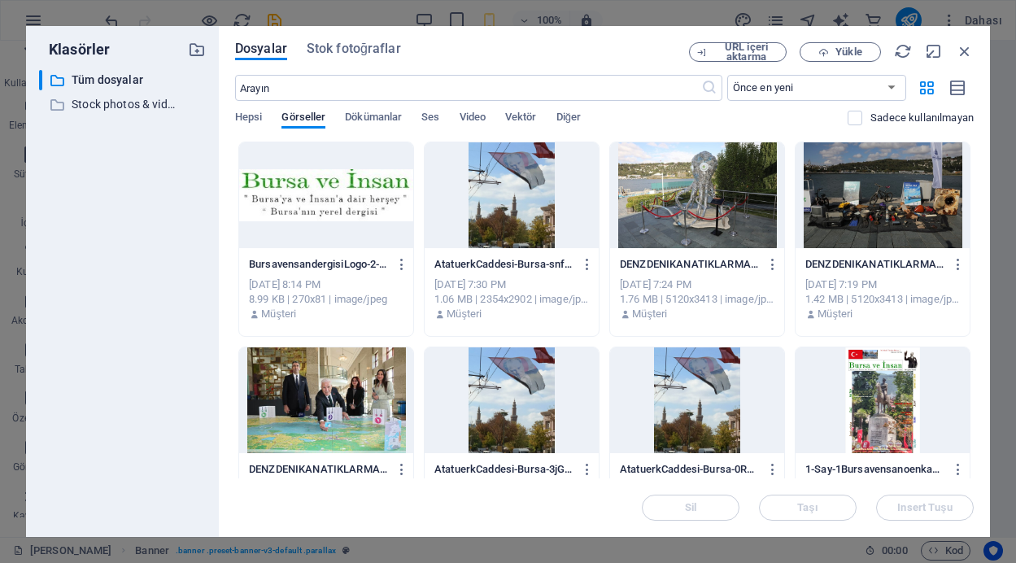
click at [880, 419] on div at bounding box center [883, 400] width 174 height 106
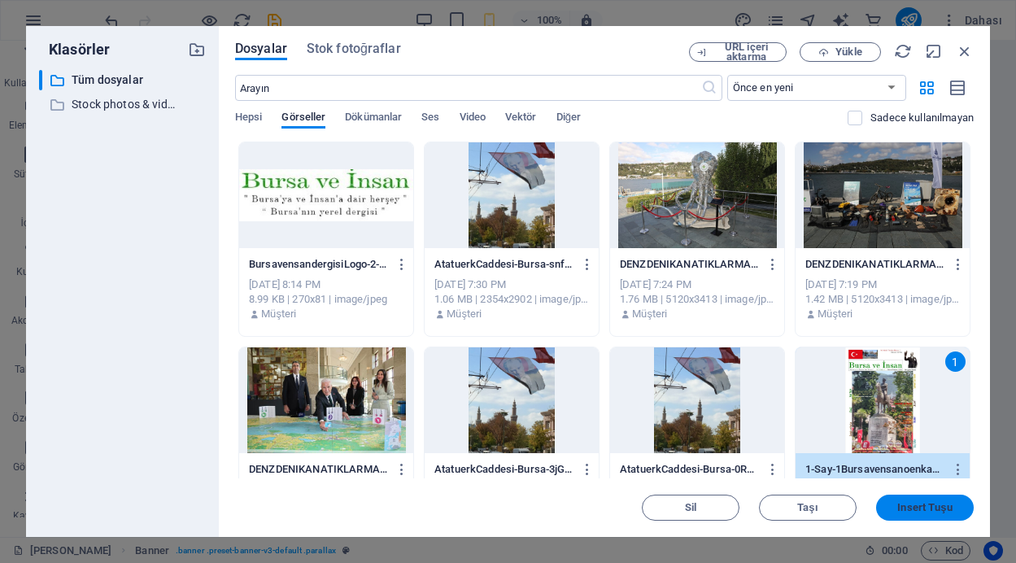
click at [930, 509] on span "Insert Tuşu" at bounding box center [925, 508] width 55 height 10
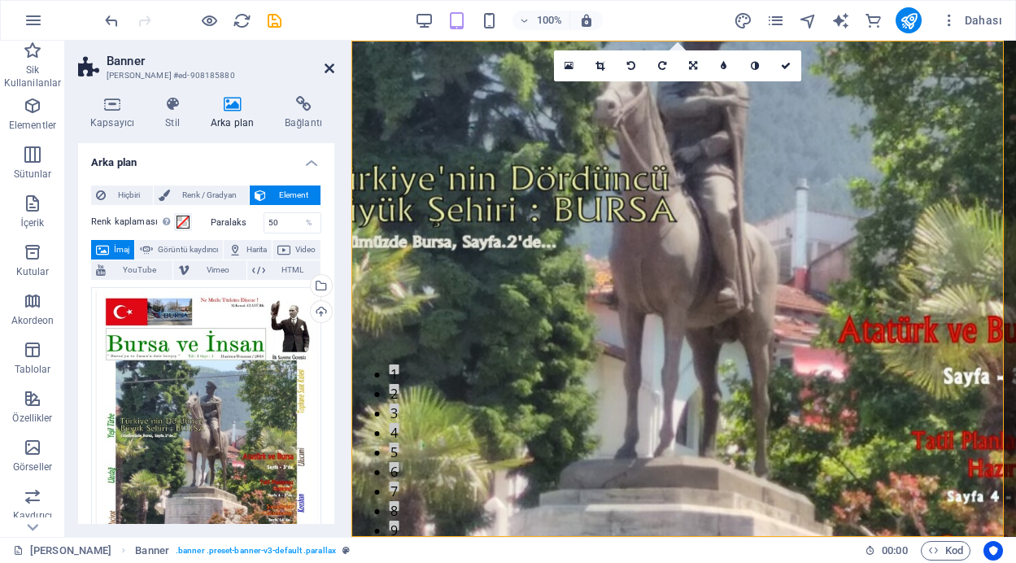
click at [331, 64] on icon at bounding box center [330, 68] width 10 height 13
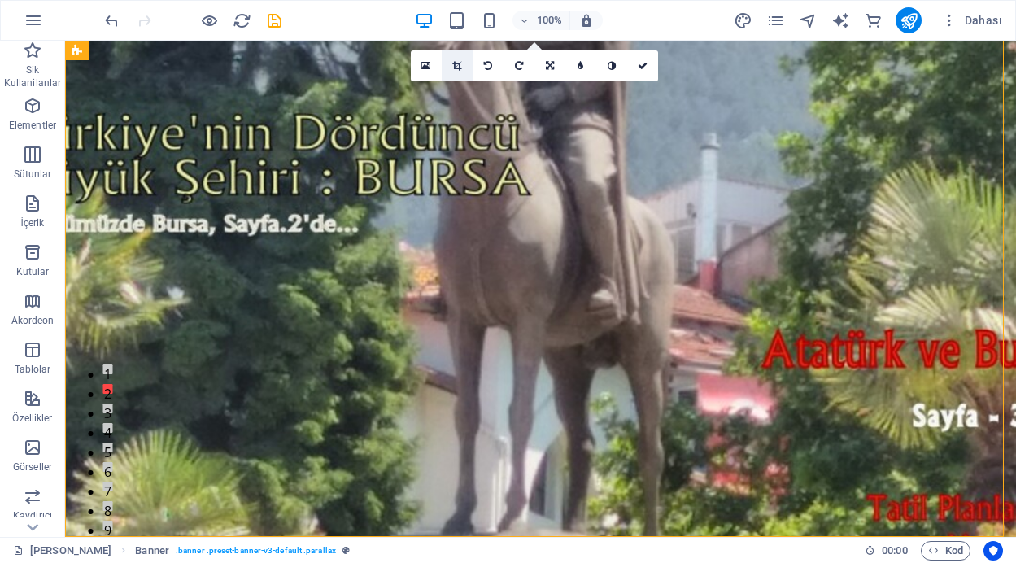
click at [463, 63] on link at bounding box center [457, 65] width 31 height 31
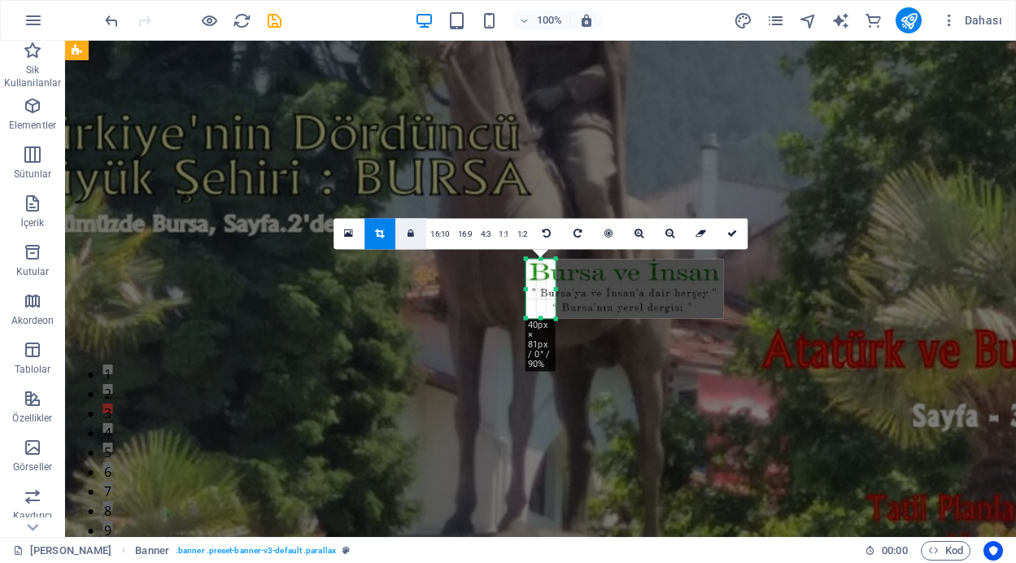
click at [410, 229] on icon at bounding box center [411, 234] width 7 height 10
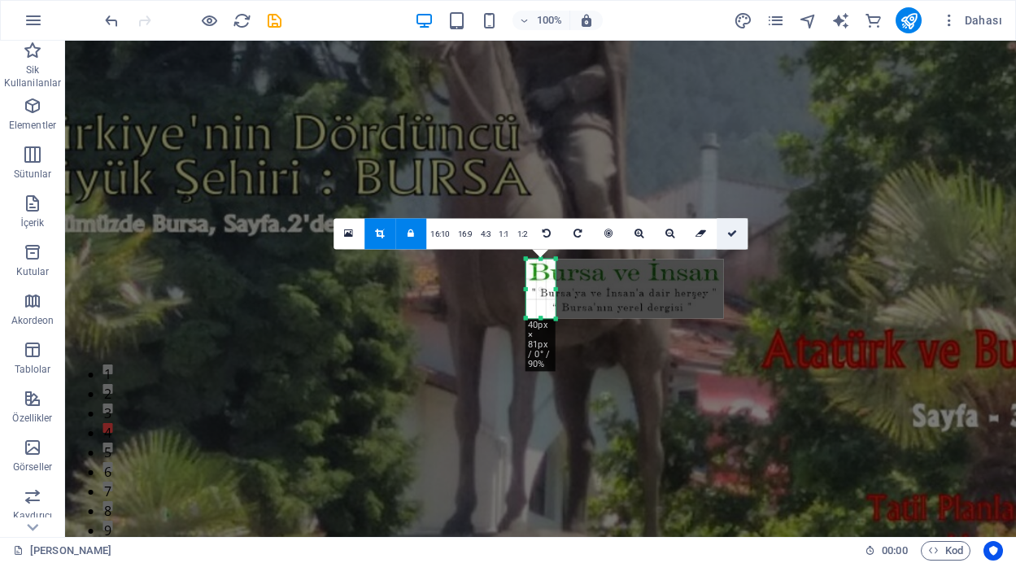
click at [732, 233] on icon at bounding box center [733, 234] width 10 height 10
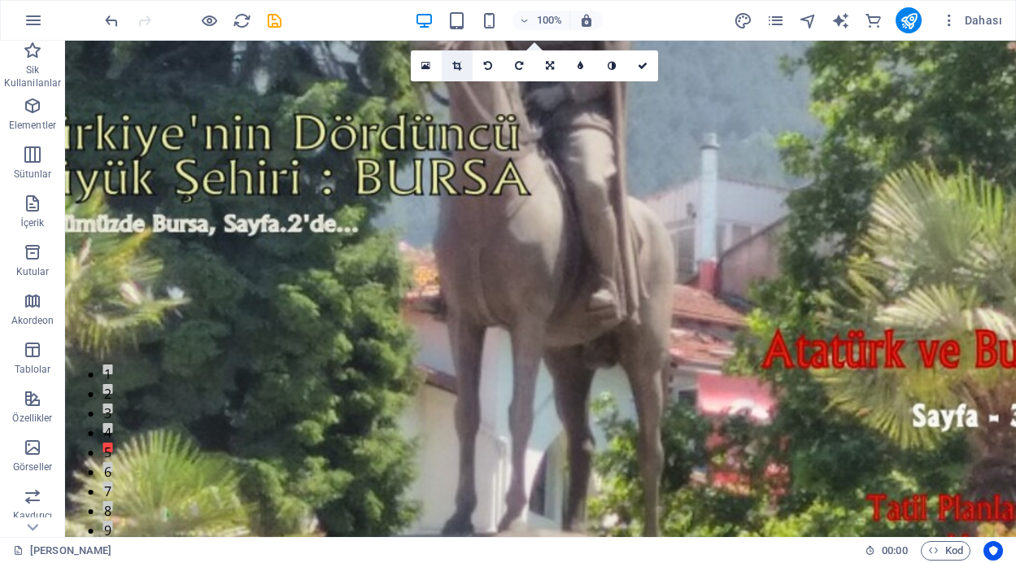
click at [452, 63] on icon at bounding box center [456, 66] width 9 height 10
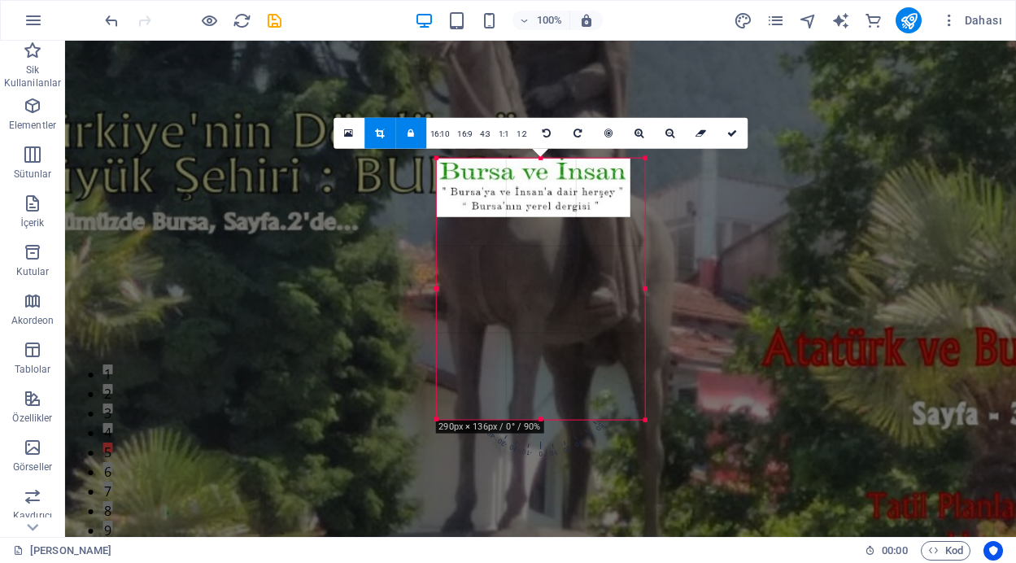
drag, startPoint x: 557, startPoint y: 289, endPoint x: 736, endPoint y: 296, distance: 179.2
click at [736, 296] on div "Mevcut içeriği değiştirmek için buraya sürükleyin. Yeni bir element oluşturmak …" at bounding box center [540, 289] width 951 height 496
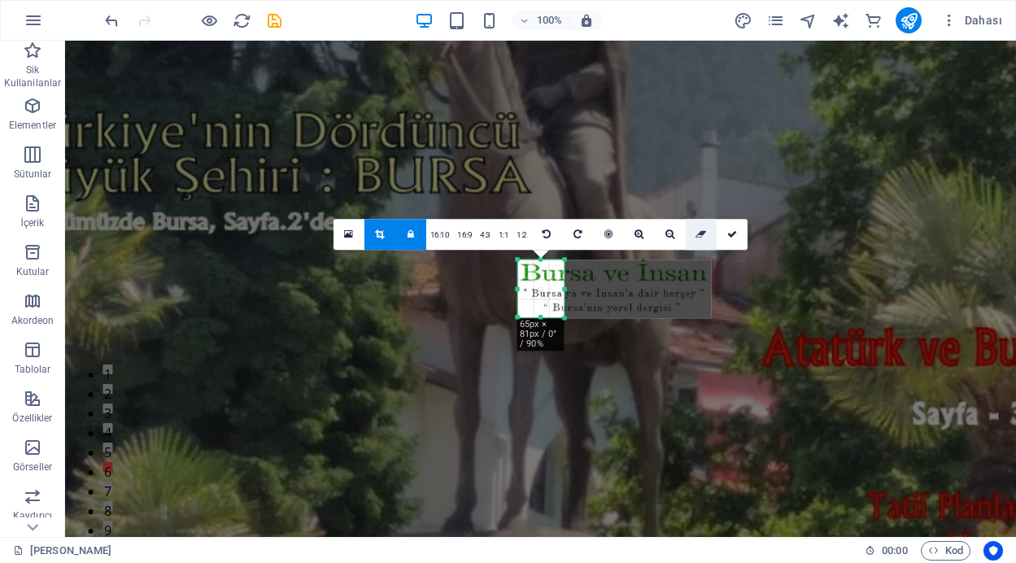
click at [698, 238] on icon at bounding box center [701, 234] width 11 height 10
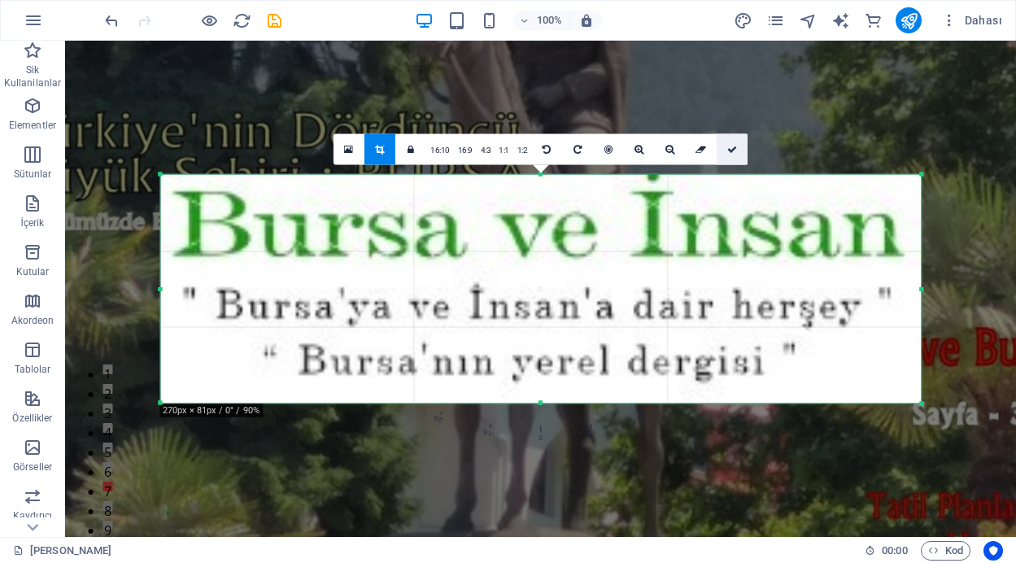
click at [732, 149] on icon at bounding box center [733, 150] width 10 height 10
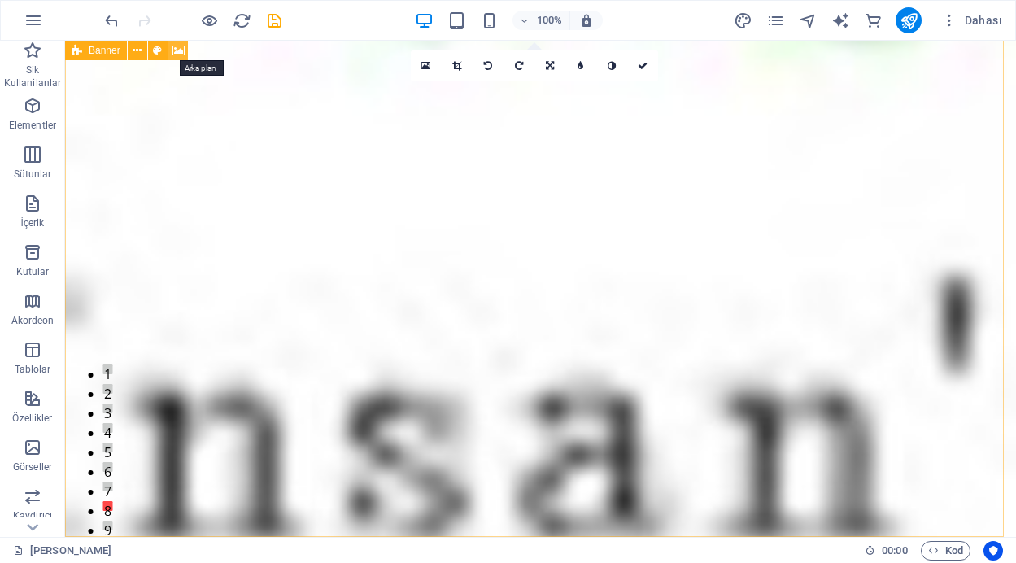
click at [174, 50] on icon at bounding box center [179, 50] width 12 height 17
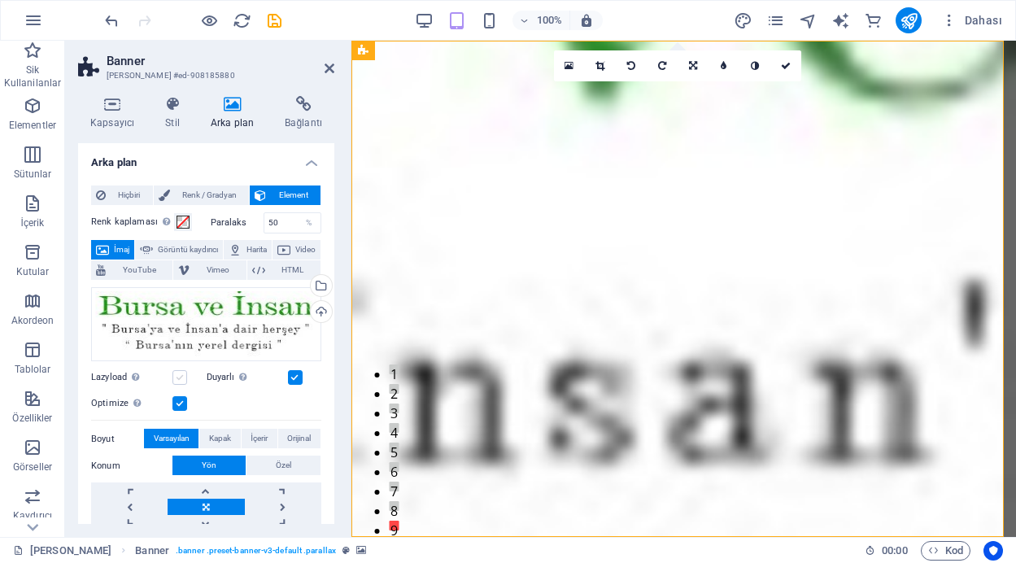
click at [178, 373] on label at bounding box center [180, 377] width 15 height 15
click at [0, 0] on input "Lazyload Sayfa yüklendikten sonra görüntülerin yüklenmesi, sayfa hızını artırır." at bounding box center [0, 0] width 0 height 0
click at [178, 374] on label at bounding box center [180, 377] width 15 height 15
click at [0, 0] on input "Lazyload Sayfa yüklendikten sonra görüntülerin yüklenmesi, sayfa hızını artırır." at bounding box center [0, 0] width 0 height 0
click at [282, 311] on div "Dosyaları buraya sürükleyin, dosyaları seçmek için tıklayın veya Dosyalardan ya…" at bounding box center [206, 324] width 230 height 75
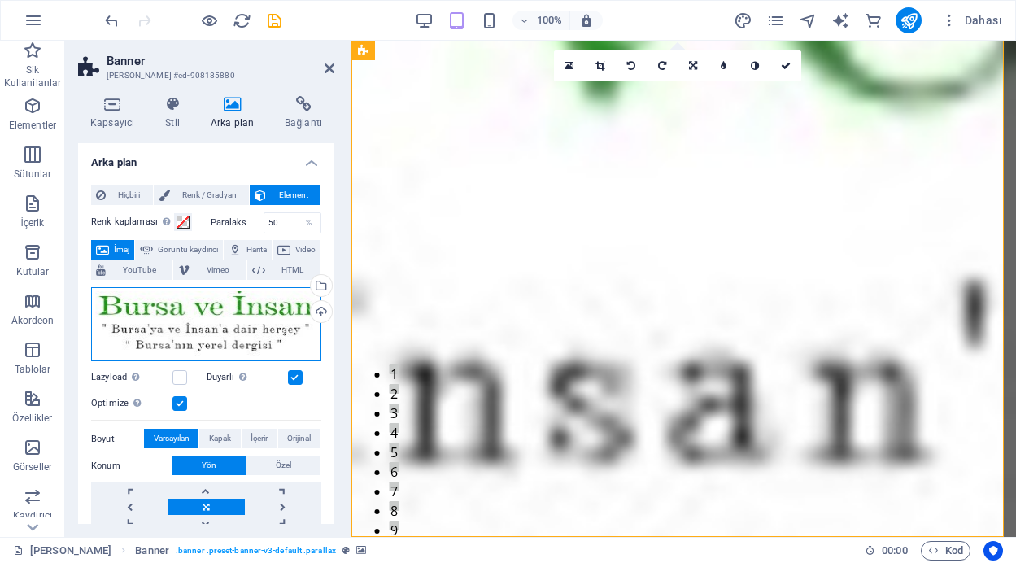
click at [282, 311] on div "Dosyaları buraya sürükleyin, dosyaları seçmek için tıklayın veya Dosyalardan ya…" at bounding box center [206, 324] width 230 height 75
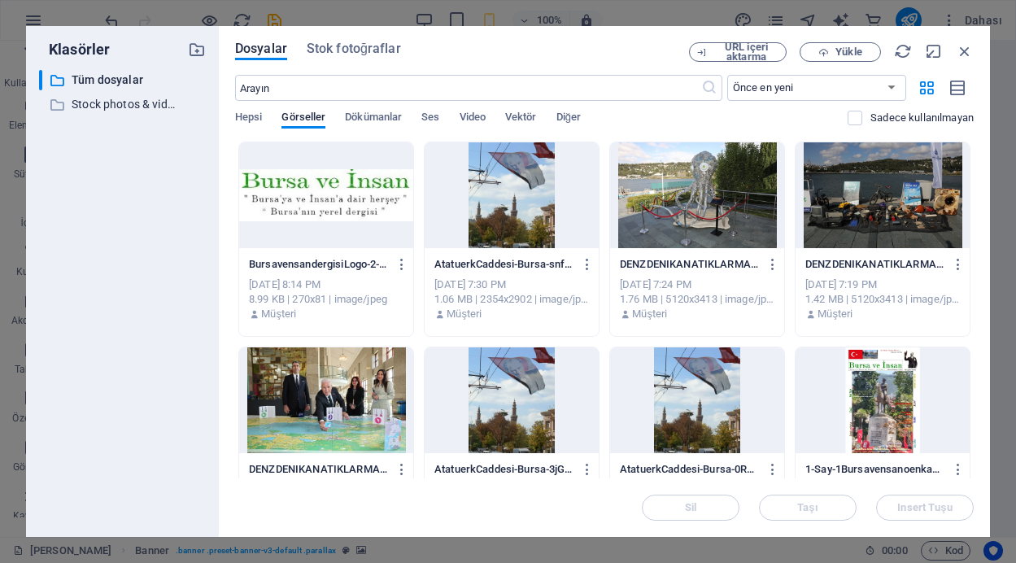
click at [876, 425] on div at bounding box center [883, 400] width 174 height 106
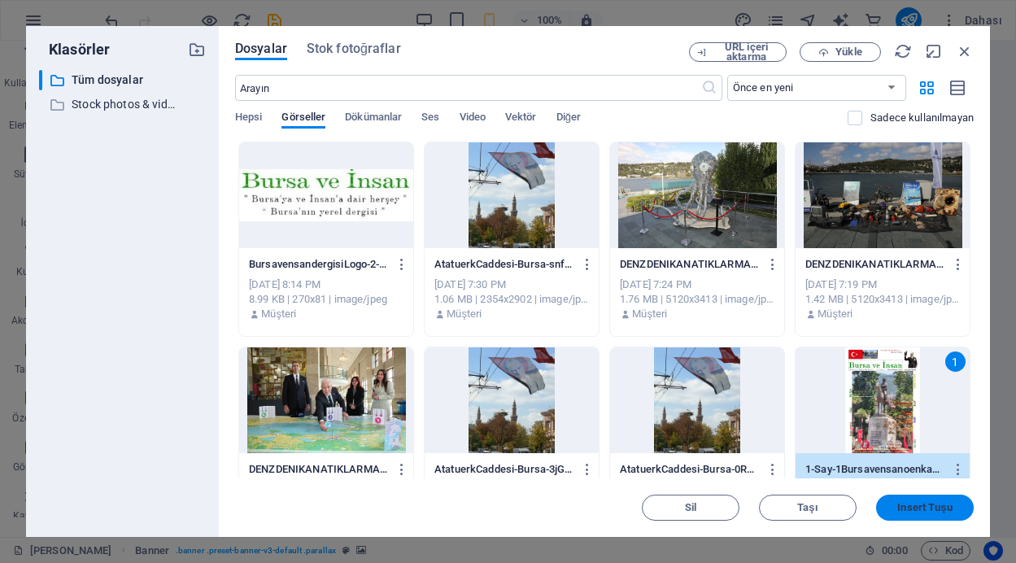
click at [938, 505] on span "Insert Tuşu" at bounding box center [925, 508] width 55 height 10
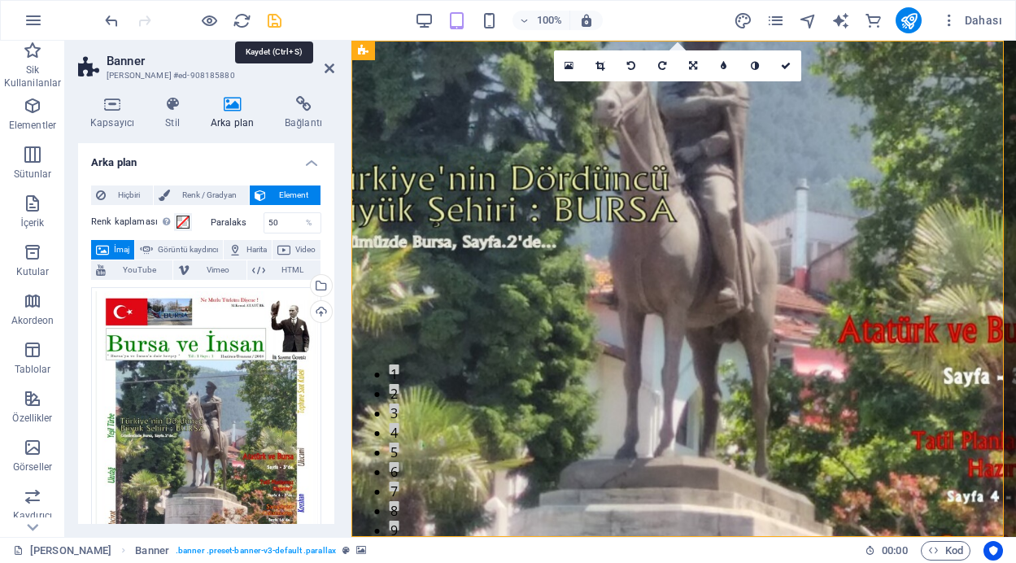
click at [276, 21] on icon "save" at bounding box center [274, 20] width 19 height 19
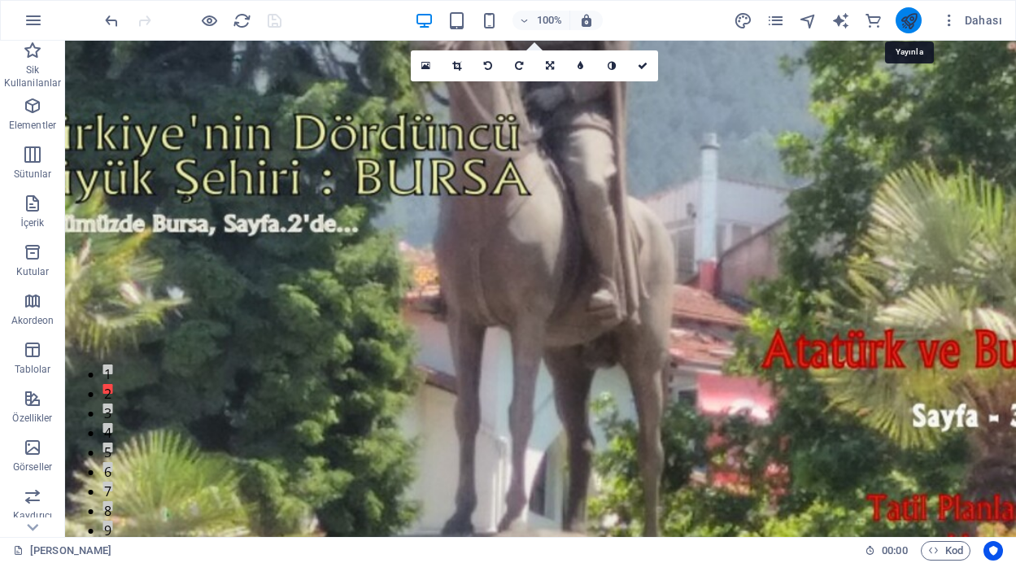
click at [904, 21] on icon "publish" at bounding box center [909, 20] width 19 height 19
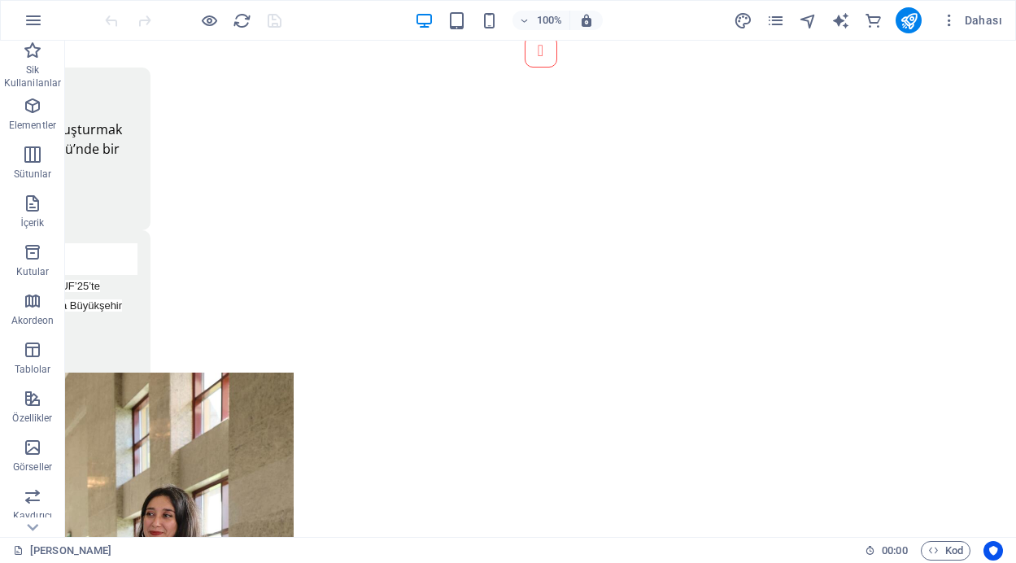
scroll to position [1102, 0]
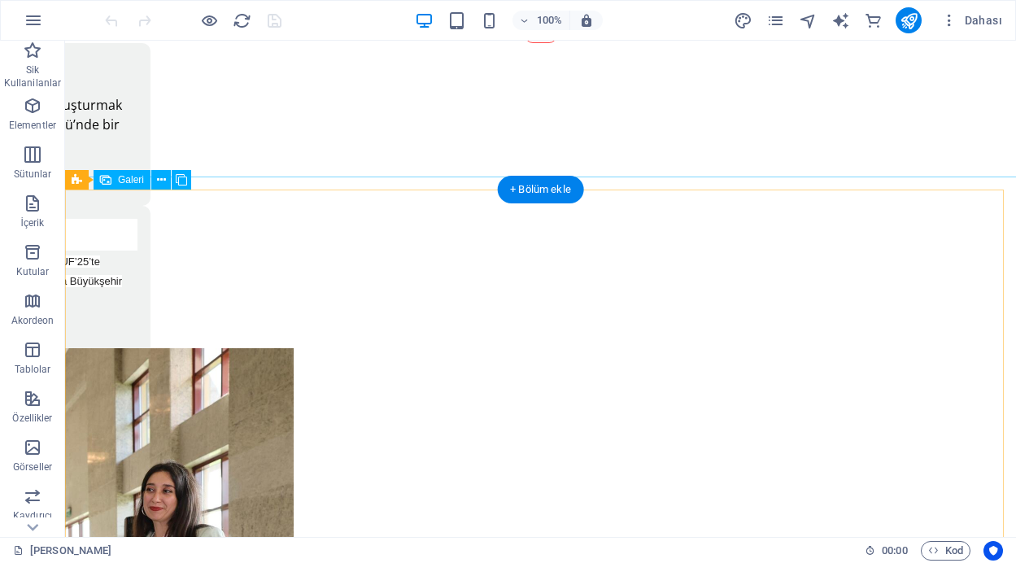
select select "4"
select select "px"
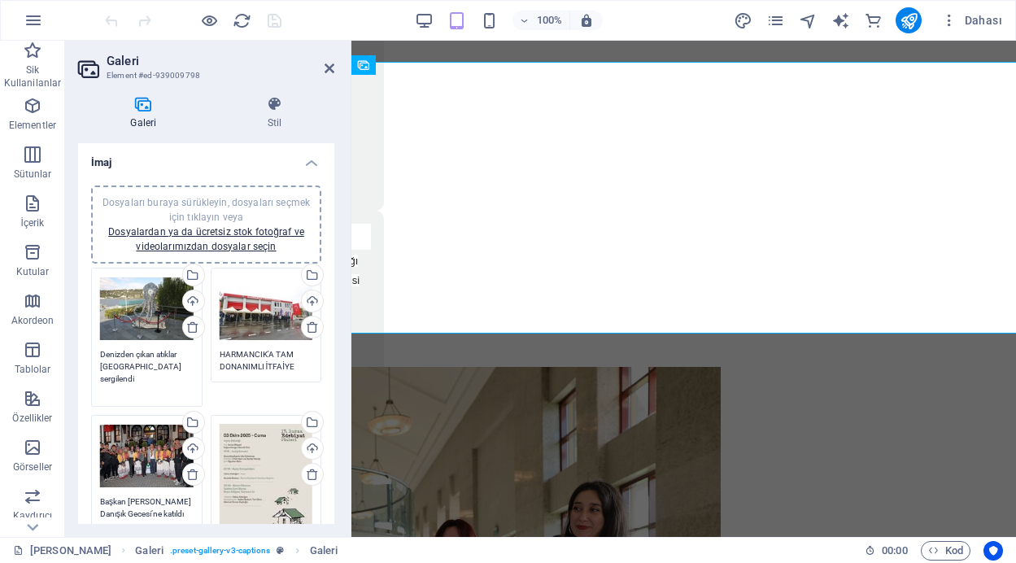
drag, startPoint x: 173, startPoint y: 366, endPoint x: 115, endPoint y: 352, distance: 59.6
click at [115, 352] on textarea "Denizden çıkan atıklar [GEOGRAPHIC_DATA] sergilendi" at bounding box center [147, 372] width 94 height 49
drag, startPoint x: 142, startPoint y: 377, endPoint x: 94, endPoint y: 353, distance: 54.2
click at [94, 353] on div "Dosyaları buraya sürükleyin, dosyaları seçmek için tıklayın veya Dosyalardan ya…" at bounding box center [147, 337] width 120 height 147
click at [191, 328] on icon at bounding box center [192, 327] width 13 height 13
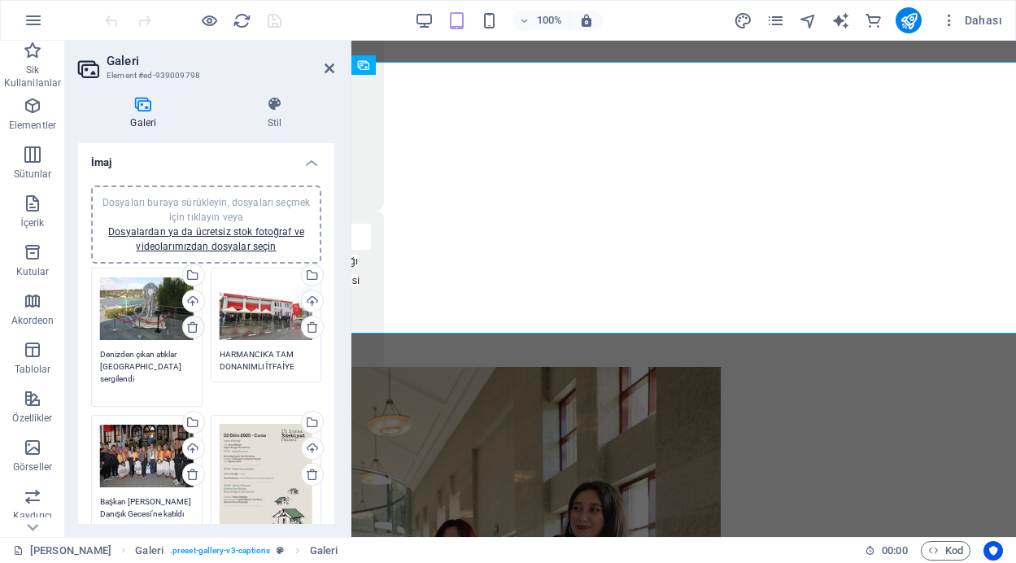
type textarea "HARMANCIK'A TAM DONANIMLI İTFAİYE BİNASI"
type textarea "Başkan [PERSON_NAME] Danışık Gecesi’ne katıldı"
type textarea "Edebiyatın ışığı yeniden yanıyor"
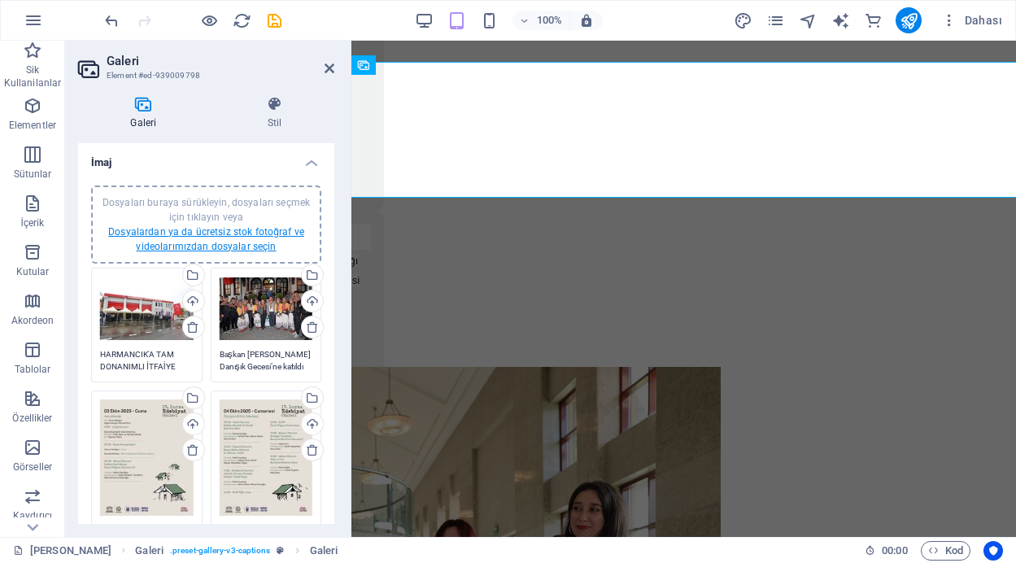
click at [205, 230] on link "Dosyalardan ya da ücretsiz stok fotoğraf ve videolarımızdan dosyalar seçin" at bounding box center [206, 239] width 196 height 26
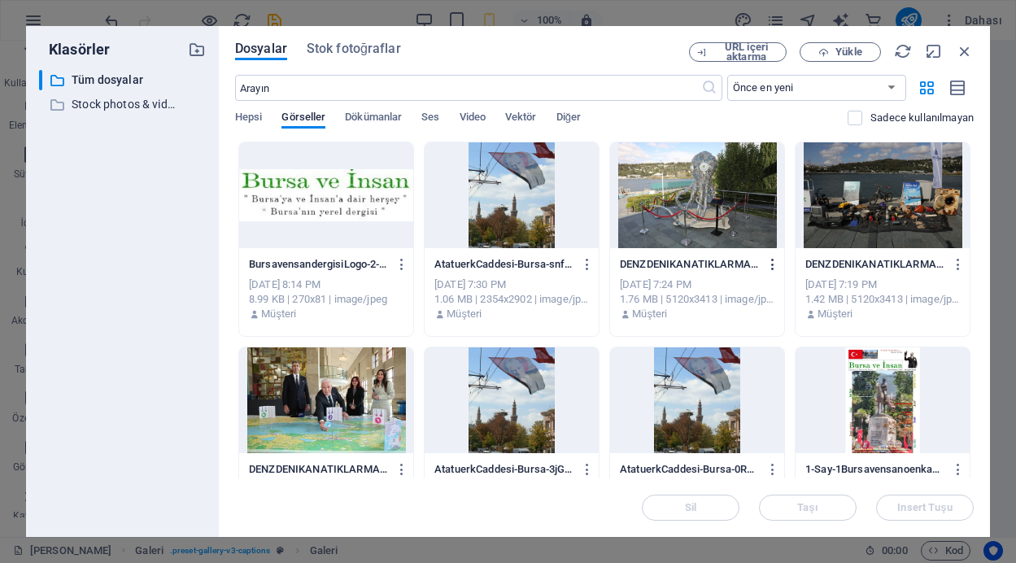
click at [769, 264] on icon "button" at bounding box center [773, 264] width 15 height 15
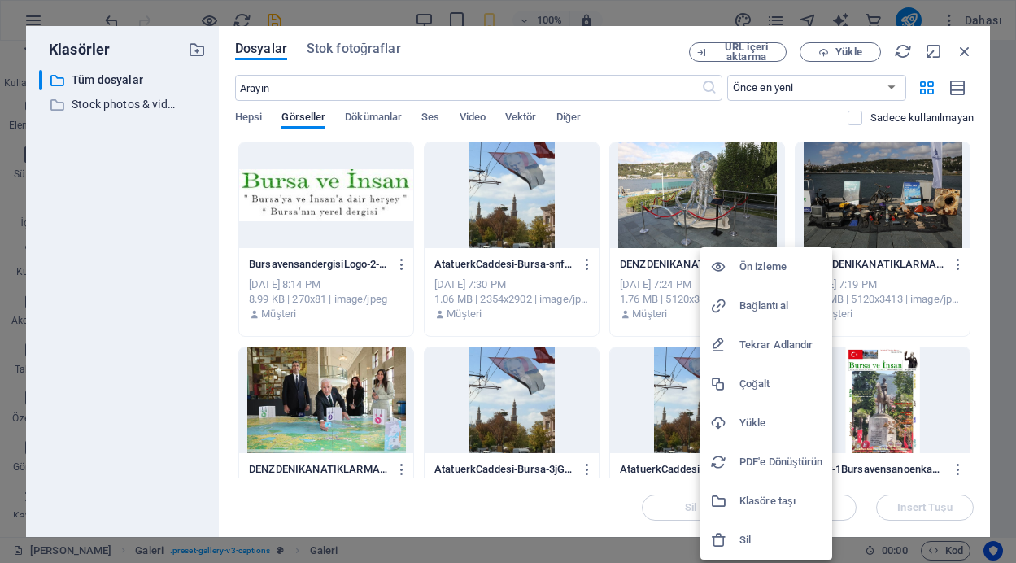
click at [747, 535] on h6 "Sil" at bounding box center [781, 541] width 83 height 20
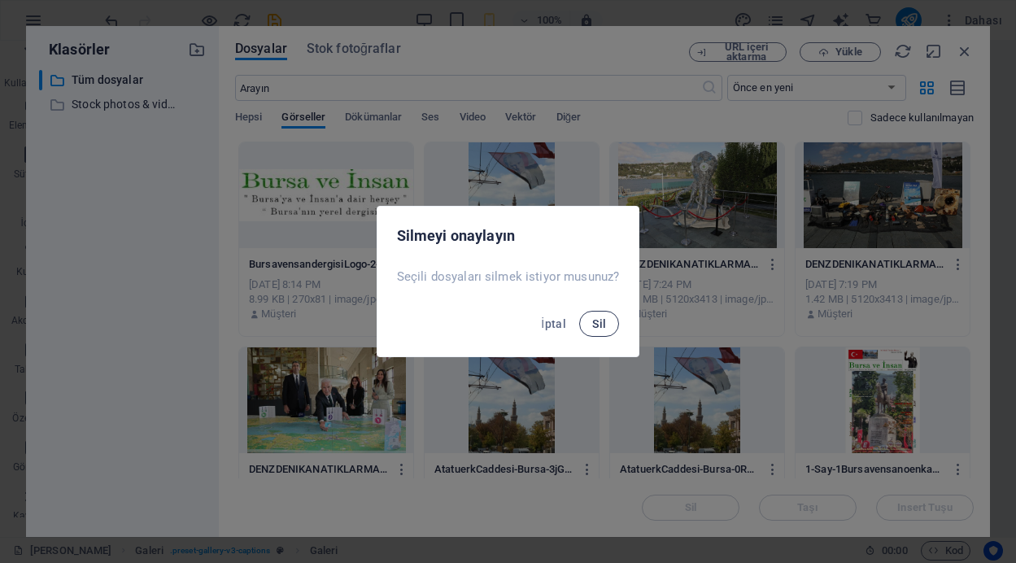
click at [598, 326] on span "Sil" at bounding box center [599, 323] width 14 height 13
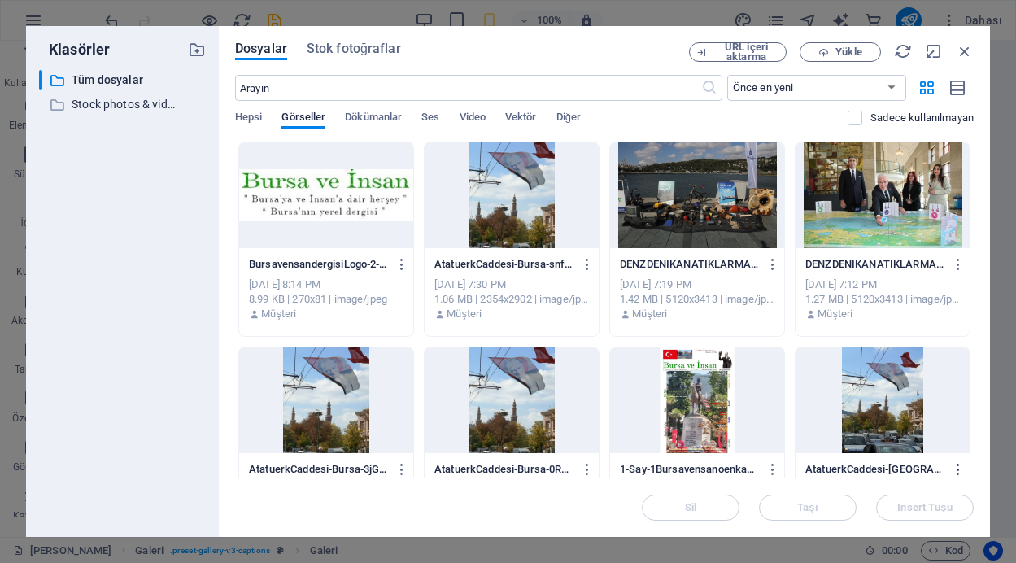
click at [956, 465] on icon "button" at bounding box center [958, 469] width 15 height 15
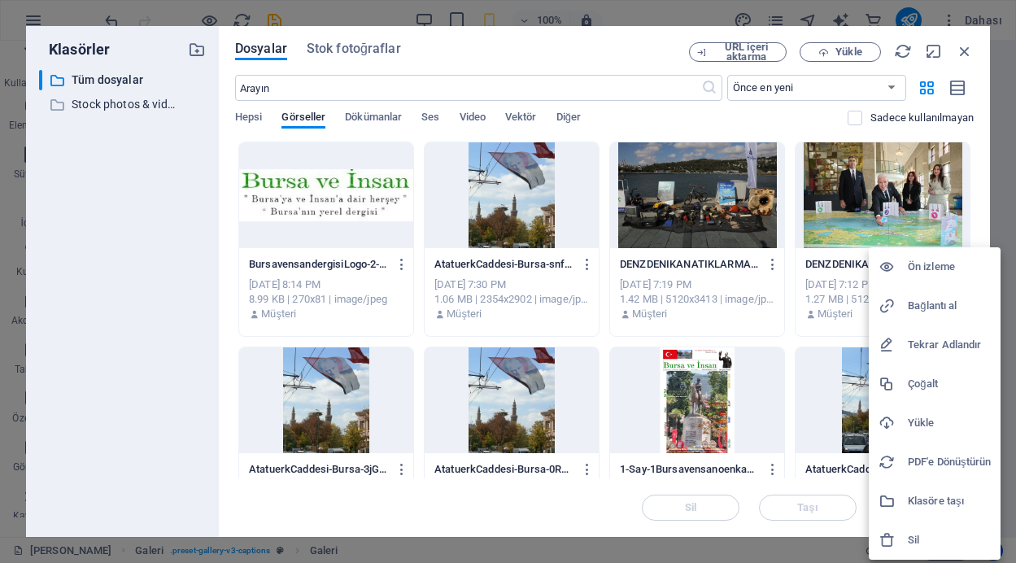
click at [924, 543] on h6 "Sil" at bounding box center [949, 541] width 83 height 20
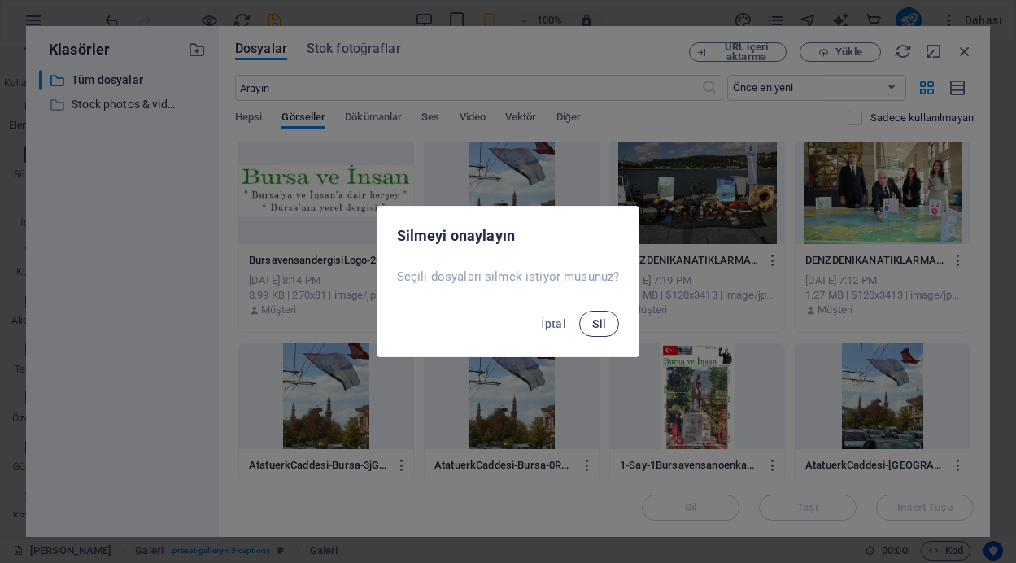
click at [585, 322] on button "Sil" at bounding box center [599, 324] width 40 height 26
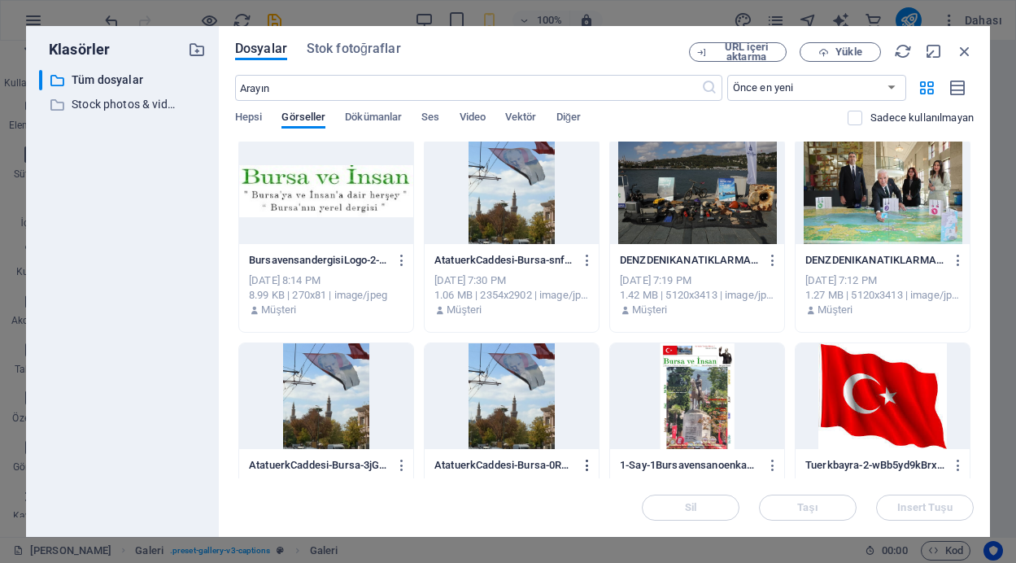
click at [586, 462] on icon "button" at bounding box center [587, 465] width 15 height 15
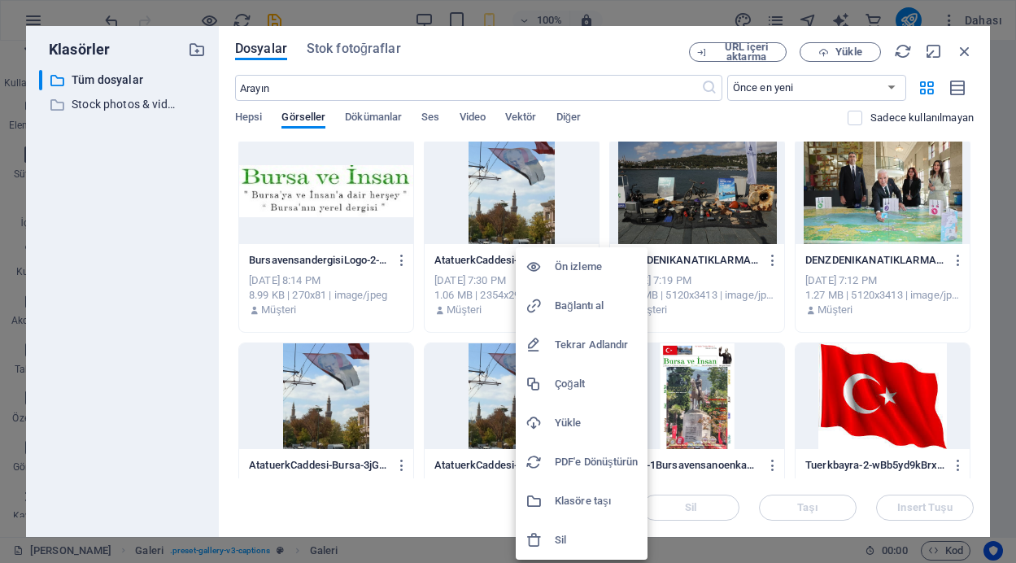
click at [558, 538] on h6 "Sil" at bounding box center [596, 541] width 83 height 20
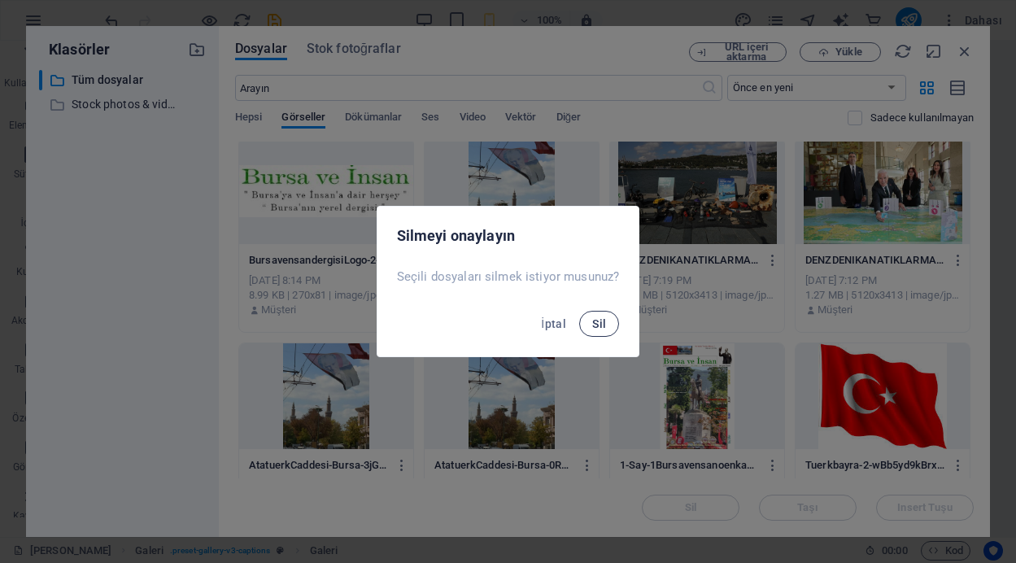
click at [597, 320] on span "Sil" at bounding box center [599, 323] width 14 height 13
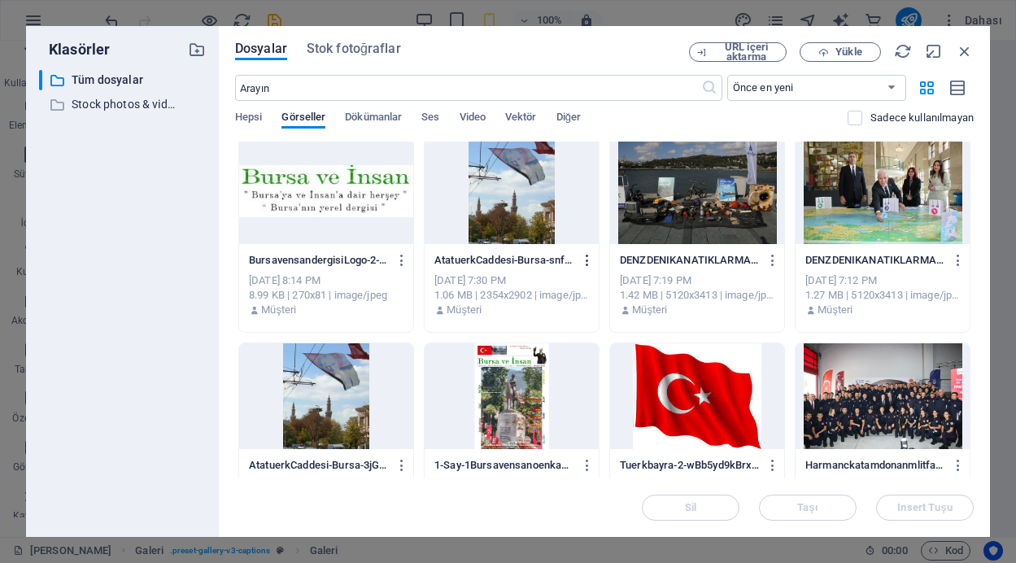
click at [583, 260] on icon "button" at bounding box center [587, 260] width 15 height 15
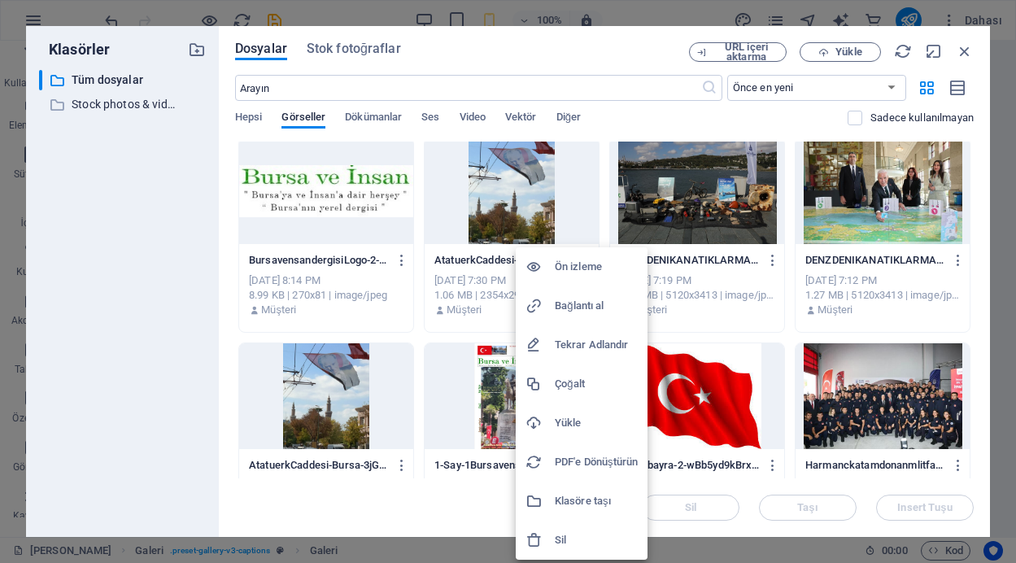
click at [570, 536] on h6 "Sil" at bounding box center [596, 541] width 83 height 20
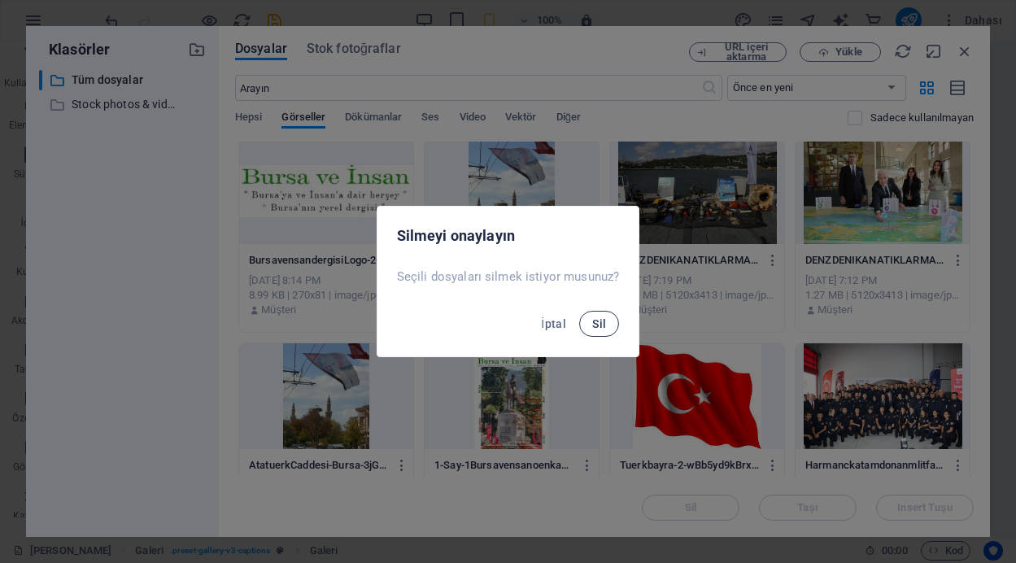
click at [600, 320] on span "Sil" at bounding box center [599, 323] width 14 height 13
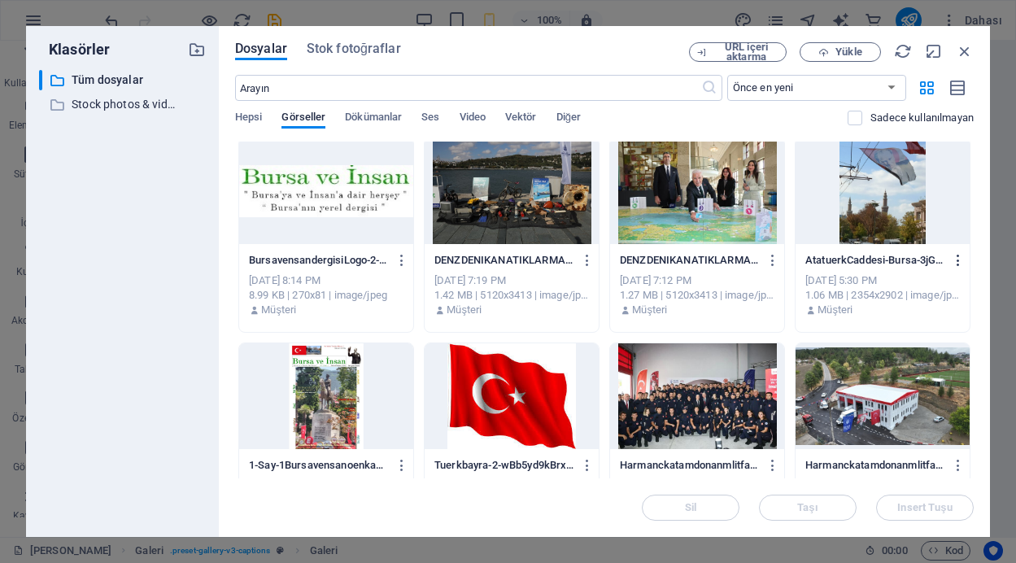
click at [954, 256] on icon "button" at bounding box center [958, 260] width 15 height 15
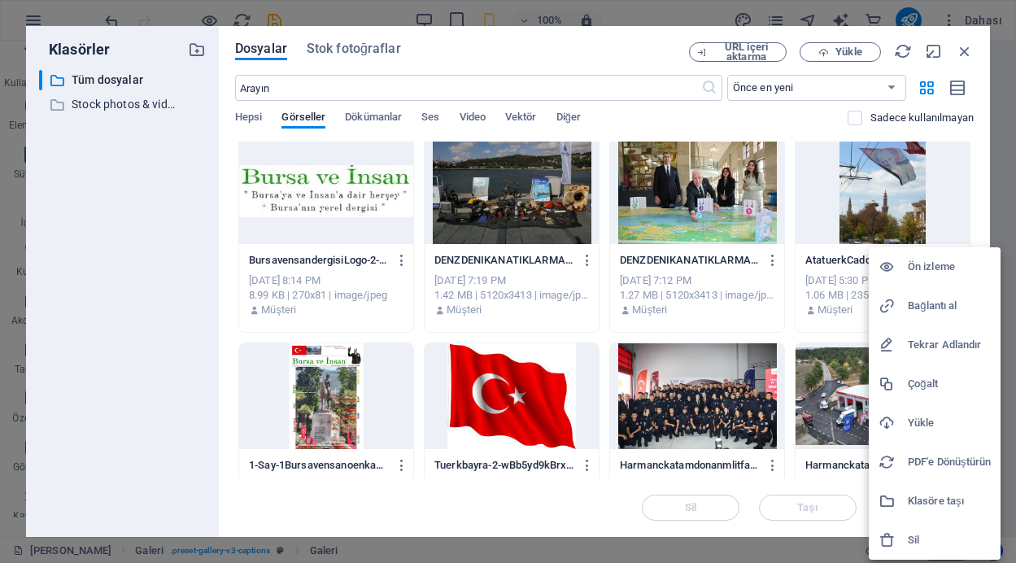
click at [914, 540] on h6 "Sil" at bounding box center [949, 541] width 83 height 20
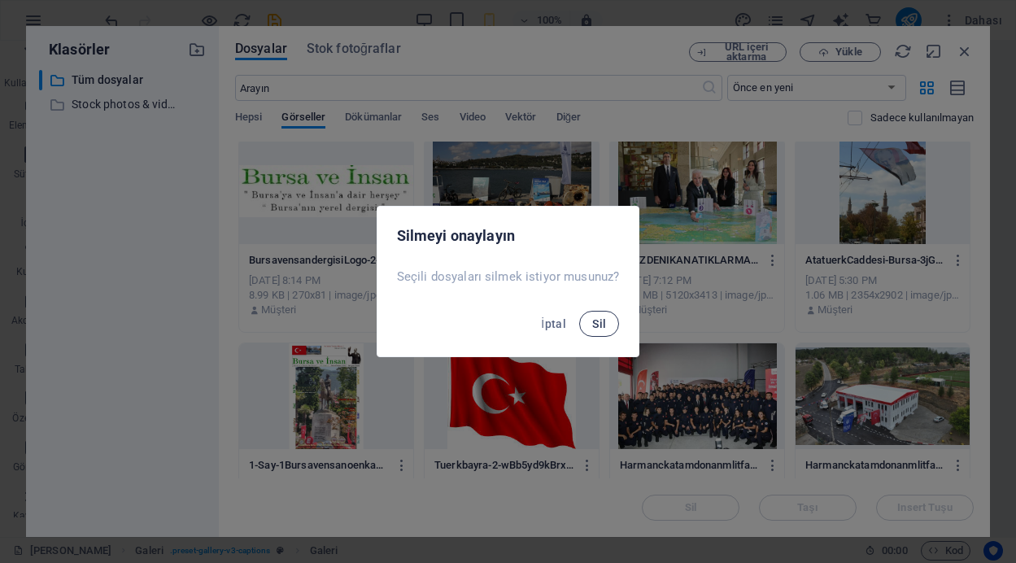
click at [599, 327] on span "Sil" at bounding box center [599, 323] width 14 height 13
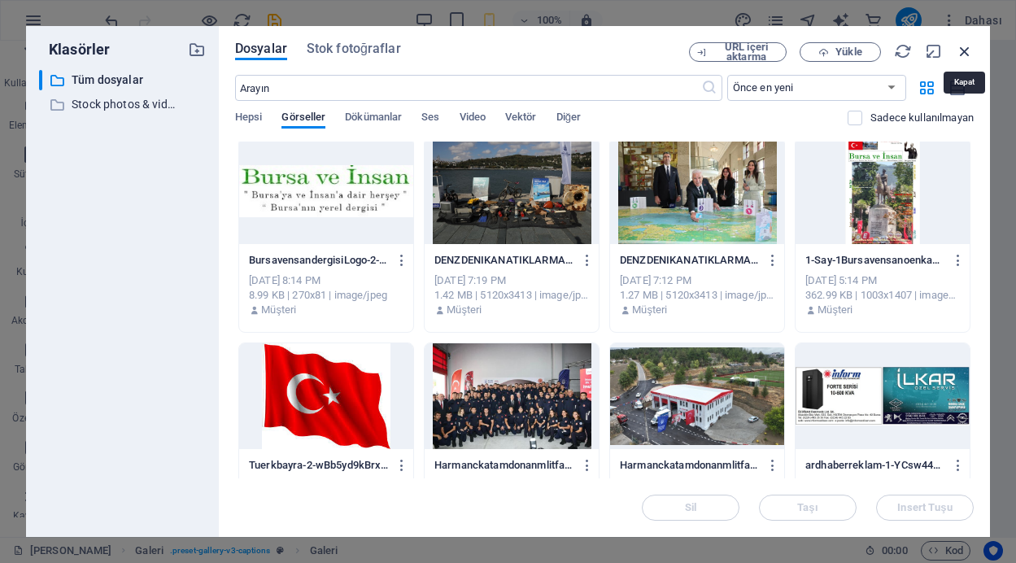
click at [961, 49] on icon "button" at bounding box center [965, 51] width 18 height 18
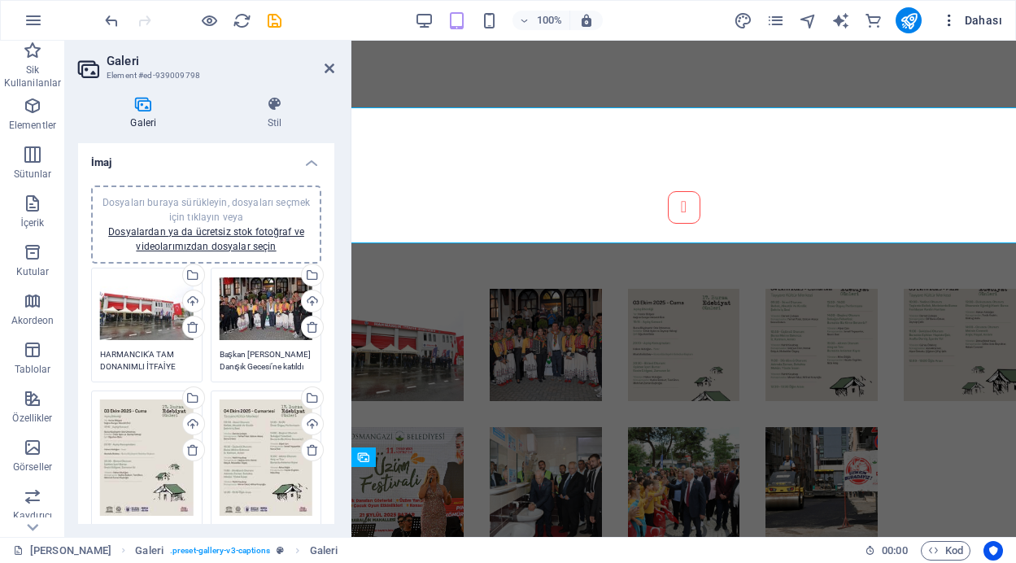
scroll to position [710, 0]
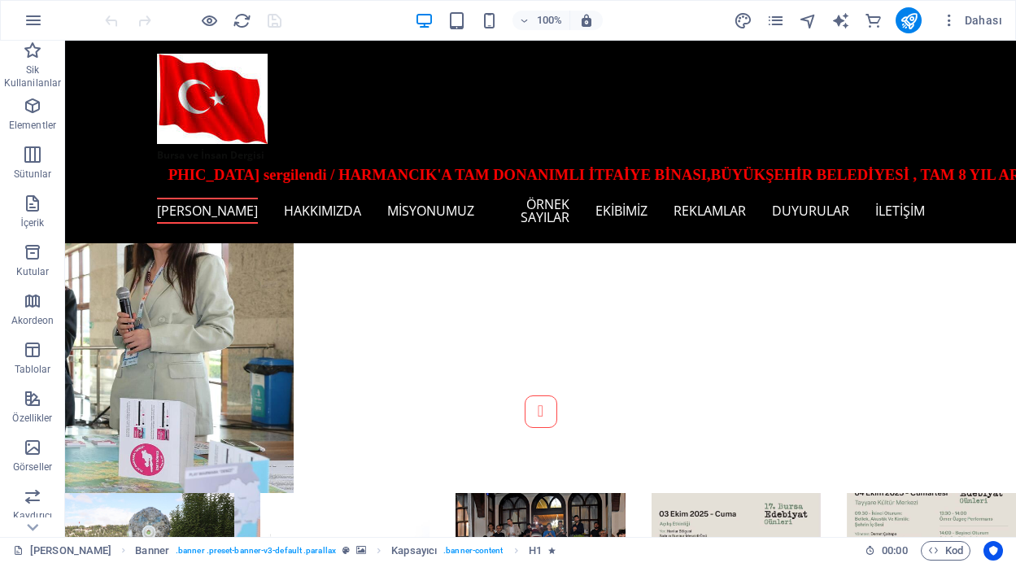
scroll to position [1090, 0]
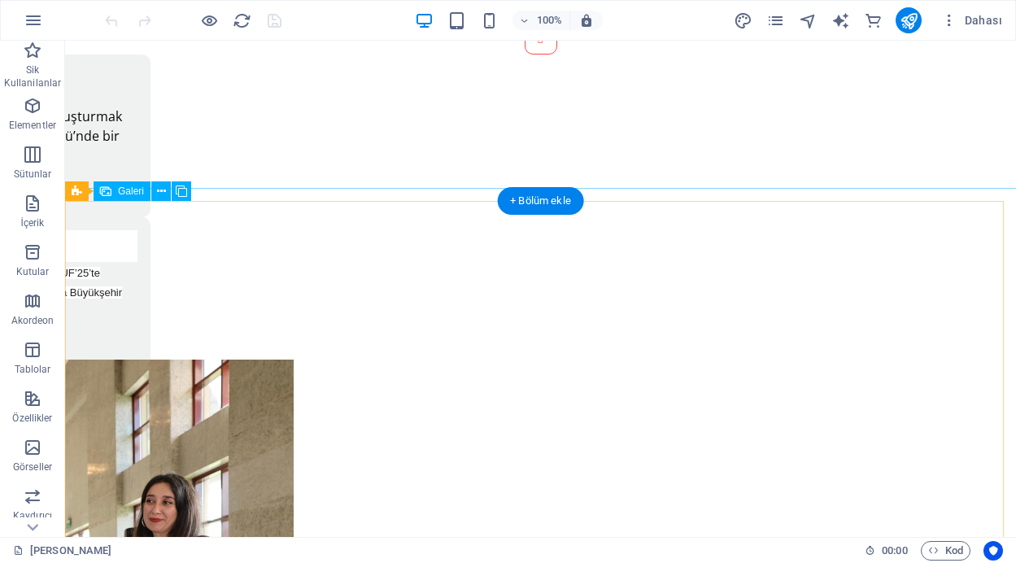
select select "4"
select select "px"
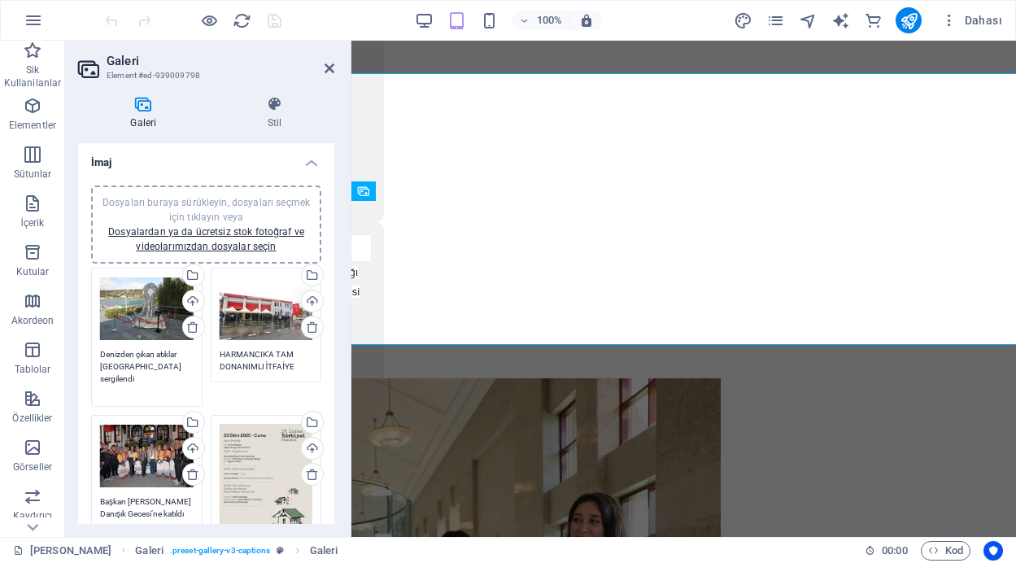
drag, startPoint x: 172, startPoint y: 368, endPoint x: 103, endPoint y: 355, distance: 69.6
click at [103, 355] on textarea "Denizden çıkan atıklar [GEOGRAPHIC_DATA] sergilendi" at bounding box center [147, 372] width 94 height 49
drag, startPoint x: 143, startPoint y: 378, endPoint x: 99, endPoint y: 357, distance: 48.8
click at [99, 357] on div "Dosyaları buraya sürükleyin, dosyaları seçmek için tıklayın veya Dosyalardan ya…" at bounding box center [147, 337] width 120 height 147
click at [192, 328] on icon at bounding box center [192, 327] width 13 height 13
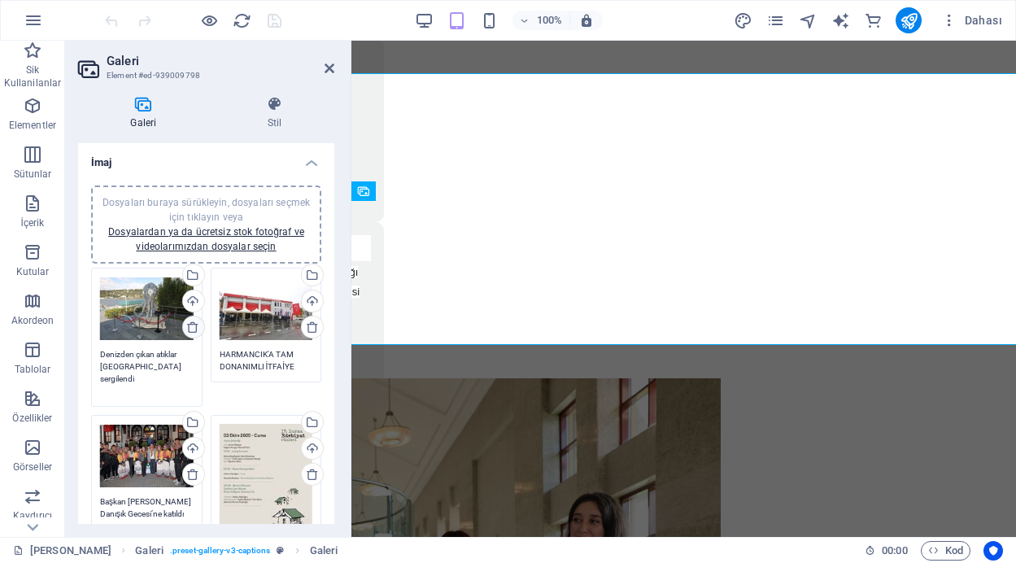
type textarea "HARMANCIK'A TAM DONANIMLI İTFAİYE BİNASI"
type textarea "Başkan [PERSON_NAME] Danışık Gecesi’ne katıldı"
type textarea "Edebiyatın ışığı yeniden yanıyor"
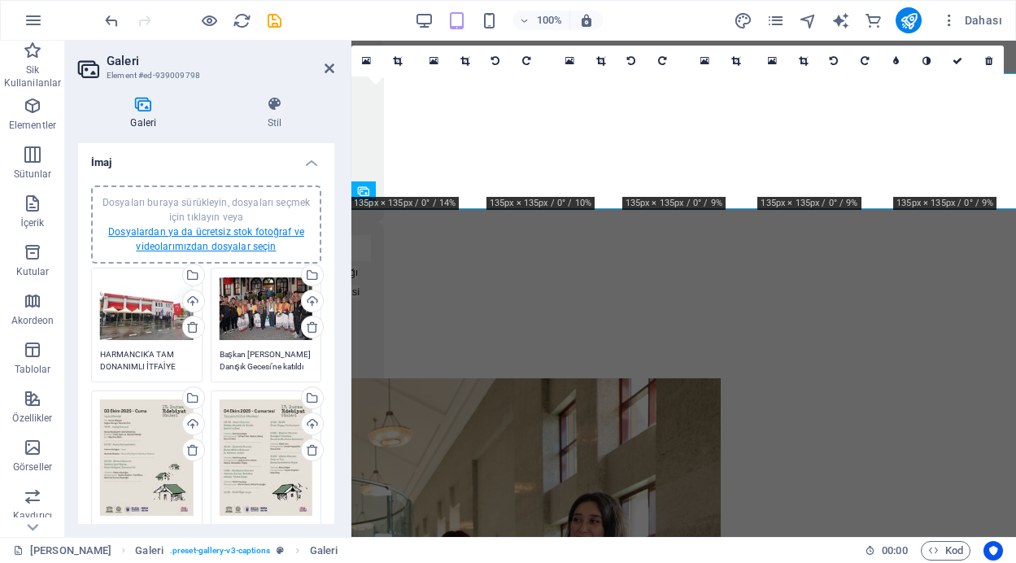
click at [198, 235] on link "Dosyalardan ya da ücretsiz stok fotoğraf ve videolarımızdan dosyalar seçin" at bounding box center [206, 239] width 196 height 26
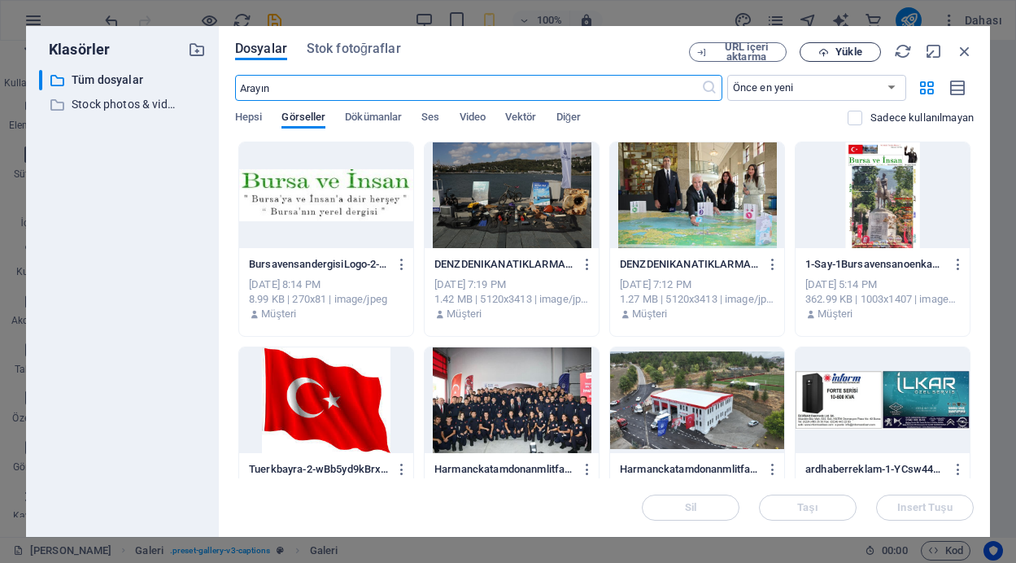
click at [842, 50] on span "Yükle" at bounding box center [849, 52] width 26 height 10
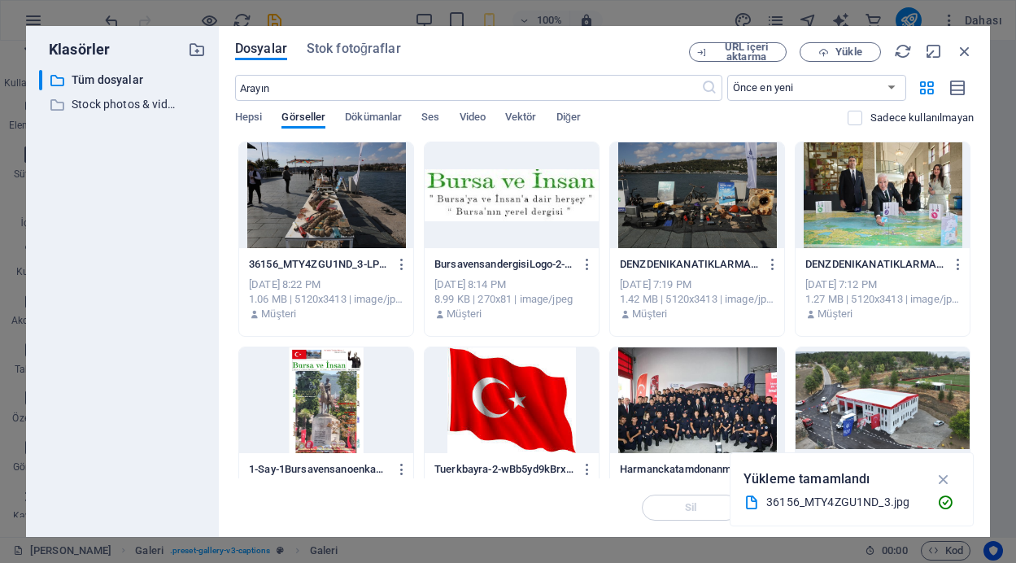
click at [330, 189] on div at bounding box center [326, 195] width 174 height 106
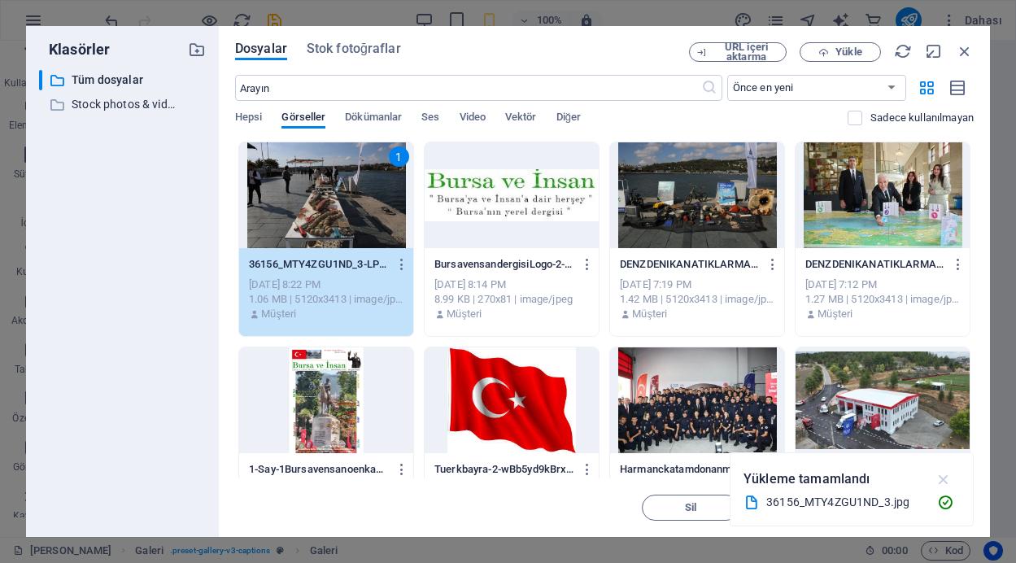
click at [945, 480] on icon "button" at bounding box center [944, 479] width 19 height 18
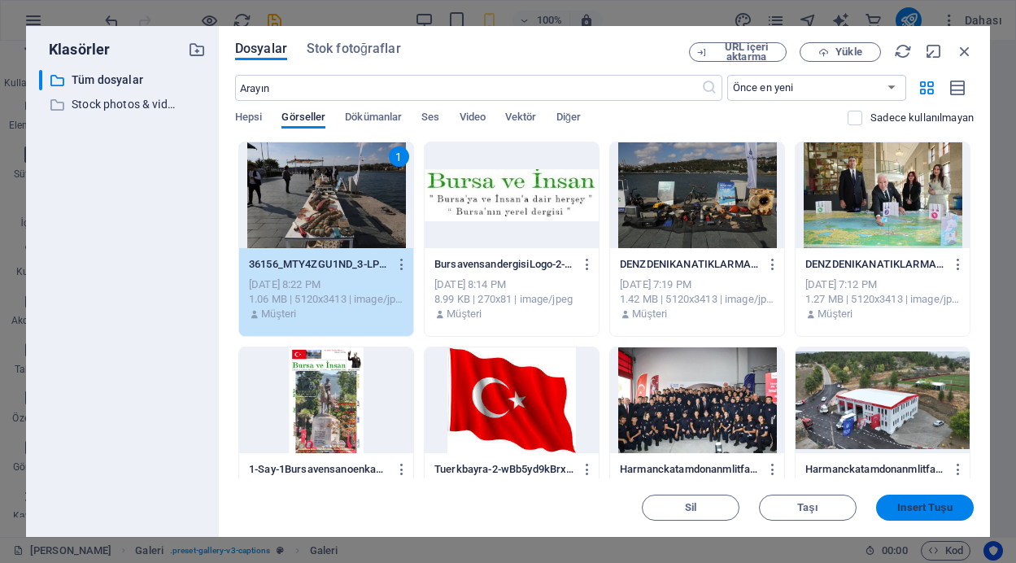
drag, startPoint x: 930, startPoint y: 508, endPoint x: 578, endPoint y: 467, distance: 354.7
click at [930, 508] on span "Insert Tuşu" at bounding box center [925, 508] width 55 height 10
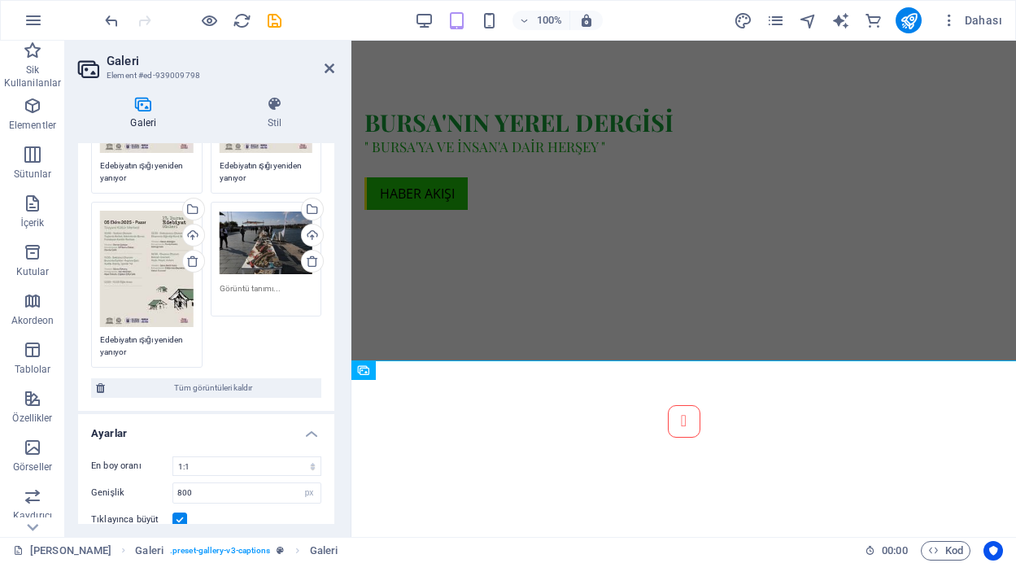
scroll to position [359, 0]
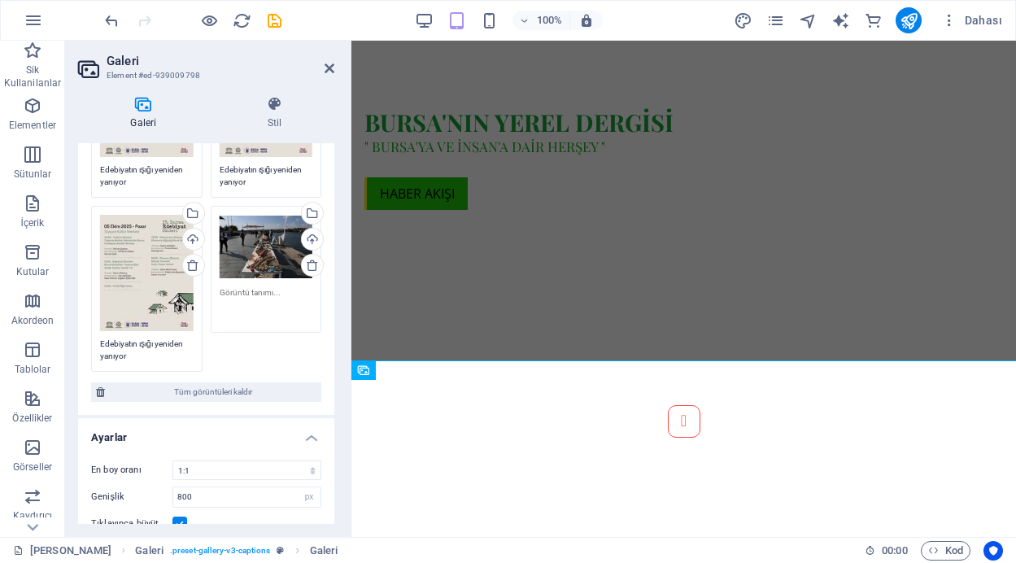
click at [270, 294] on textarea at bounding box center [267, 304] width 94 height 37
paste textarea "Denizden çıkan atıklar [GEOGRAPHIC_DATA] sergilendi"
type textarea "Denizden çıkan atıklar [GEOGRAPHIC_DATA] sergilendi"
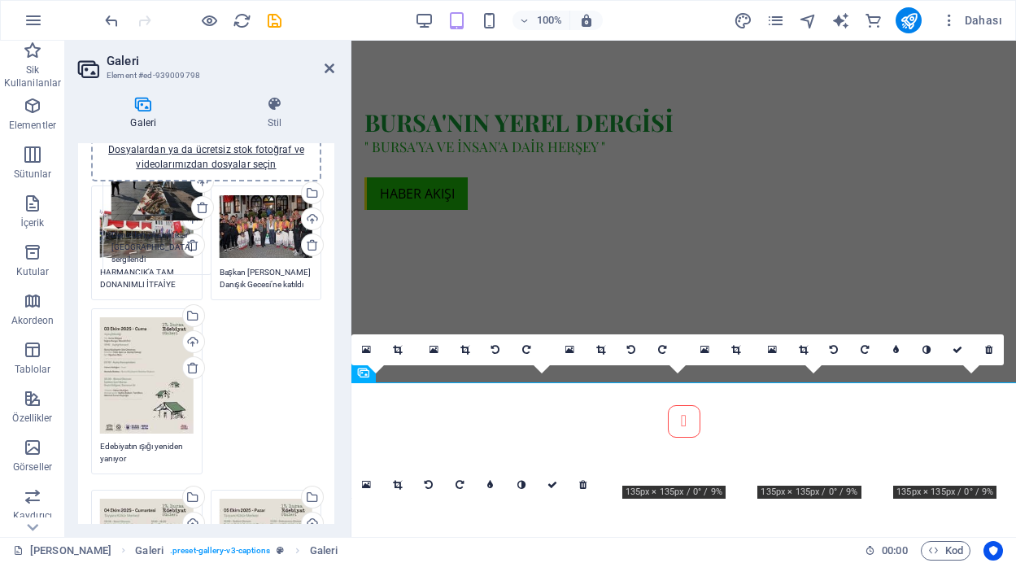
scroll to position [66, 0]
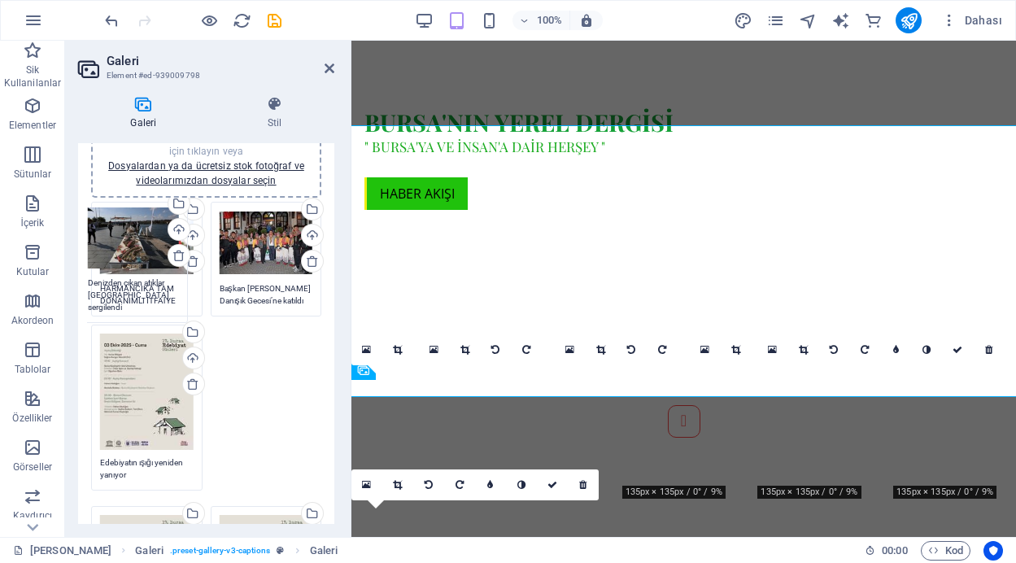
drag, startPoint x: 247, startPoint y: 245, endPoint x: 116, endPoint y: 238, distance: 130.4
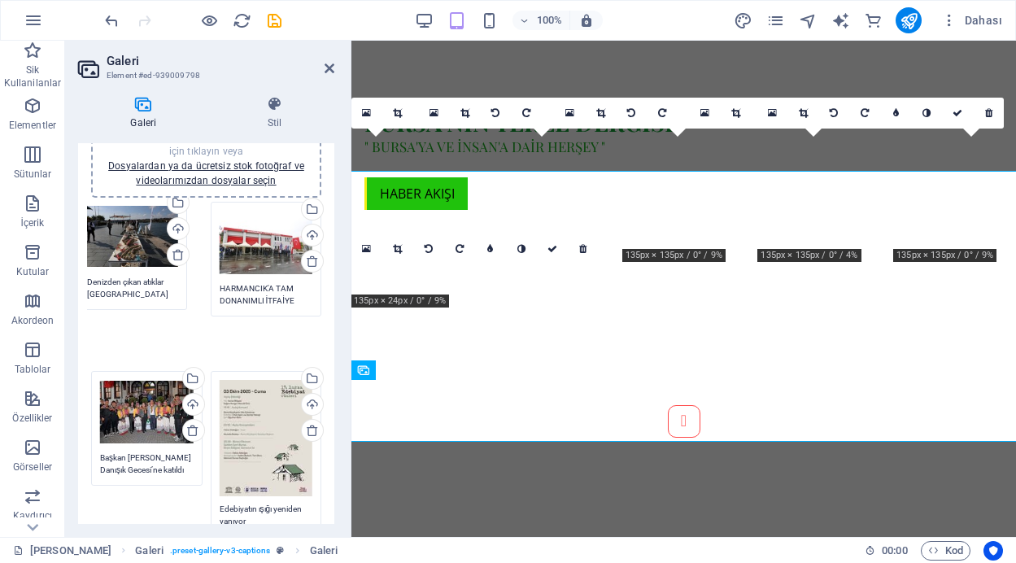
drag, startPoint x: 267, startPoint y: 363, endPoint x: 136, endPoint y: 234, distance: 184.1
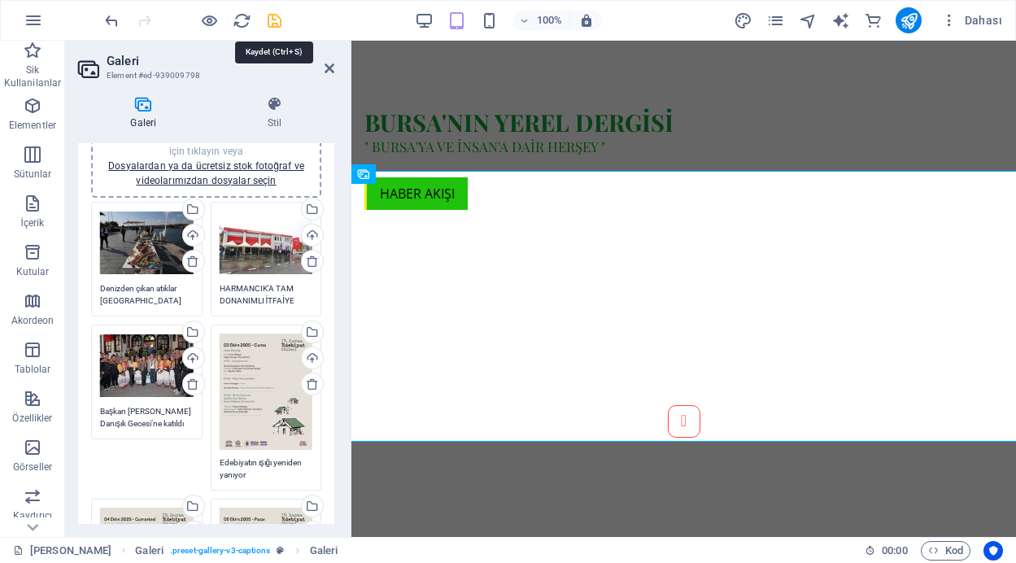
click at [270, 17] on icon "save" at bounding box center [274, 20] width 19 height 19
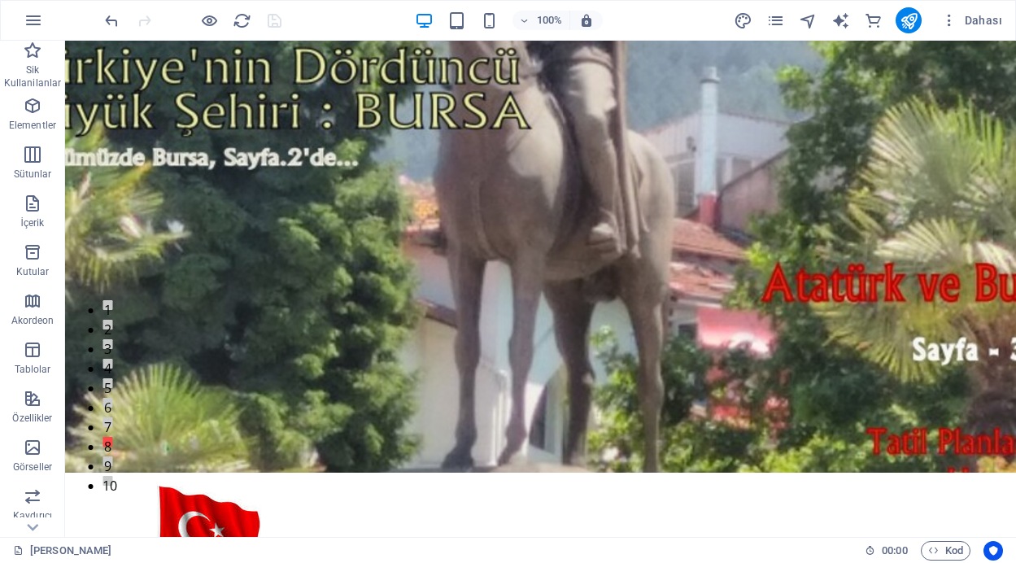
scroll to position [0, 0]
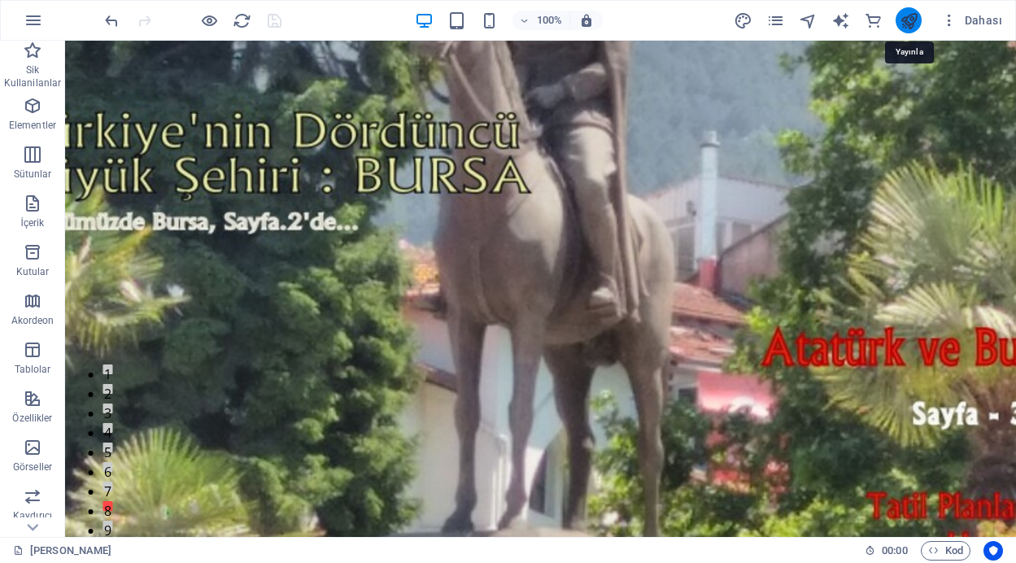
click at [906, 17] on icon "publish" at bounding box center [909, 20] width 19 height 19
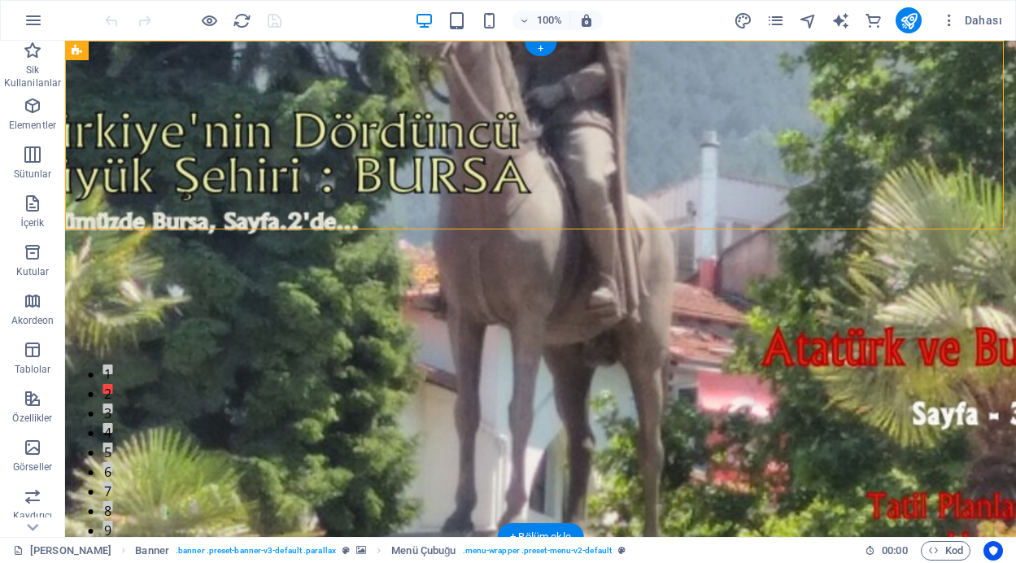
drag, startPoint x: 237, startPoint y: 90, endPoint x: 233, endPoint y: 190, distance: 101.0
click at [111, 50] on span "Banner" at bounding box center [105, 51] width 32 height 10
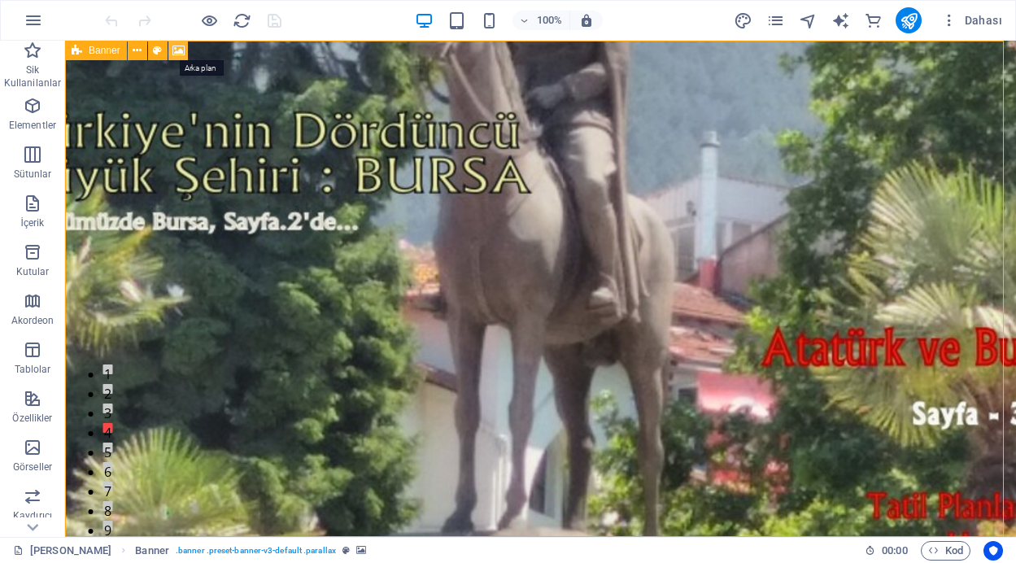
click at [181, 50] on icon at bounding box center [179, 50] width 12 height 17
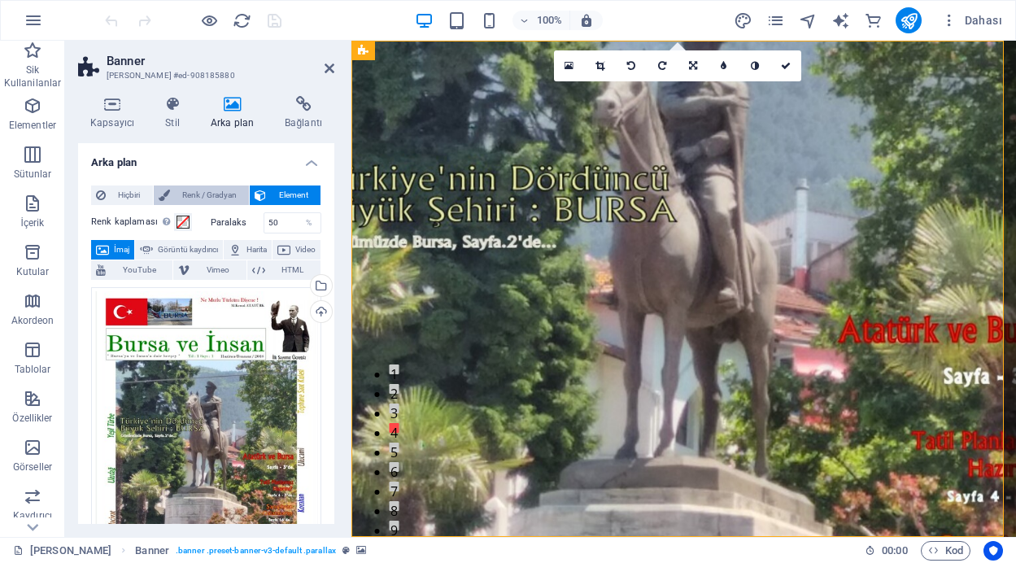
click at [223, 197] on span "Renk / Gradyan" at bounding box center [210, 196] width 70 height 20
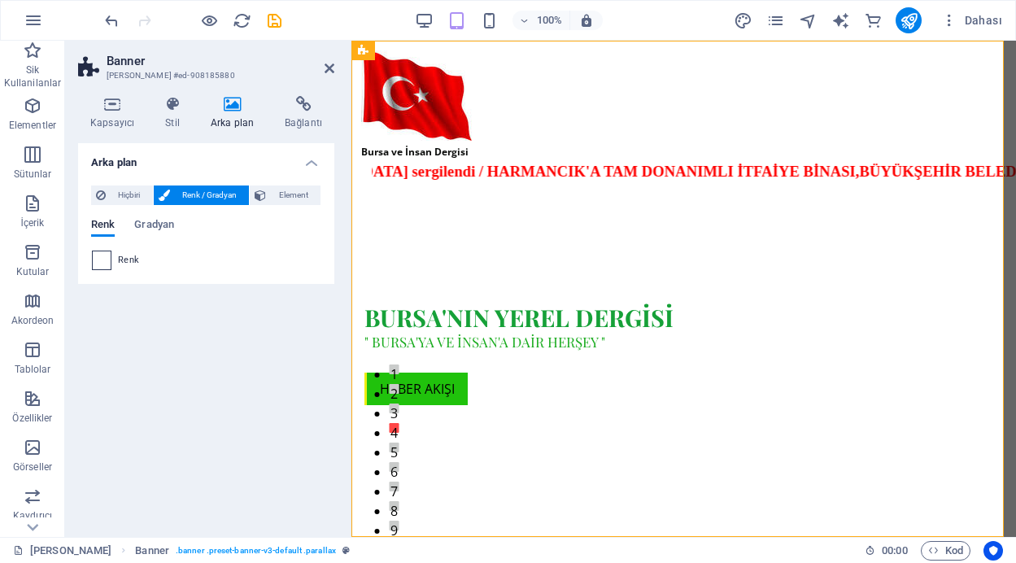
click at [100, 264] on span at bounding box center [102, 260] width 18 height 18
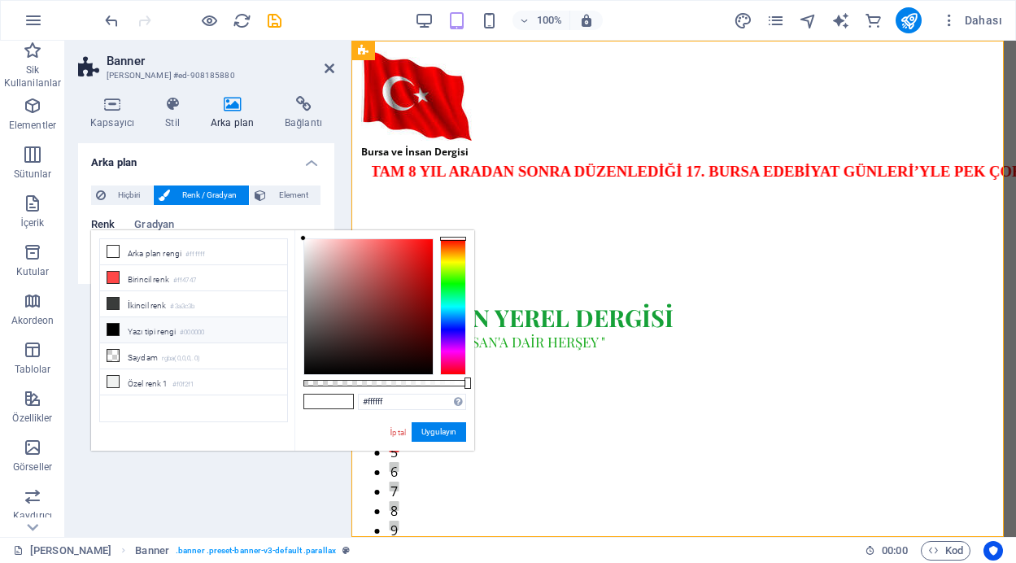
click at [448, 283] on div at bounding box center [453, 306] width 26 height 137
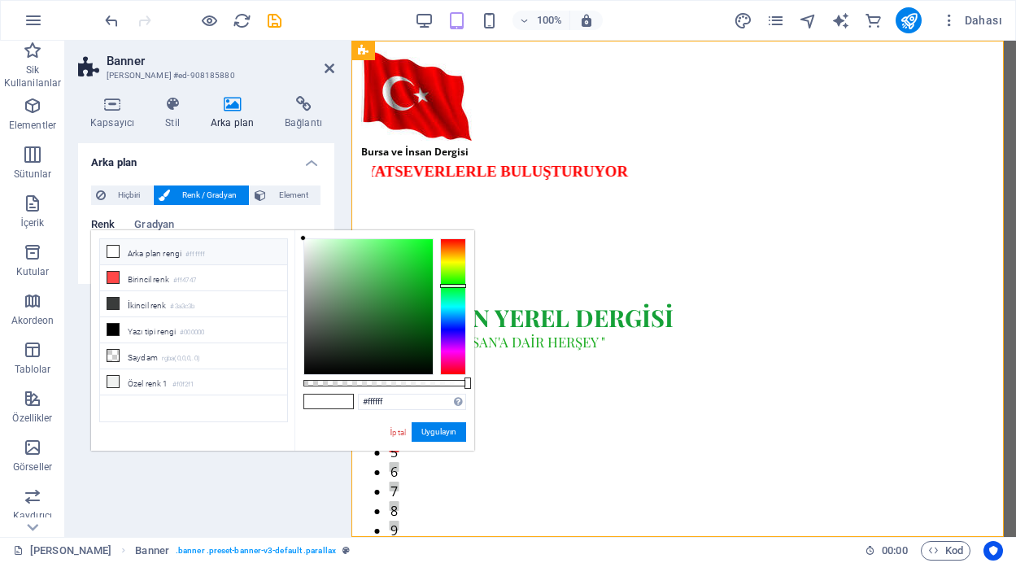
click at [457, 286] on div at bounding box center [453, 286] width 26 height 4
type input "#17d52c"
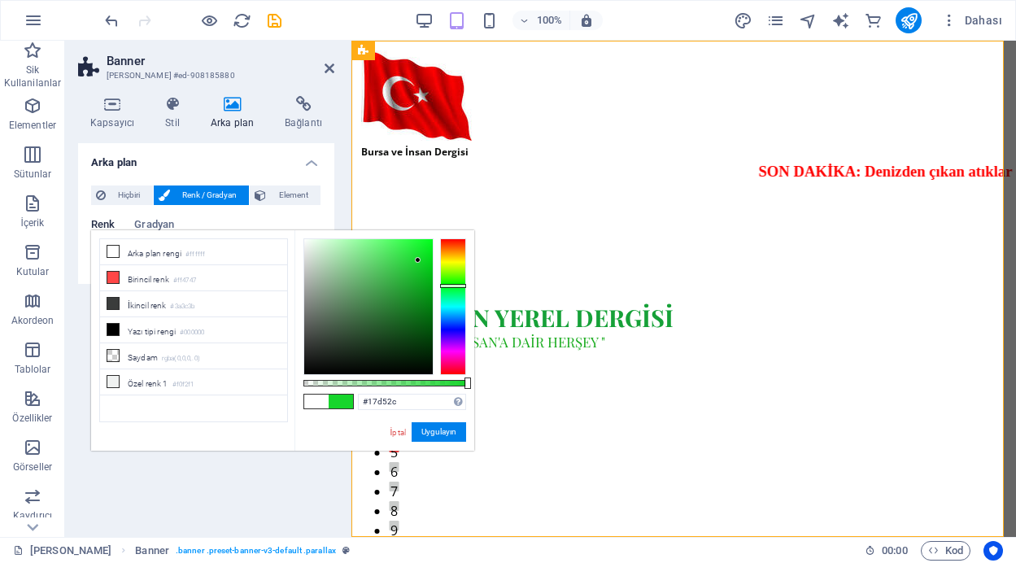
click at [418, 260] on div at bounding box center [368, 306] width 129 height 135
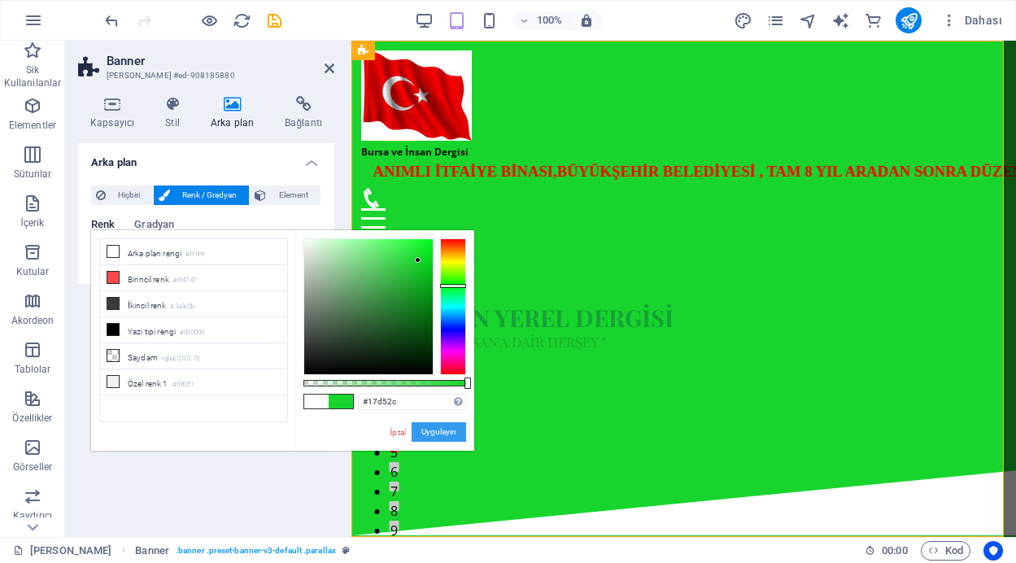
click at [440, 432] on button "Uygulayın" at bounding box center [439, 432] width 55 height 20
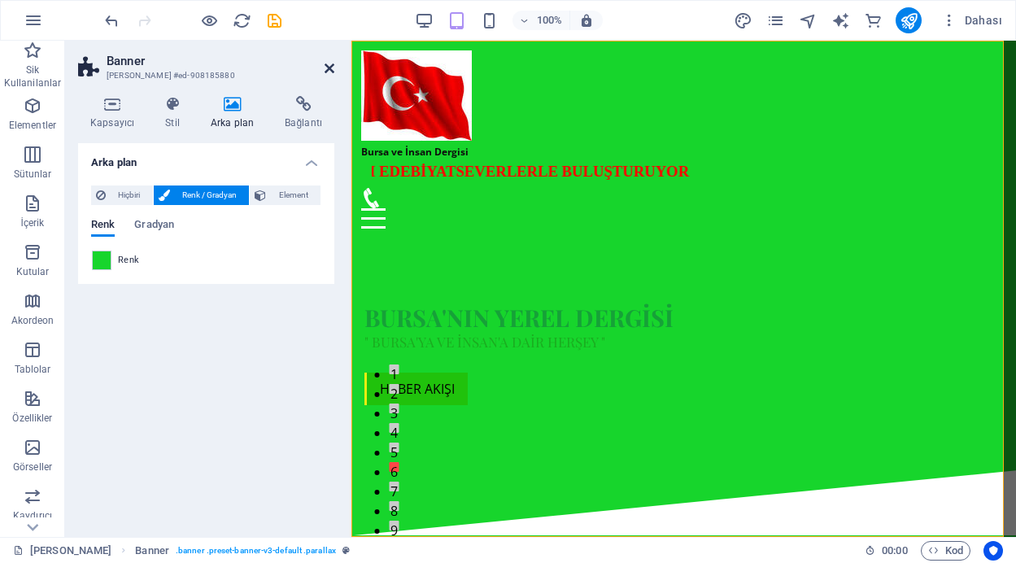
click at [325, 63] on icon at bounding box center [330, 68] width 10 height 13
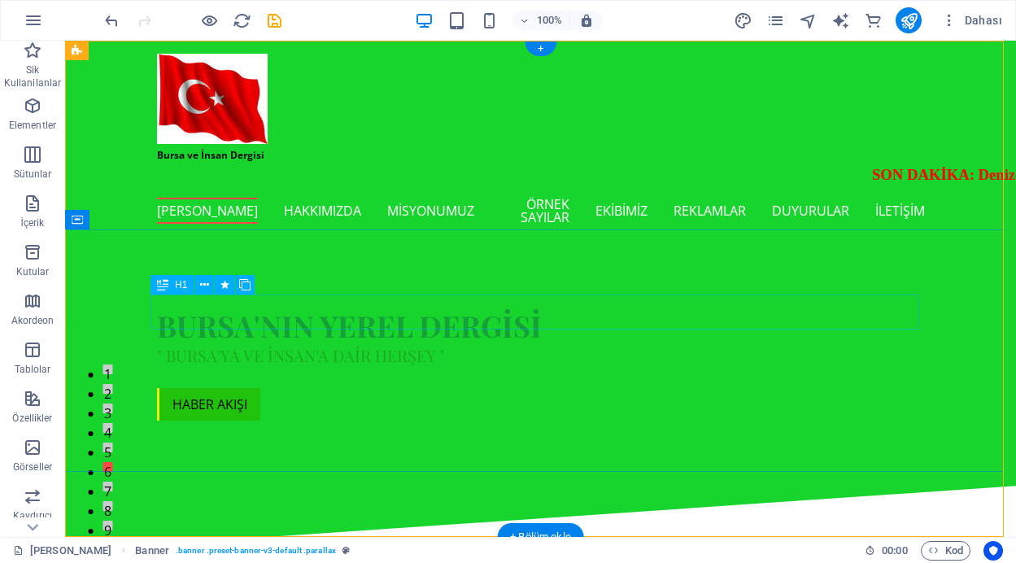
click at [336, 317] on div "Bursa'nın yerel dergisi" at bounding box center [541, 325] width 768 height 35
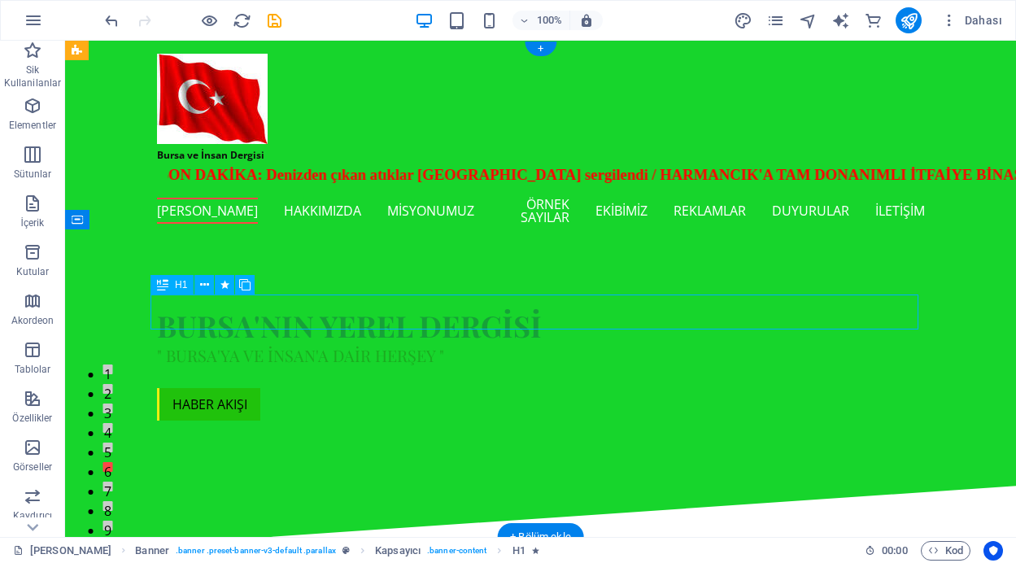
click at [336, 317] on div "Bursa'nın yerel dergisi" at bounding box center [541, 325] width 768 height 35
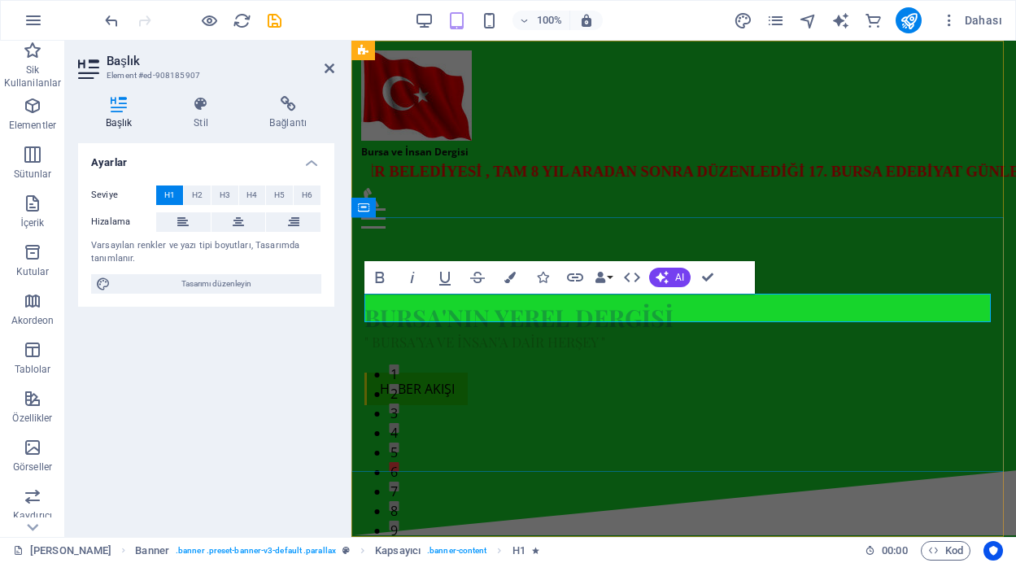
click at [378, 308] on span "Bursa'nın yerel dergisi" at bounding box center [519, 317] width 309 height 31
drag, startPoint x: 378, startPoint y: 308, endPoint x: 369, endPoint y: 308, distance: 9.8
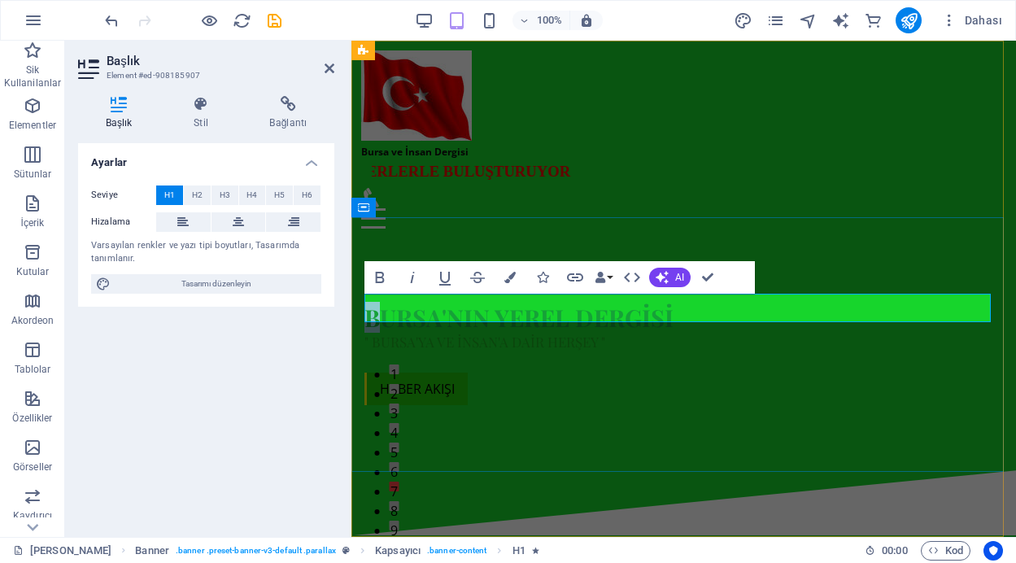
click at [369, 308] on span "Bursa'nın yerel dergisi" at bounding box center [519, 317] width 309 height 31
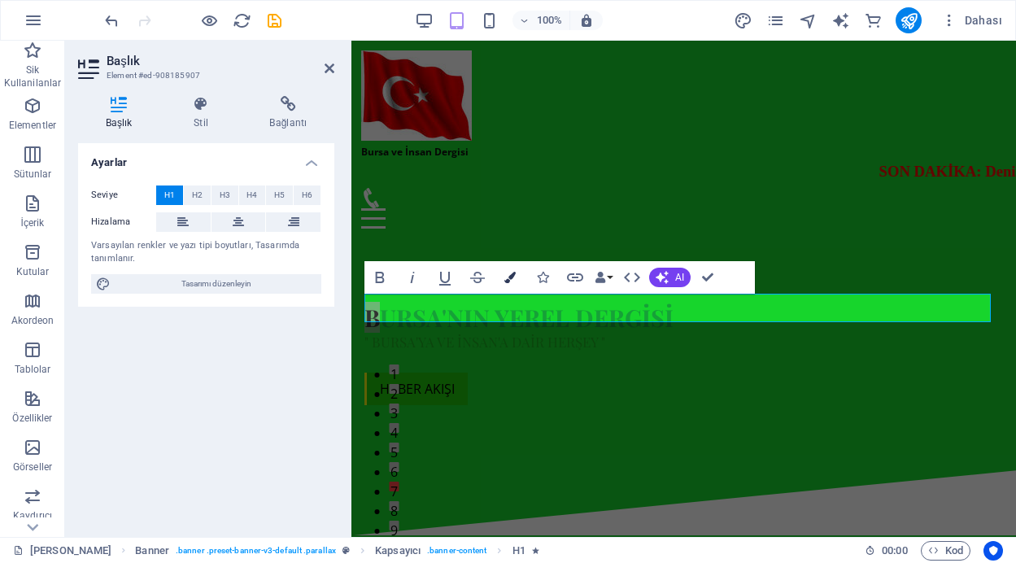
click at [509, 275] on icon "button" at bounding box center [510, 277] width 11 height 11
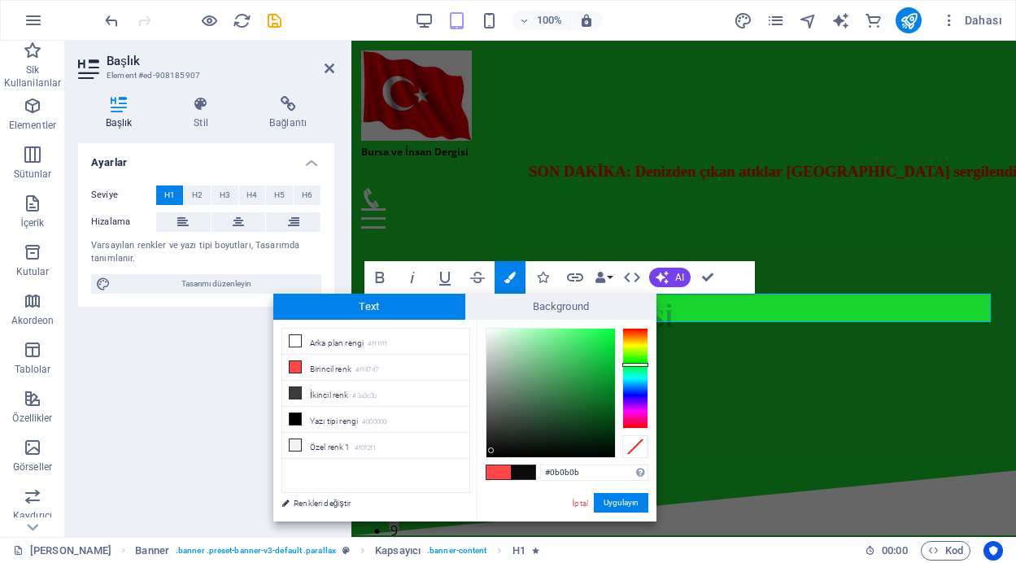
click at [492, 451] on div at bounding box center [551, 393] width 129 height 129
click at [620, 500] on button "Uygulayın" at bounding box center [621, 503] width 55 height 20
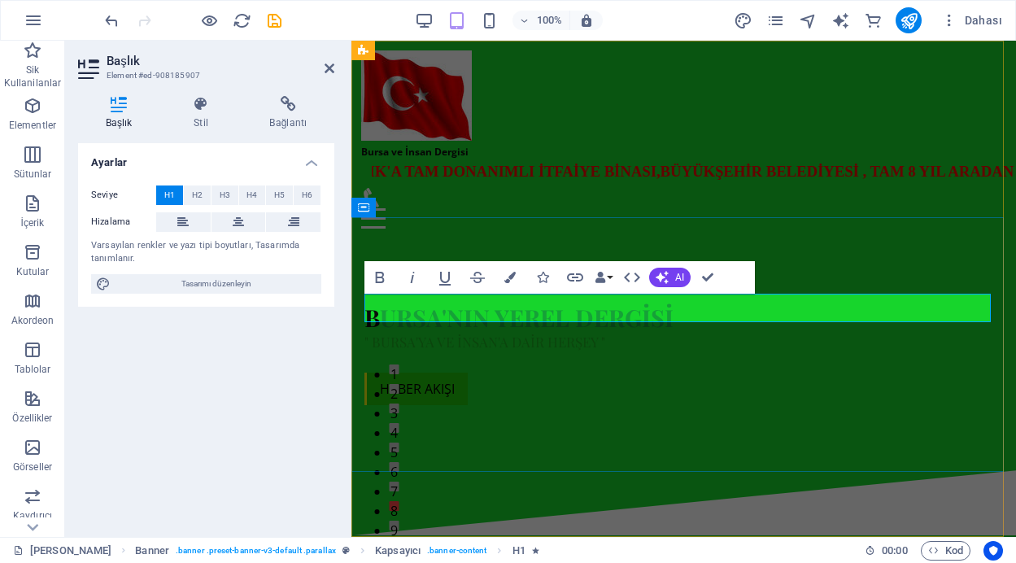
click at [681, 306] on h1 "B ursa'nın yerel dergisi" at bounding box center [684, 318] width 639 height 28
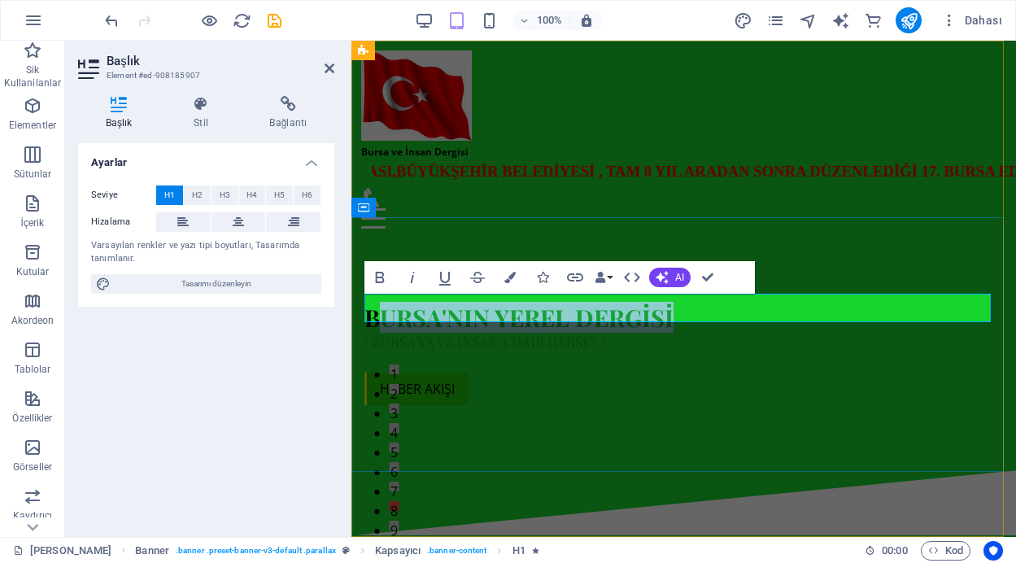
drag, startPoint x: 680, startPoint y: 306, endPoint x: 388, endPoint y: 306, distance: 292.2
click at [388, 306] on h1 "B ursa'nın yerel dergisi" at bounding box center [684, 318] width 639 height 28
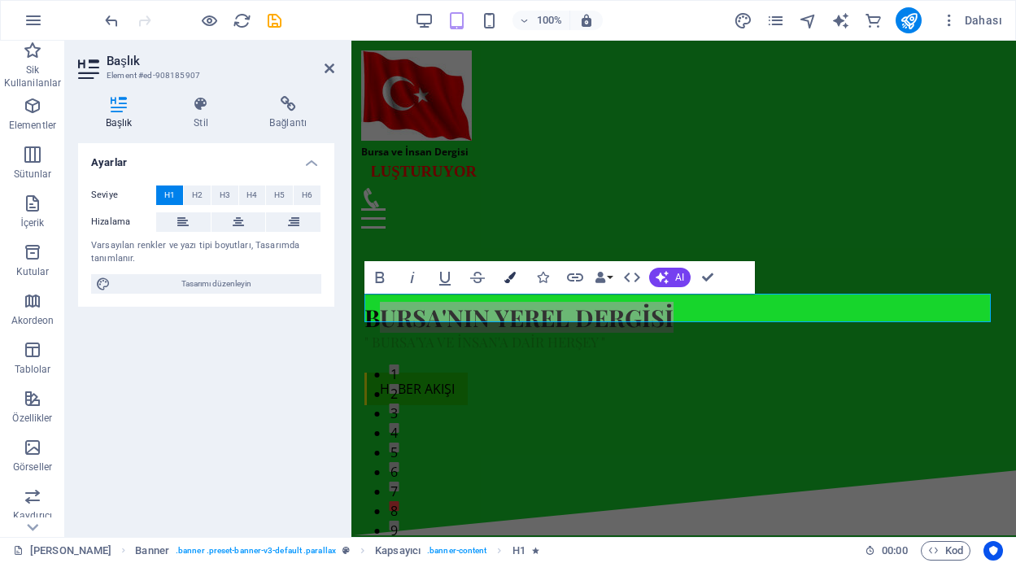
click at [510, 278] on icon "button" at bounding box center [510, 277] width 11 height 11
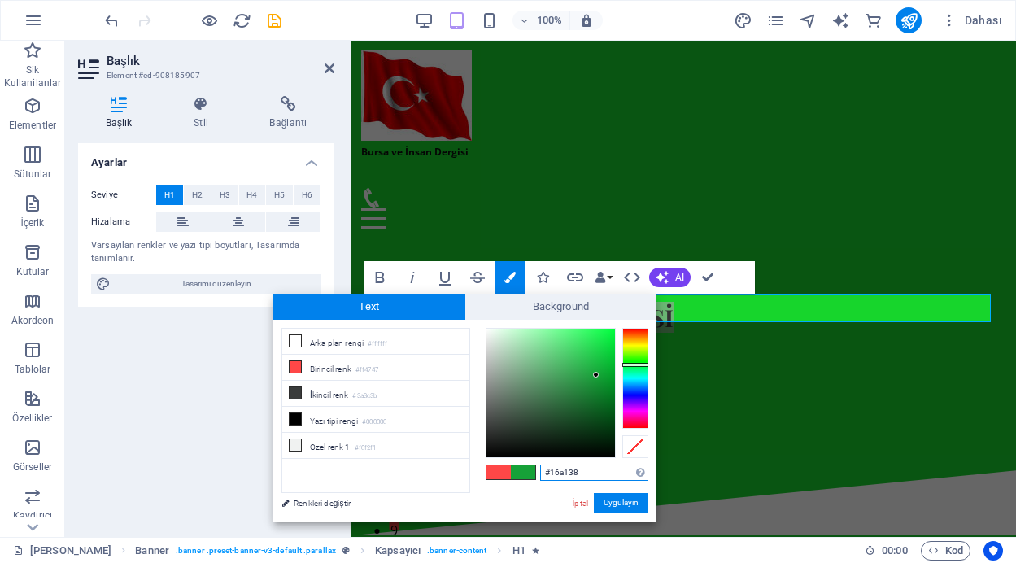
type input "#f7fdf8"
click at [489, 329] on div at bounding box center [551, 393] width 129 height 129
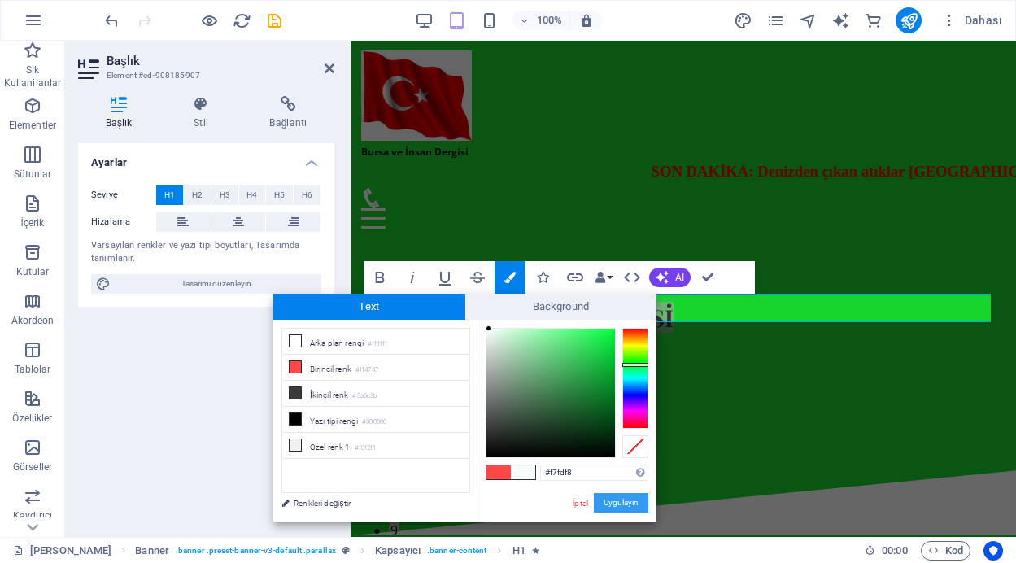
click at [610, 496] on button "Uygulayın" at bounding box center [621, 503] width 55 height 20
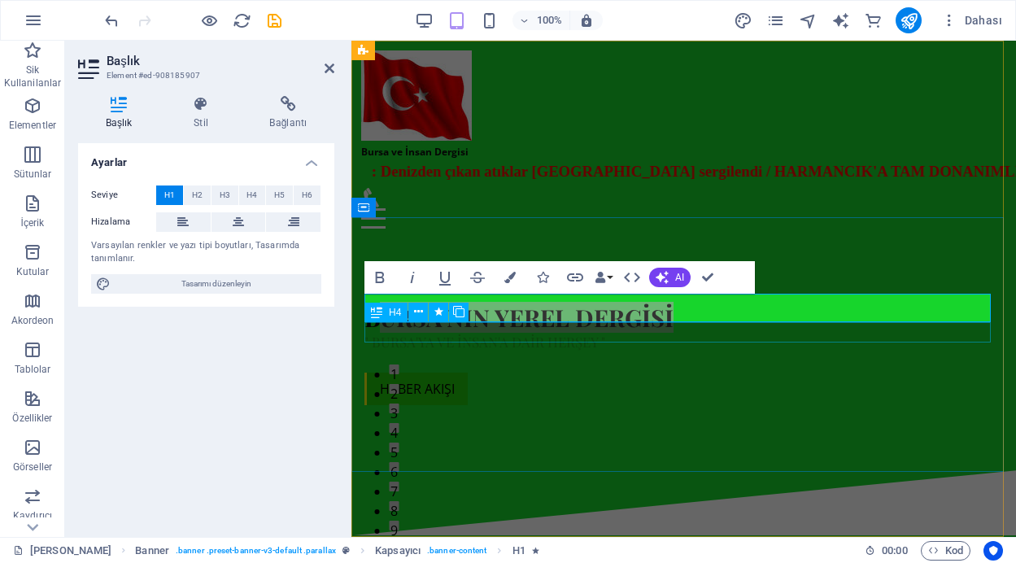
click at [562, 341] on div "" Bursa'ya ve insan'a dair herşey "" at bounding box center [684, 342] width 639 height 21
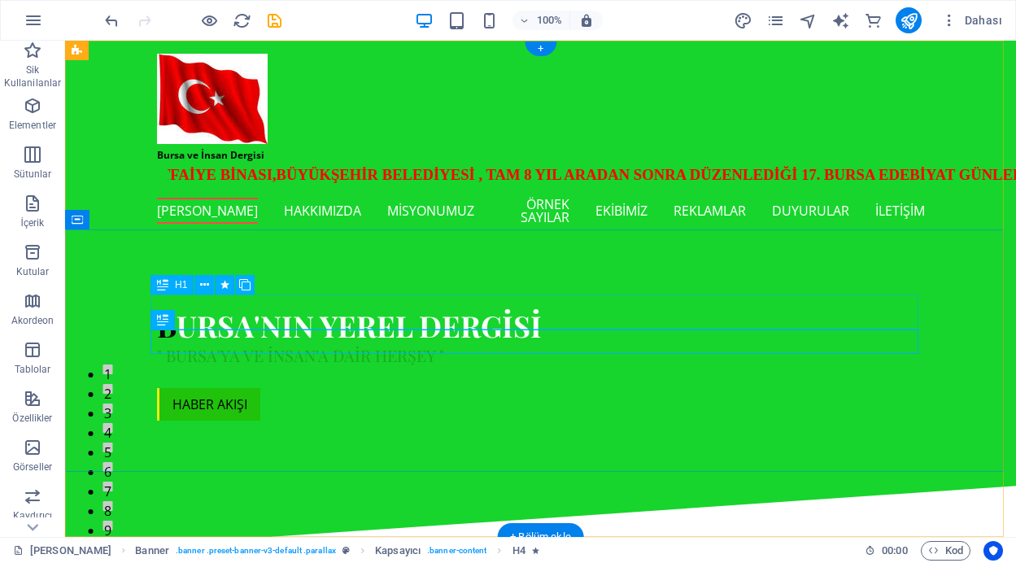
click at [617, 328] on div "B ursa'nın yerel dergisi" at bounding box center [541, 325] width 768 height 35
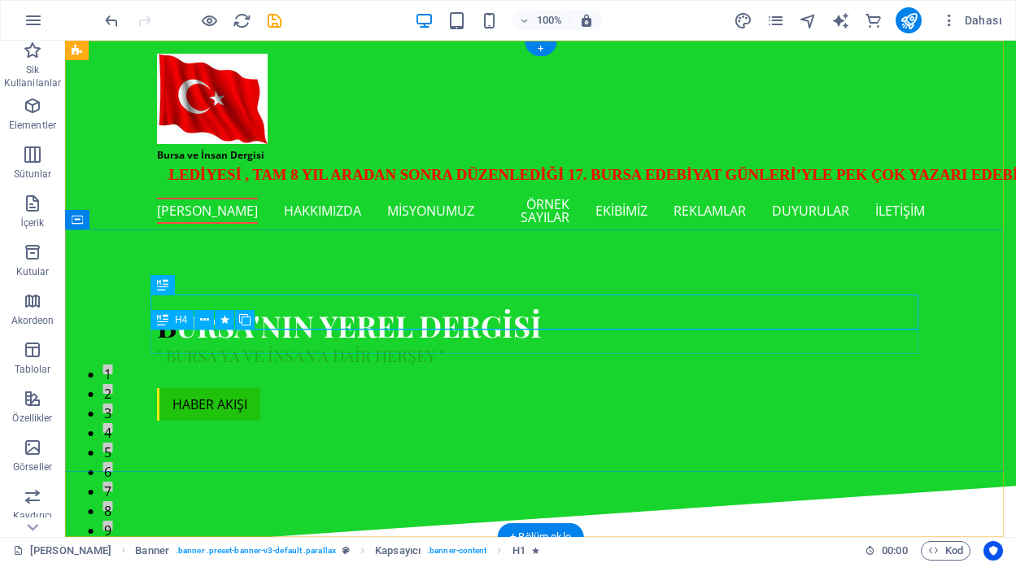
click at [333, 343] on div "" Bursa'ya ve insan'a dair herşey "" at bounding box center [541, 355] width 768 height 24
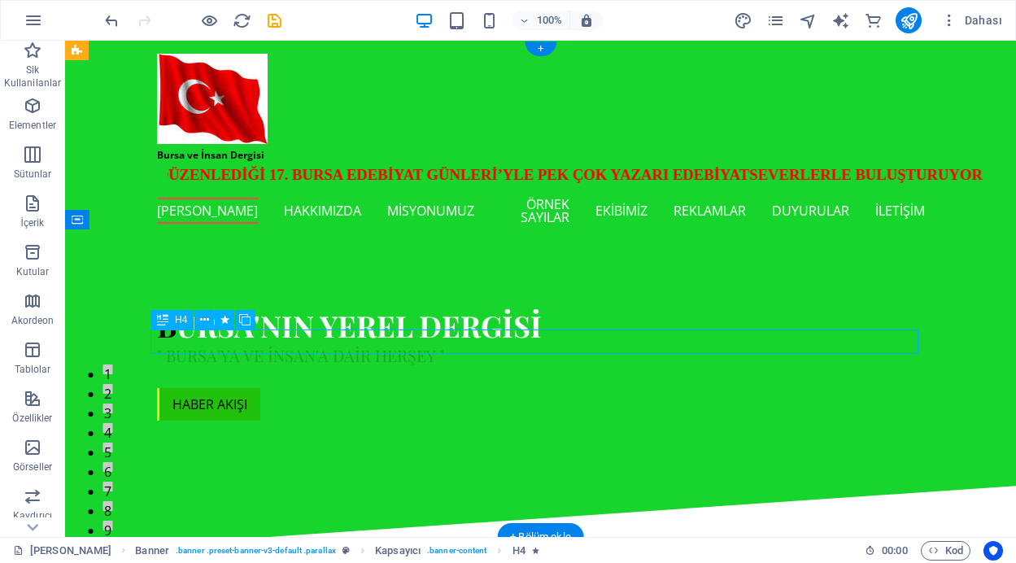
click at [333, 343] on div "" Bursa'ya ve insan'a dair herşey "" at bounding box center [541, 355] width 768 height 24
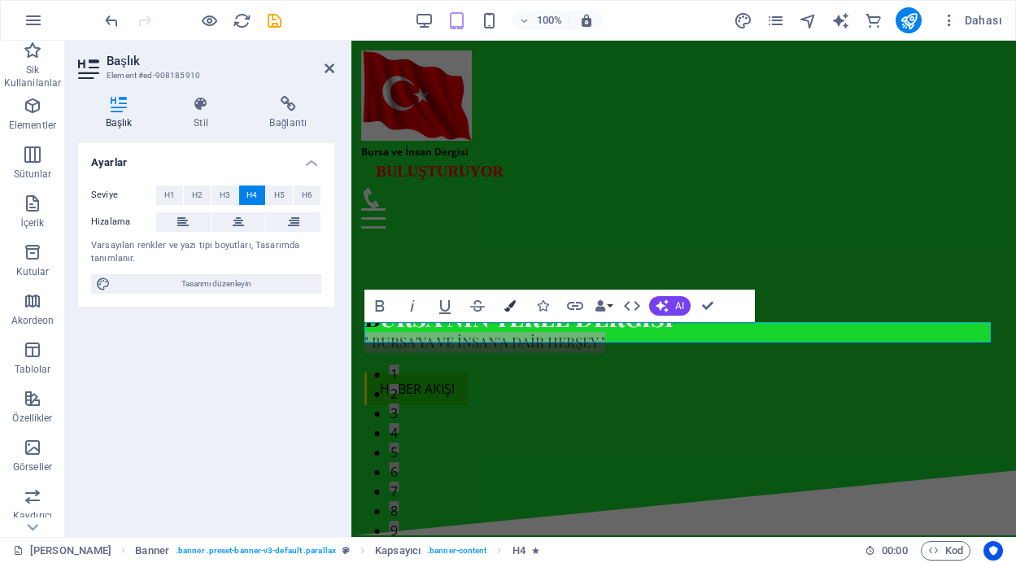
click at [505, 305] on icon "button" at bounding box center [510, 305] width 11 height 11
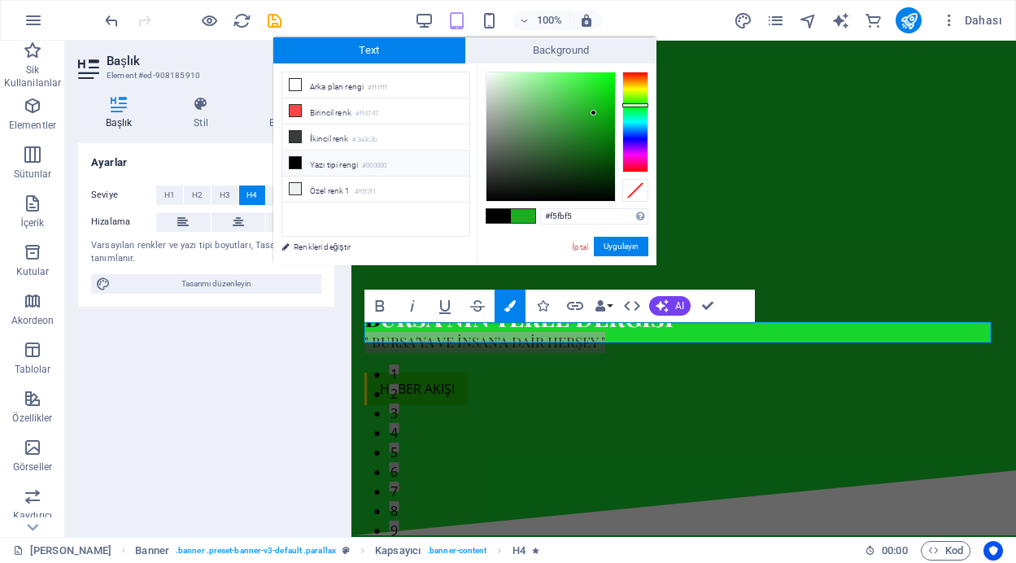
click at [489, 73] on div at bounding box center [551, 136] width 129 height 129
click at [615, 244] on button "Uygulayın" at bounding box center [621, 247] width 55 height 20
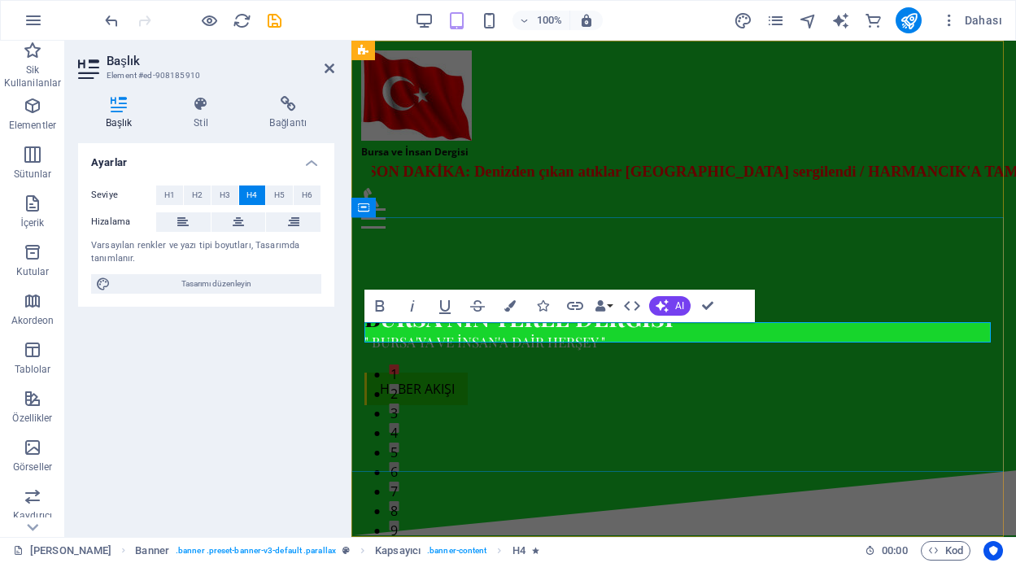
click at [616, 336] on h4 "" Bursa'ya ve insan'a dair herşey "" at bounding box center [684, 342] width 639 height 21
click at [430, 333] on span "" Bursa'ya ve insan'a dair herşey "" at bounding box center [485, 342] width 241 height 18
drag, startPoint x: 382, startPoint y: 331, endPoint x: 371, endPoint y: 331, distance: 10.6
click at [371, 333] on span "" Bursa'ya ve insan'a dair herşey "" at bounding box center [485, 342] width 241 height 18
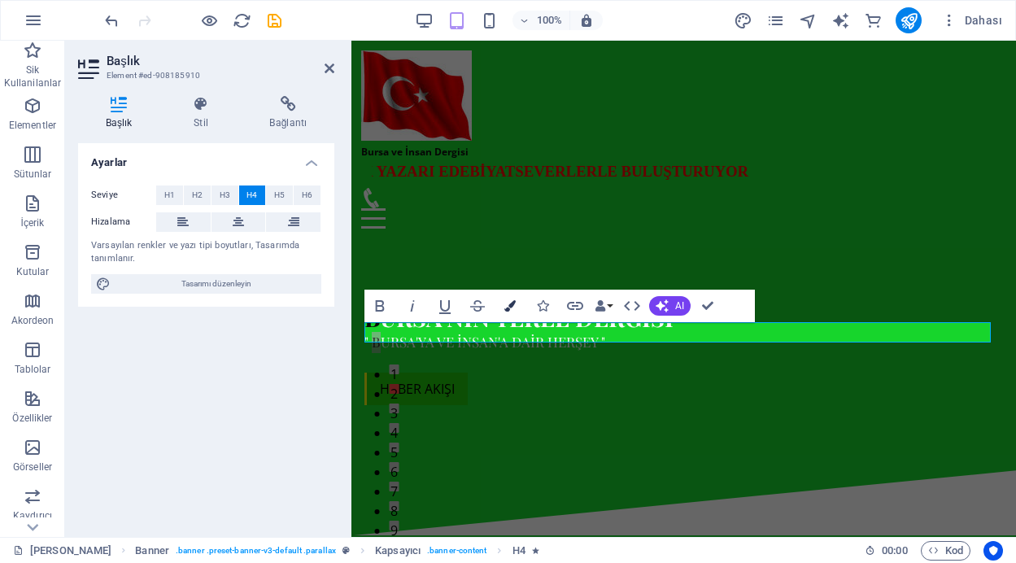
click at [505, 308] on icon "button" at bounding box center [510, 305] width 11 height 11
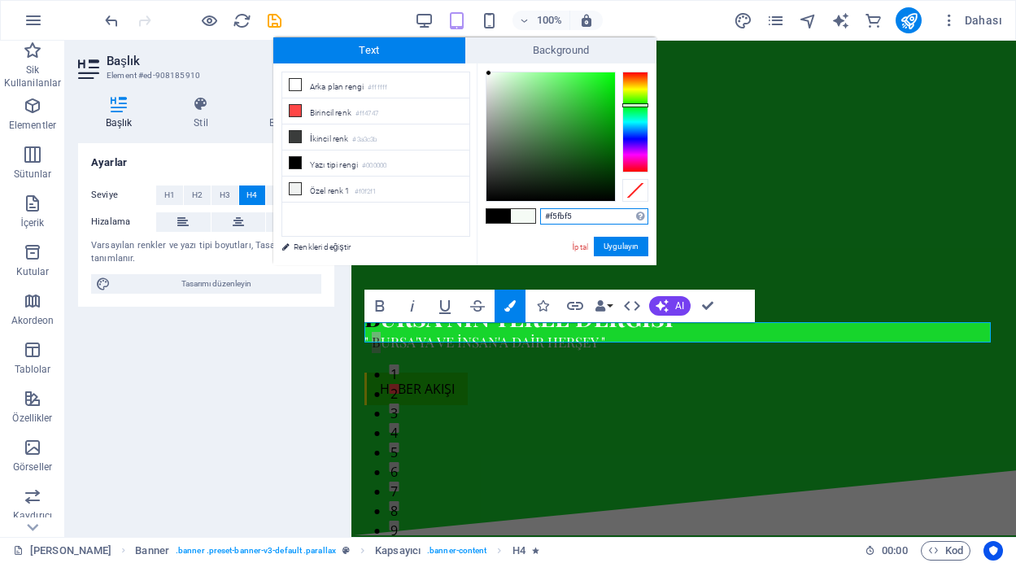
type input "#0e0e0e"
click at [488, 193] on div at bounding box center [551, 136] width 129 height 129
click at [611, 244] on button "Uygulayın" at bounding box center [621, 247] width 55 height 20
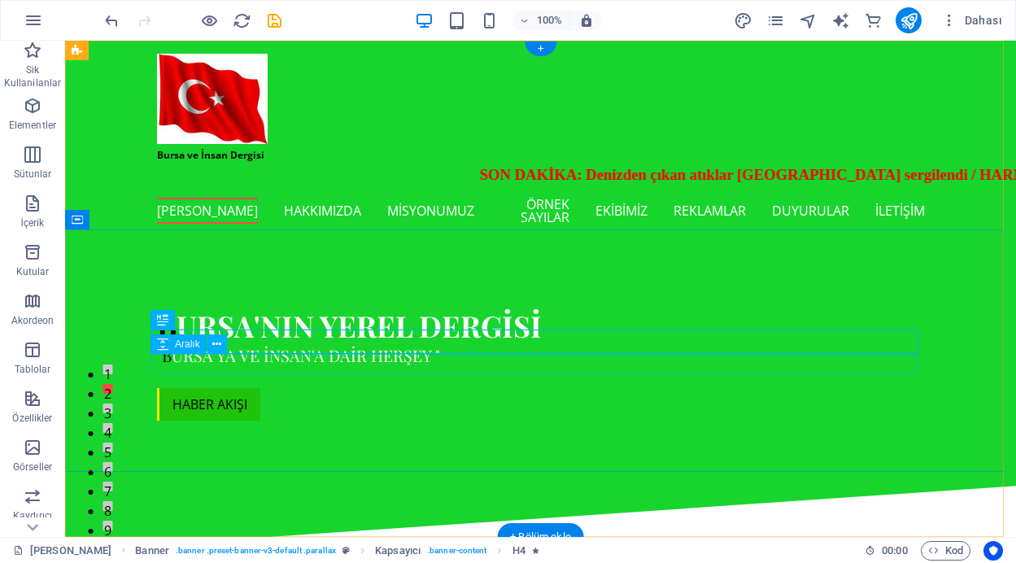
click at [401, 368] on div at bounding box center [541, 378] width 768 height 20
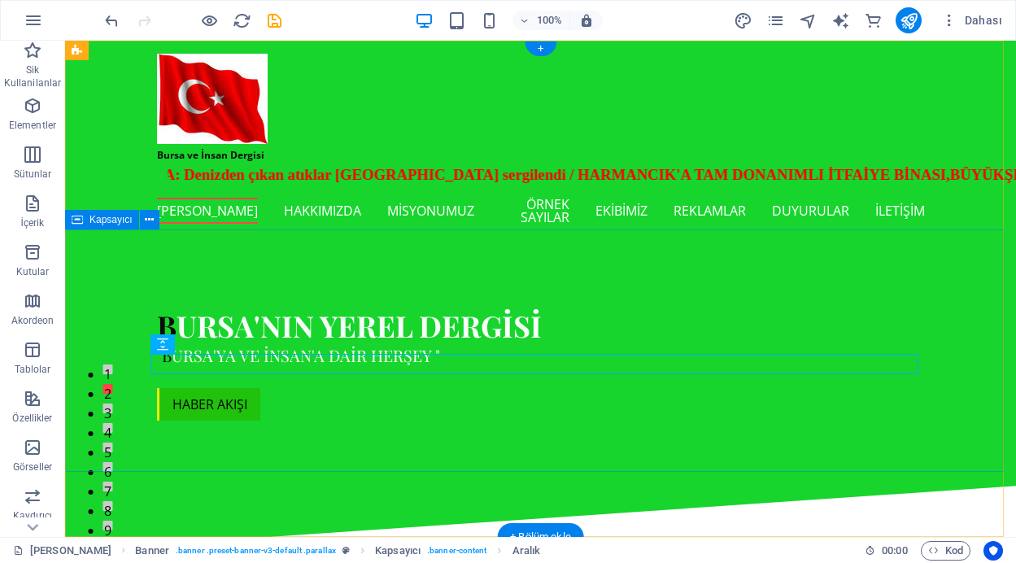
click at [335, 391] on div "B ursa'nın yerel dergisi " B ursa'ya ve insan'a dair herşey " haber akışı" at bounding box center [540, 364] width 951 height 243
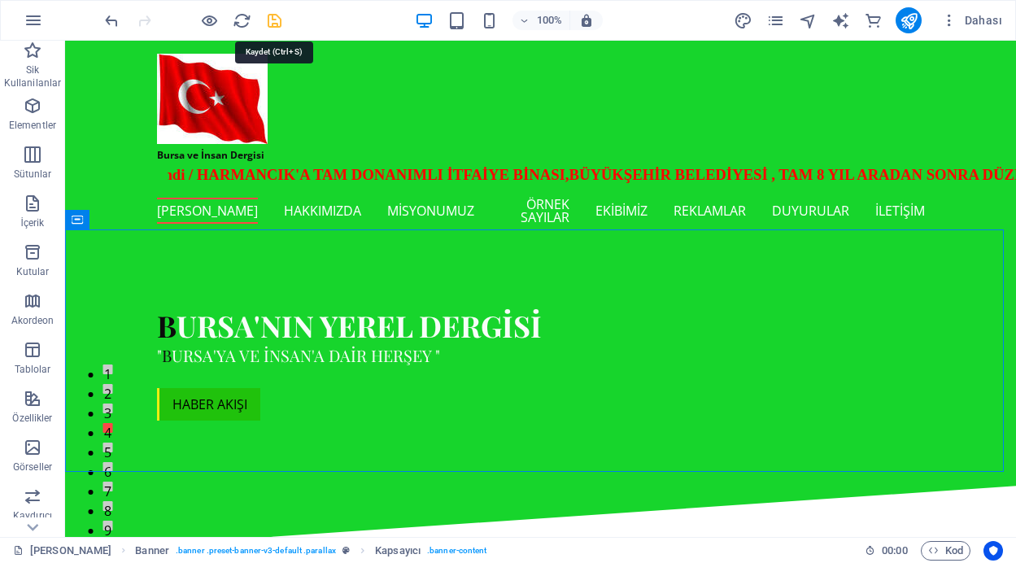
click at [277, 20] on icon "save" at bounding box center [274, 20] width 19 height 19
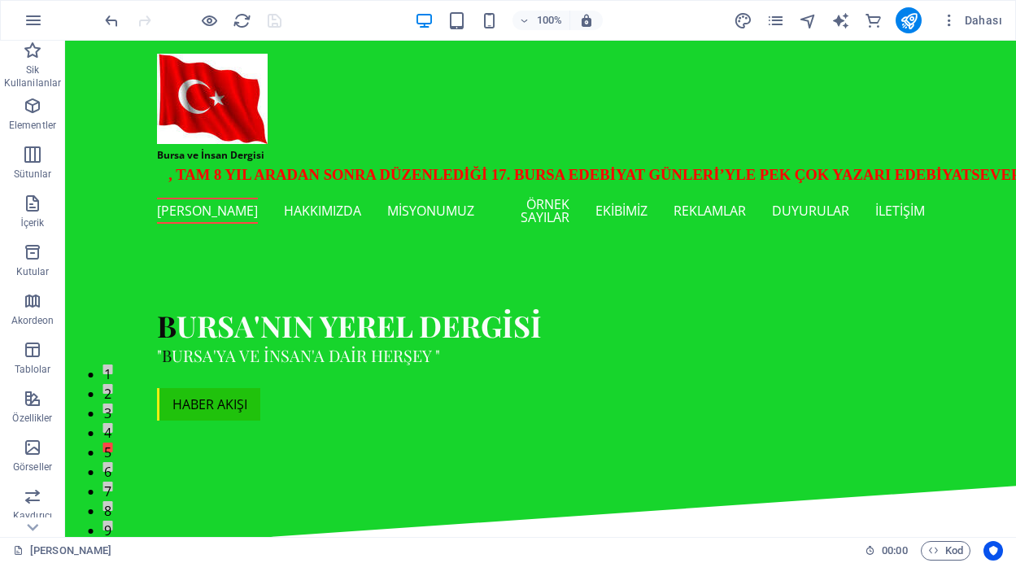
drag, startPoint x: 1011, startPoint y: 148, endPoint x: 1081, endPoint y: 55, distance: 116.2
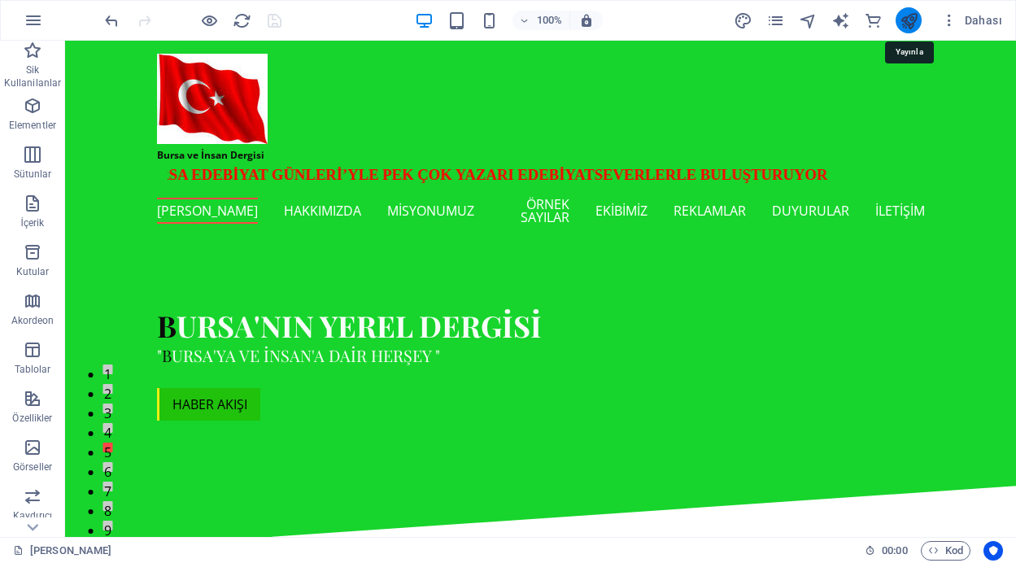
click at [903, 20] on icon "publish" at bounding box center [909, 20] width 19 height 19
